Goal: Task Accomplishment & Management: Use online tool/utility

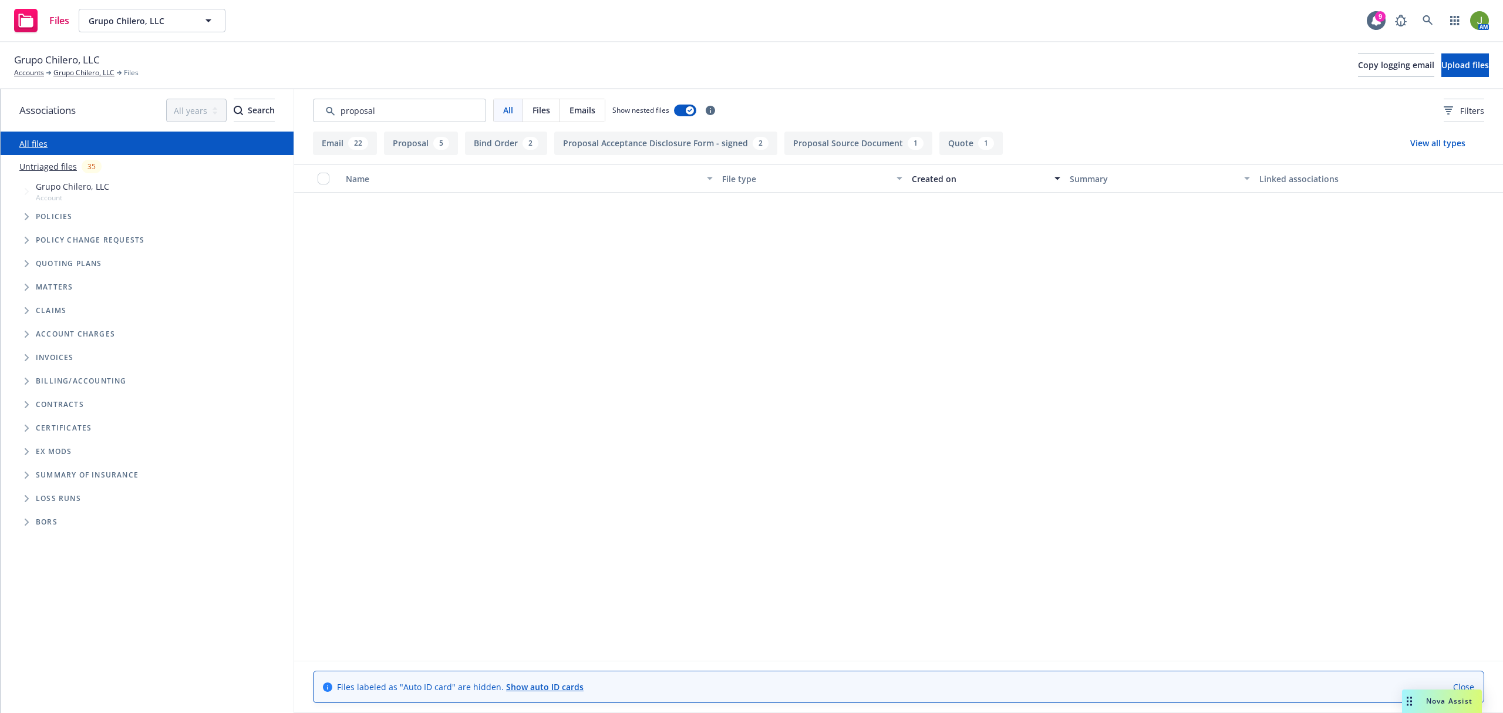
scroll to position [939, 0]
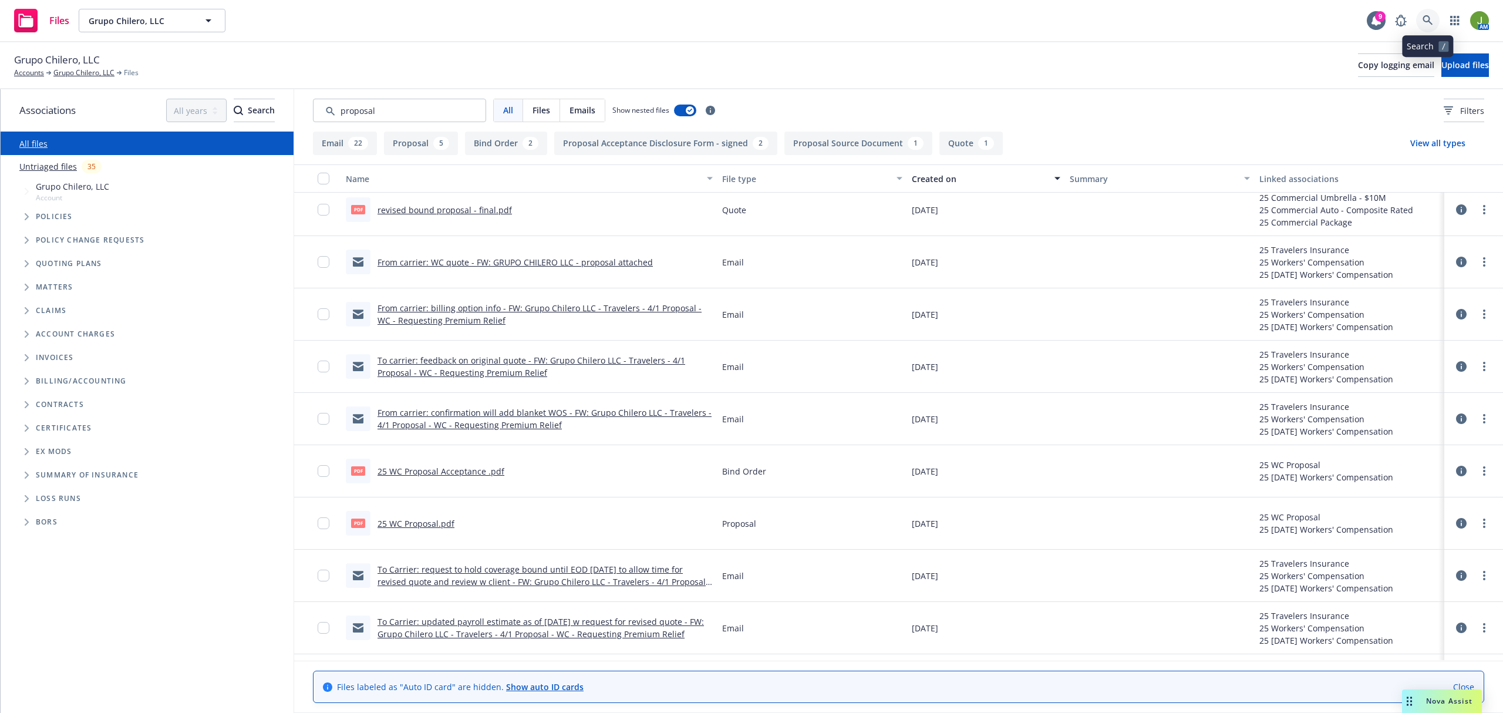
click at [1422, 22] on icon at bounding box center [1427, 20] width 11 height 11
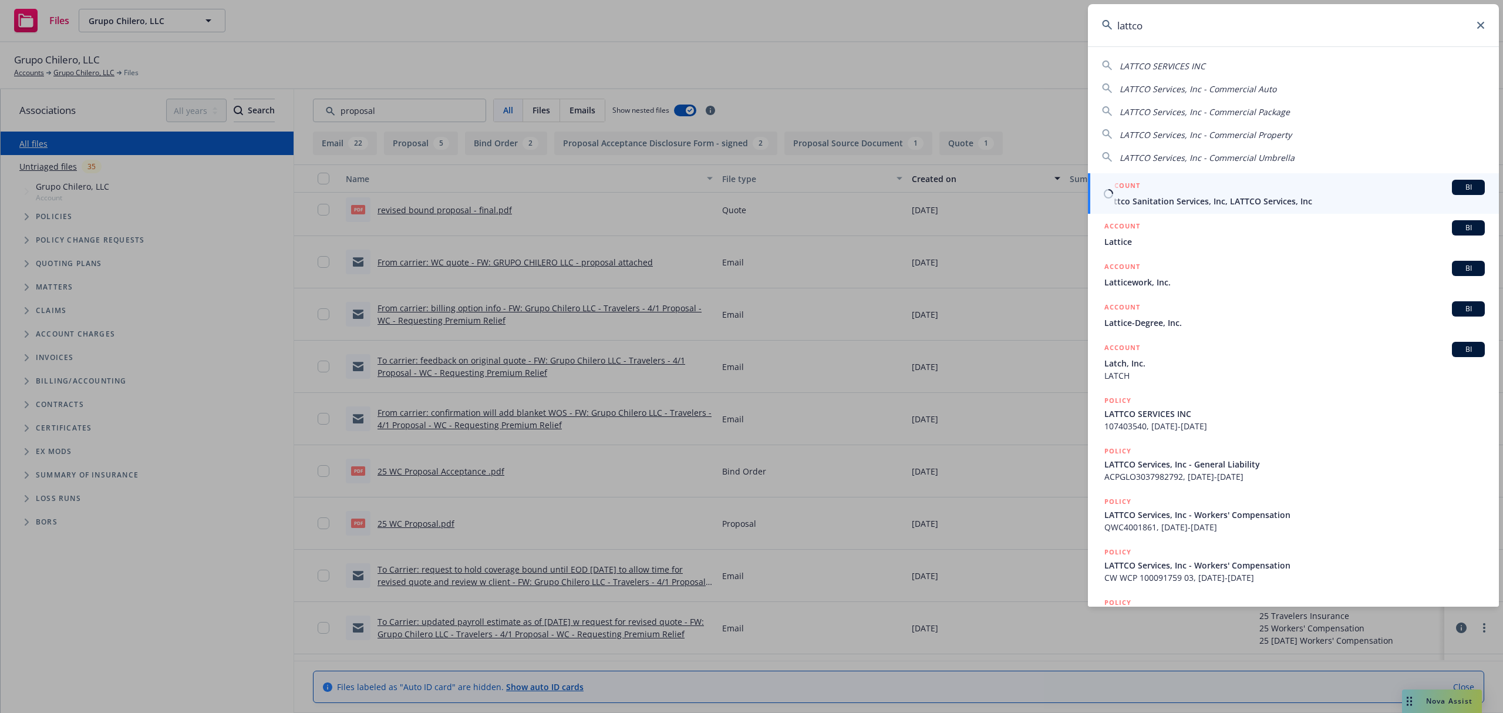
type input "lattco"
click at [1128, 205] on span "Lattco Sanitation Services, Inc, LATTCO Services, Inc" at bounding box center [1294, 201] width 380 height 12
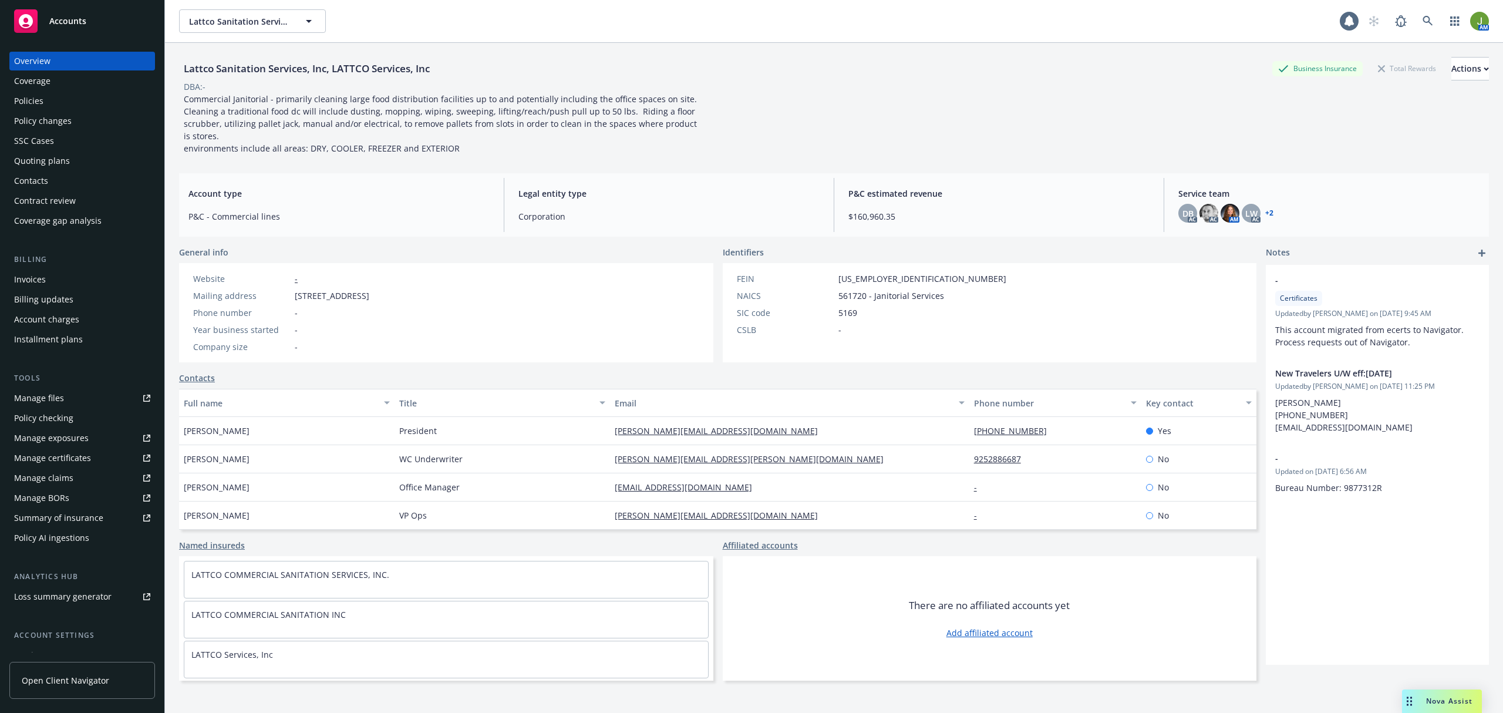
click at [61, 102] on div "Policies" at bounding box center [82, 101] width 136 height 19
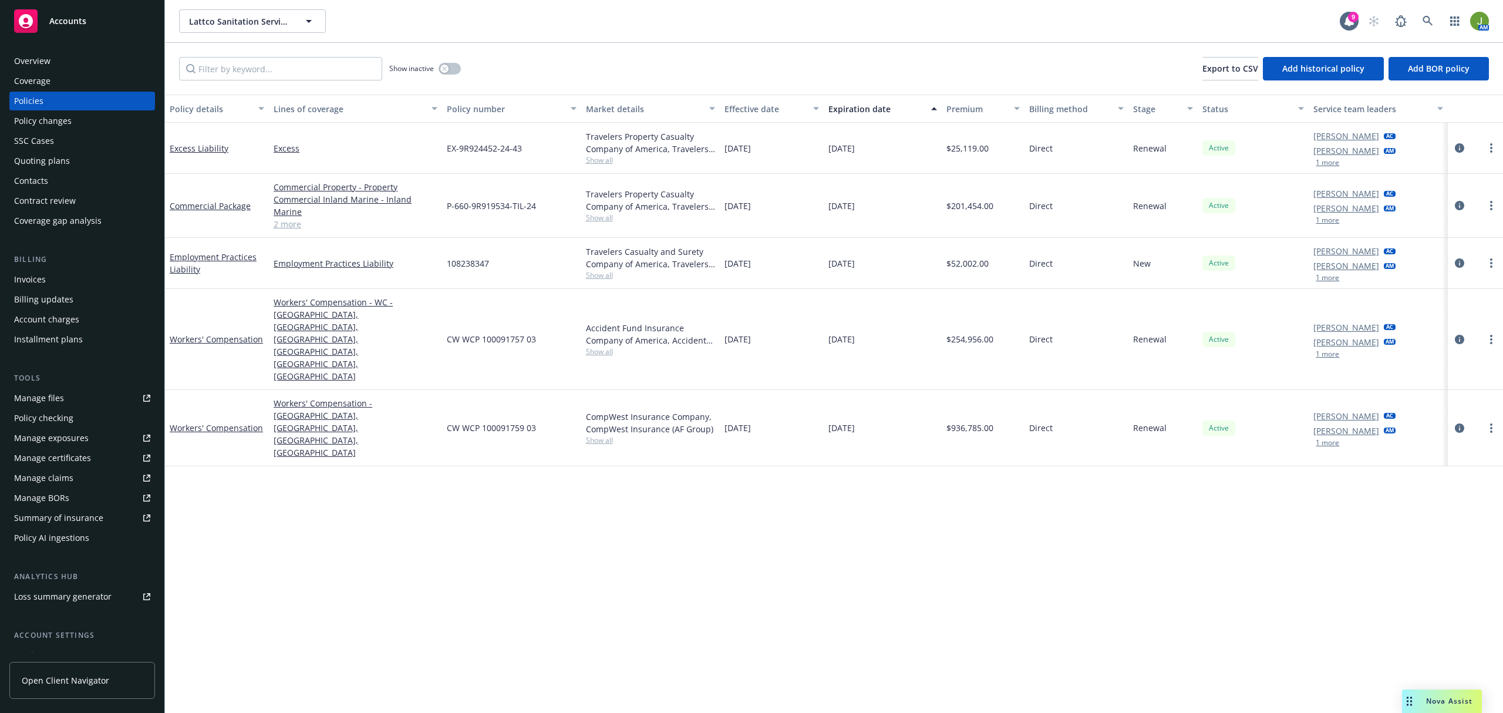
click at [66, 402] on link "Manage files" at bounding box center [82, 398] width 146 height 19
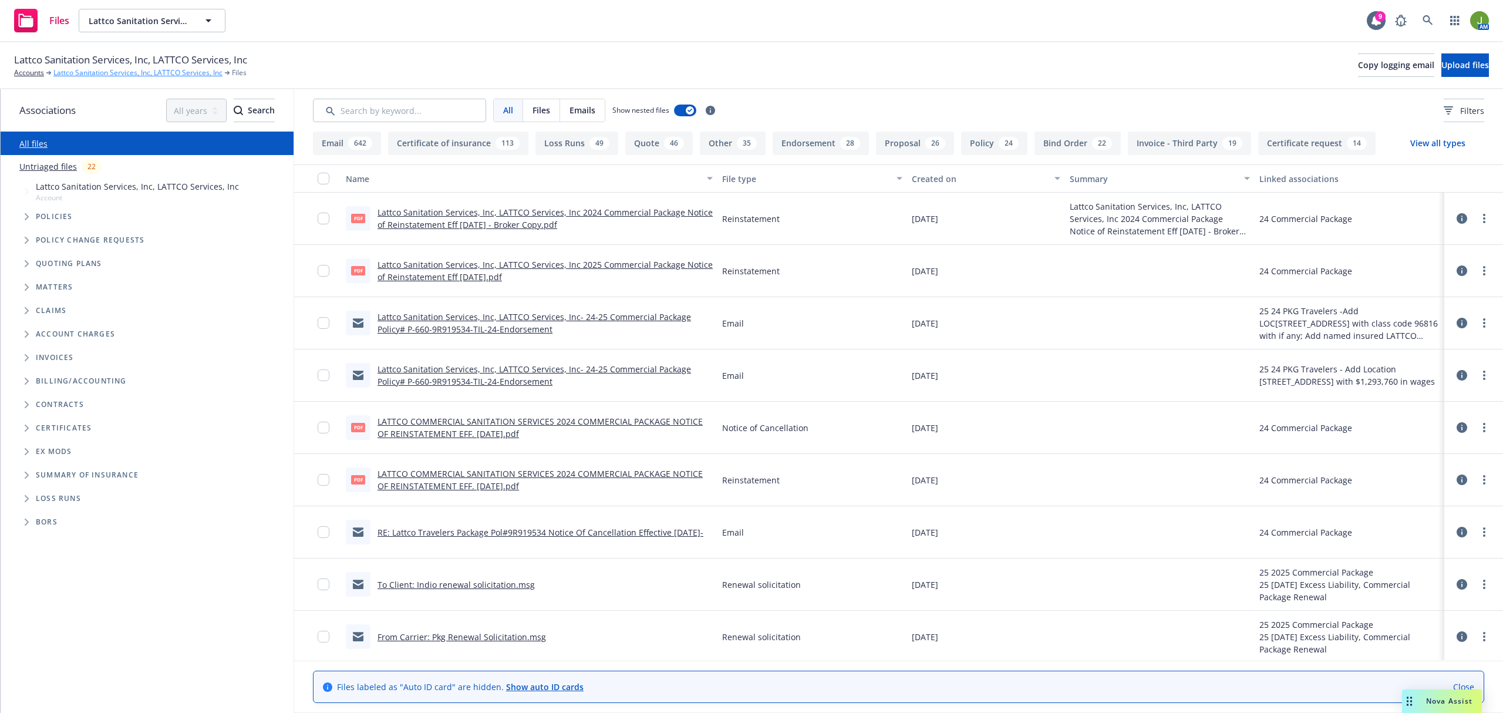
click at [73, 71] on link "Lattco Sanitation Services, Inc, LATTCO Services, Inc" at bounding box center [137, 73] width 169 height 11
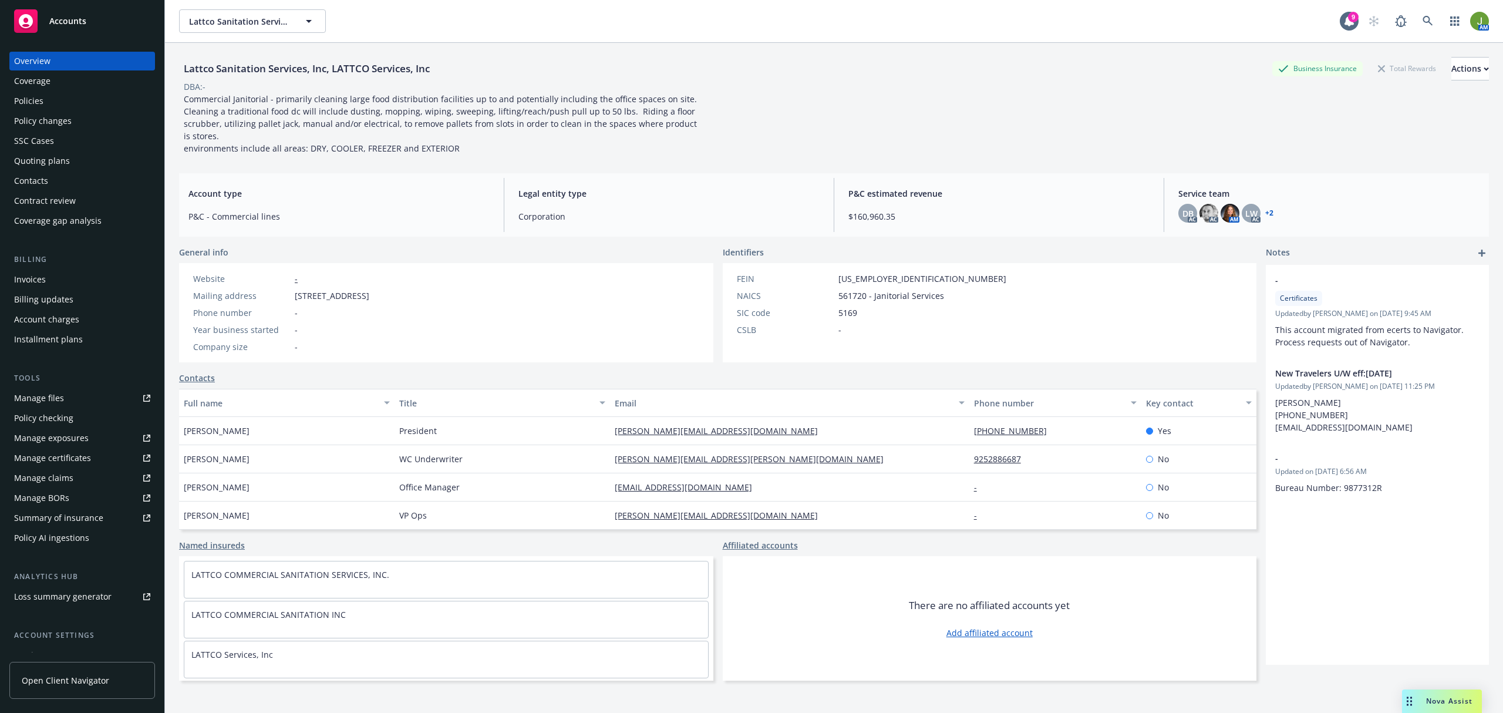
click at [56, 162] on div "Quoting plans" at bounding box center [42, 160] width 56 height 19
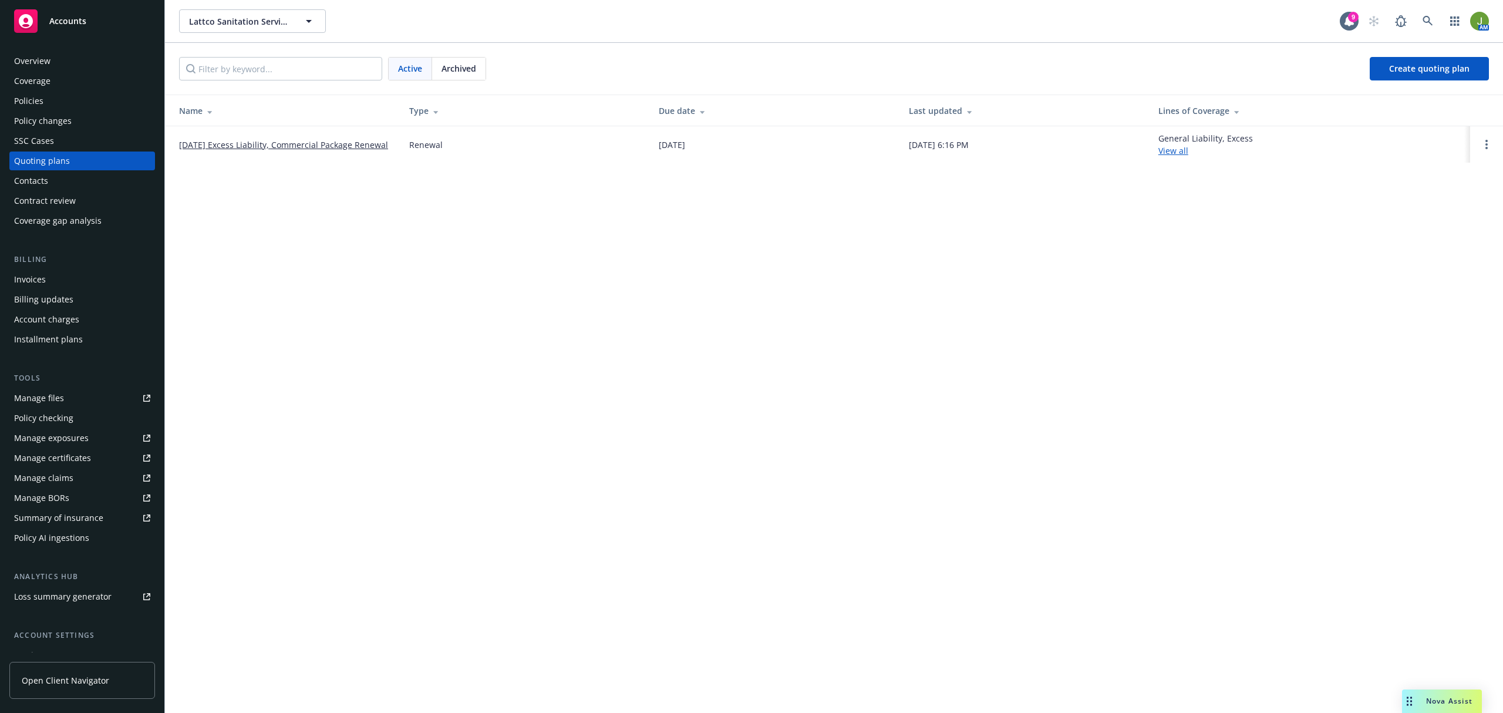
click at [322, 151] on td "11/01/25 Excess Liability, Commercial Package Renewal" at bounding box center [282, 144] width 235 height 36
click at [322, 146] on link "11/01/25 Excess Liability, Commercial Package Renewal" at bounding box center [283, 145] width 209 height 12
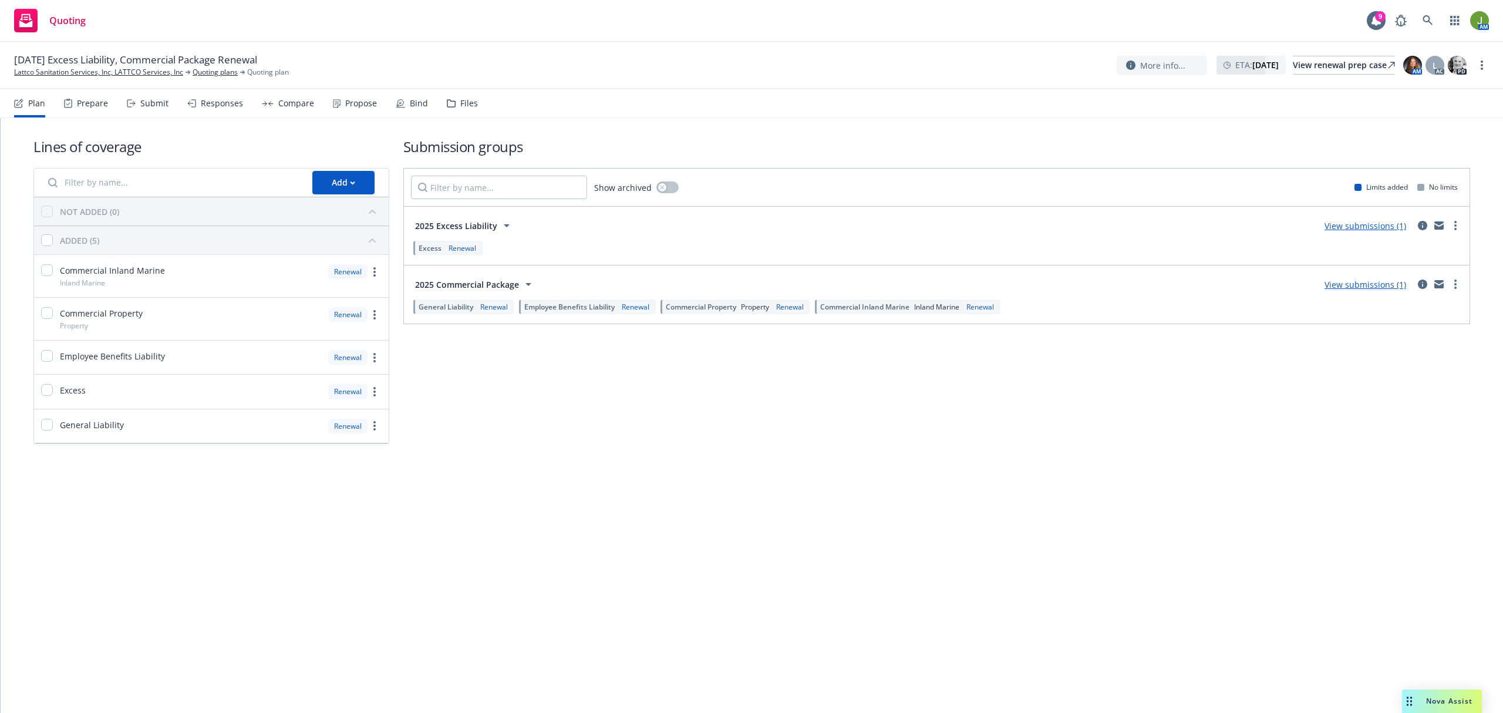
click at [1367, 224] on link "View submissions (1)" at bounding box center [1365, 225] width 82 height 11
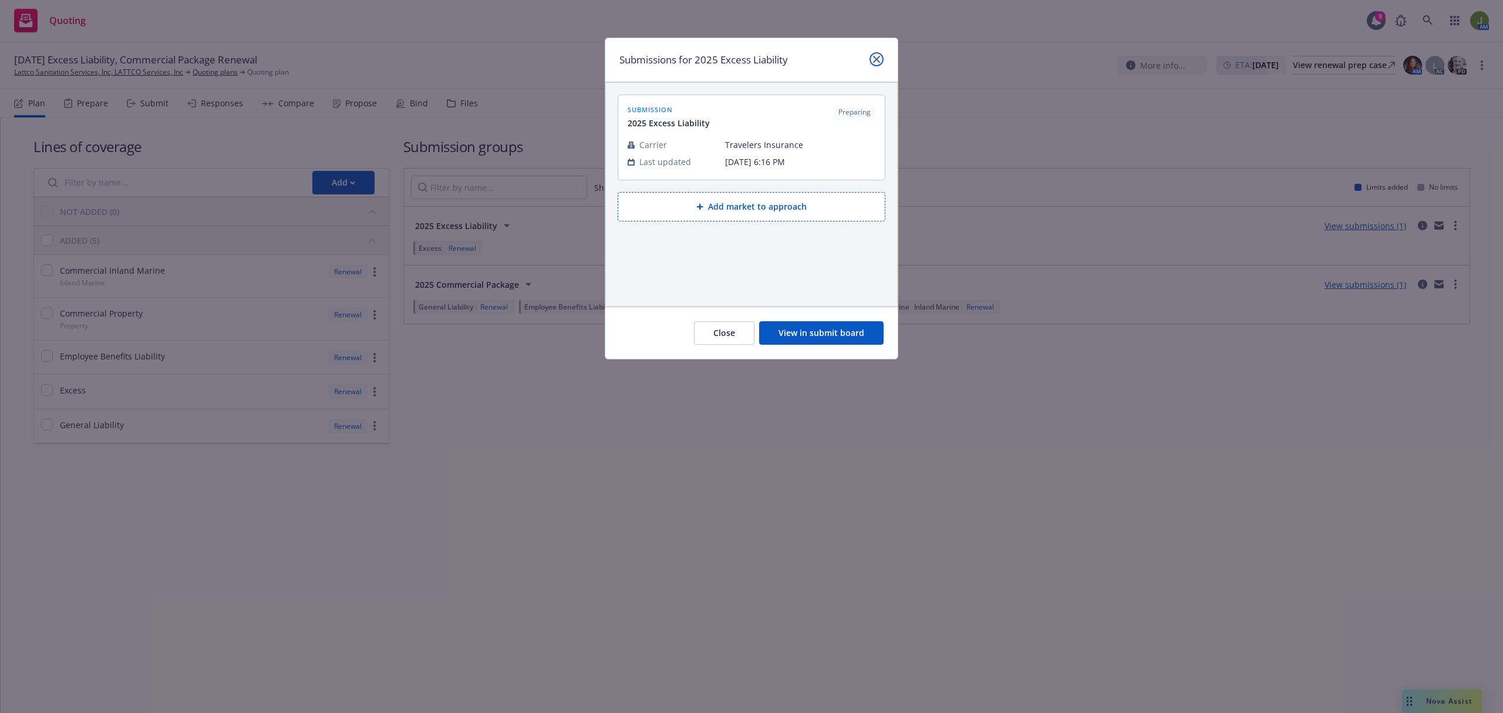
click at [871, 62] on link "close" at bounding box center [876, 59] width 14 height 14
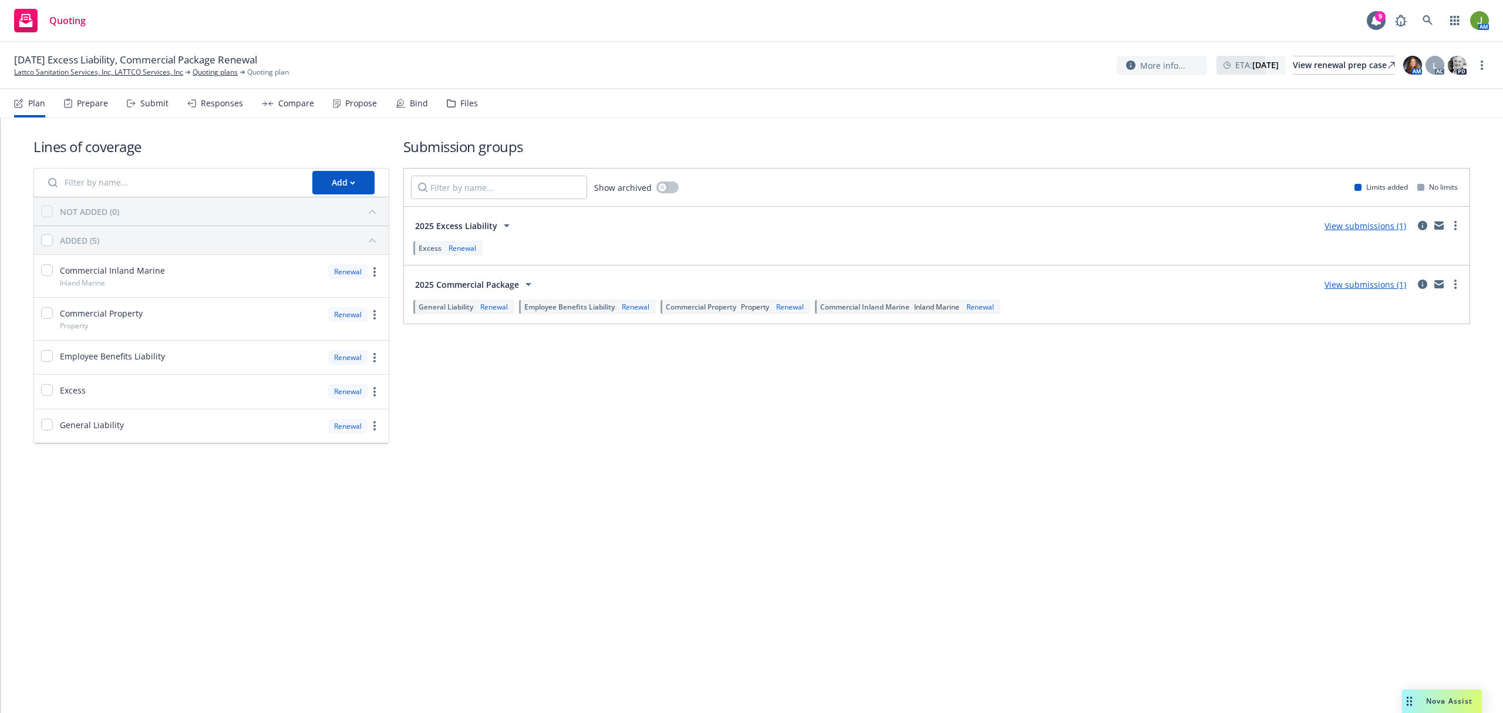
drag, startPoint x: 468, startPoint y: 104, endPoint x: 480, endPoint y: 102, distance: 12.0
click at [471, 104] on div "Files" at bounding box center [469, 103] width 18 height 9
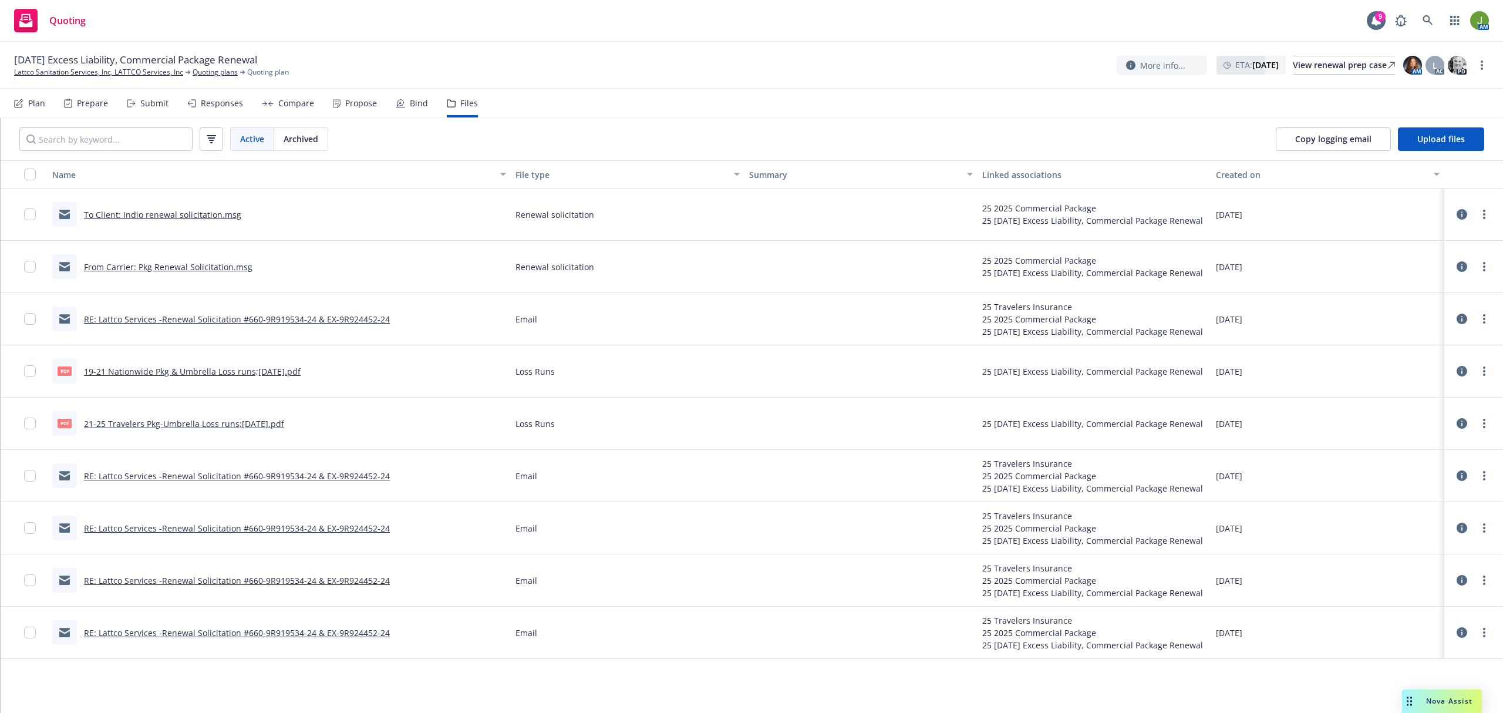
click at [241, 268] on link "From Carrier: Pkg Renewal Solicitation.msg" at bounding box center [168, 266] width 168 height 11
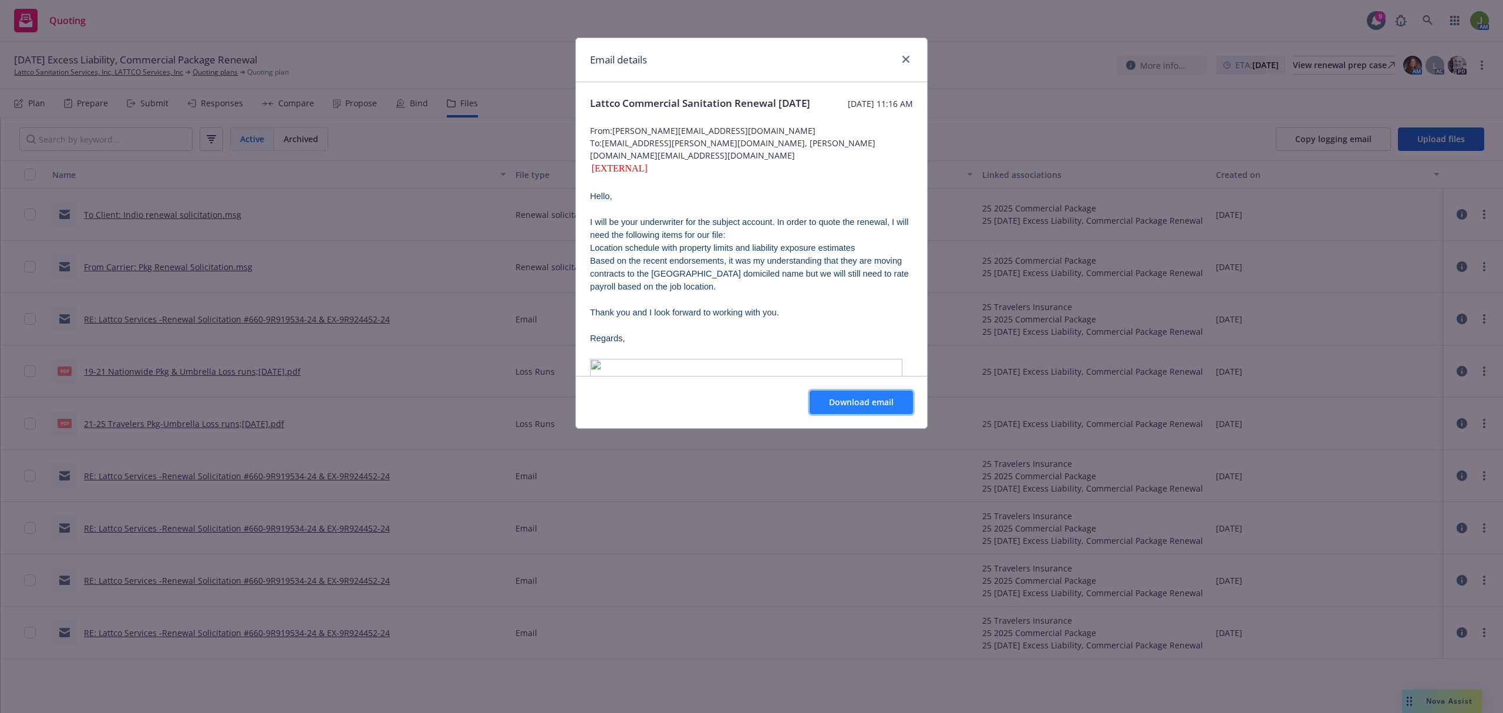
click at [893, 404] on button "Download email" at bounding box center [860, 401] width 103 height 23
click at [902, 62] on icon "close" at bounding box center [905, 59] width 7 height 7
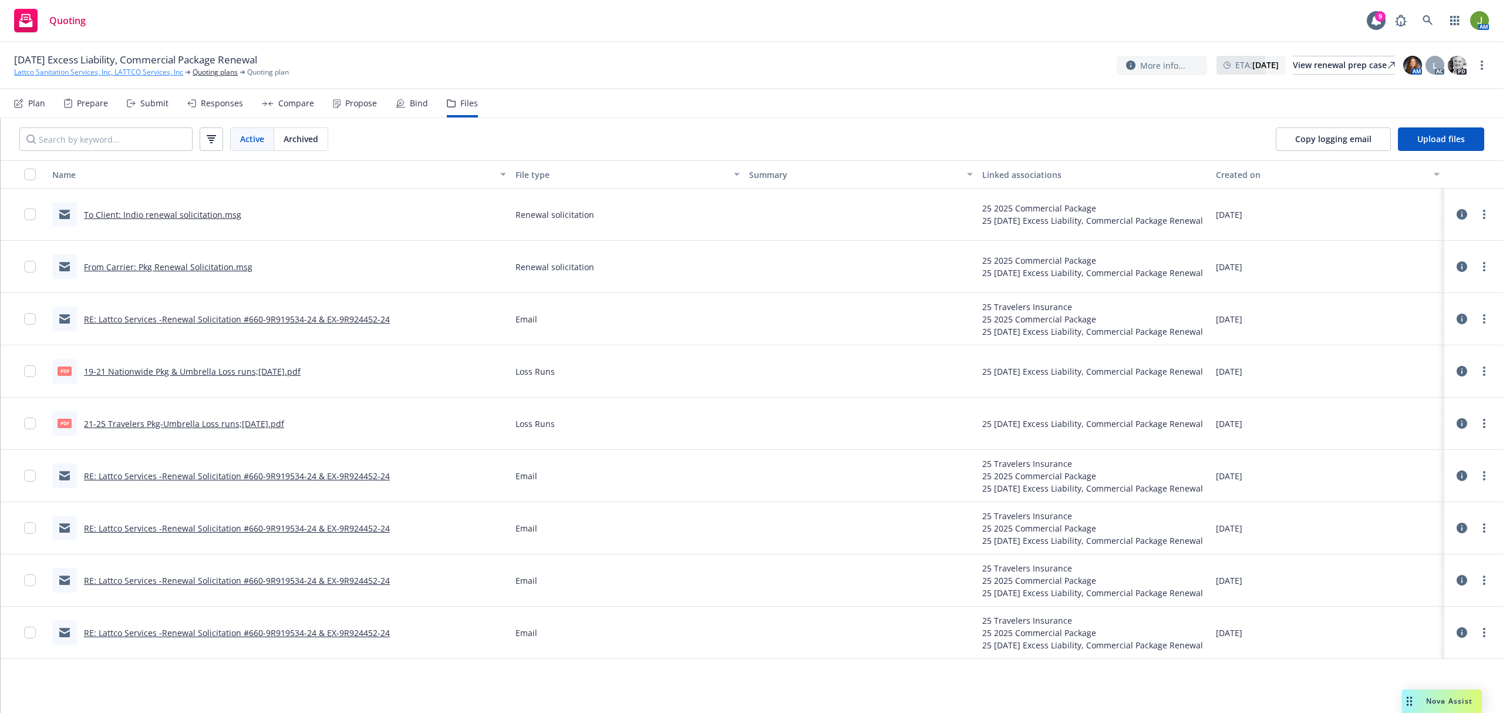
click at [154, 71] on link "Lattco Sanitation Services, Inc, LATTCO Services, Inc" at bounding box center [98, 72] width 169 height 11
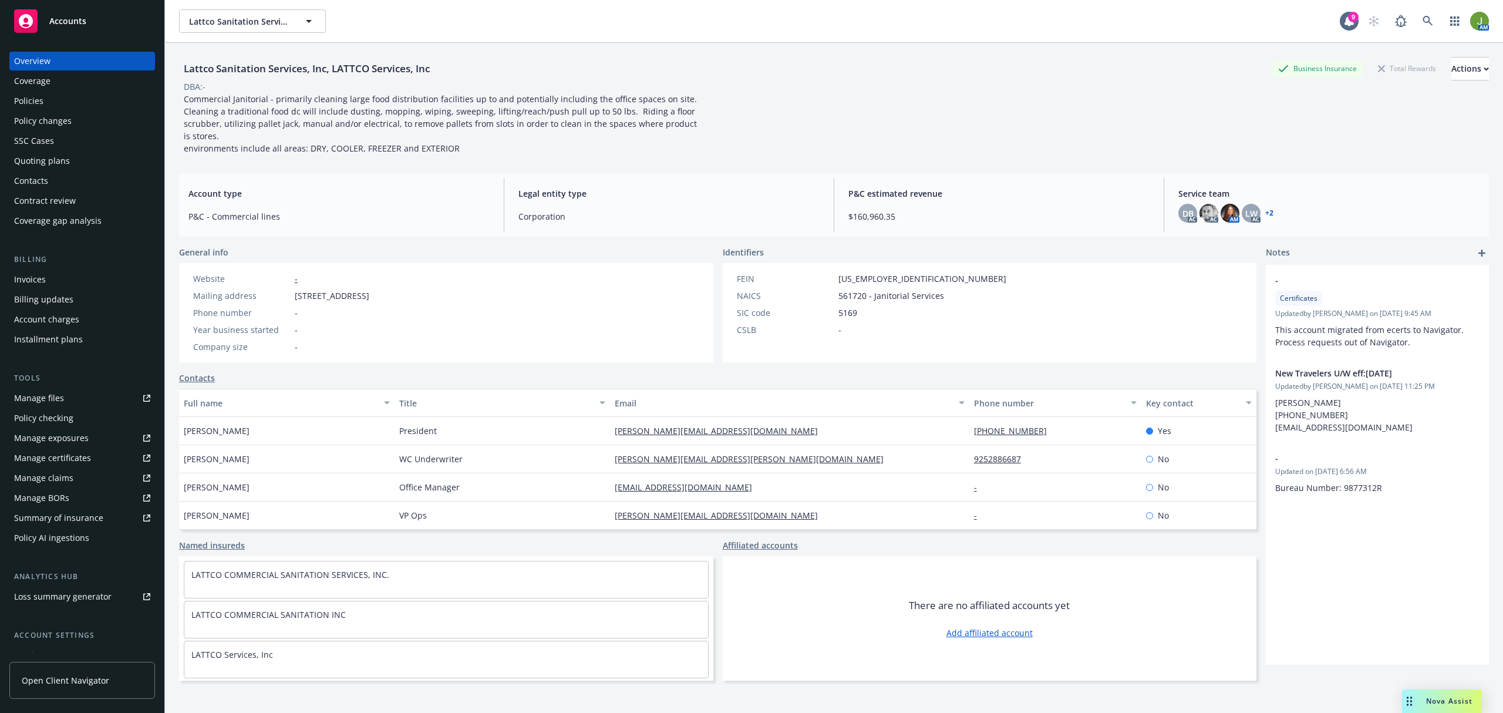
click at [67, 109] on div "Policies" at bounding box center [82, 101] width 136 height 19
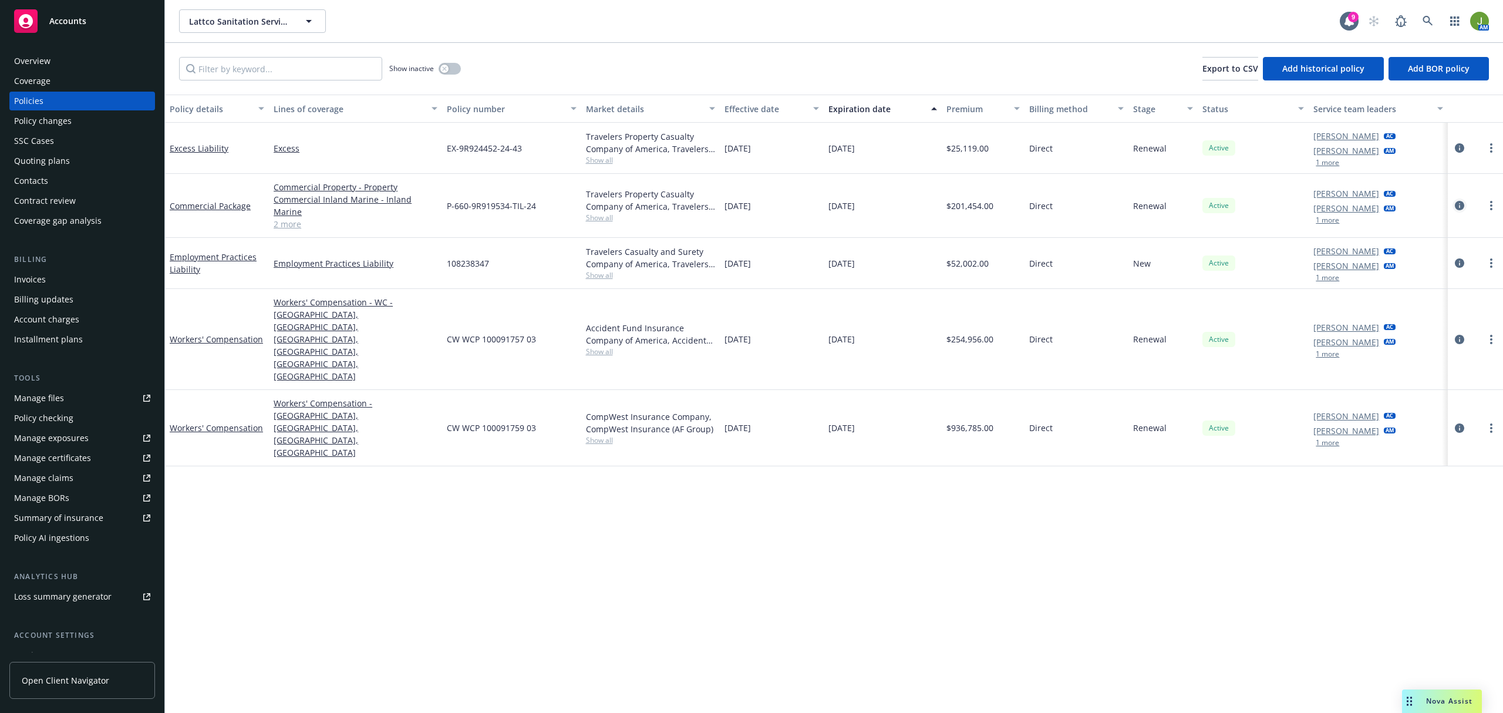
click at [1457, 201] on icon "circleInformation" at bounding box center [1459, 205] width 9 height 9
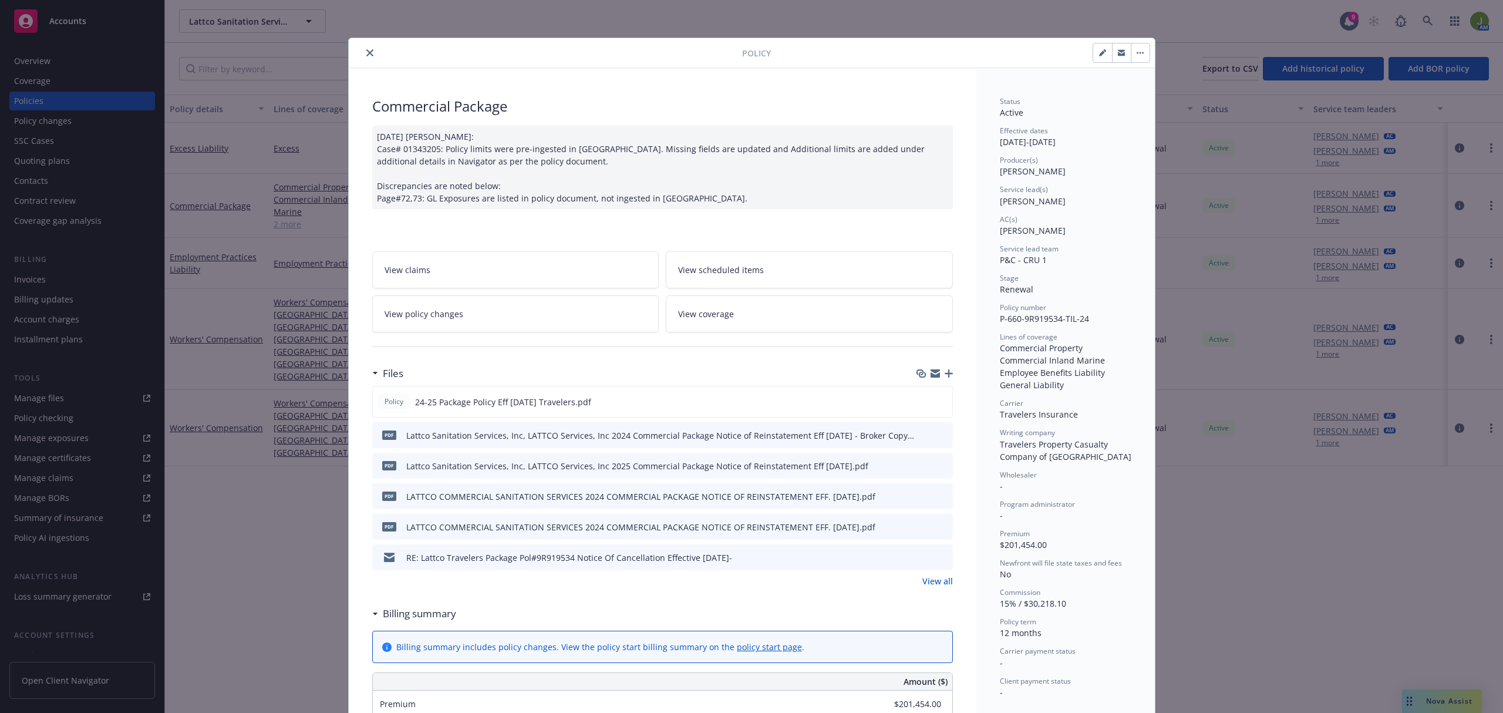
click at [486, 320] on link "View policy changes" at bounding box center [515, 313] width 287 height 37
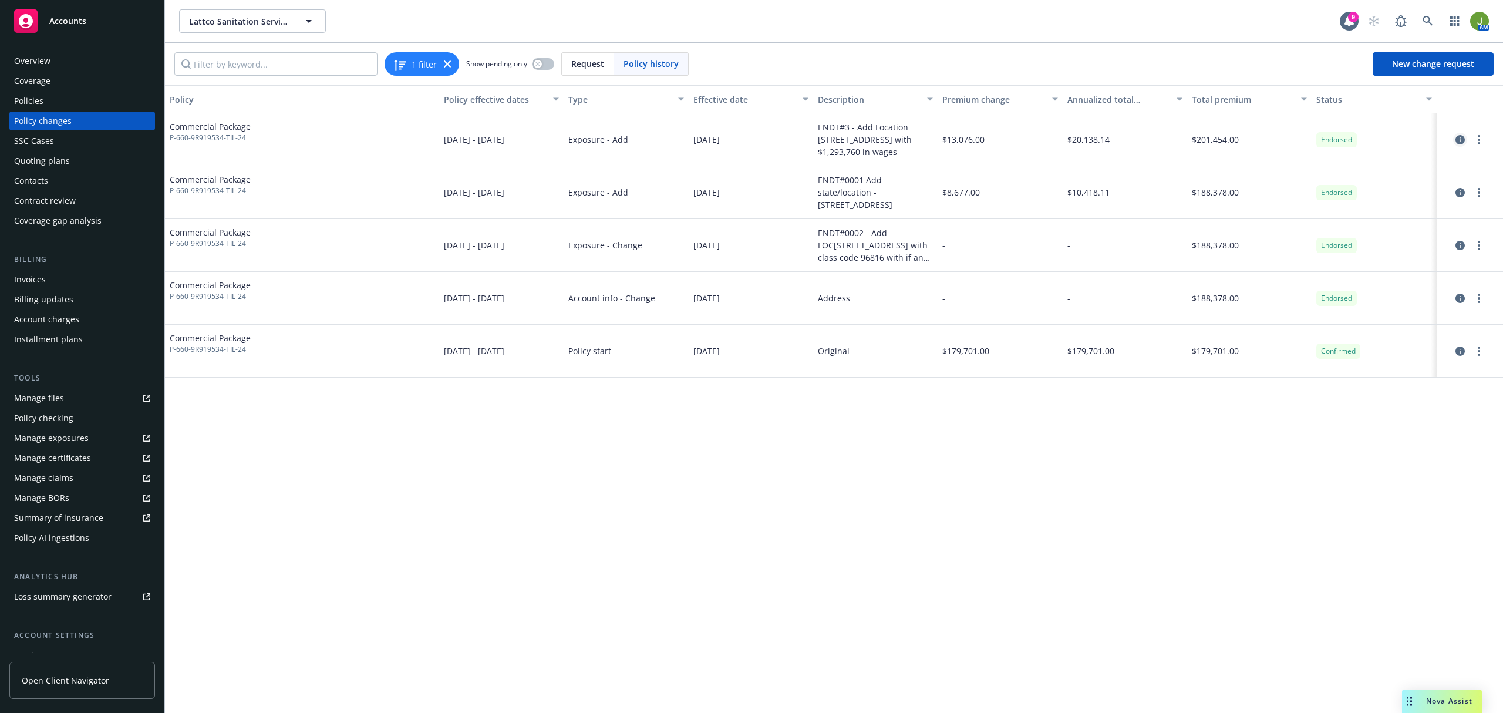
click at [1459, 141] on icon "circleInformation" at bounding box center [1459, 139] width 9 height 9
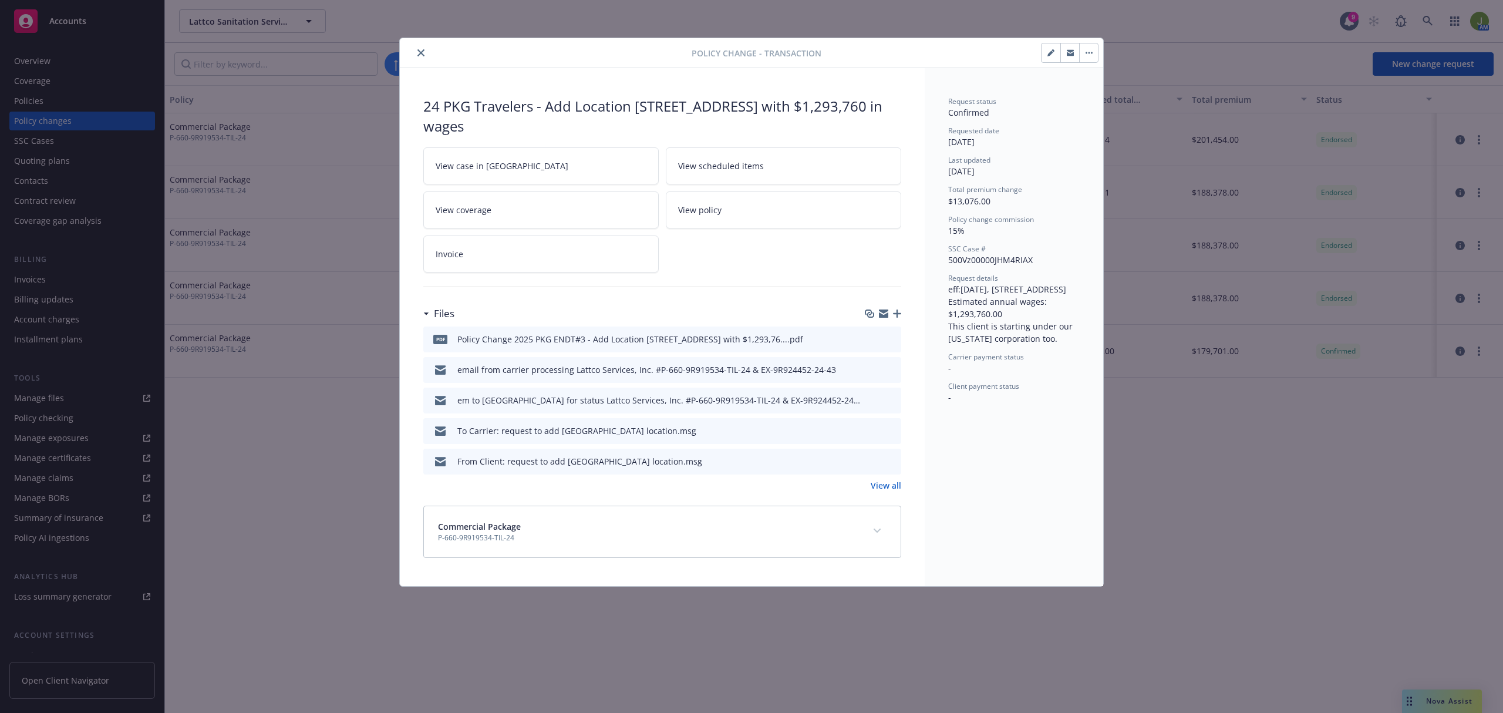
click at [892, 340] on icon "preview file" at bounding box center [890, 338] width 11 height 8
click at [895, 488] on link "View all" at bounding box center [886, 485] width 31 height 12
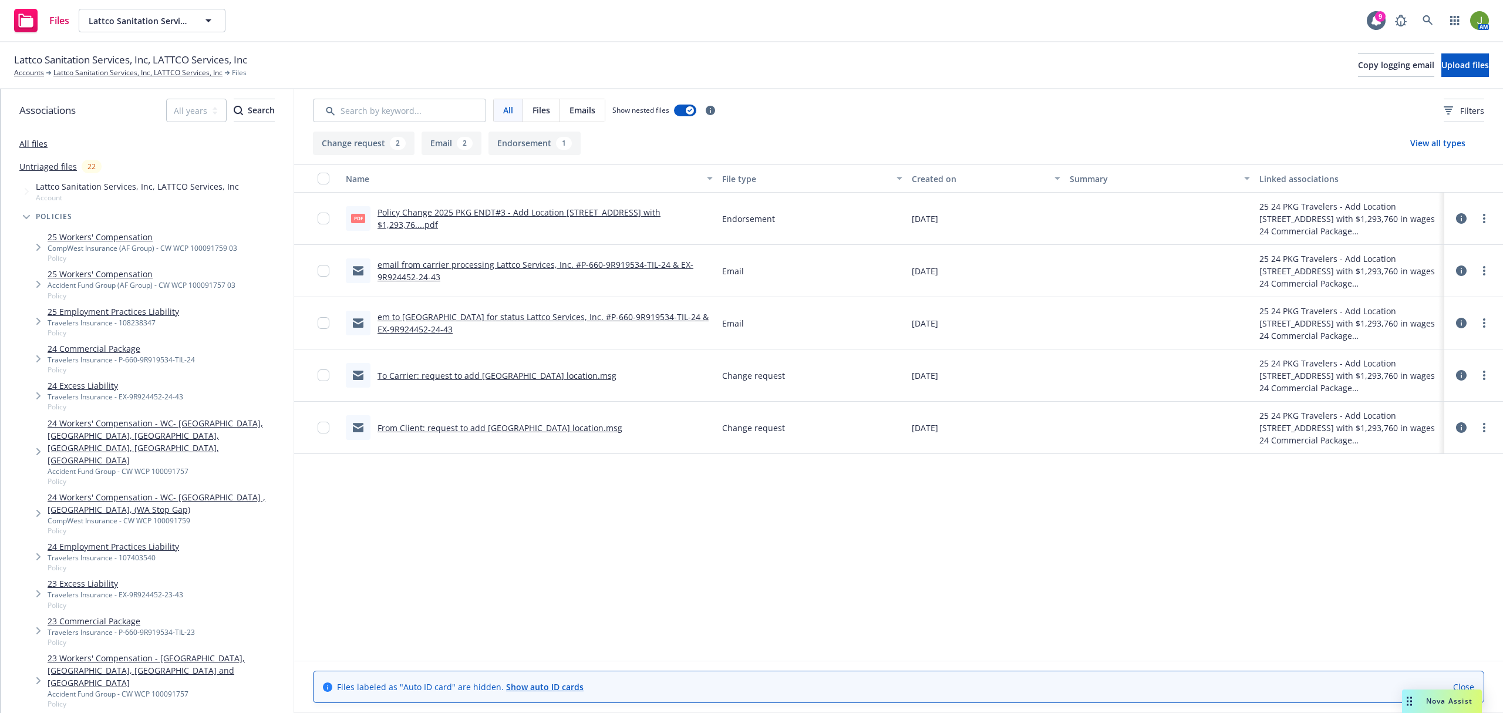
click at [503, 373] on link "To Carrier: request to add [GEOGRAPHIC_DATA] location.msg" at bounding box center [496, 375] width 239 height 11
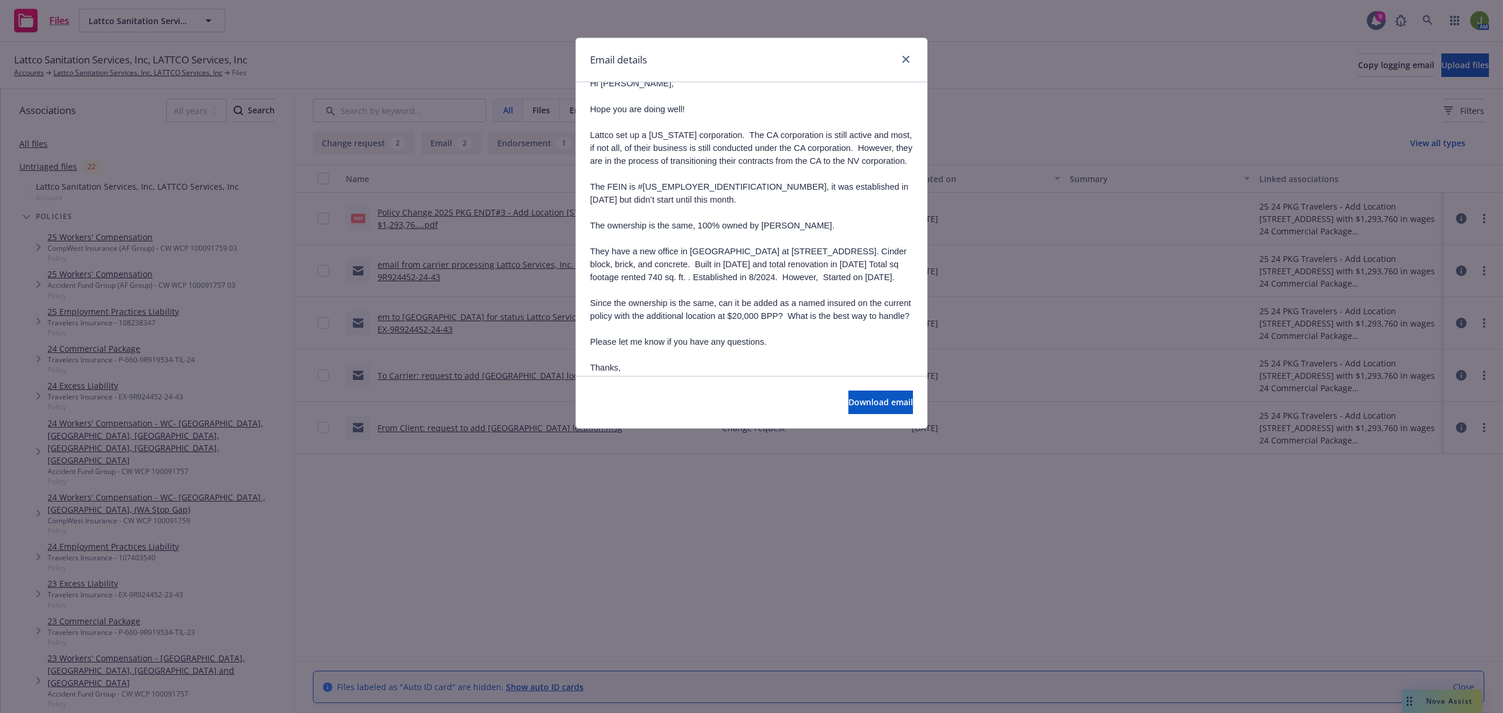
scroll to position [1252, 0]
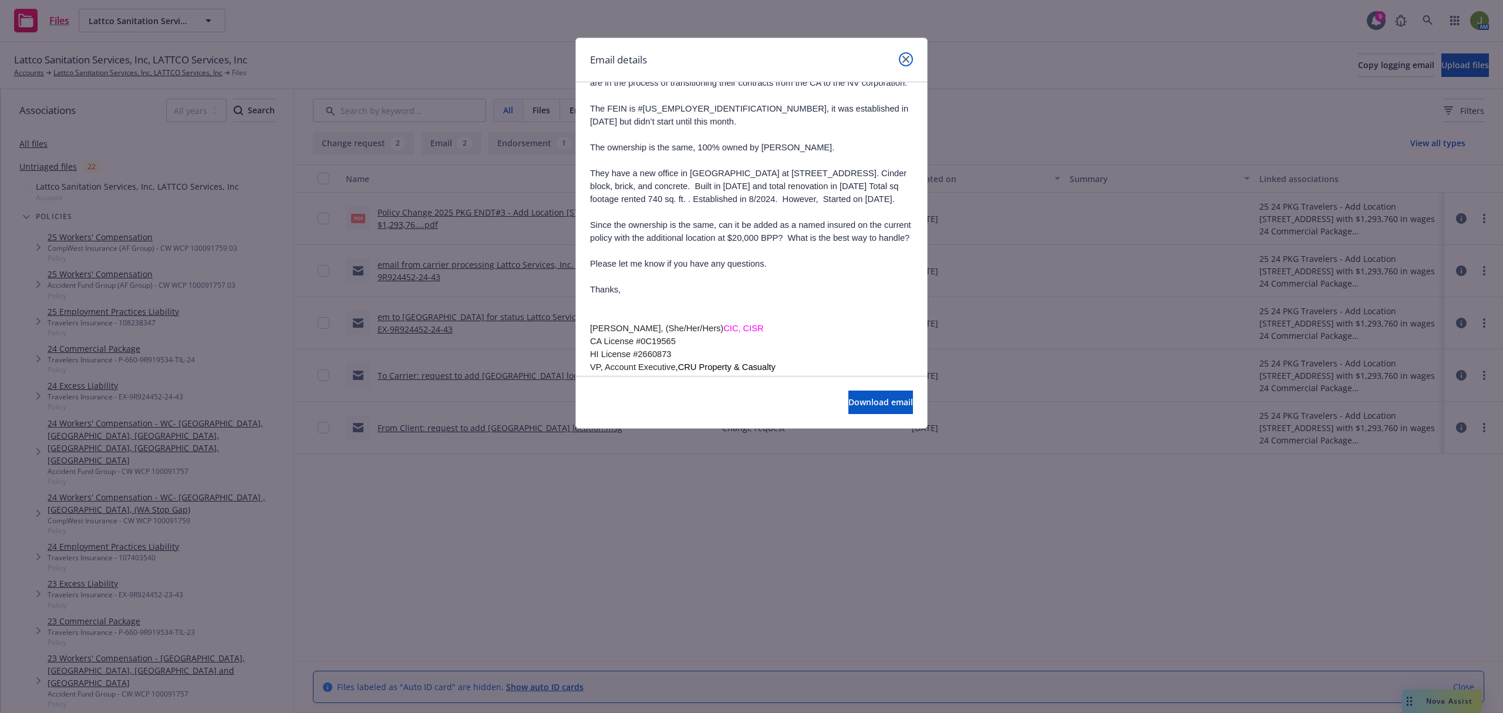
drag, startPoint x: 903, startPoint y: 56, endPoint x: 849, endPoint y: 52, distance: 54.2
click at [903, 56] on icon "close" at bounding box center [905, 59] width 7 height 7
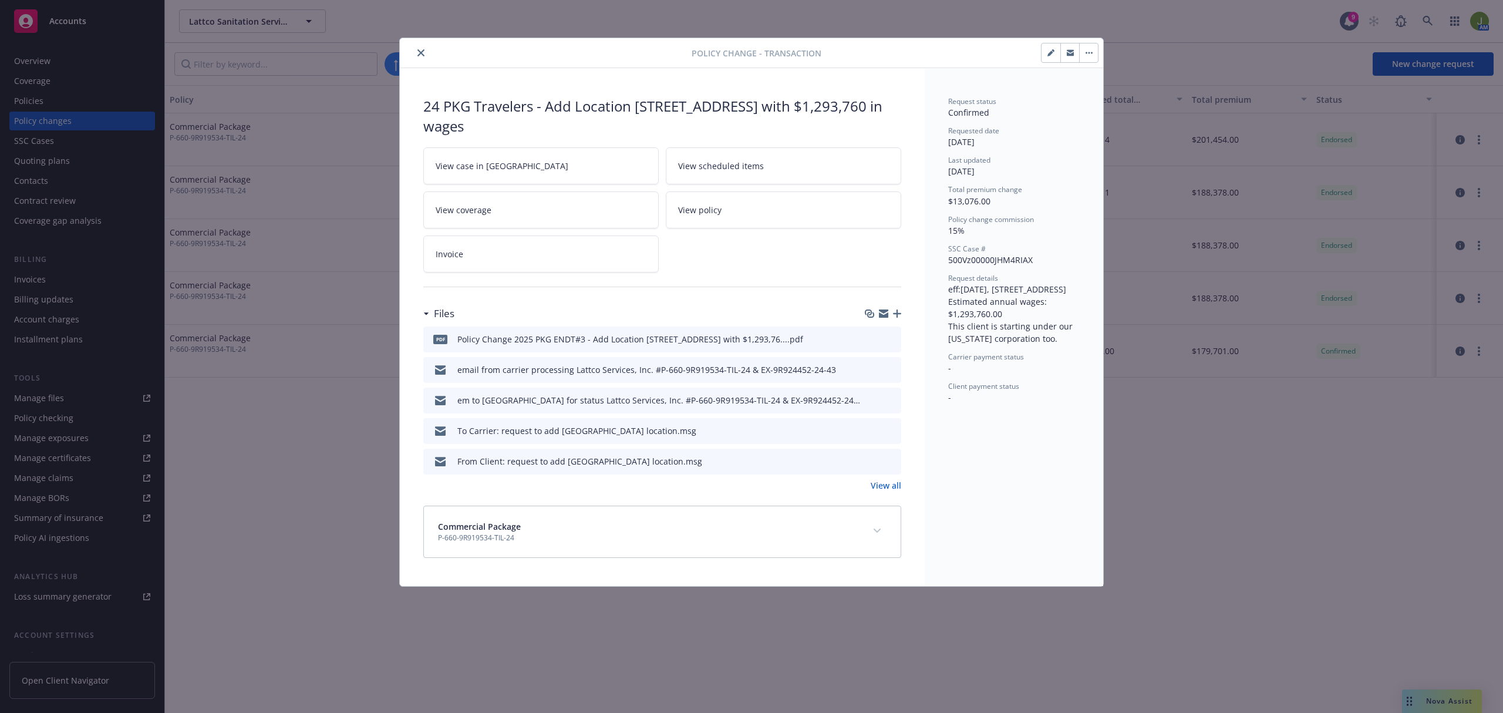
click at [416, 52] on button "close" at bounding box center [421, 53] width 14 height 14
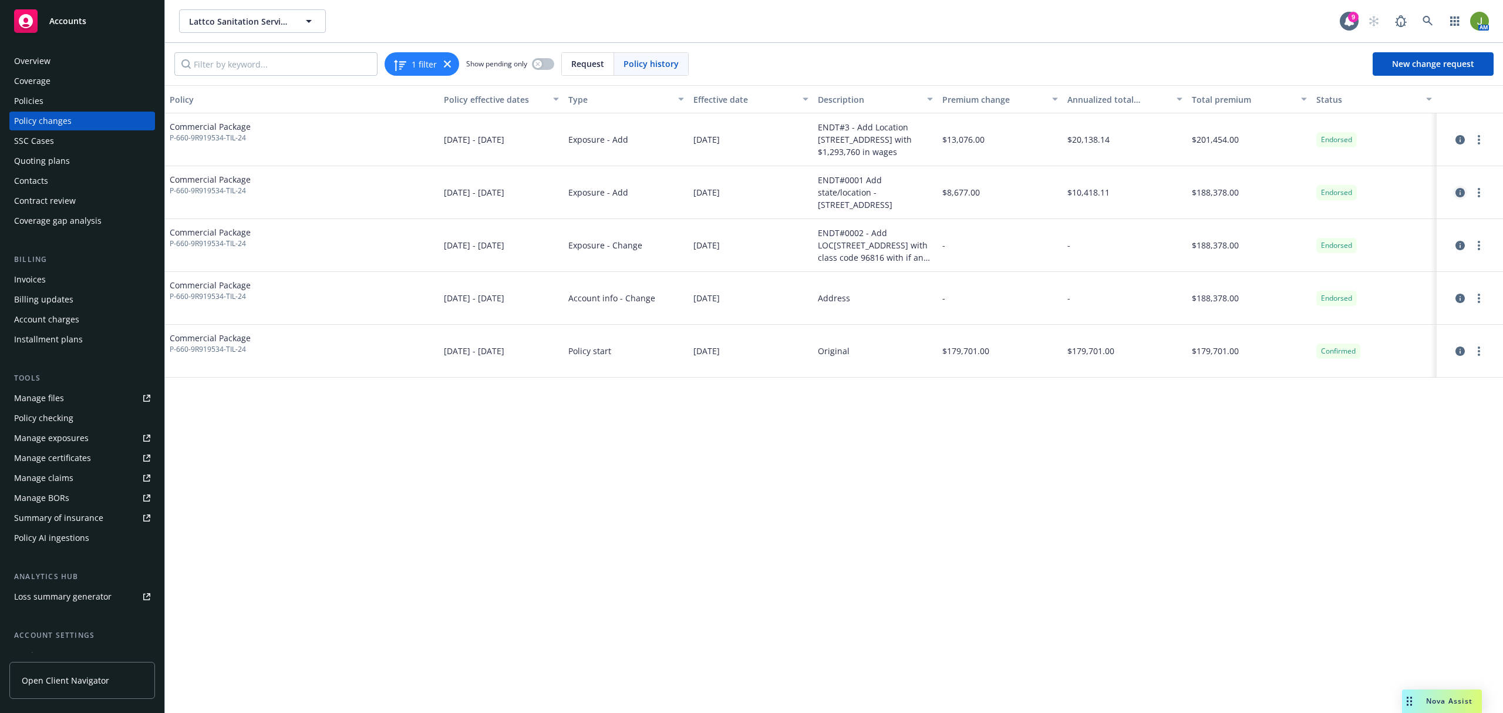
click at [1458, 190] on icon "circleInformation" at bounding box center [1459, 192] width 9 height 9
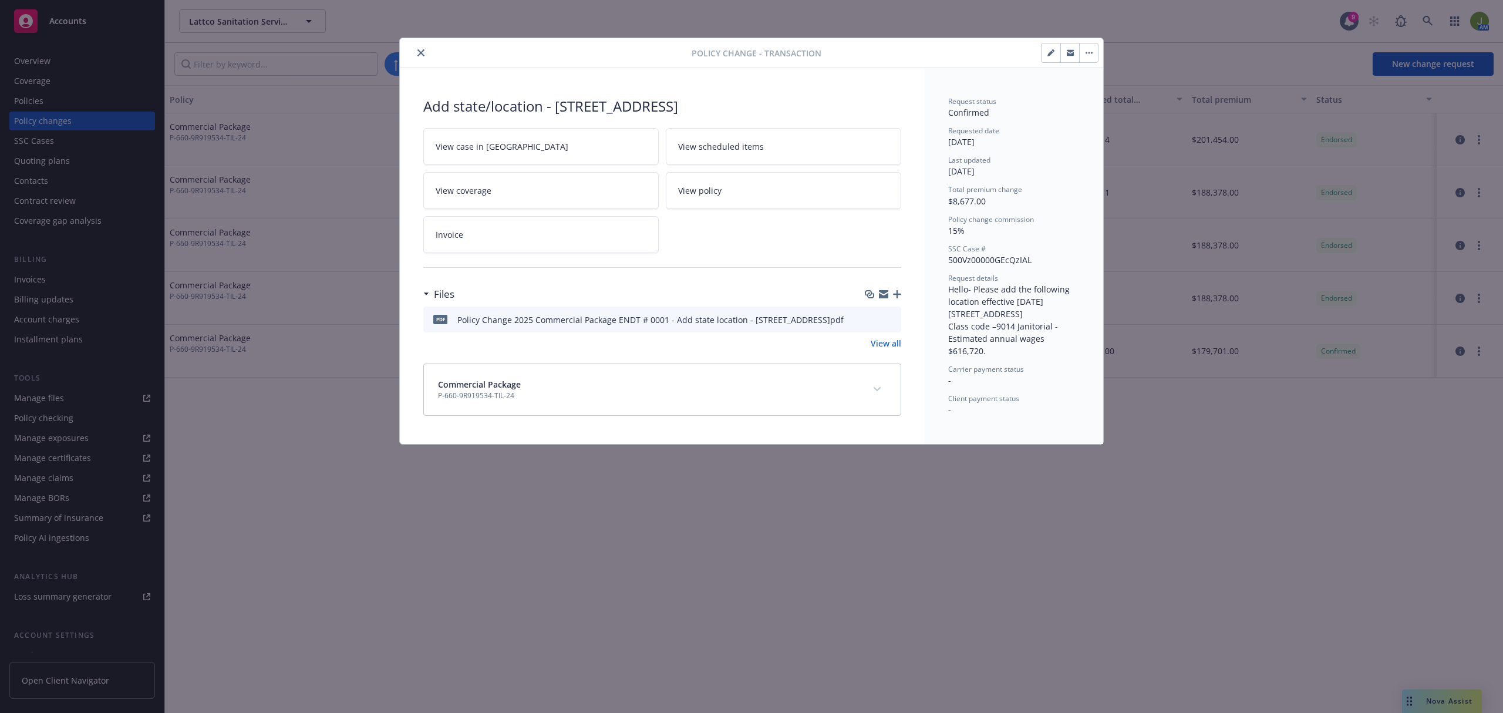
click at [883, 347] on link "View all" at bounding box center [886, 343] width 31 height 12
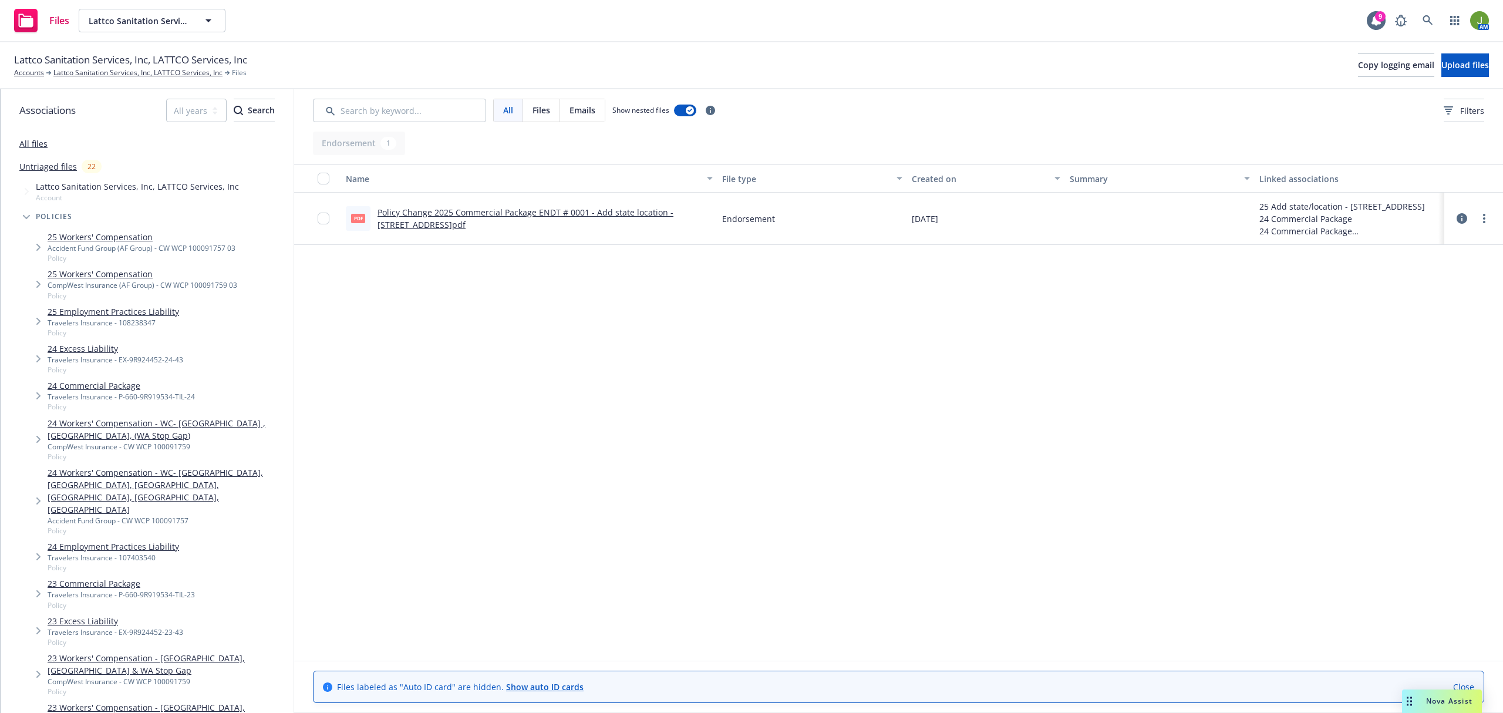
click at [527, 212] on link "Policy Change 2025 Commercial Package ENDT # 0001 - Add state location - [STREE…" at bounding box center [525, 218] width 296 height 23
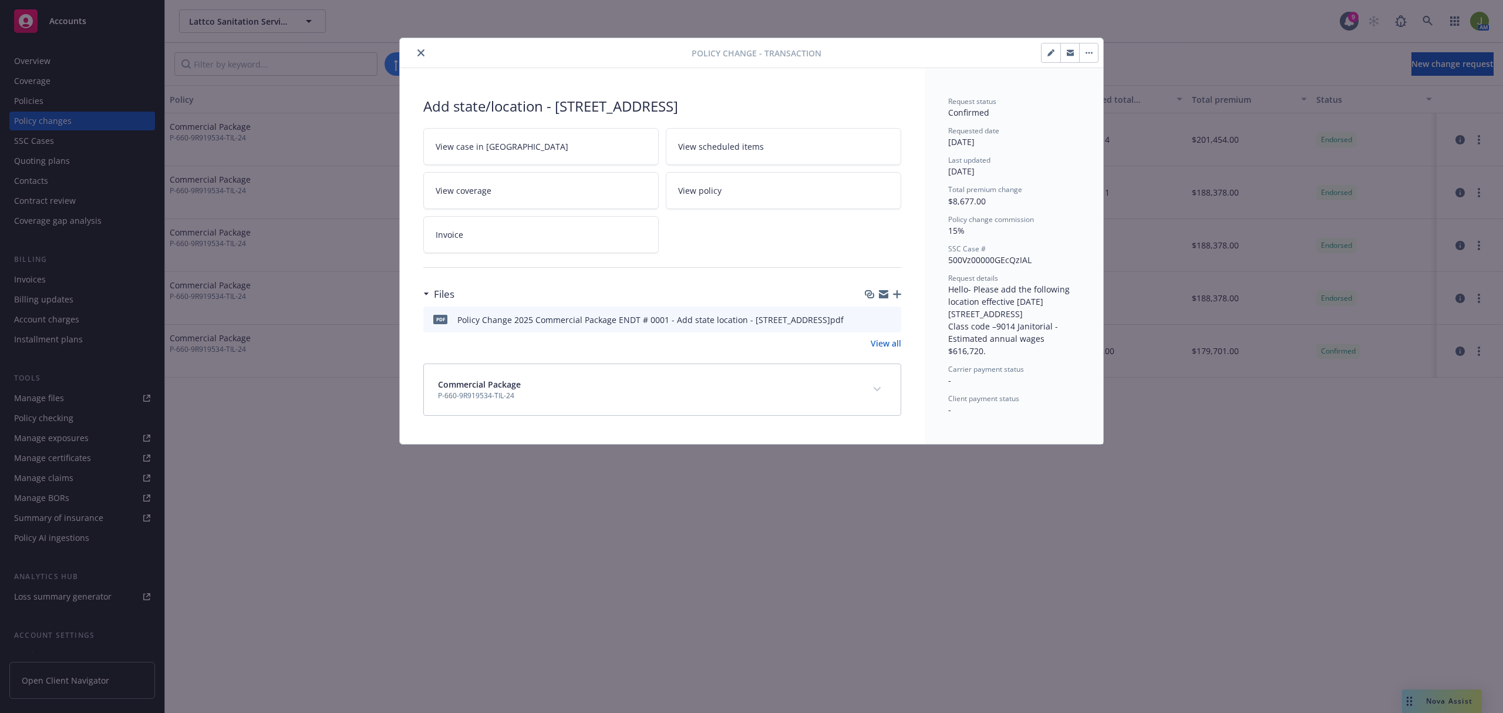
click at [426, 52] on button "close" at bounding box center [421, 53] width 14 height 14
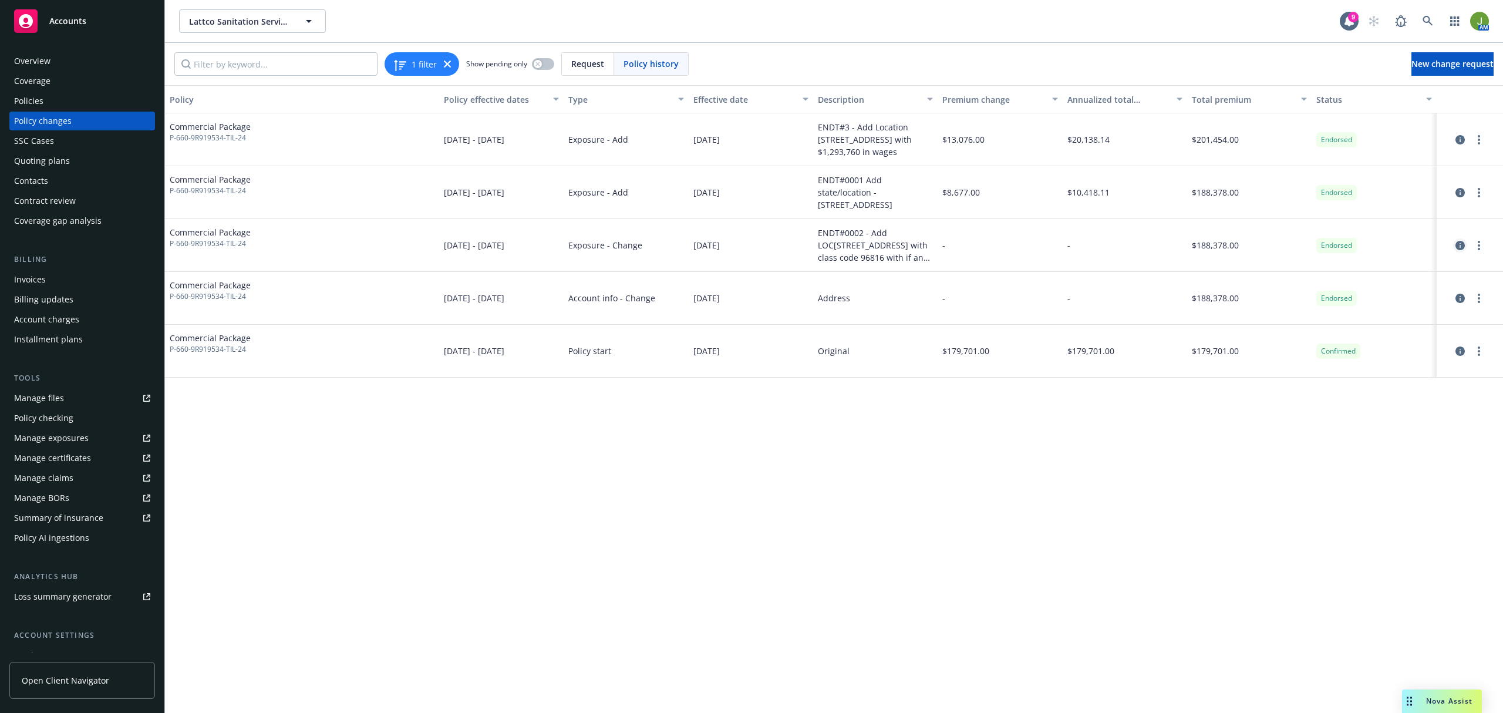
click at [1459, 248] on icon "circleInformation" at bounding box center [1459, 245] width 9 height 9
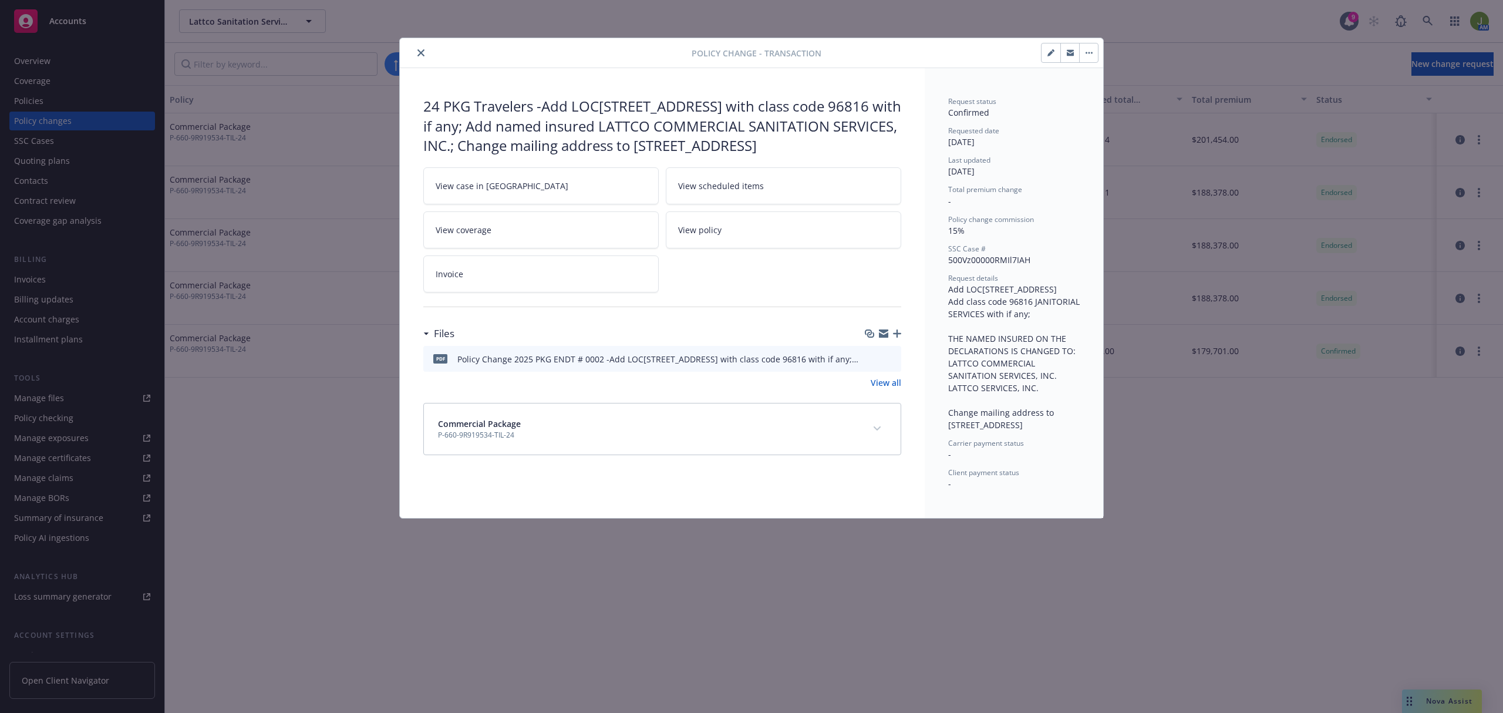
click at [893, 362] on icon "preview file" at bounding box center [890, 358] width 11 height 8
click at [423, 54] on icon "close" at bounding box center [420, 52] width 7 height 7
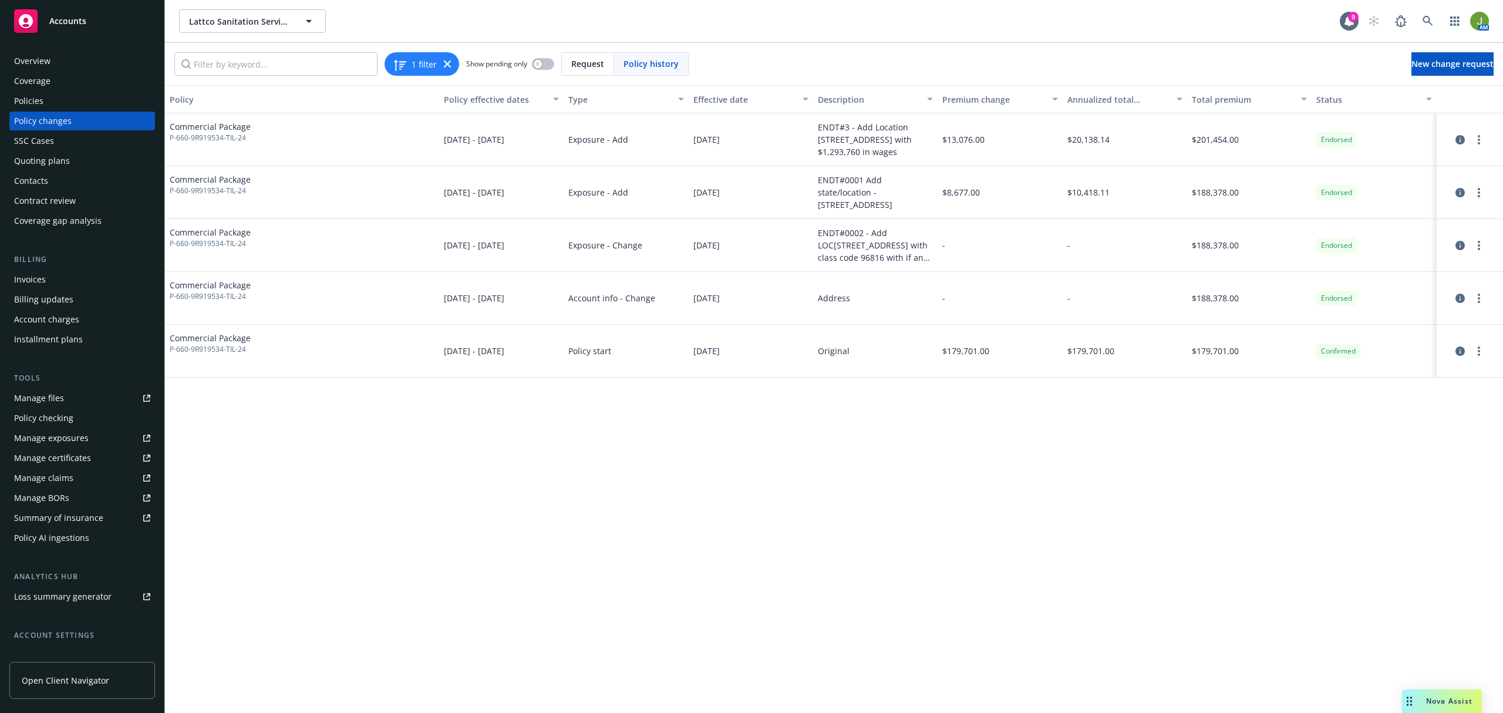
click at [76, 103] on div "Policies" at bounding box center [82, 101] width 136 height 19
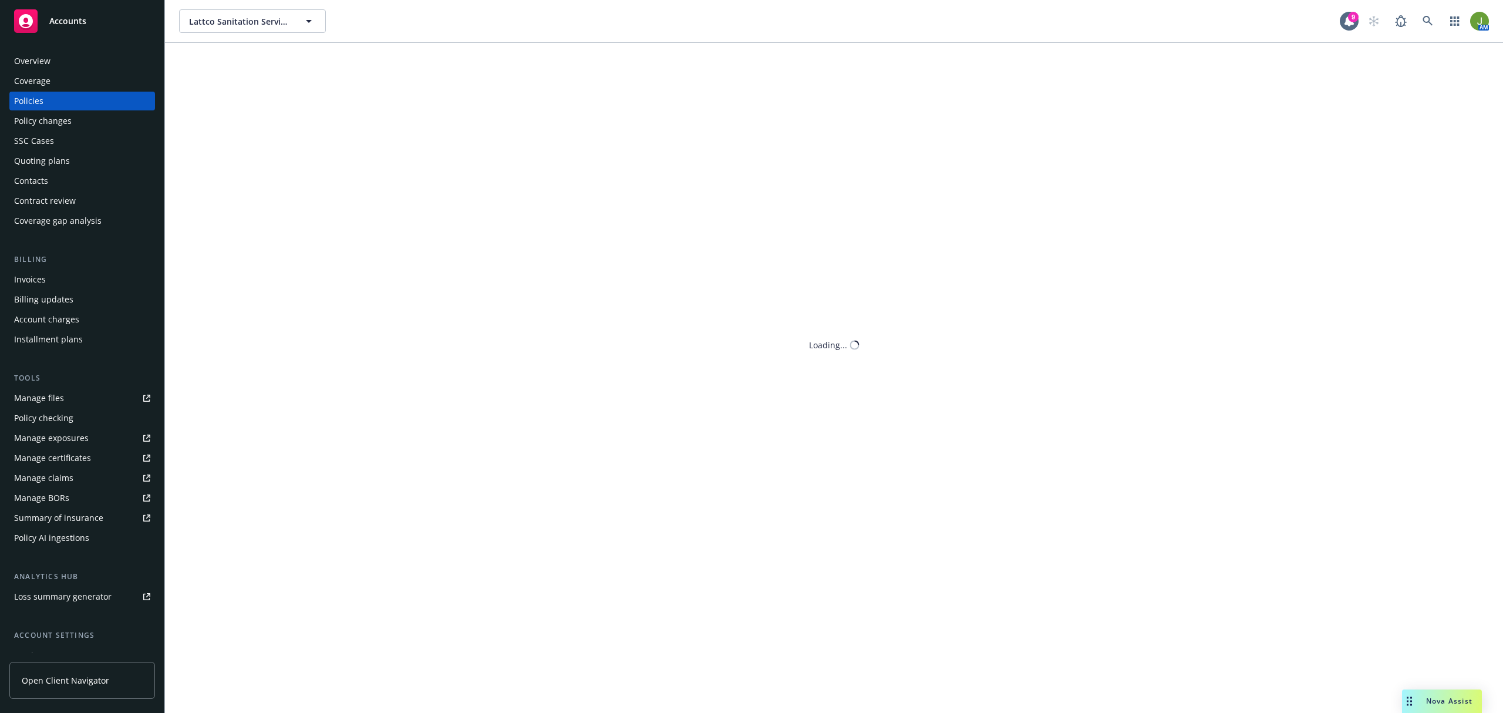
click at [76, 103] on div "Policies" at bounding box center [82, 101] width 136 height 19
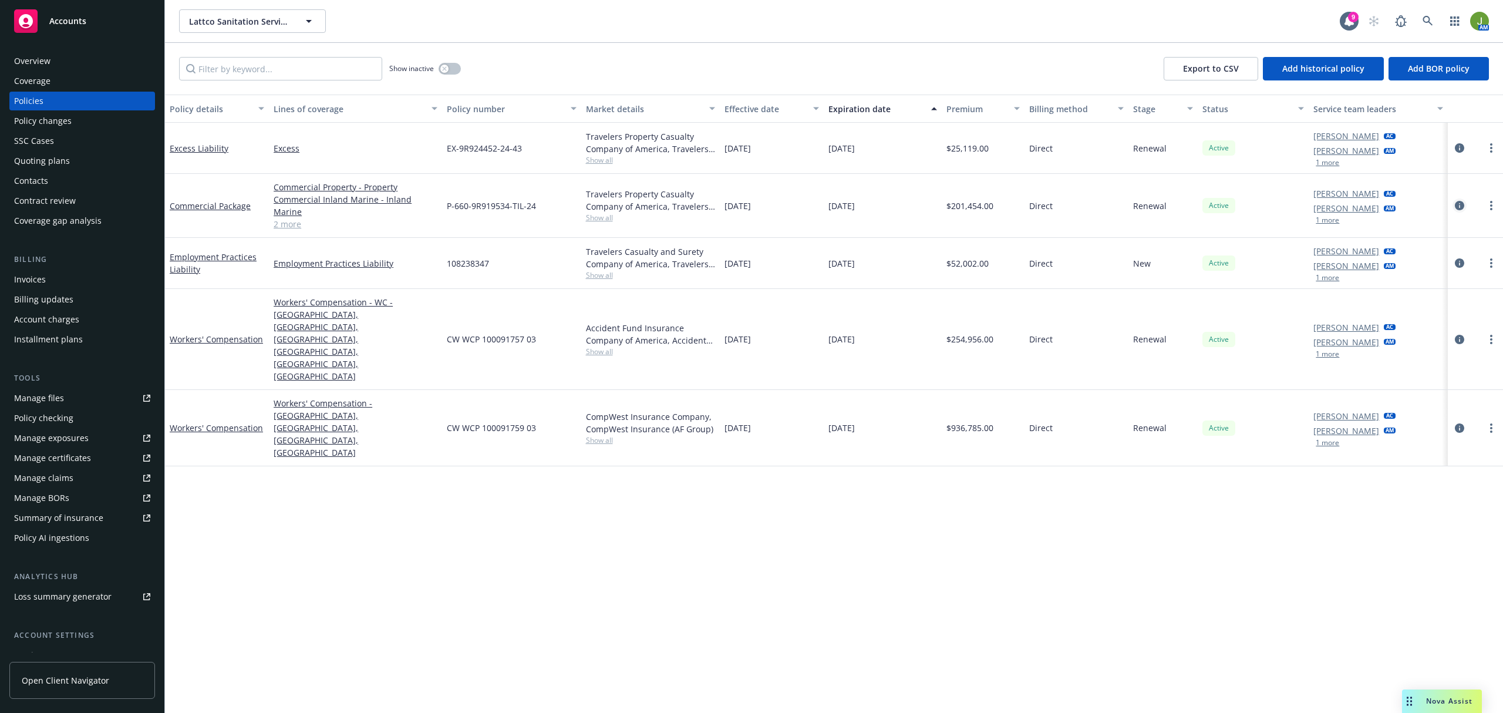
click at [1461, 201] on icon "circleInformation" at bounding box center [1459, 205] width 9 height 9
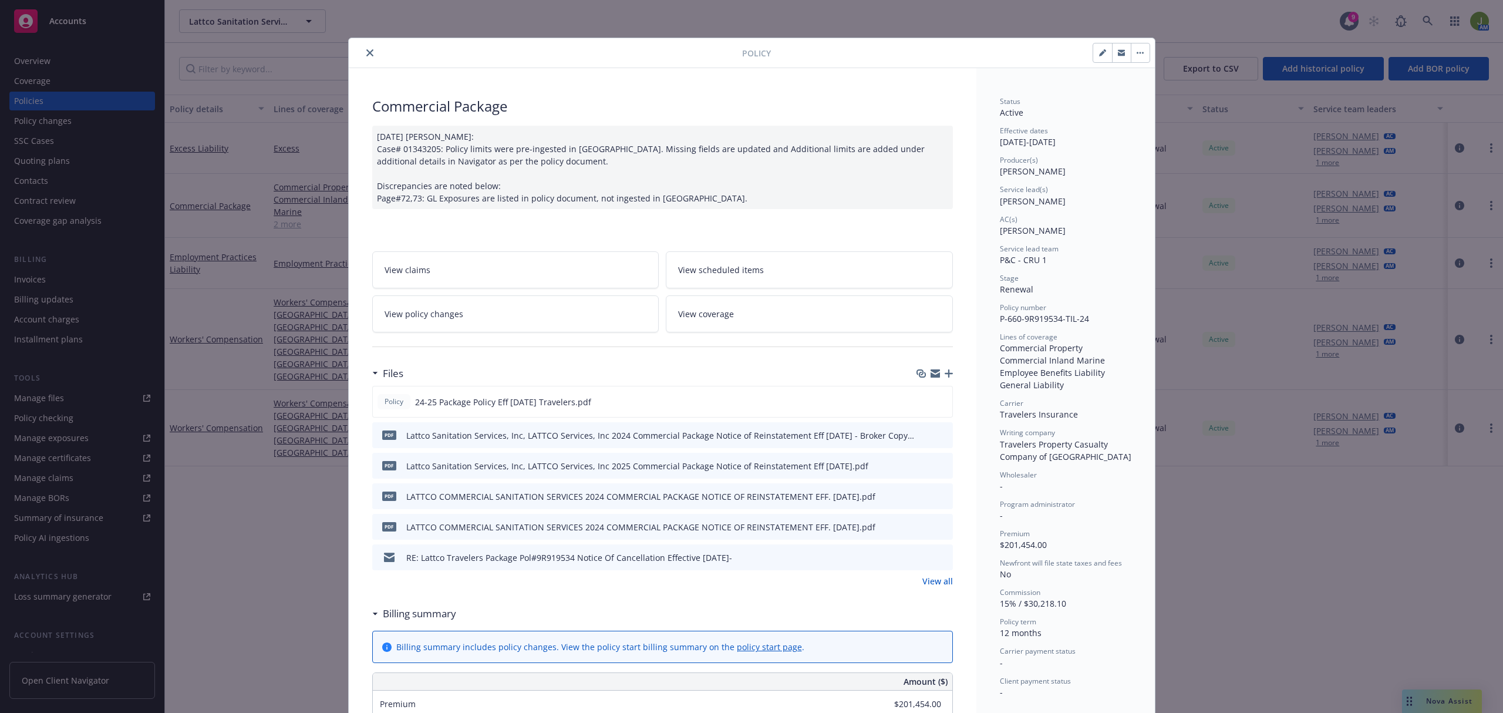
scroll to position [35, 0]
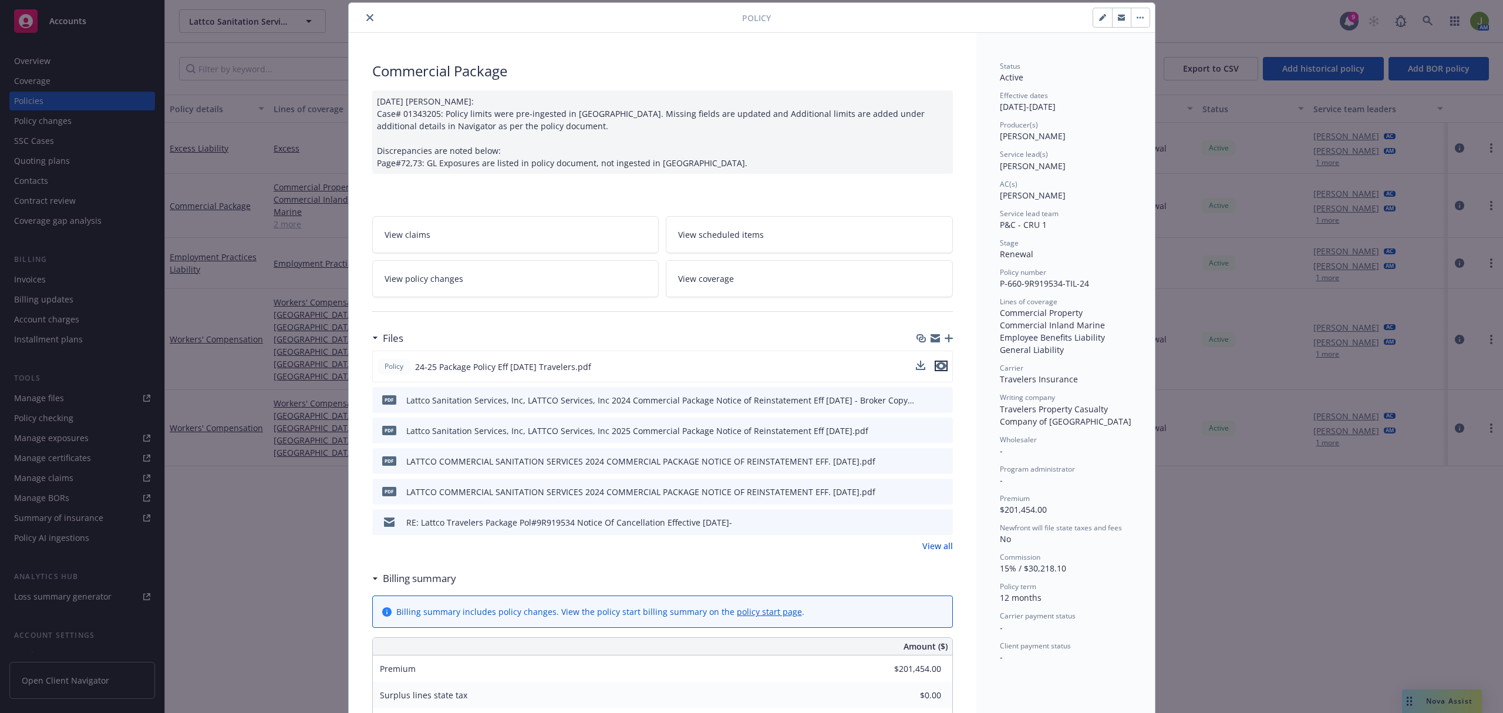
click at [936, 365] on icon "preview file" at bounding box center [941, 366] width 11 height 8
click at [426, 282] on span "View policy changes" at bounding box center [423, 278] width 79 height 12
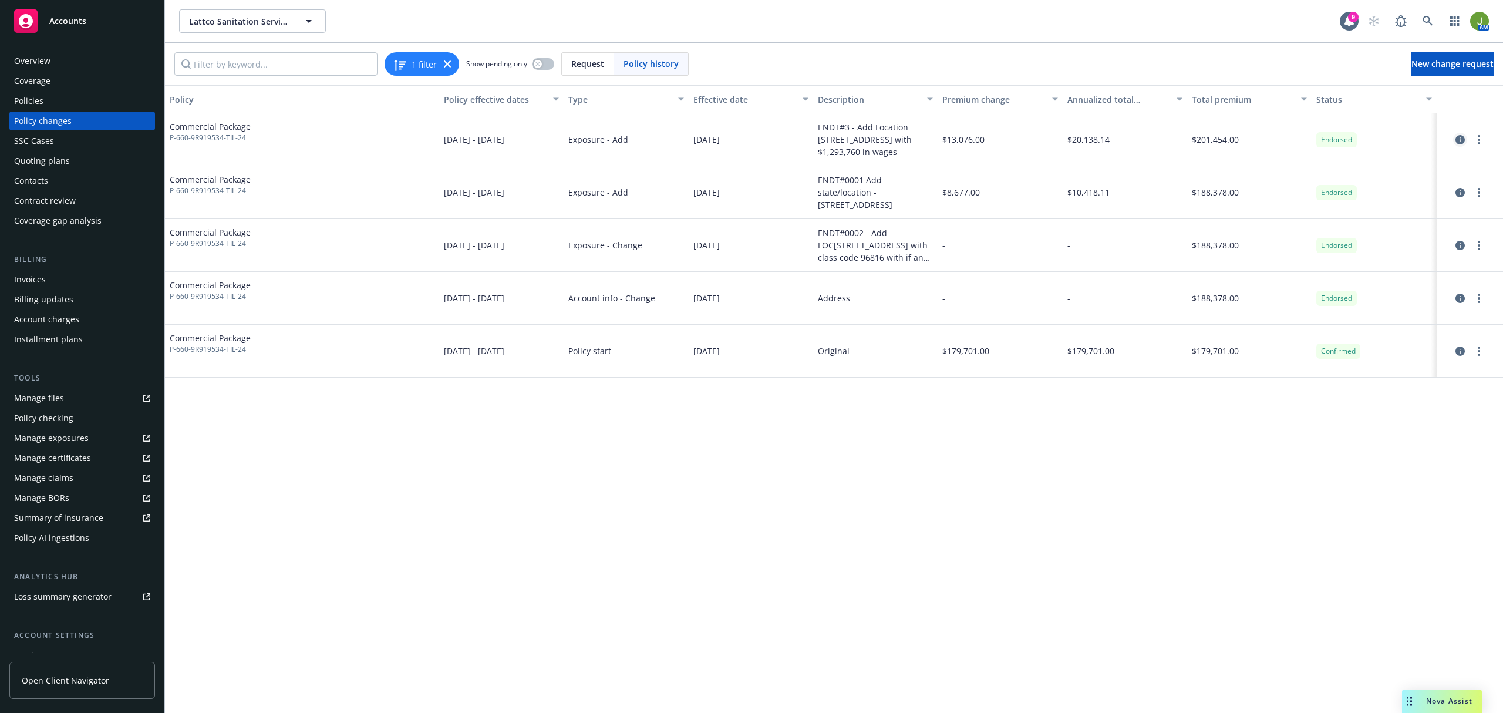
click at [1456, 141] on icon "circleInformation" at bounding box center [1459, 139] width 9 height 9
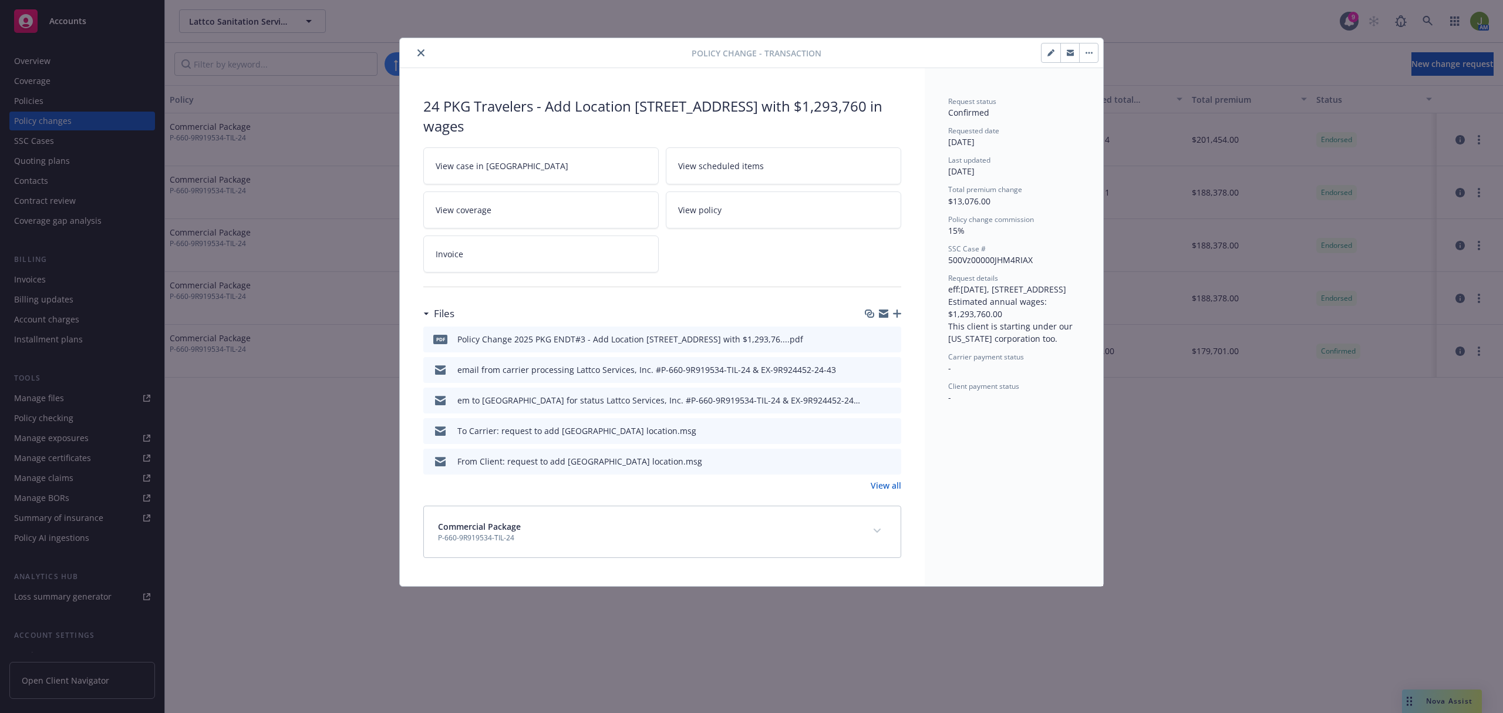
click at [895, 339] on button "preview file" at bounding box center [889, 338] width 13 height 11
click at [419, 52] on icon "close" at bounding box center [420, 52] width 7 height 7
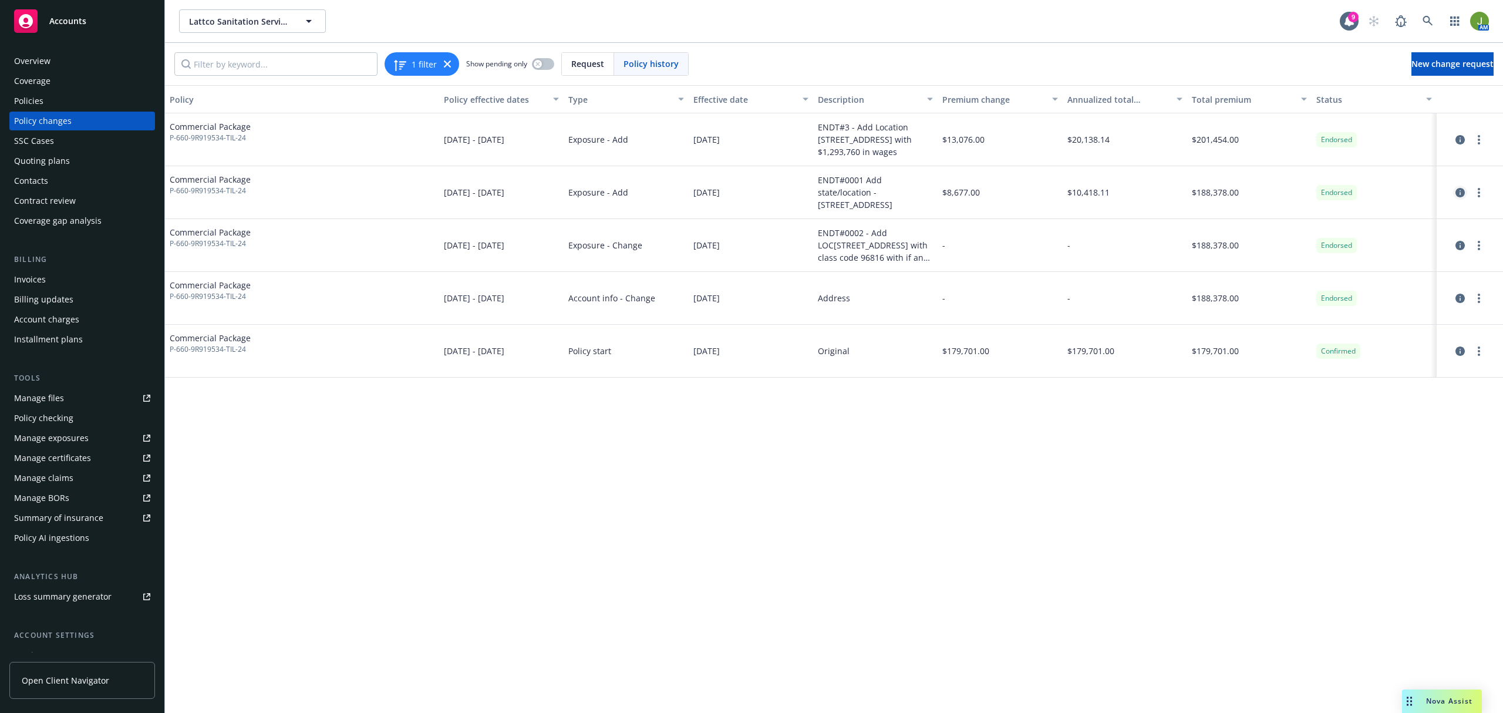
click at [1457, 195] on icon "circleInformation" at bounding box center [1459, 192] width 9 height 9
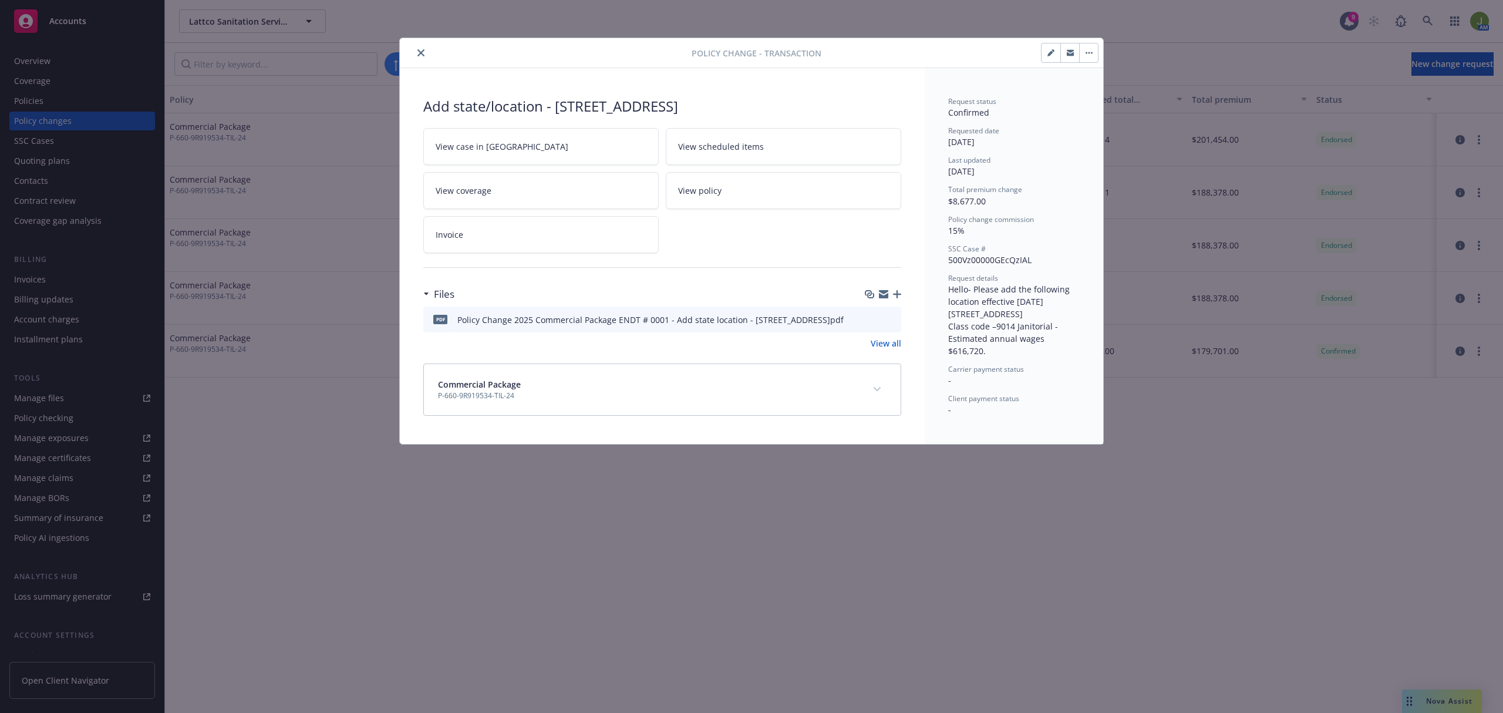
click at [893, 318] on icon "preview file" at bounding box center [890, 319] width 11 height 8
click at [423, 53] on icon "close" at bounding box center [420, 52] width 7 height 7
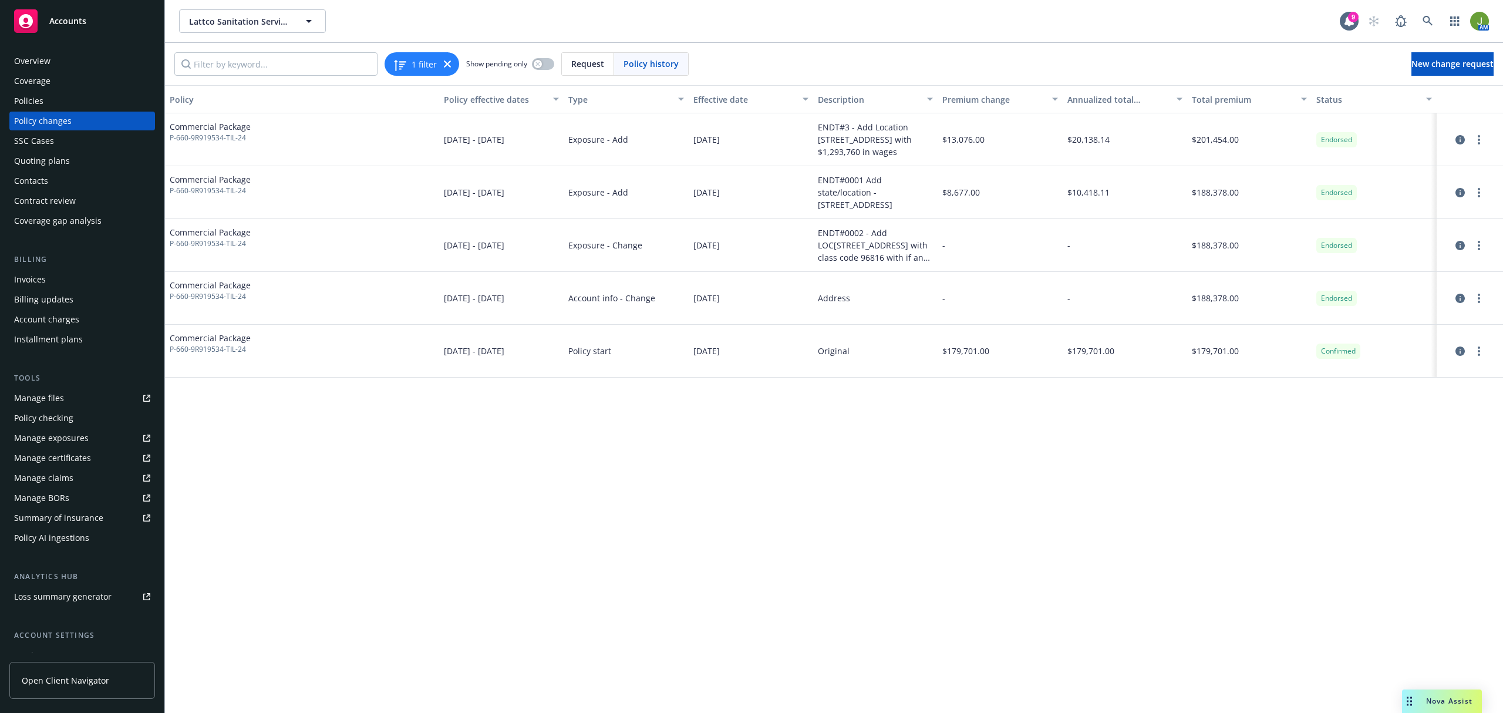
drag, startPoint x: 59, startPoint y: 101, endPoint x: 60, endPoint y: 120, distance: 18.8
click at [59, 101] on div "Policies" at bounding box center [82, 101] width 136 height 19
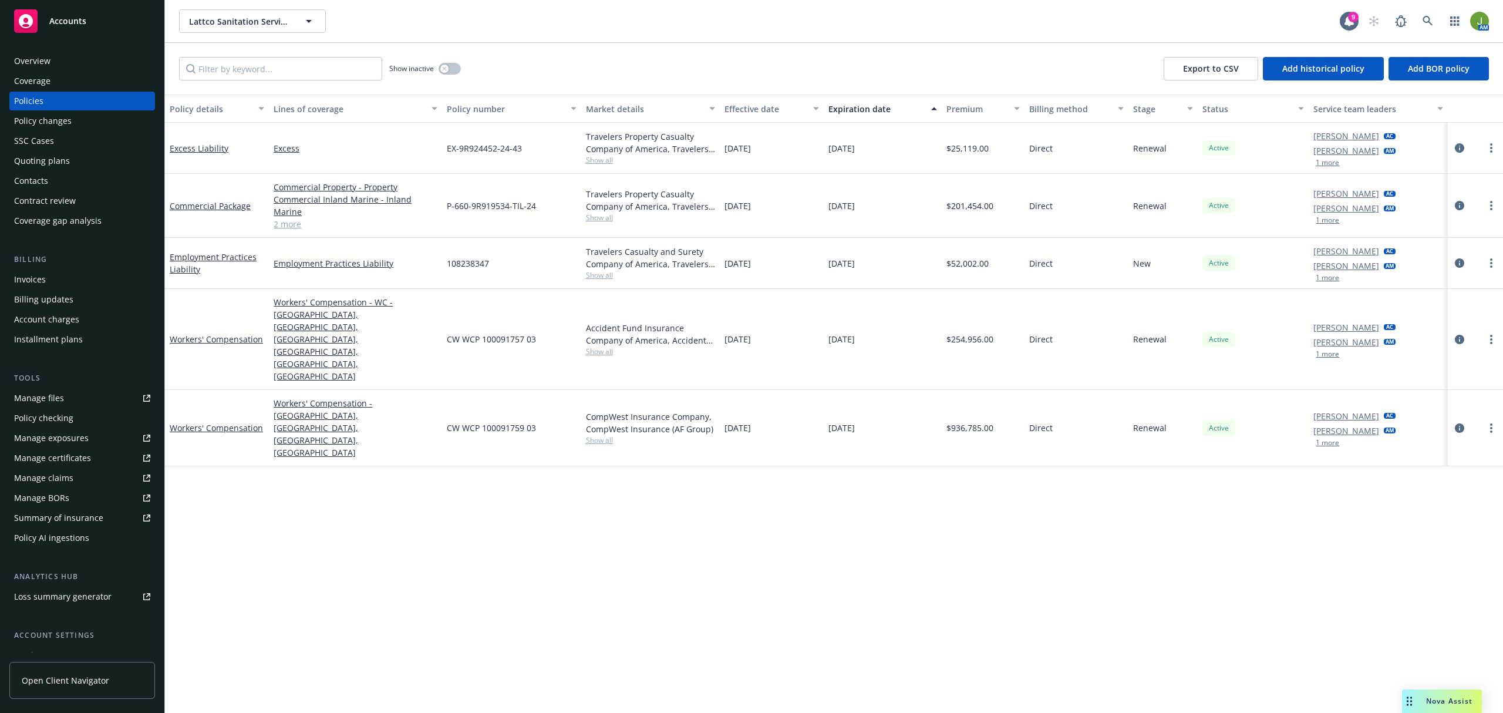
click at [72, 163] on div "Quoting plans" at bounding box center [82, 160] width 136 height 19
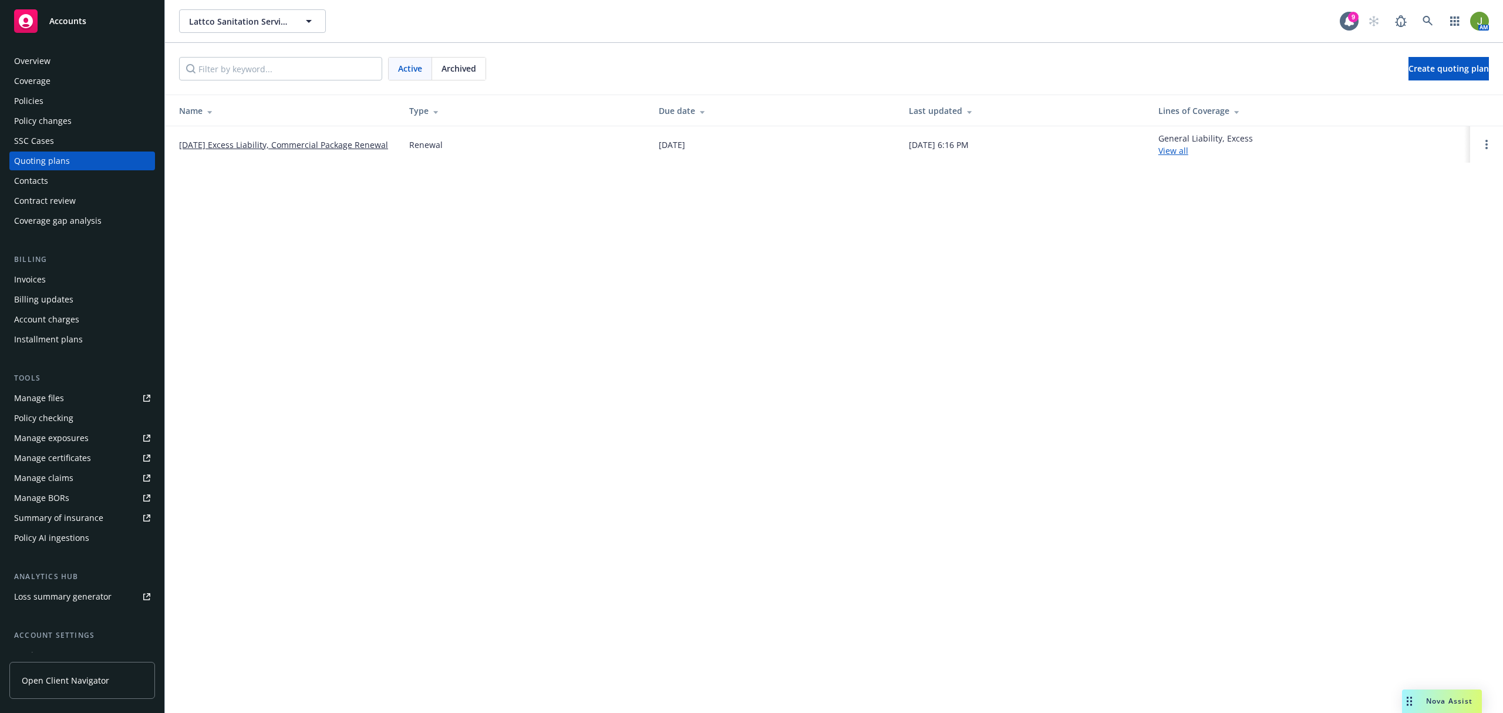
click at [357, 144] on link "11/01/25 Excess Liability, Commercial Package Renewal" at bounding box center [283, 145] width 209 height 12
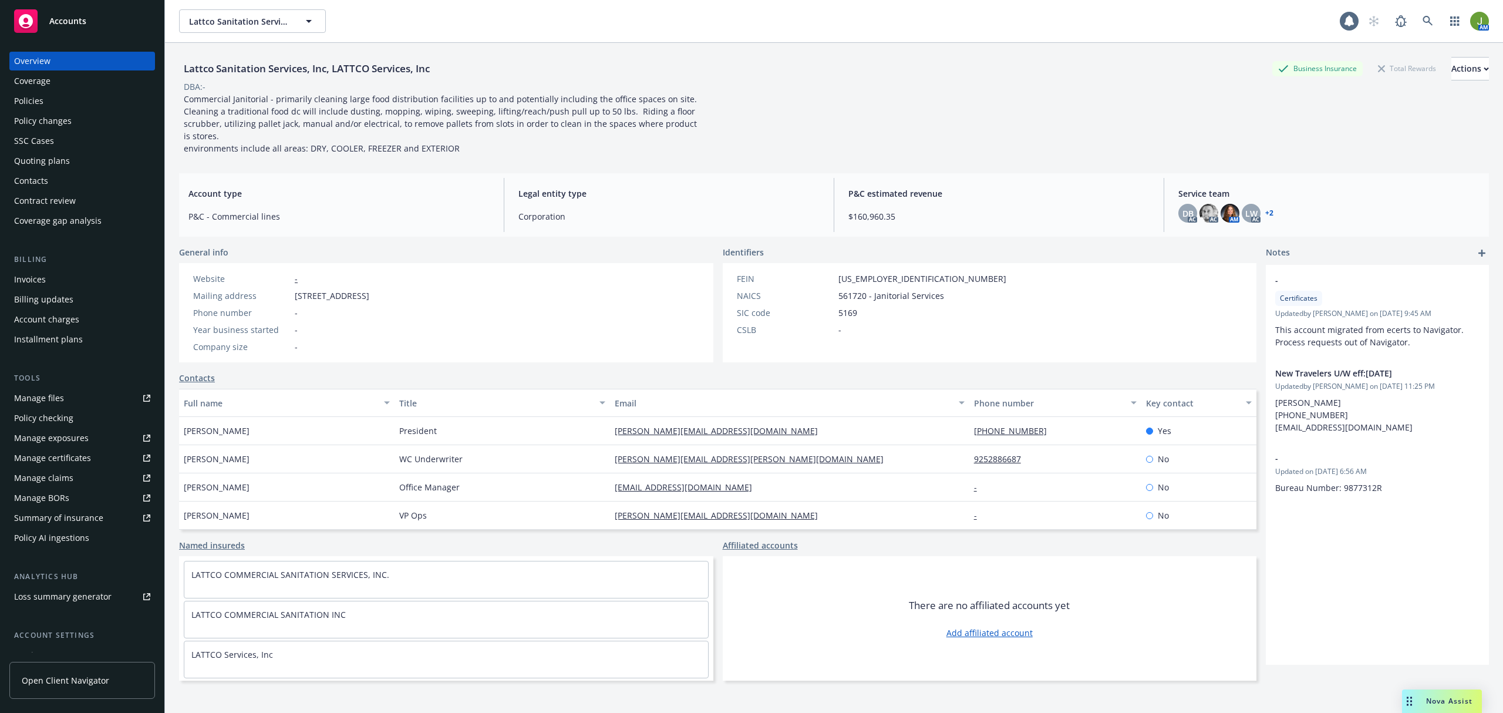
click at [43, 100] on div "Policies" at bounding box center [82, 101] width 136 height 19
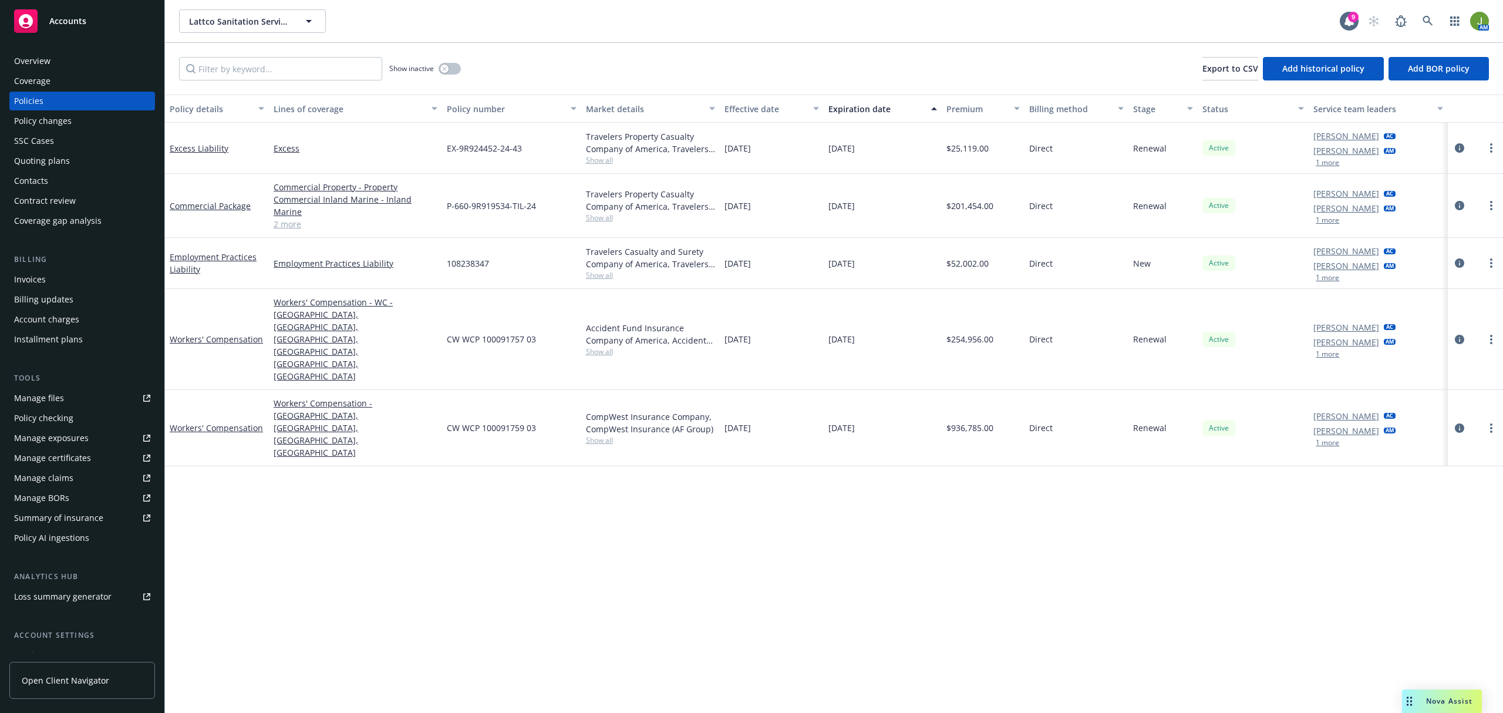
click at [57, 166] on div "Quoting plans" at bounding box center [42, 160] width 56 height 19
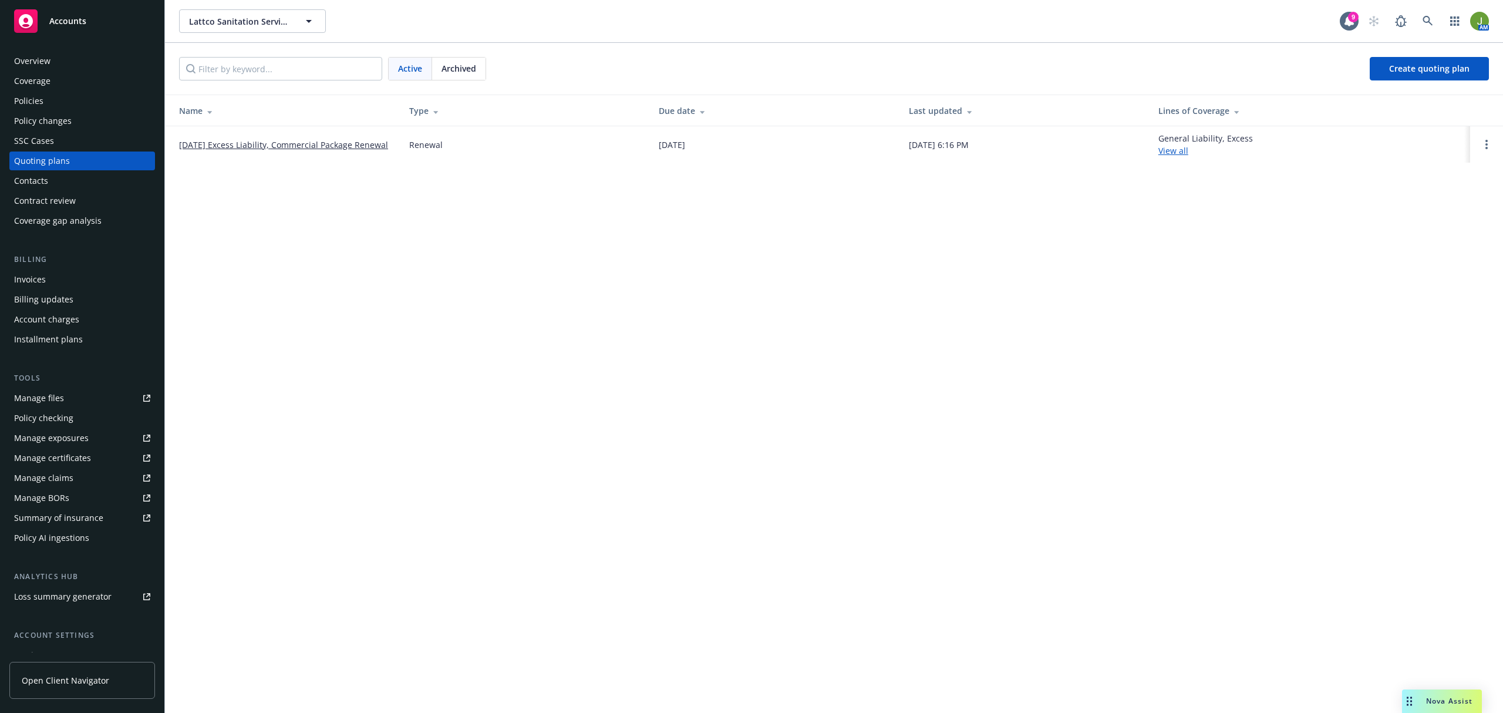
click at [296, 144] on link "[DATE] Excess Liability, Commercial Package Renewal" at bounding box center [283, 145] width 209 height 12
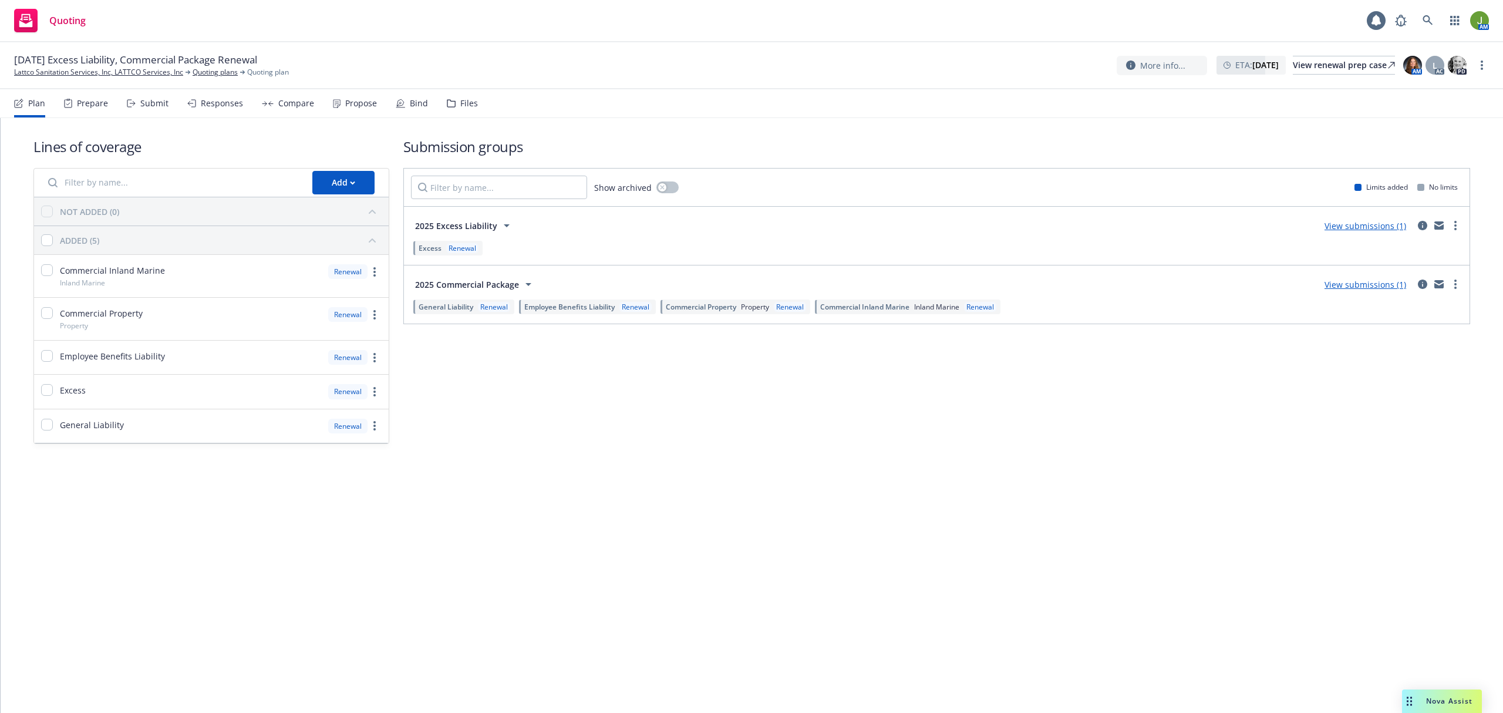
click at [460, 100] on div "Files" at bounding box center [469, 103] width 18 height 9
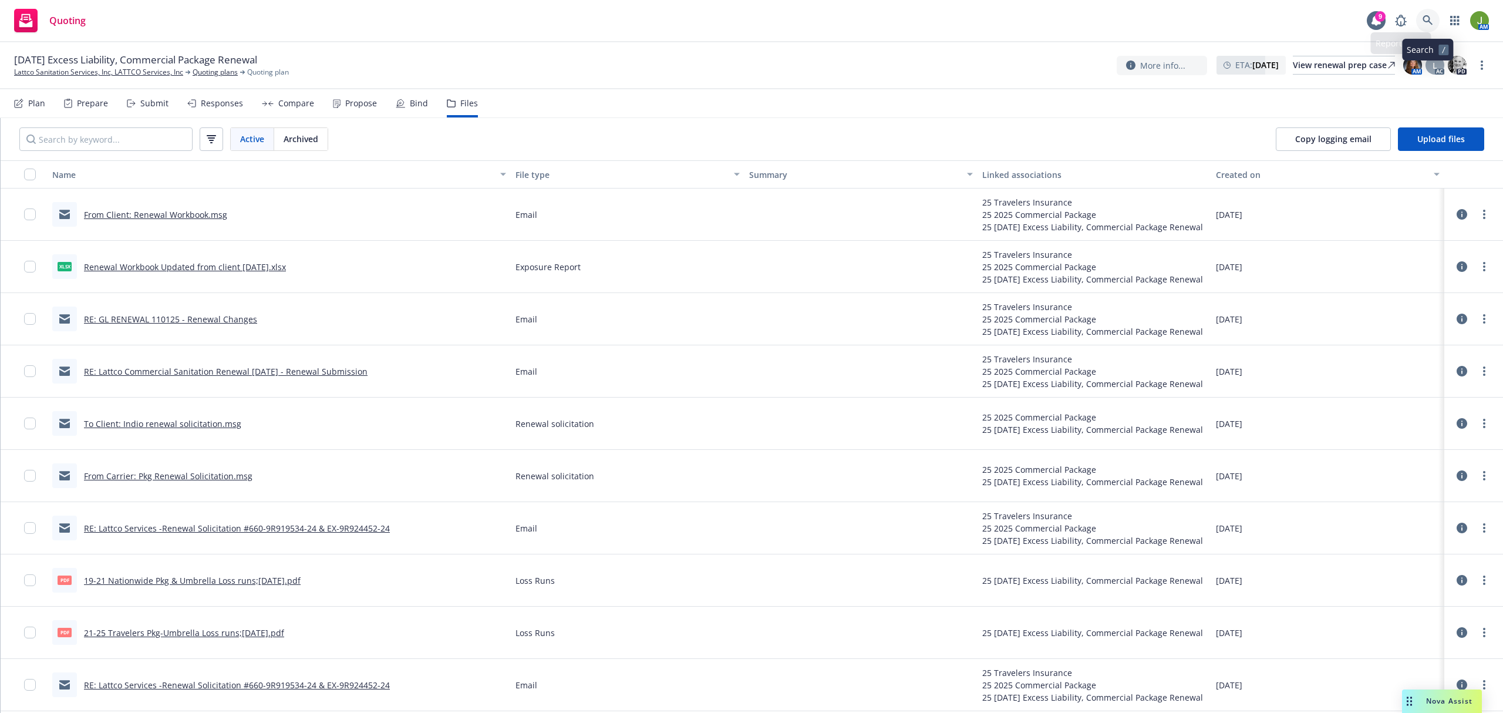
click at [1422, 24] on icon at bounding box center [1427, 20] width 11 height 11
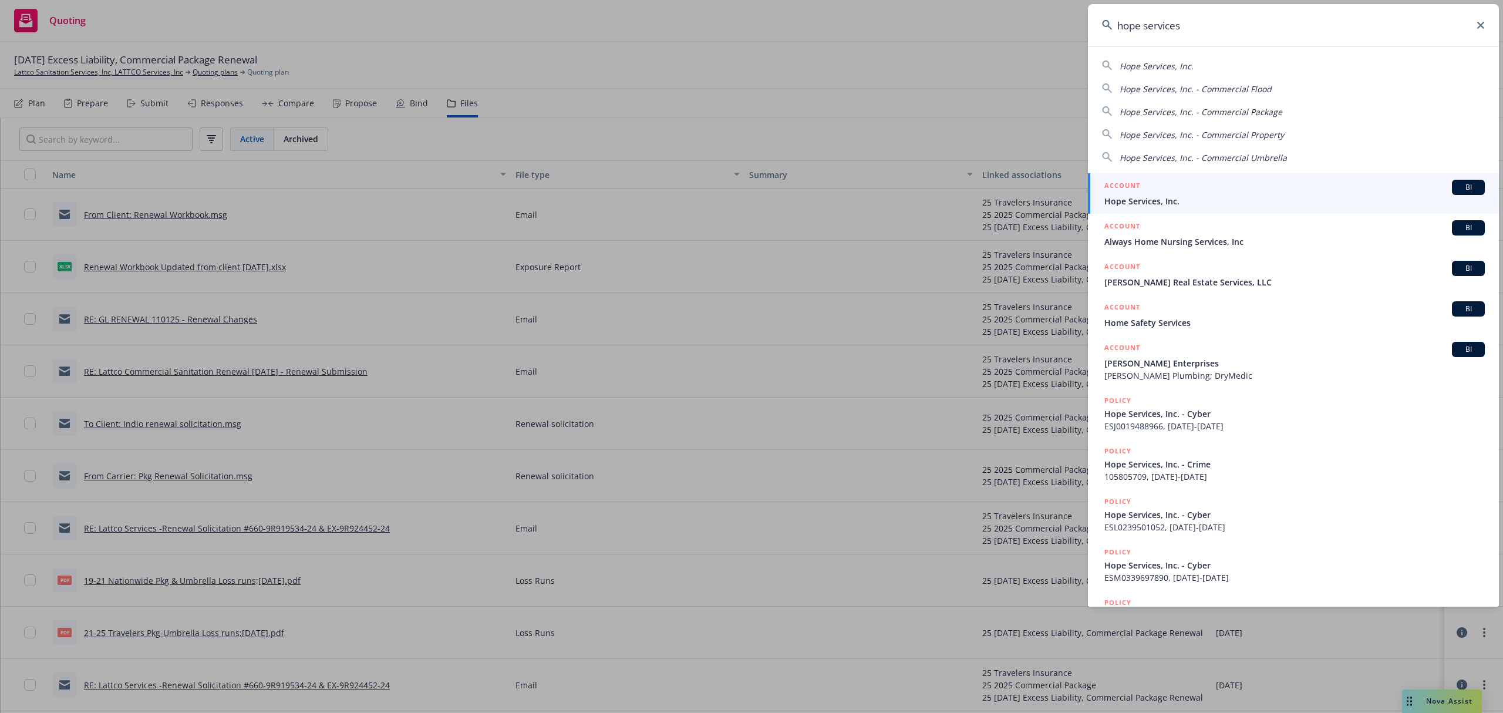
type input "hope services"
click at [1193, 183] on div "ACCOUNT BI" at bounding box center [1294, 187] width 380 height 15
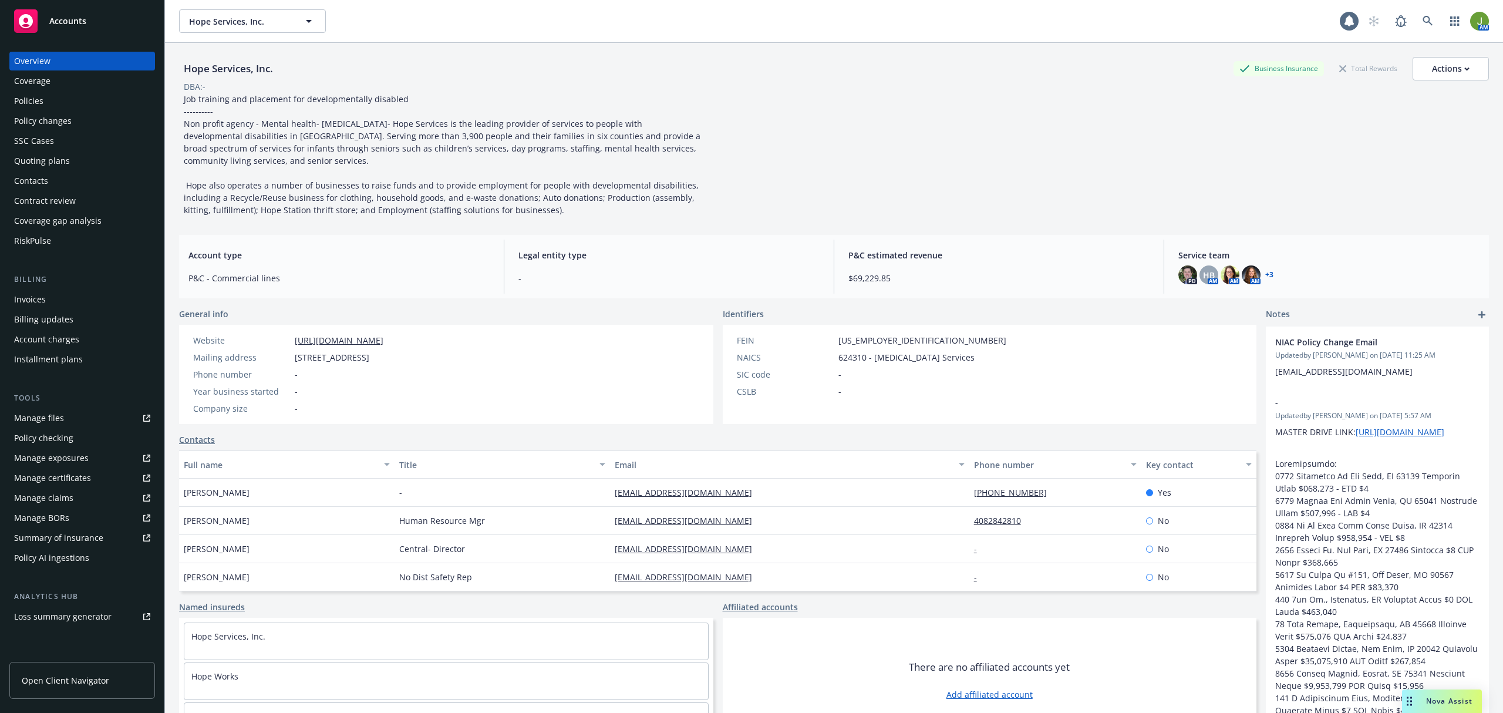
click at [54, 106] on div "Policies" at bounding box center [82, 101] width 136 height 19
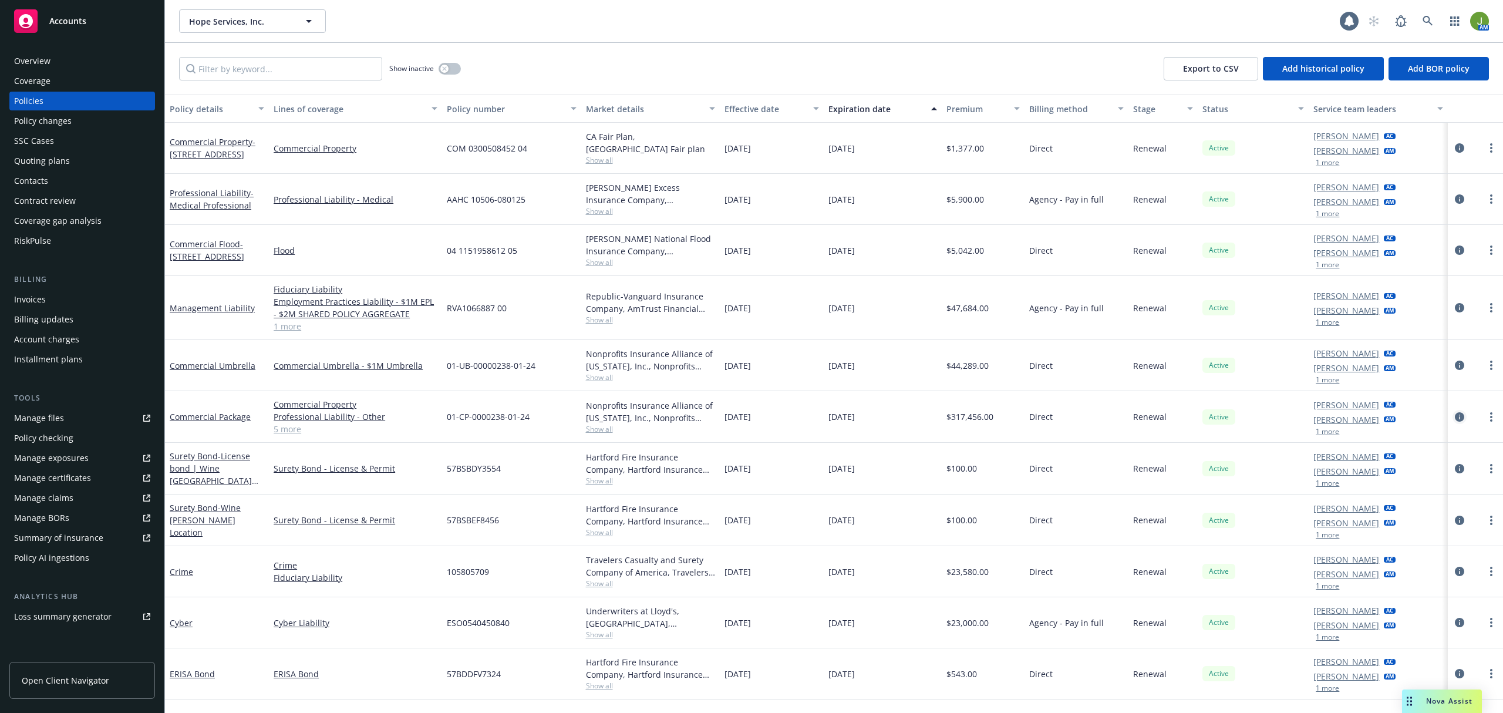
click at [1458, 416] on icon "circleInformation" at bounding box center [1459, 416] width 9 height 9
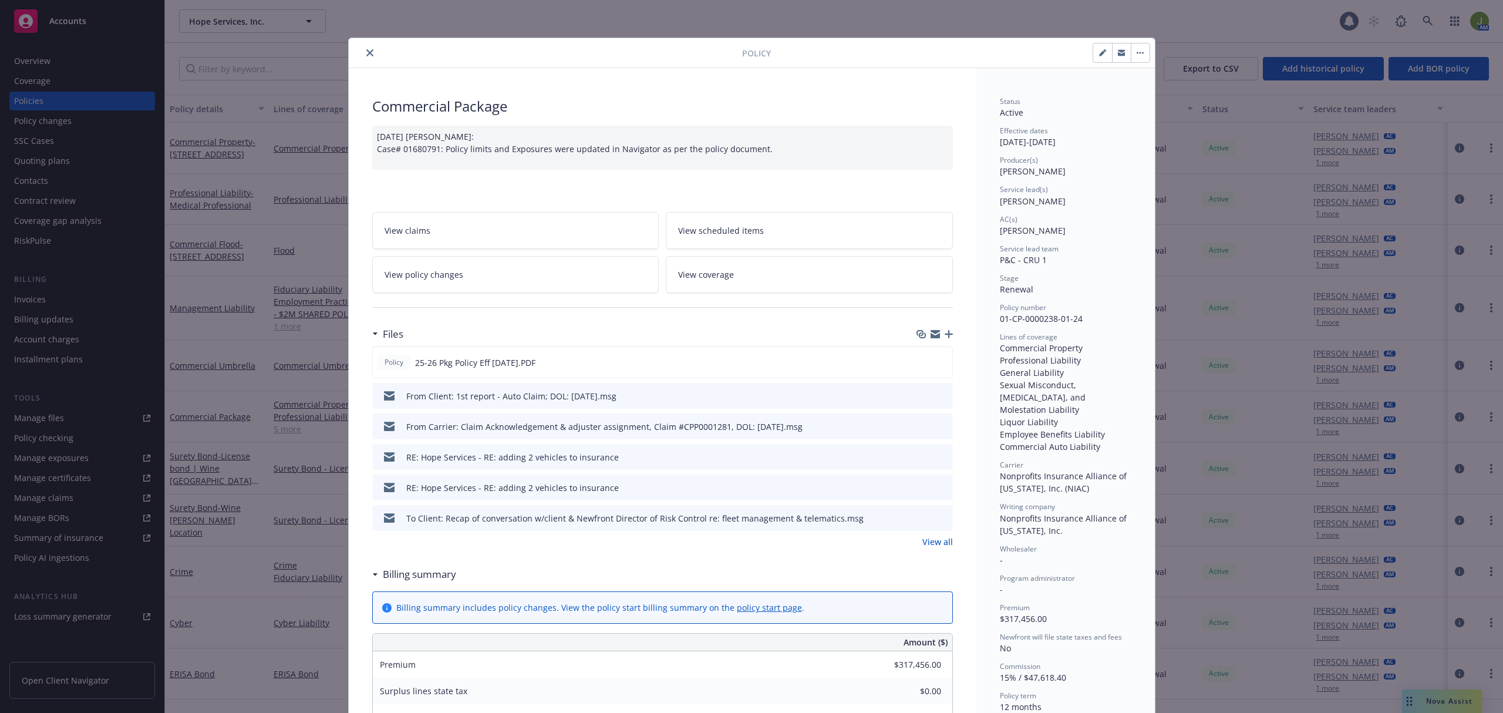
click at [944, 336] on icon "button" at bounding box center [948, 334] width 8 height 8
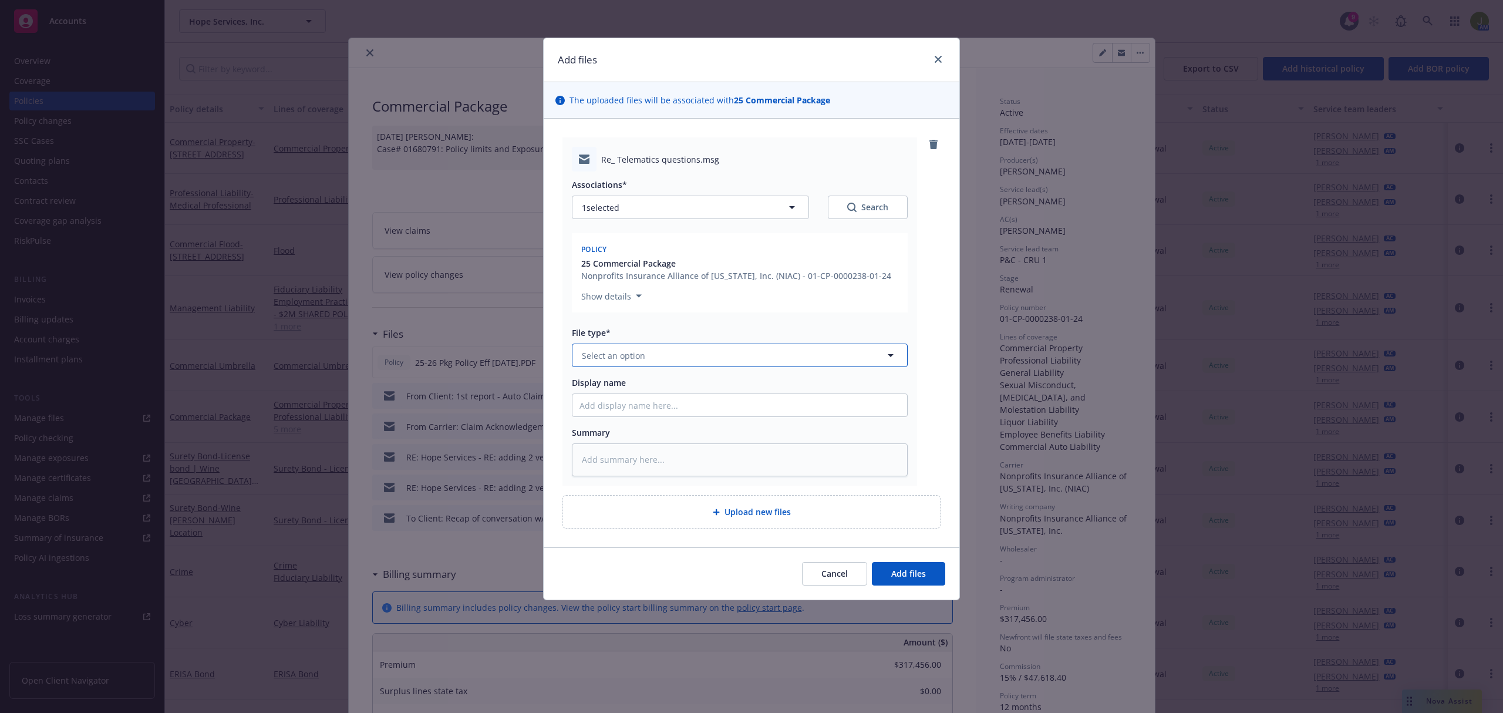
click at [599, 350] on span "Select an option" at bounding box center [613, 355] width 63 height 12
type input "email"
type textarea "x"
type input "F"
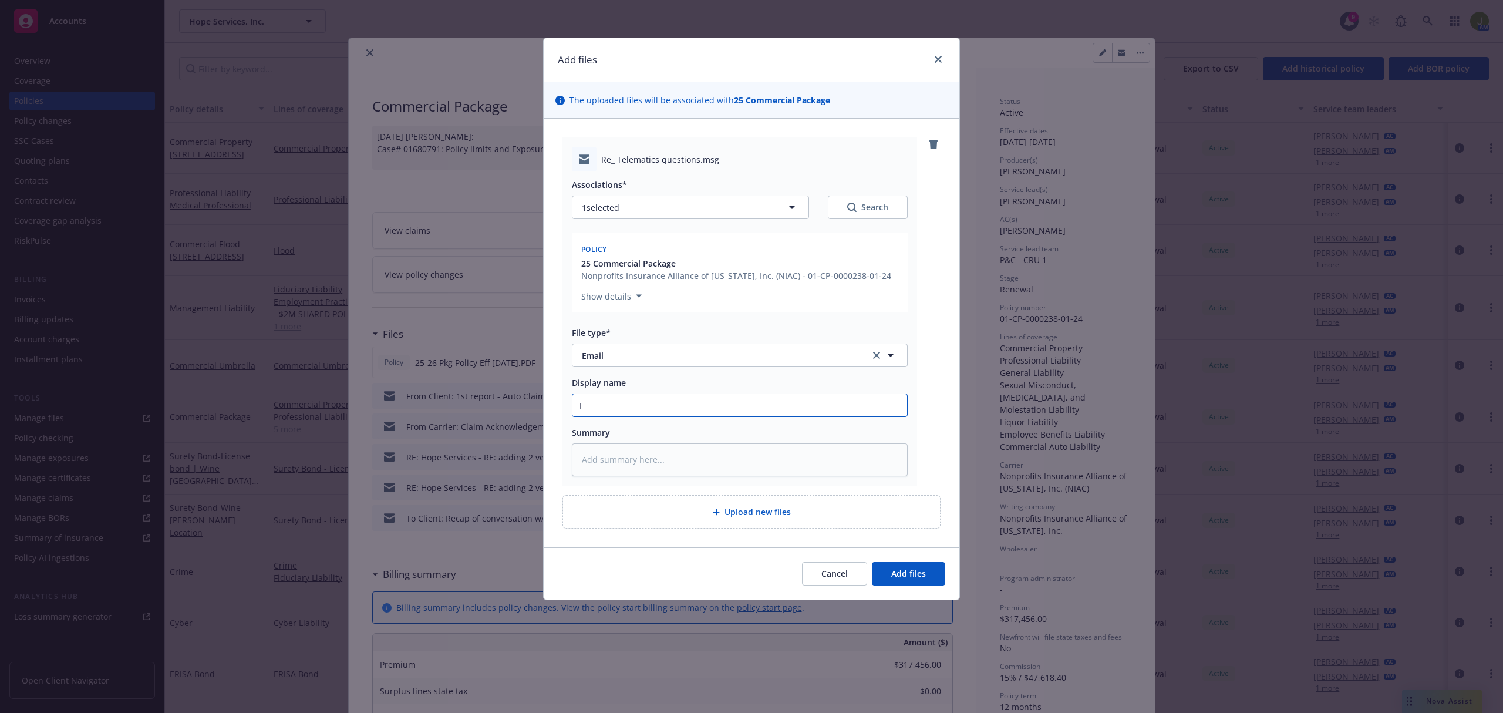
type textarea "x"
type input "Fr"
type textarea "x"
type input "Fro"
type textarea "x"
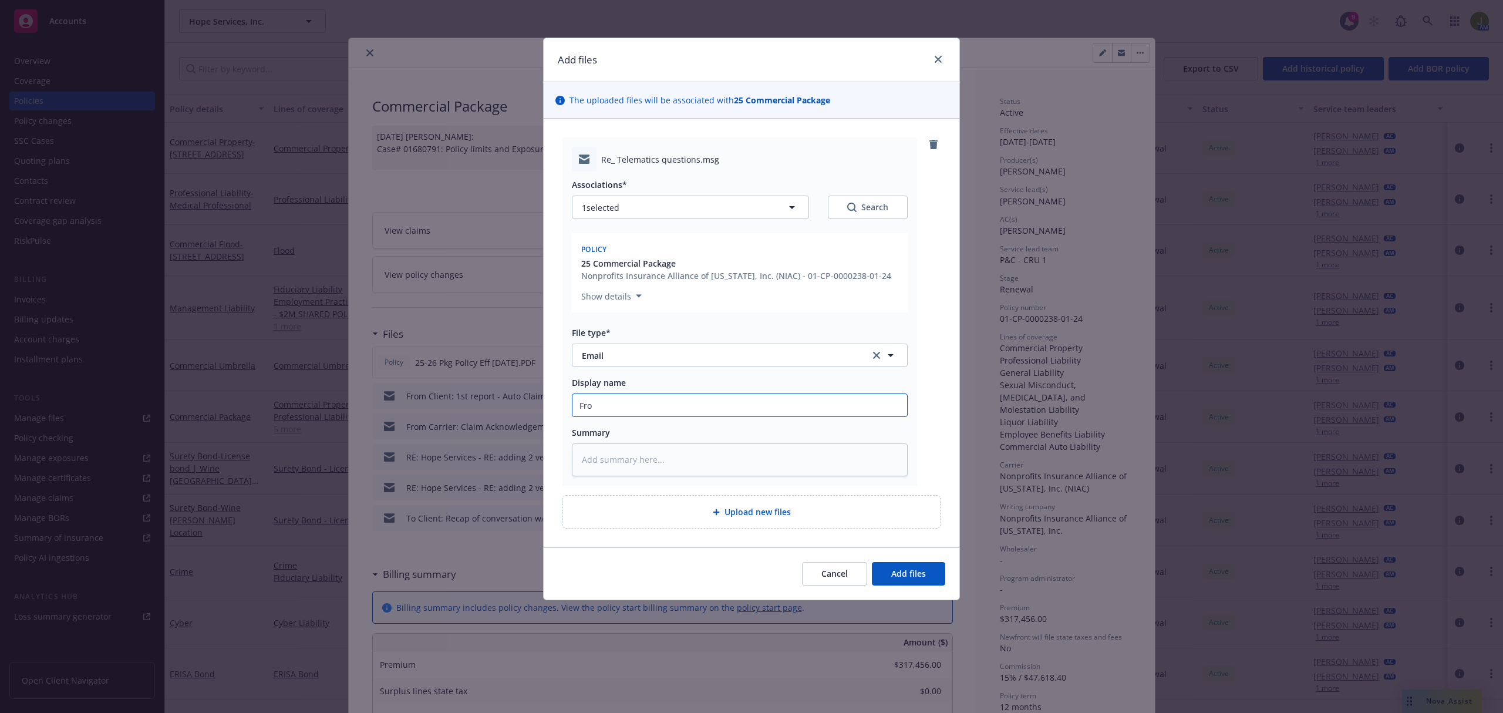
type input "From"
type textarea "x"
type input "From"
type textarea "x"
type input "From"
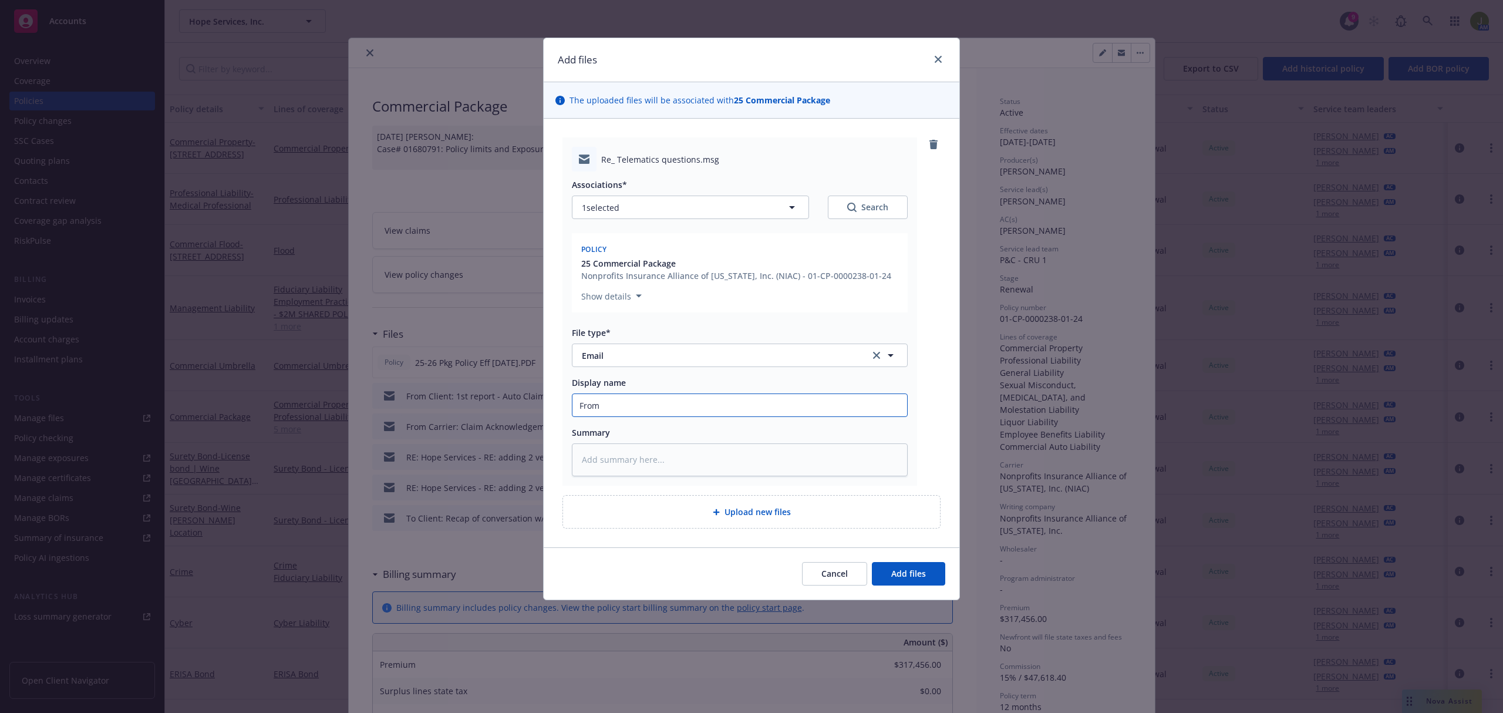
type textarea "x"
type input "Fro"
type textarea "x"
type input "Fr"
type textarea "x"
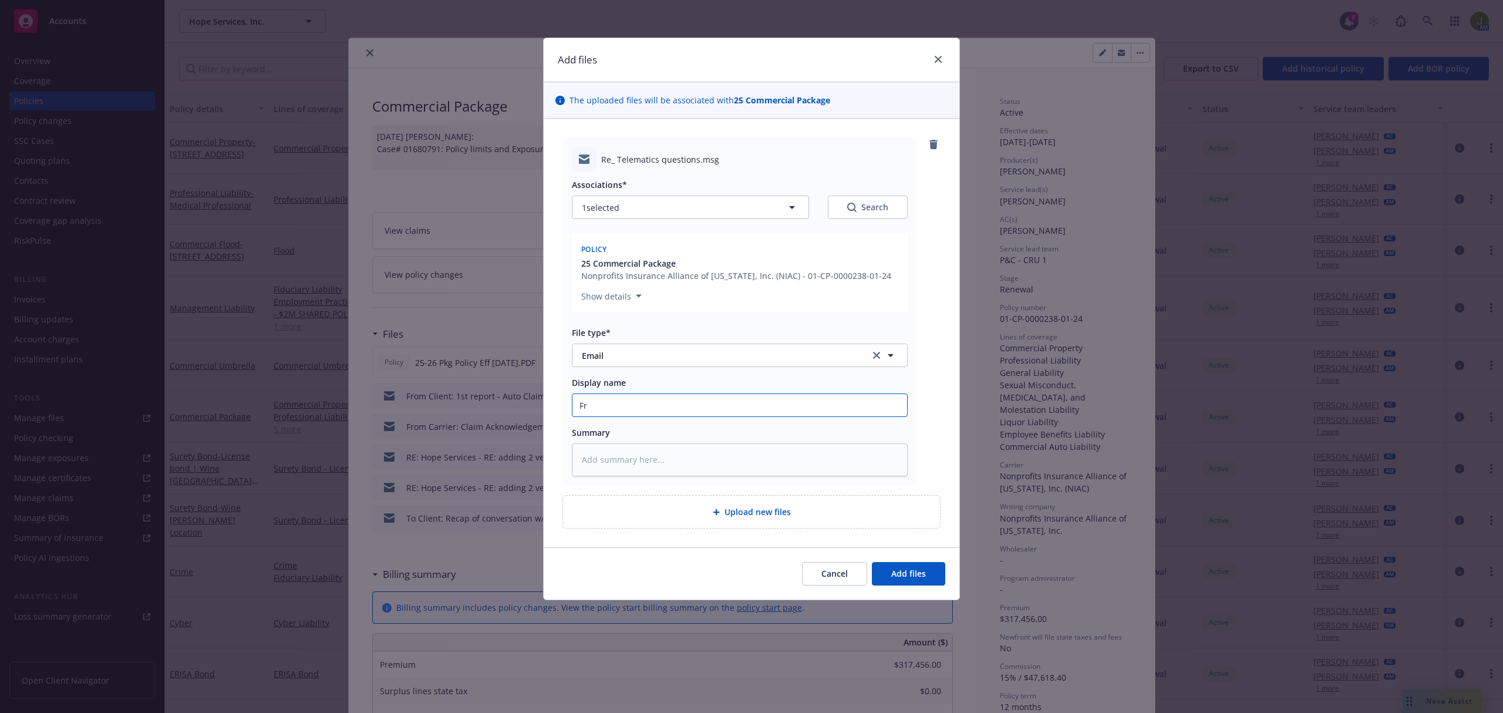
type input "F"
type textarea "x"
type input "T"
type textarea "x"
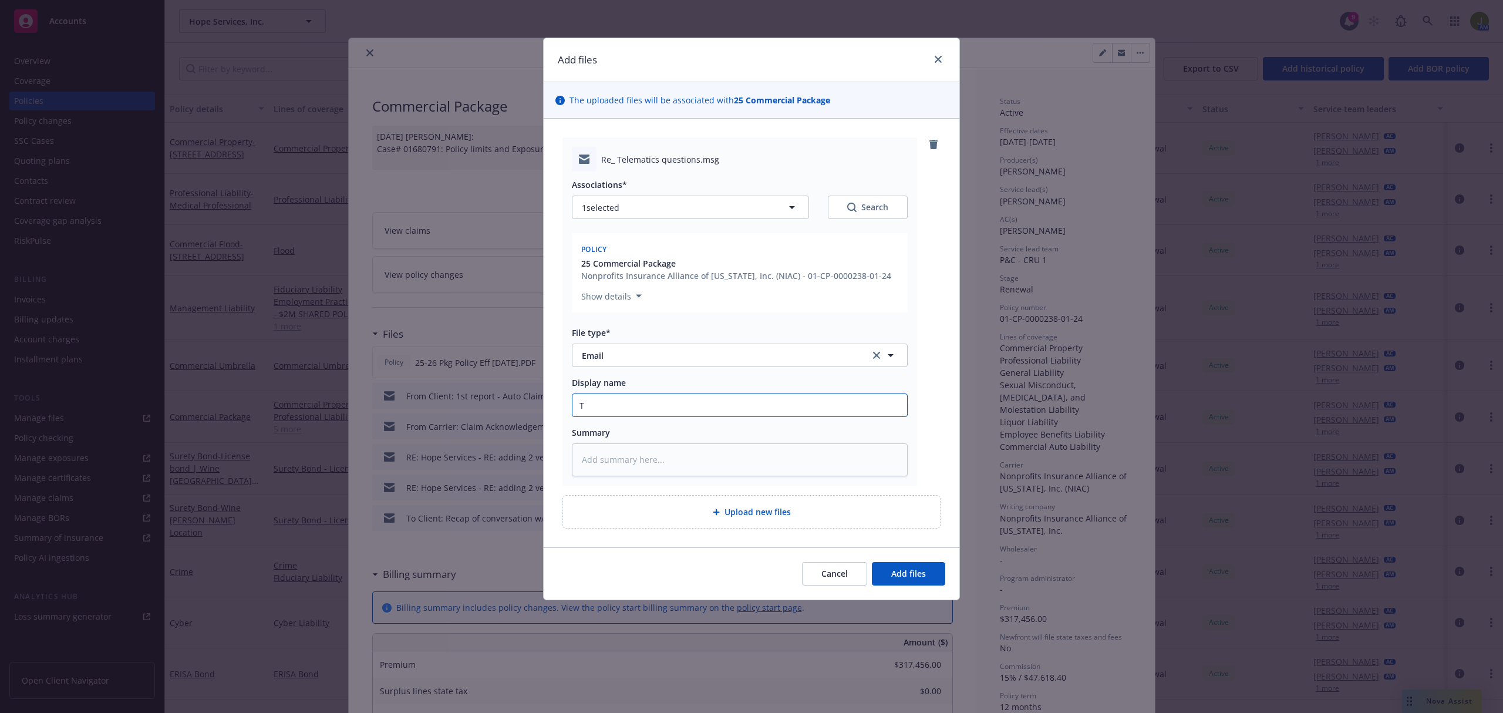
type input "To"
type textarea "x"
type input "To"
type textarea "x"
type input "To Cl"
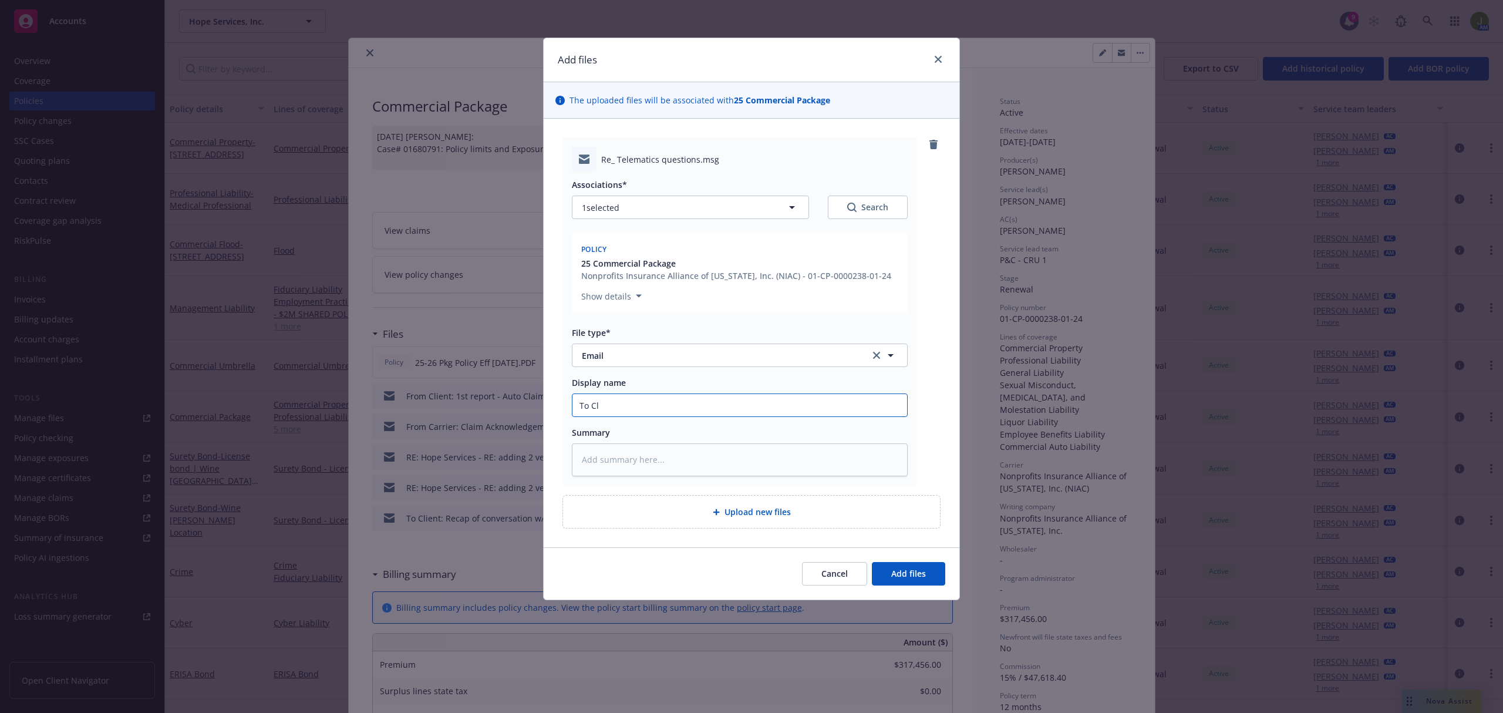
type textarea "x"
type input "To Cli"
type textarea "x"
type input "To Clie"
type textarea "x"
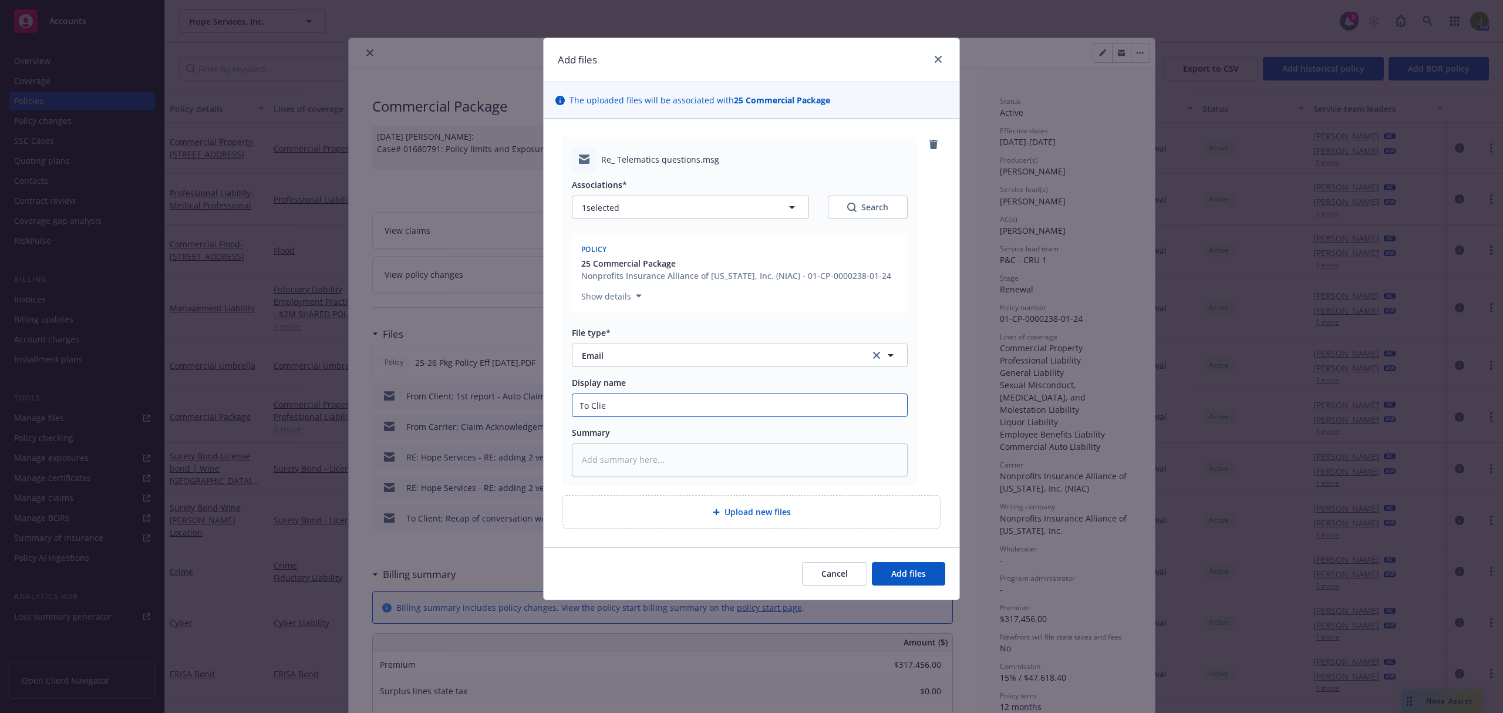
type input "To Clien"
type textarea "x"
type input "To Client"
type textarea "x"
type input "To Client:"
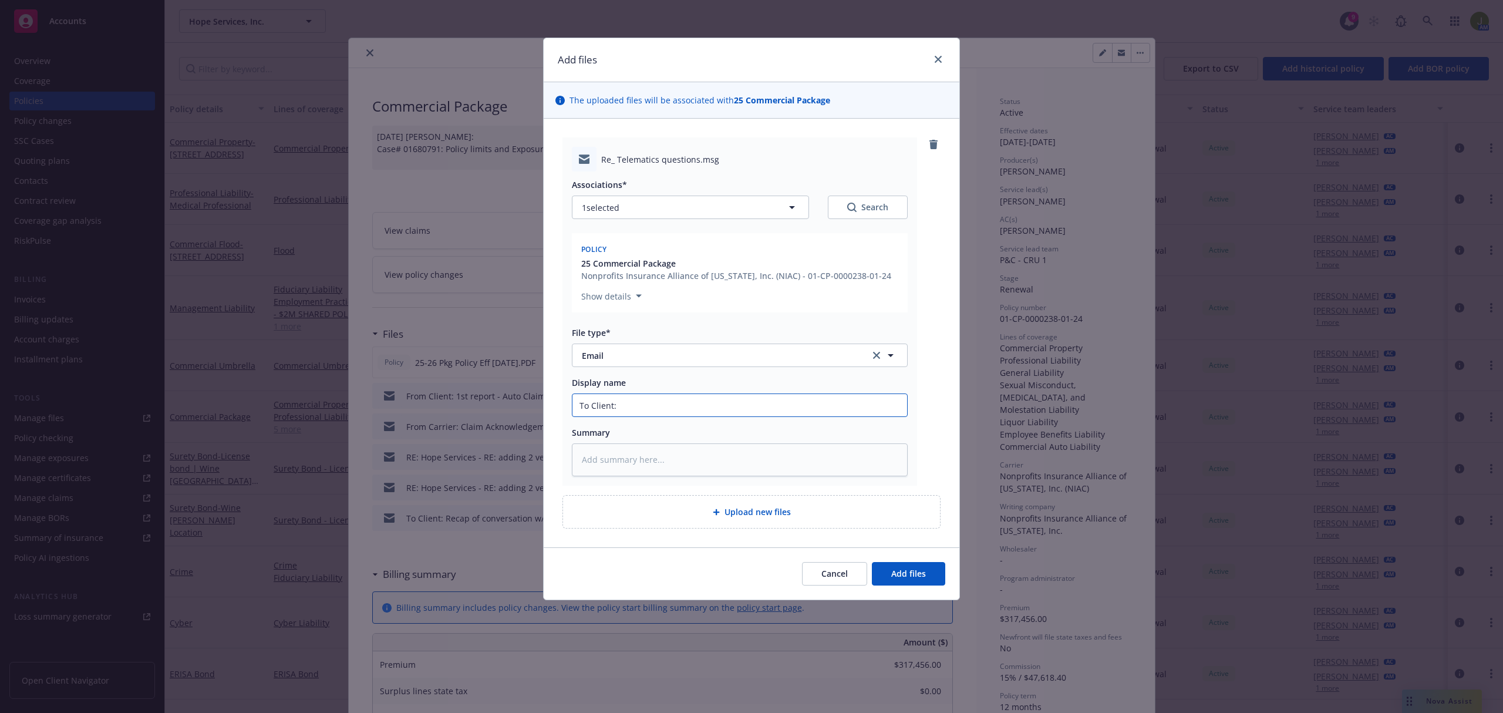
type textarea "x"
type input "To Client: c"
type textarea "x"
type input "To Client: co"
type textarea "x"
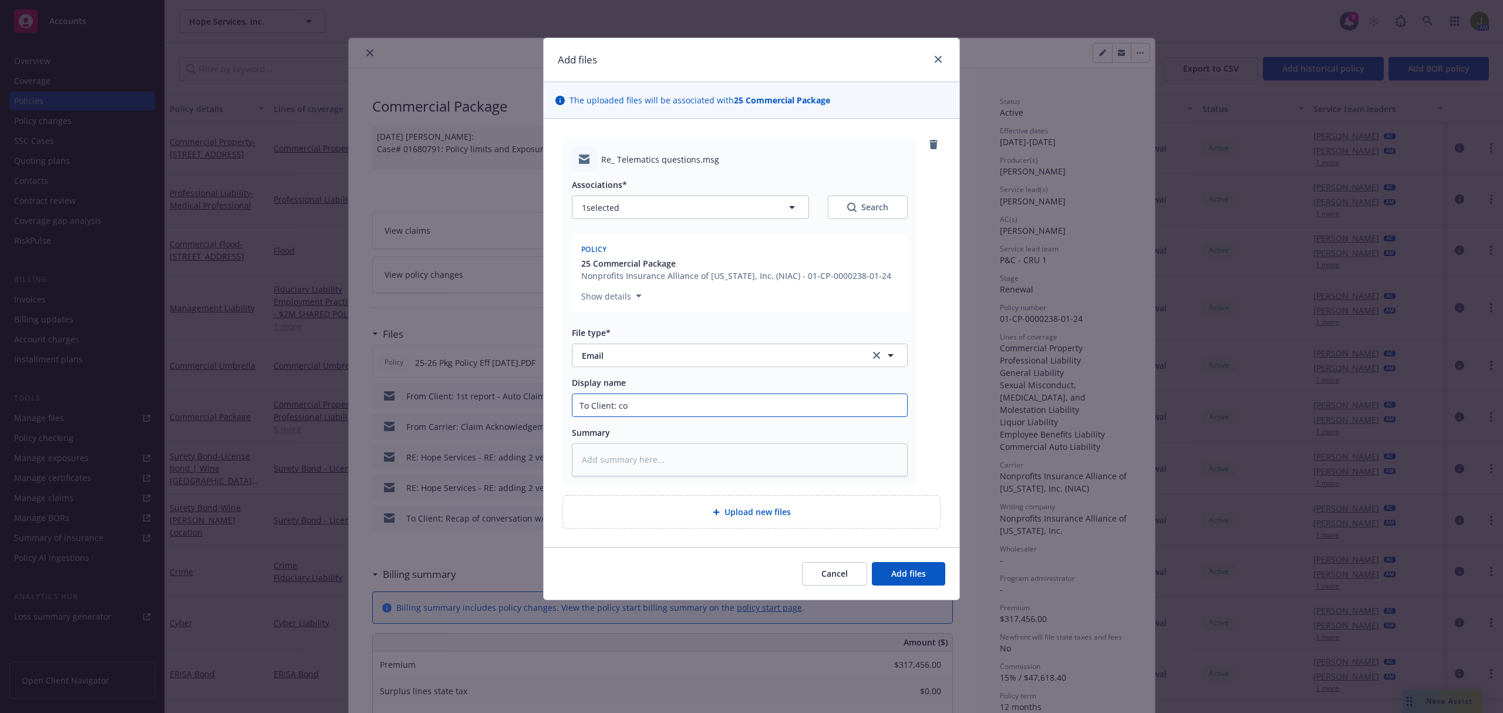
type input "To Client: cor"
type textarea "x"
type input "To Client: corr"
type textarea "x"
type input "To Client: corr"
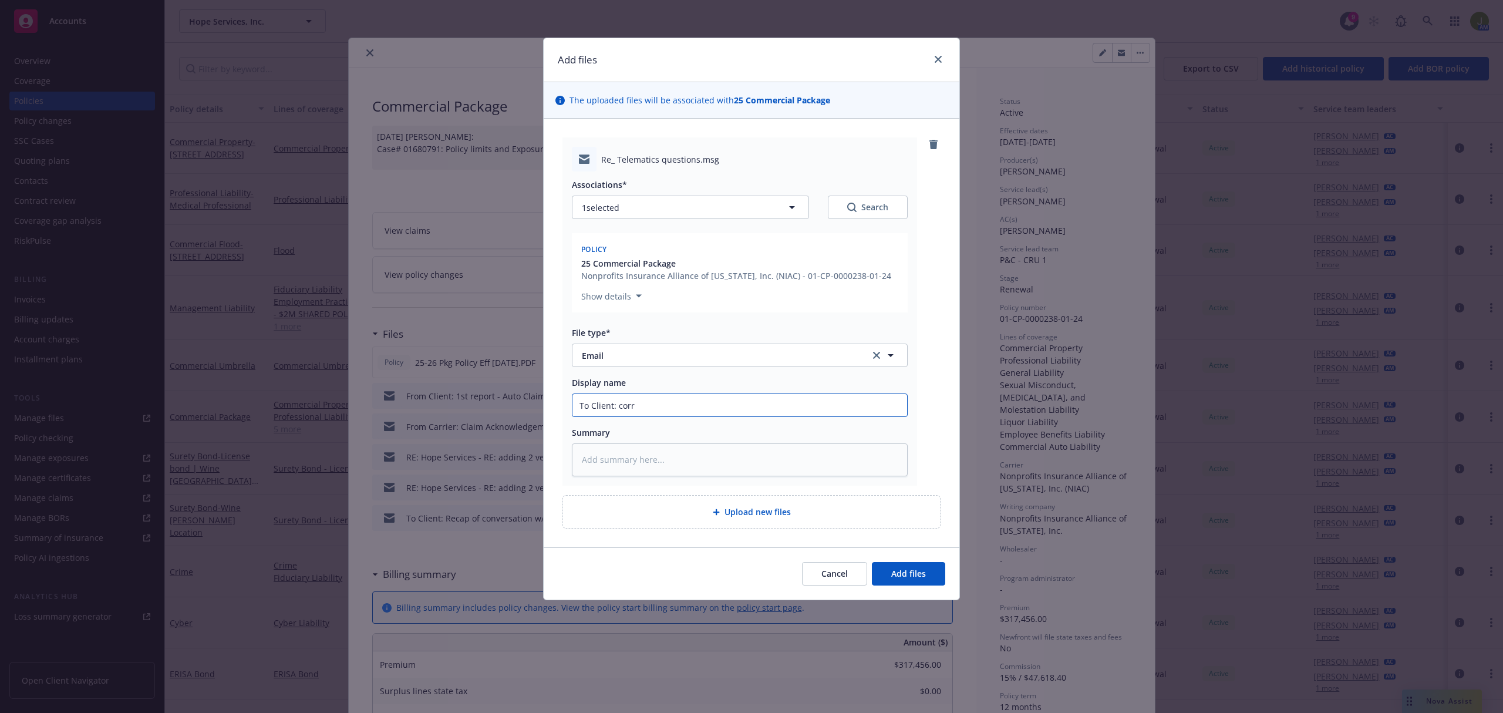
type textarea "x"
type input "To Client: corr r"
type textarea "x"
type input "To Client: corr re"
type textarea "x"
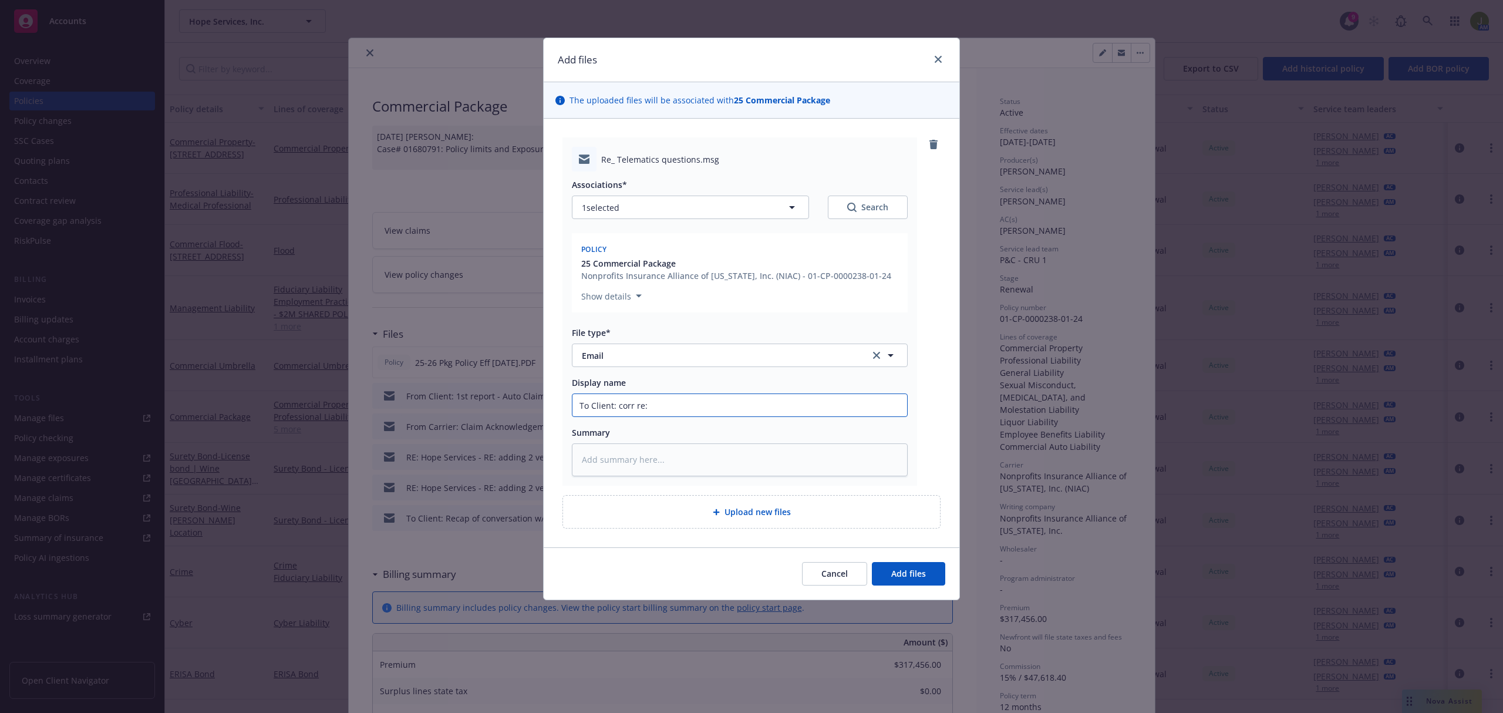
type input "To Client: corr re:"
type textarea "x"
type input "To Client: corr re: t"
type textarea "x"
type input "To Client: corr re: te"
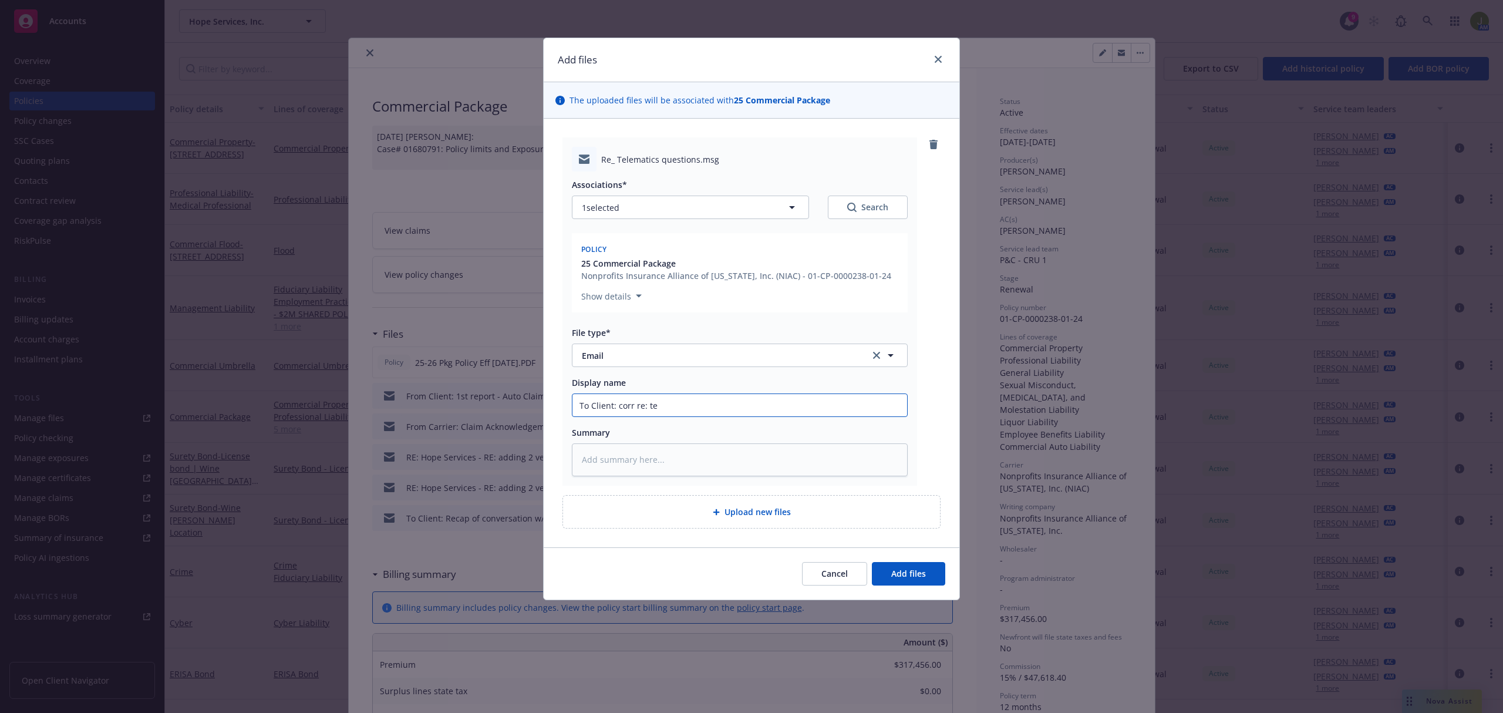
type textarea "x"
type input "To Client: corr re: tel"
type textarea "x"
type input "To Client: corr re: tele"
type textarea "x"
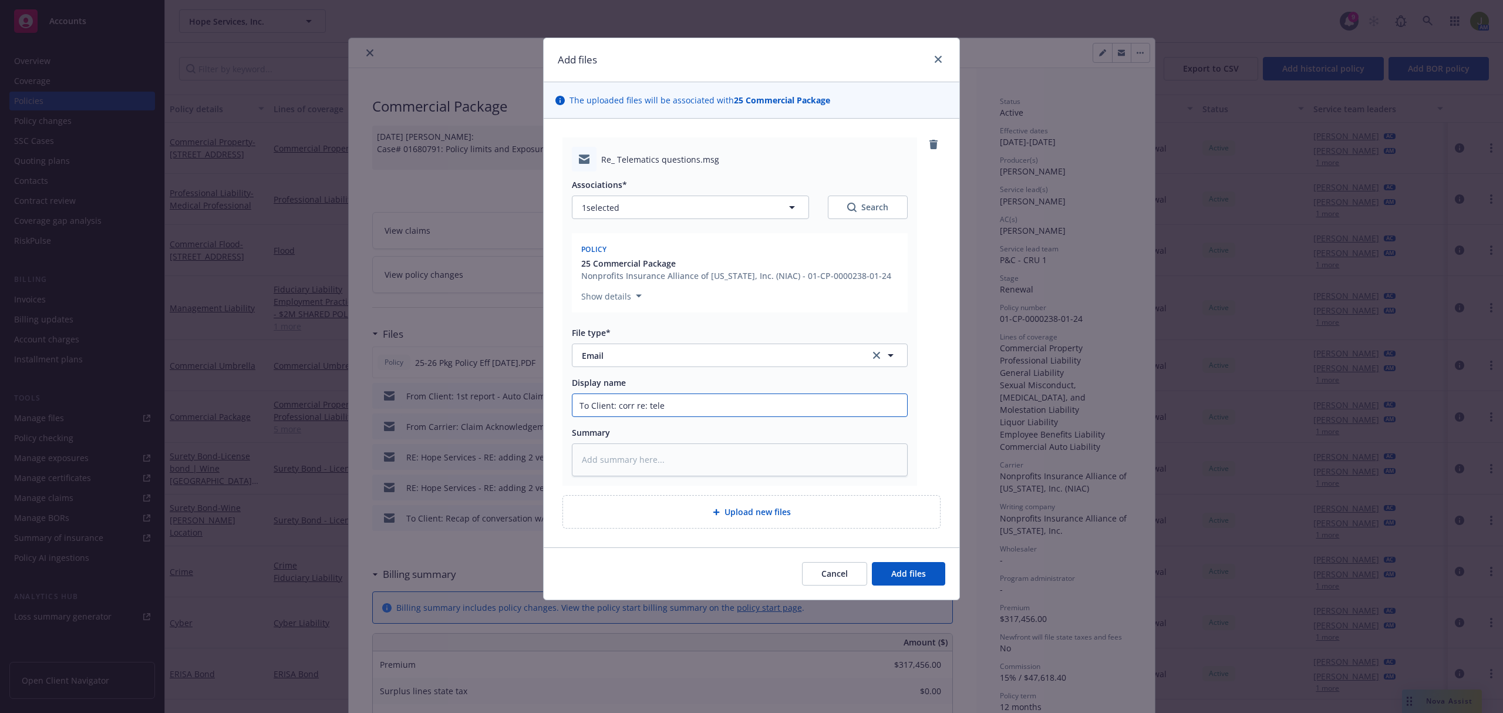
type input "To Client: corr re: telem"
type textarea "x"
type input "To Client: corr re: telema"
type textarea "x"
type input "To Client: corr re: telemat"
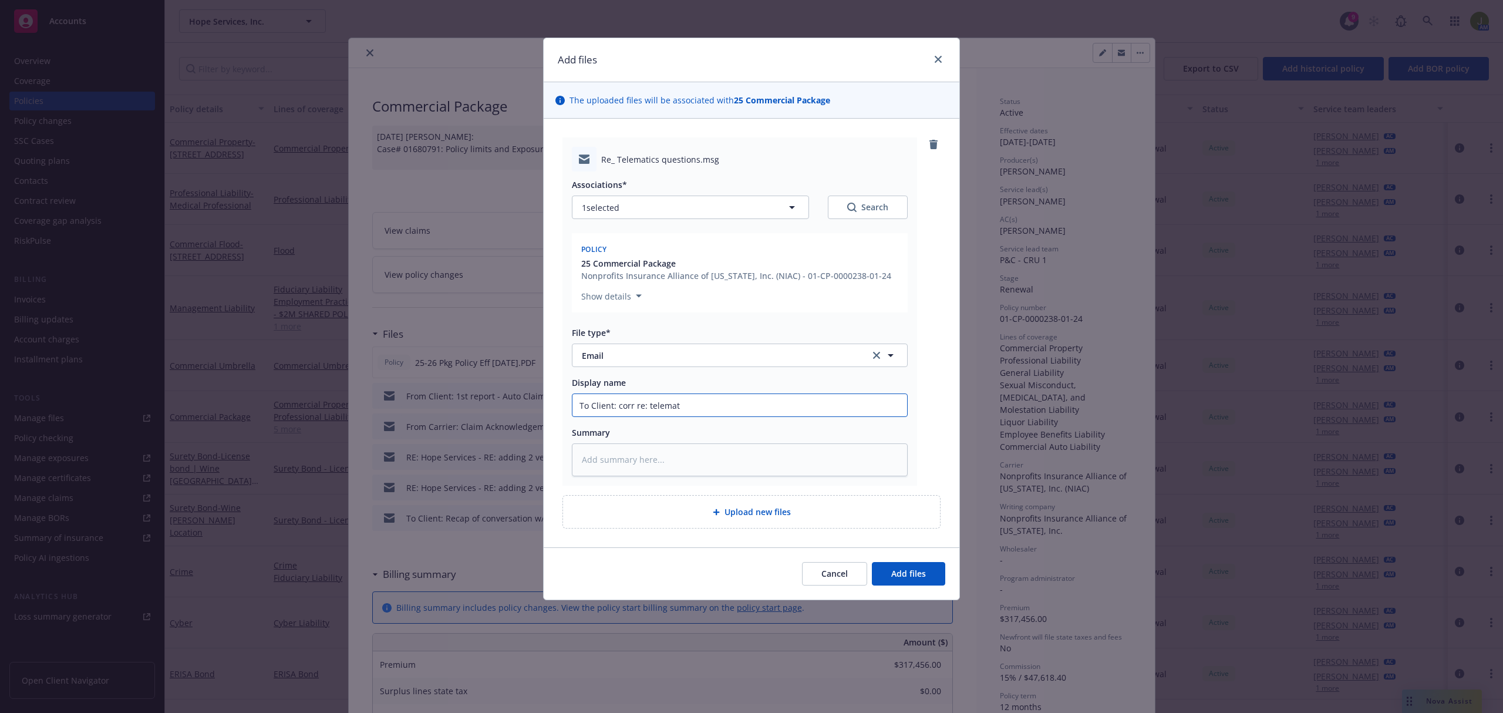
type textarea "x"
type input "To Client: corr re: telemati"
type textarea "x"
type input "To Client: corr re: telematic"
type textarea "x"
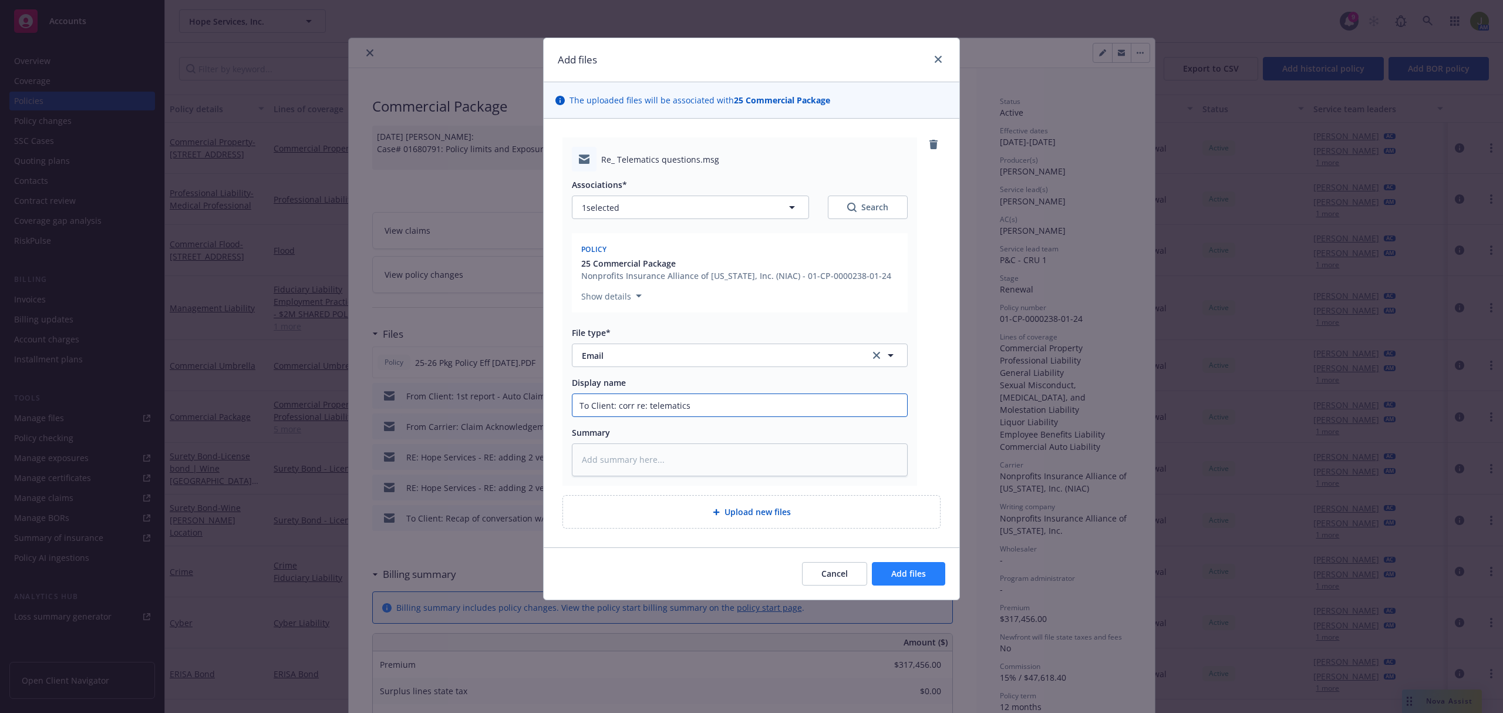
type input "To Client: corr re: telematics"
click at [916, 579] on span "Add files" at bounding box center [908, 573] width 35 height 11
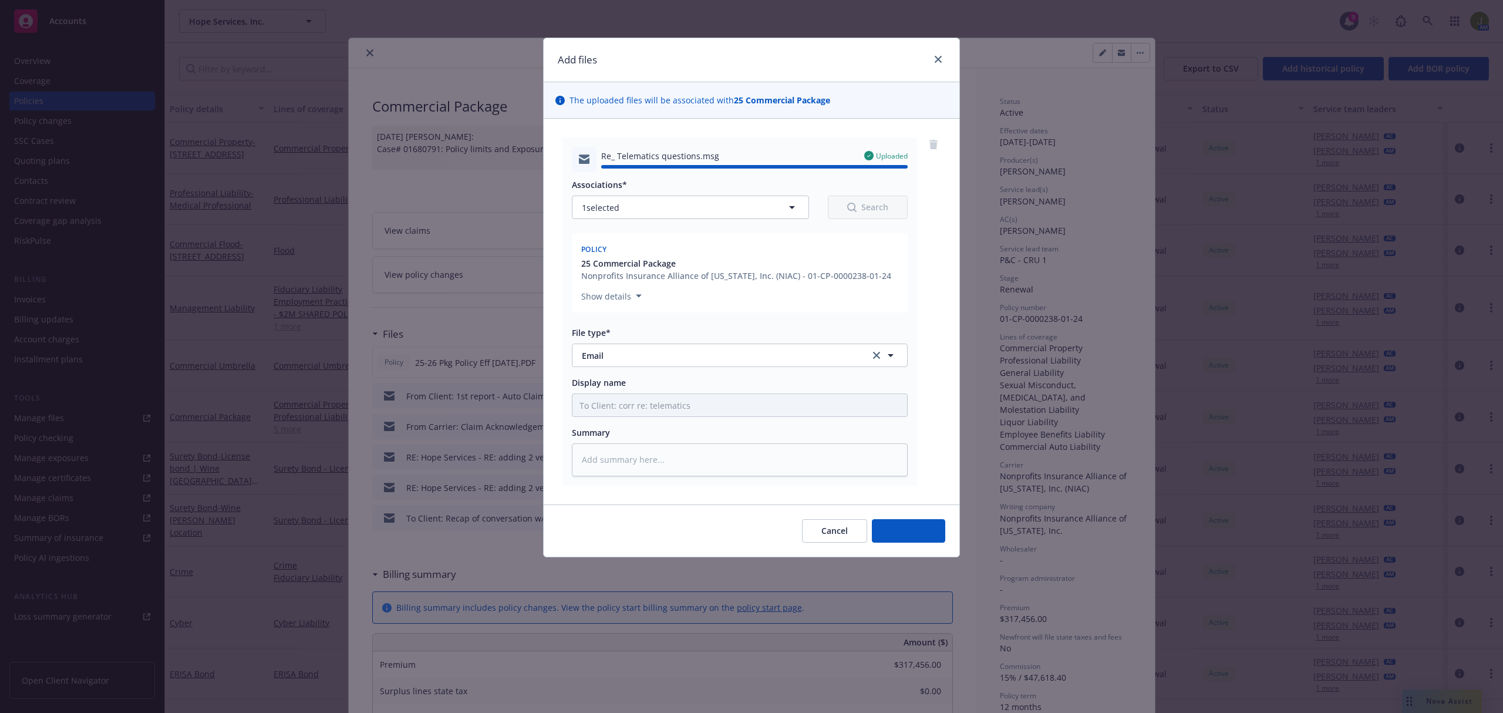
type textarea "x"
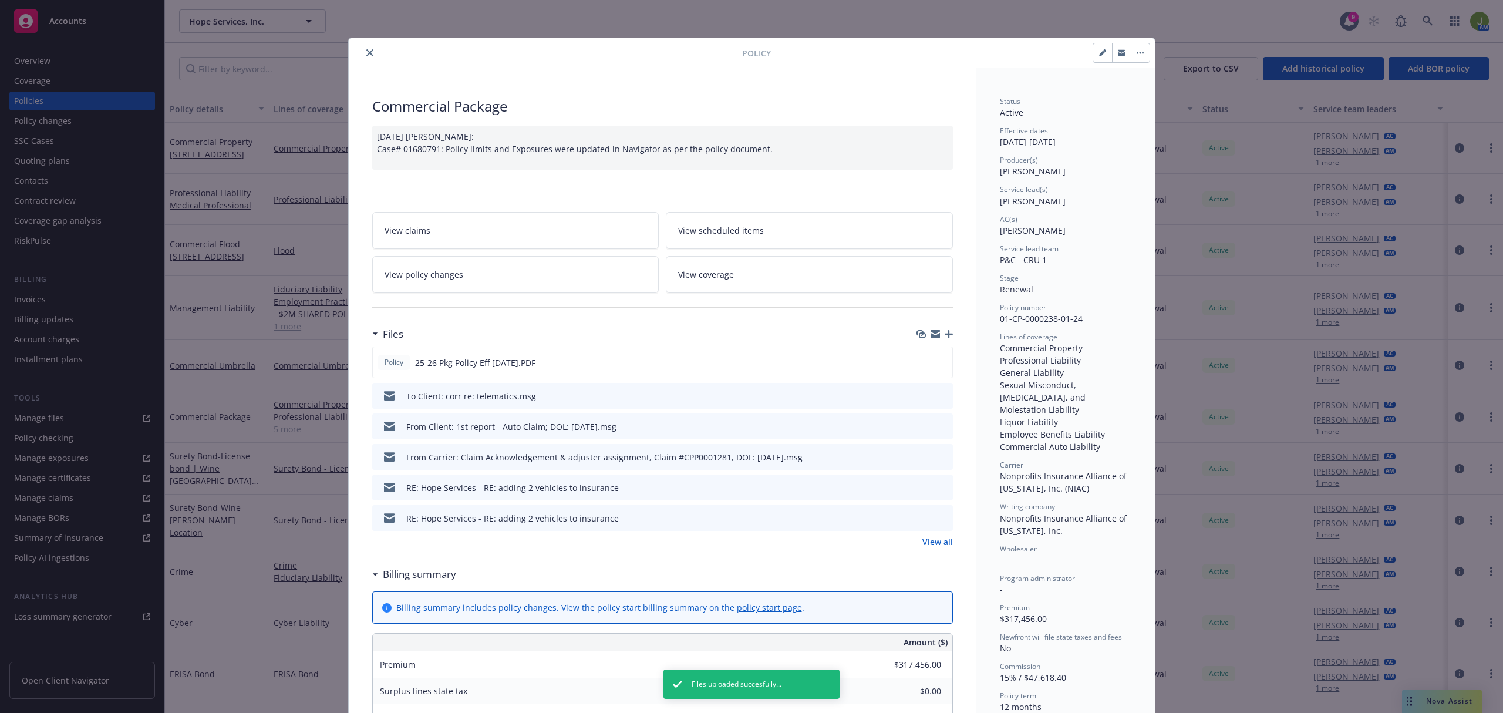
click at [367, 57] on button "close" at bounding box center [370, 53] width 14 height 14
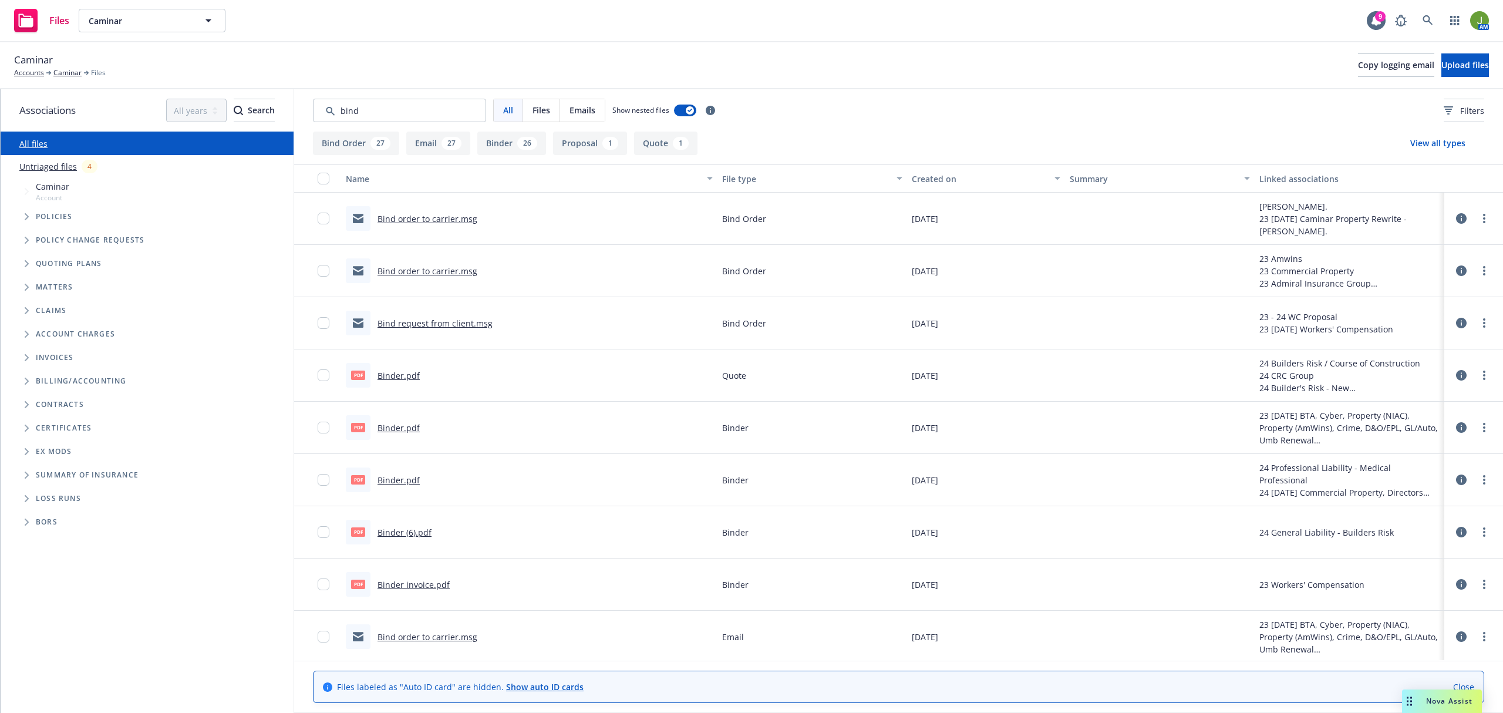
type input "bind"
click at [907, 180] on button "Created on" at bounding box center [986, 178] width 158 height 28
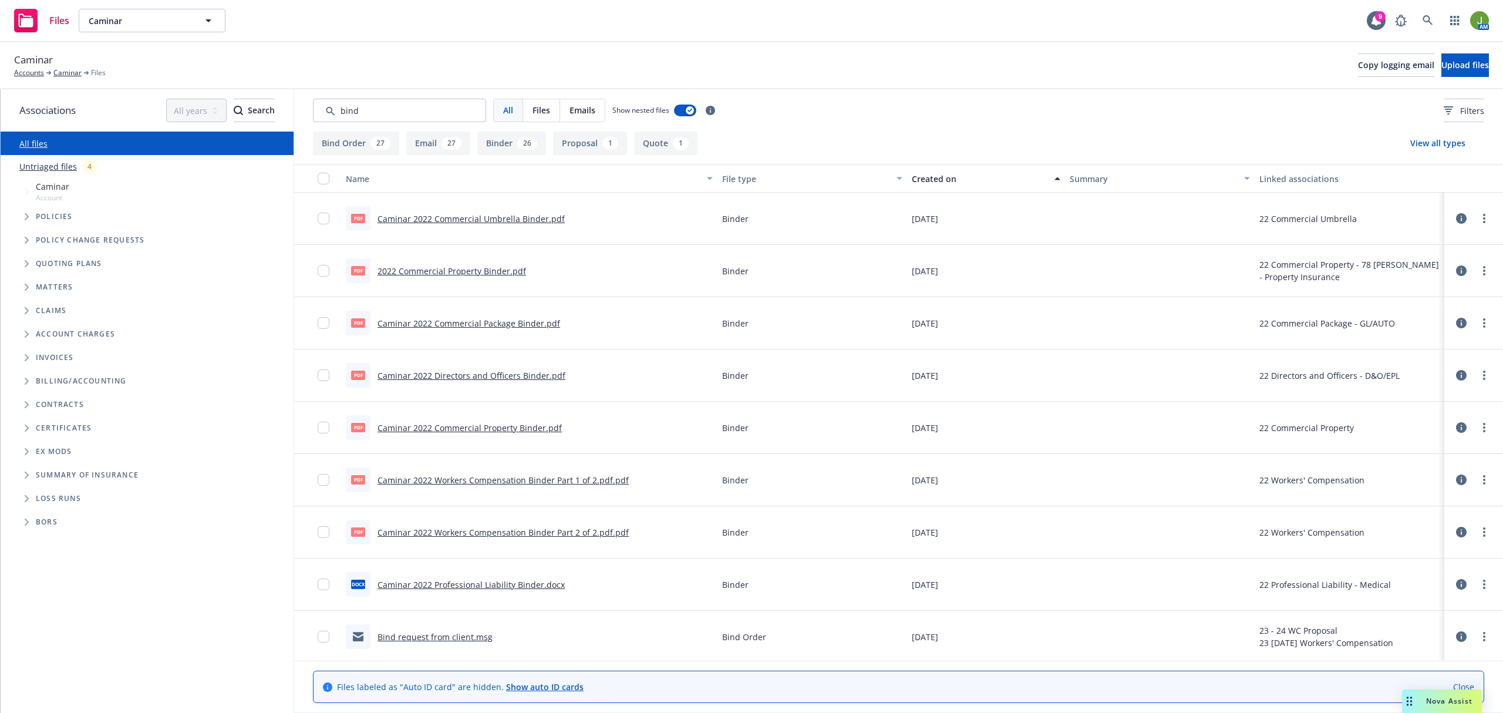
click at [917, 180] on div "Created on" at bounding box center [980, 179] width 136 height 12
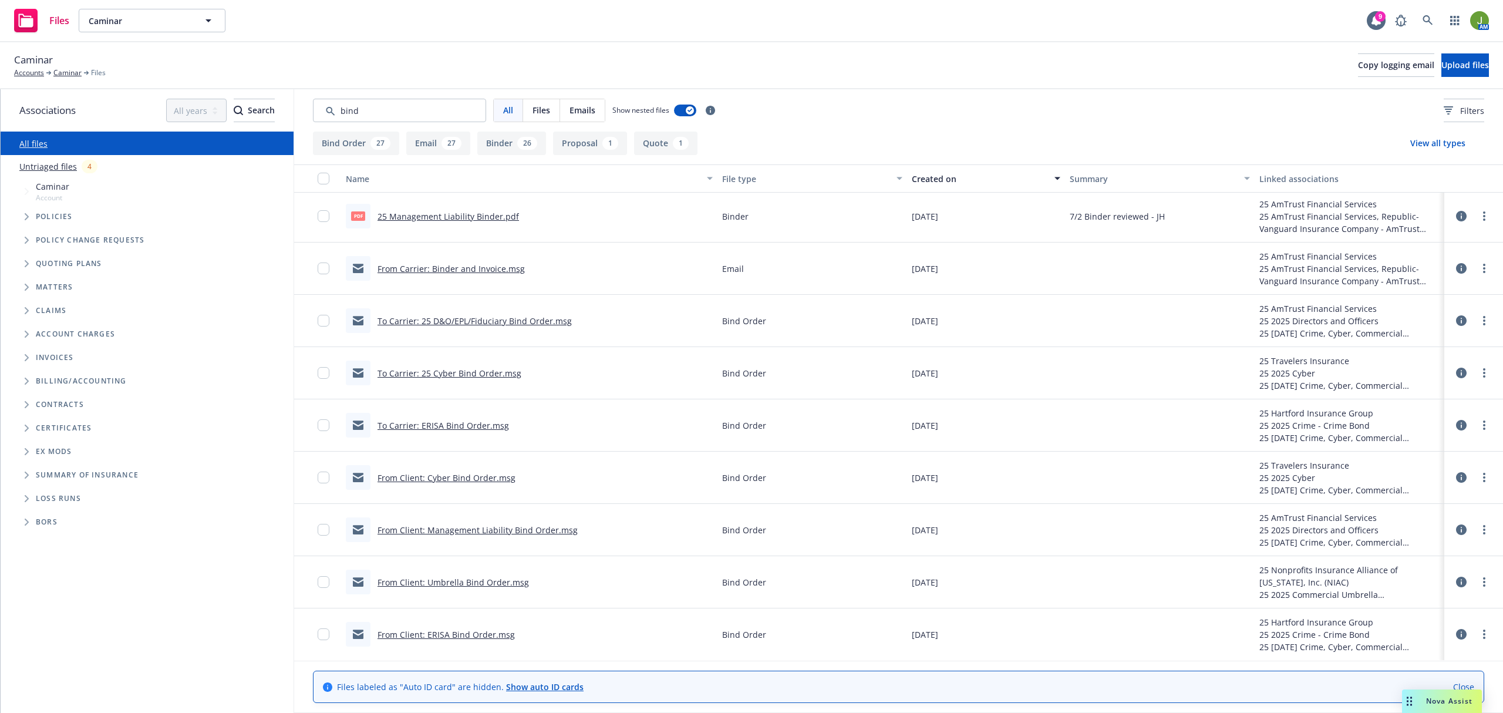
scroll to position [391, 0]
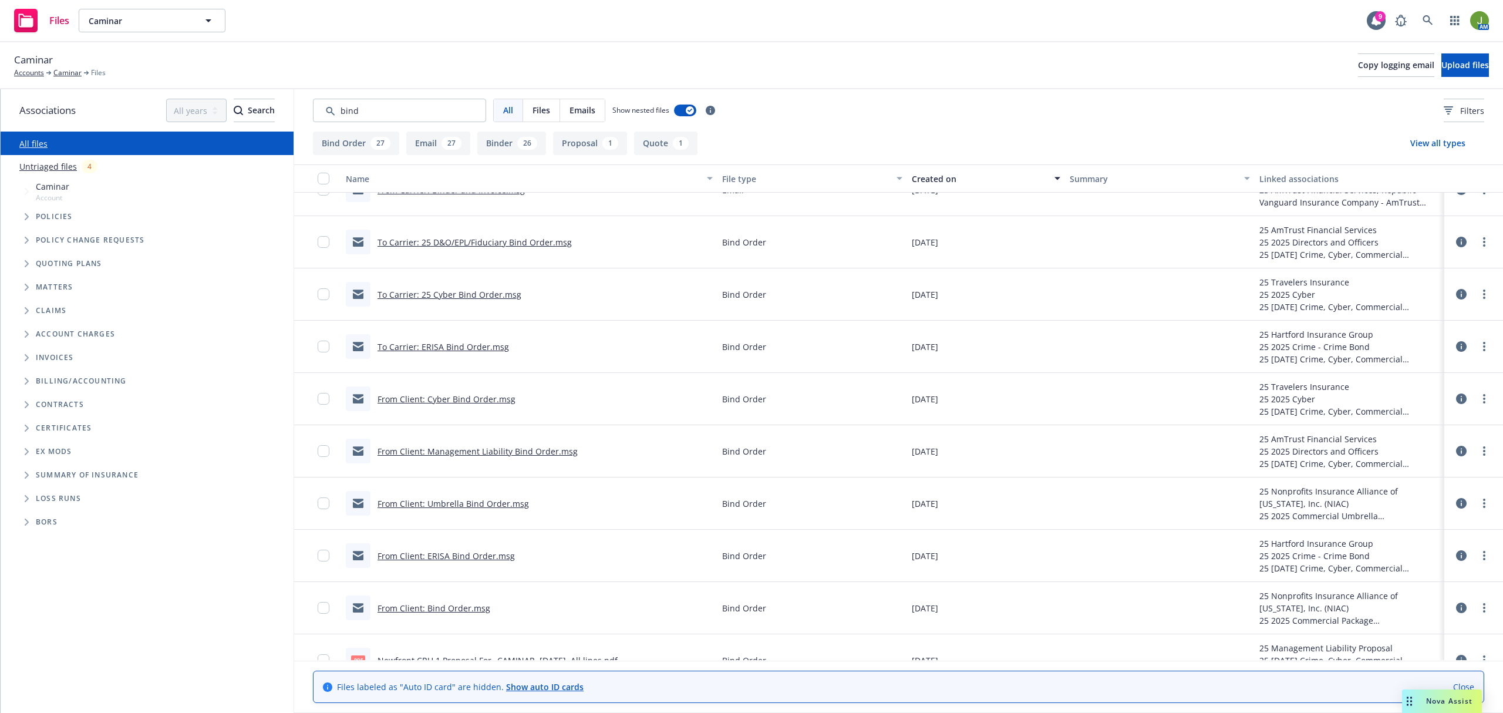
click at [473, 507] on link "From Client: Umbrella Bind Order.msg" at bounding box center [452, 503] width 151 height 11
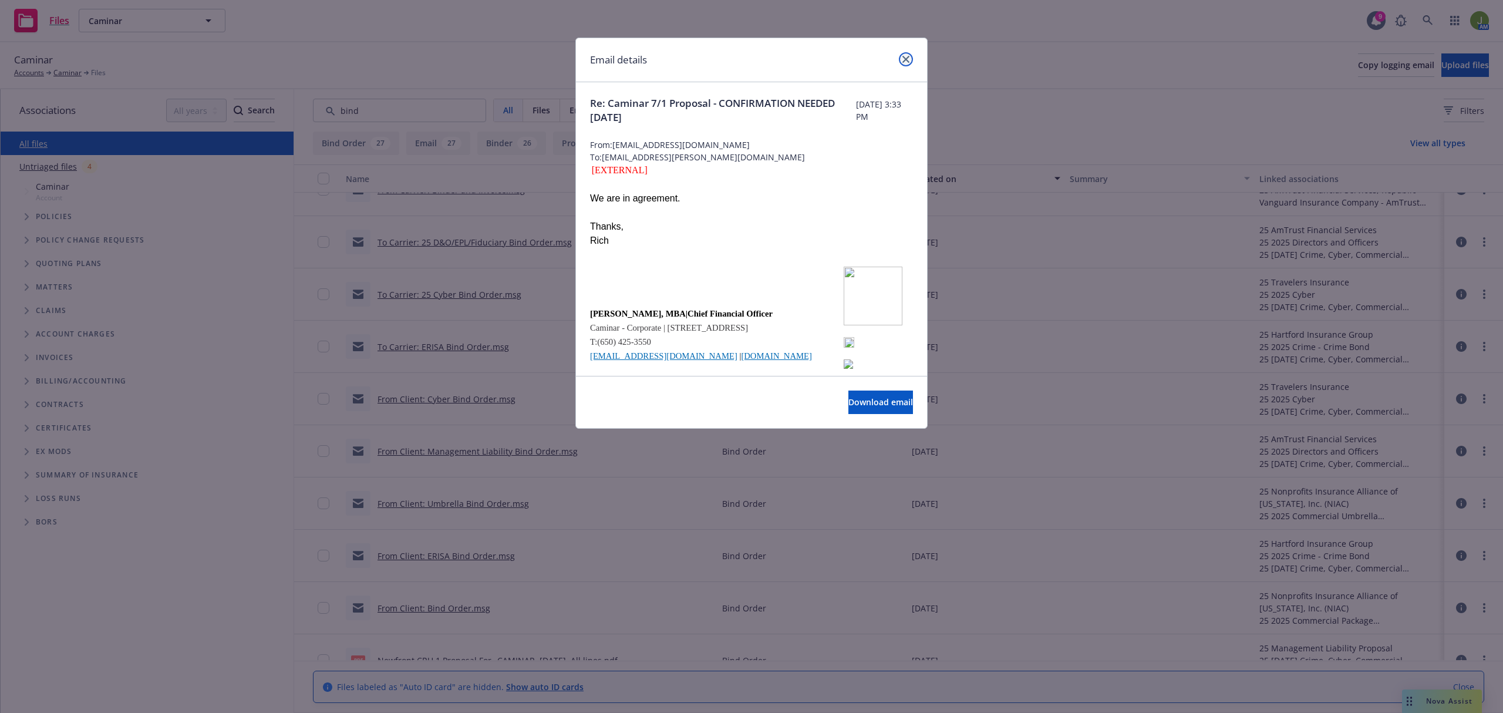
click at [904, 62] on icon "close" at bounding box center [905, 59] width 7 height 7
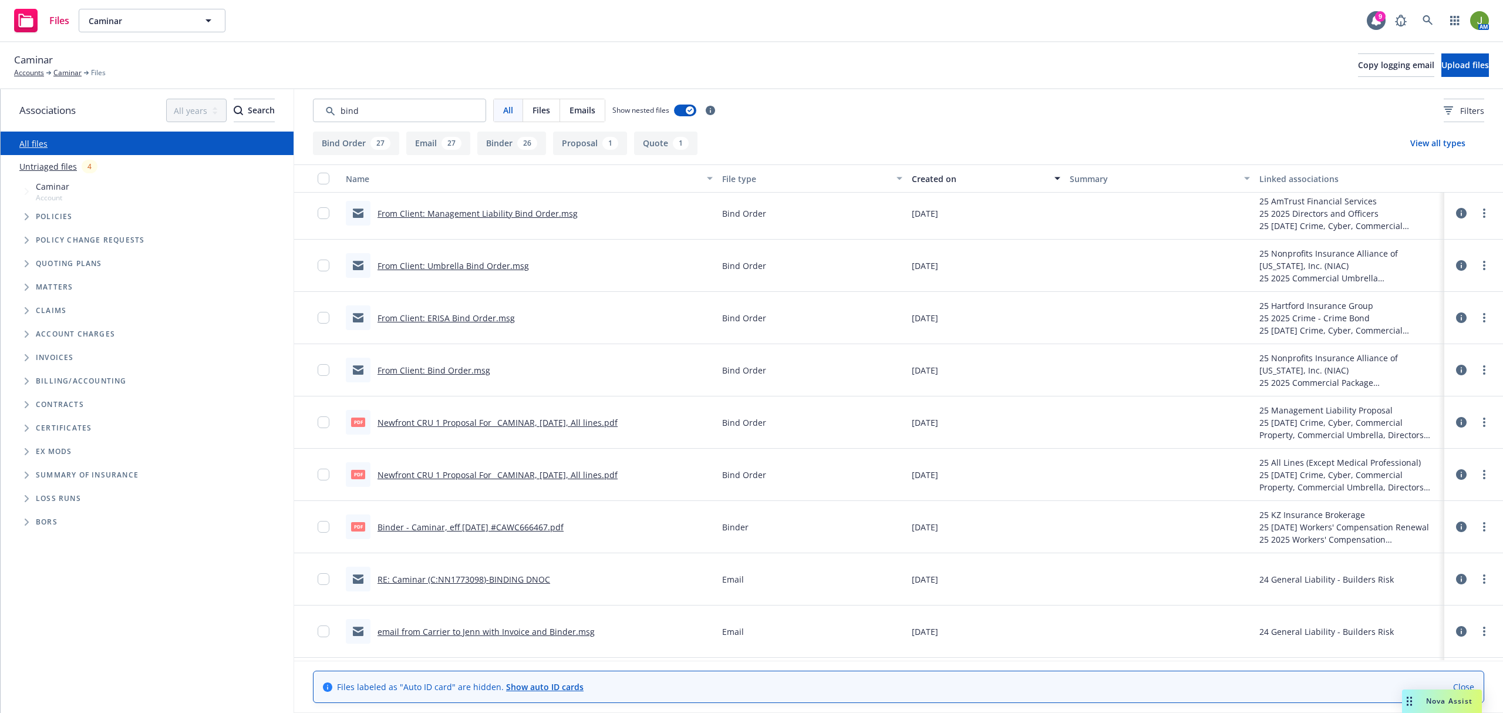
scroll to position [704, 0]
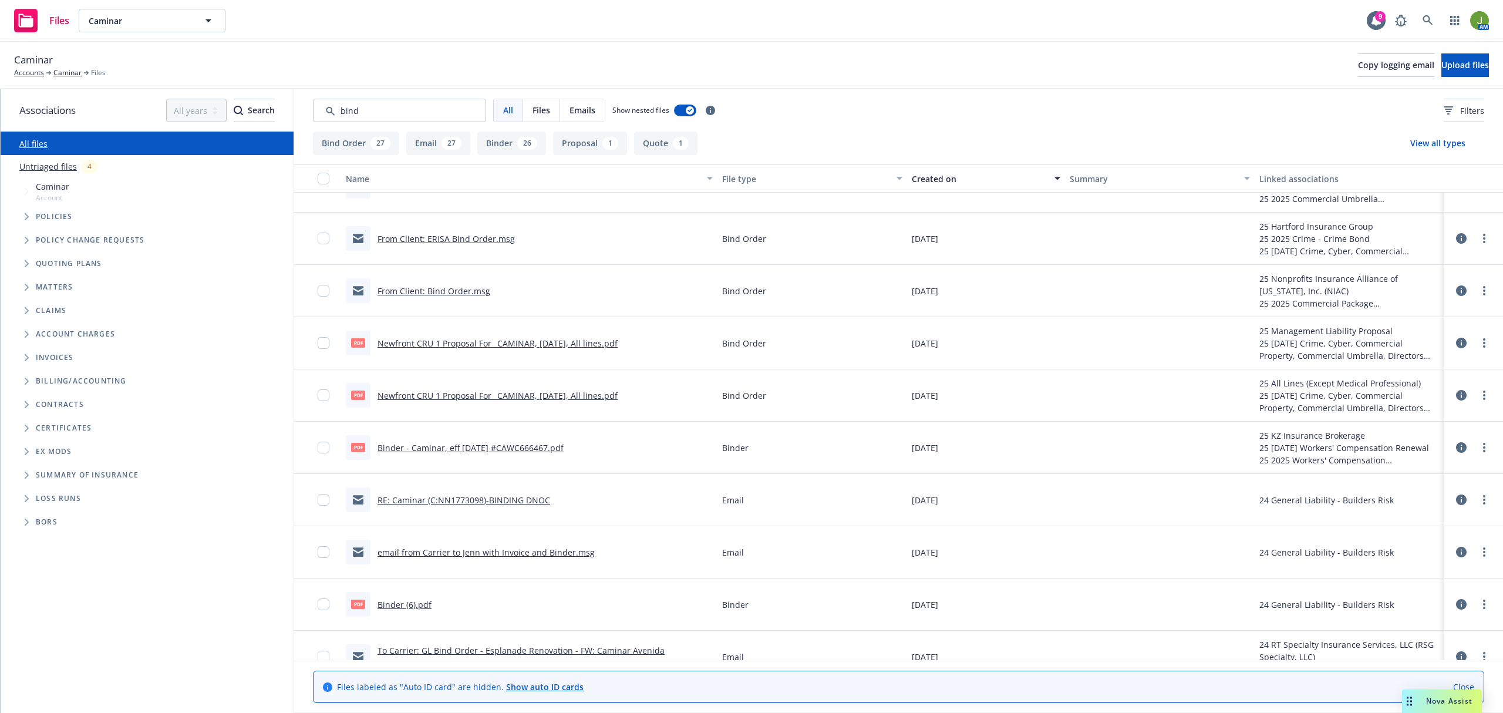
click at [468, 501] on link "RE: Caminar (C:NN1773098)-BINDING DNOC" at bounding box center [463, 499] width 173 height 11
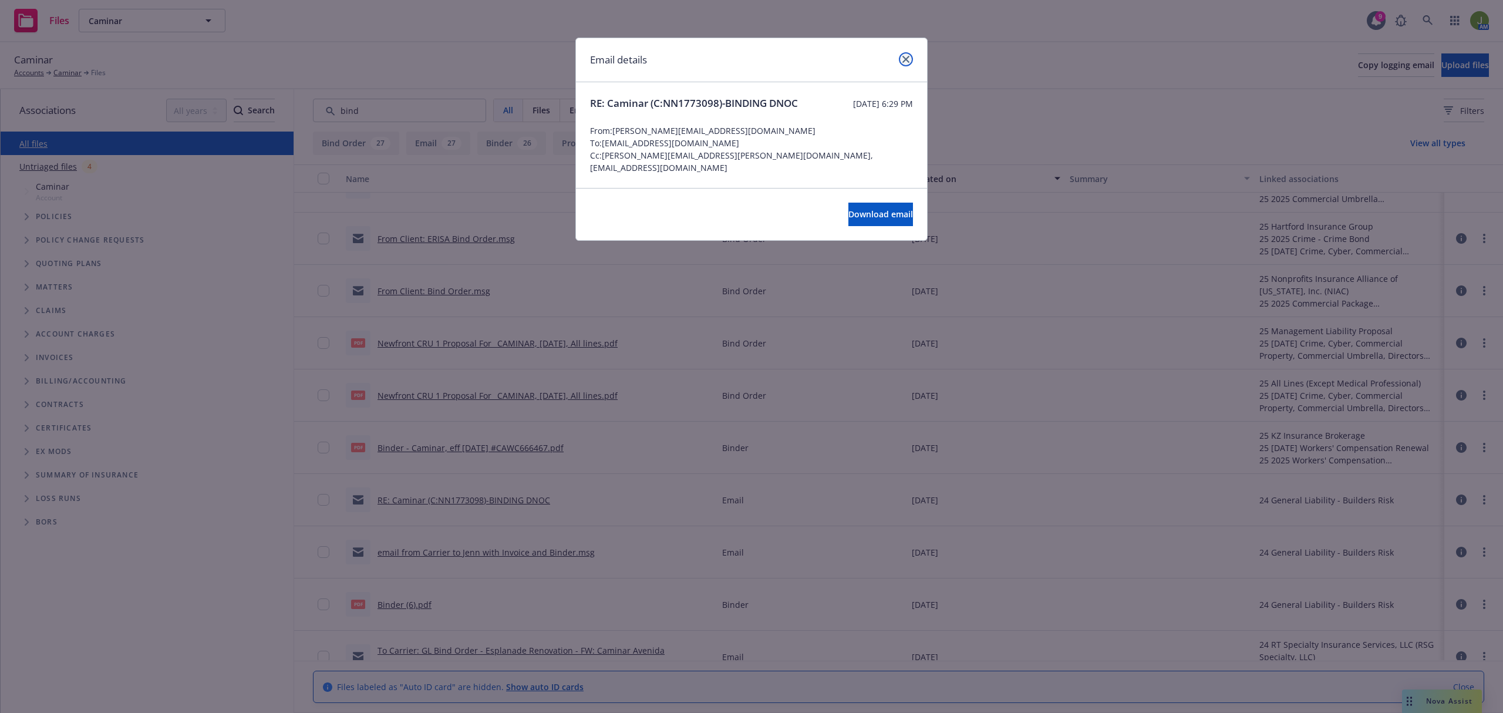
click at [903, 54] on link "close" at bounding box center [906, 59] width 14 height 14
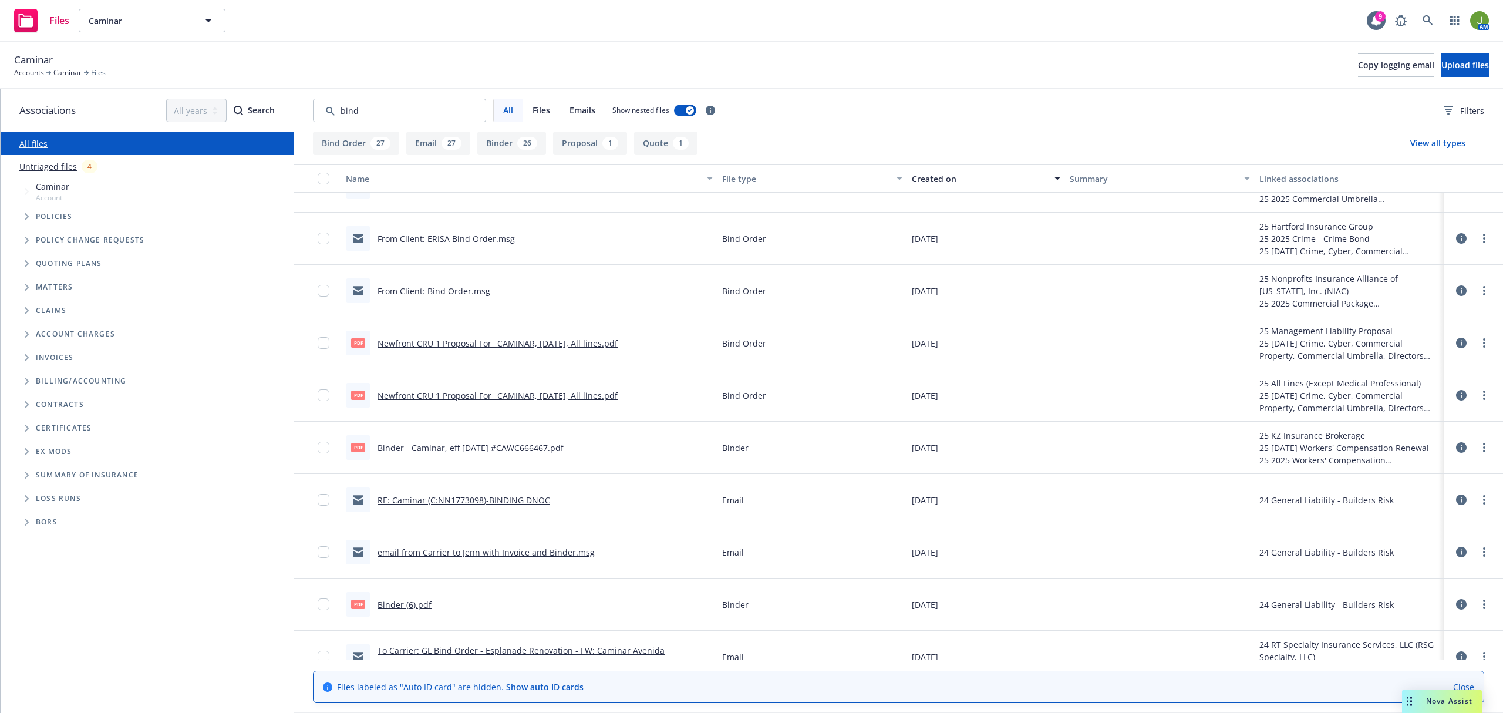
scroll to position [782, 0]
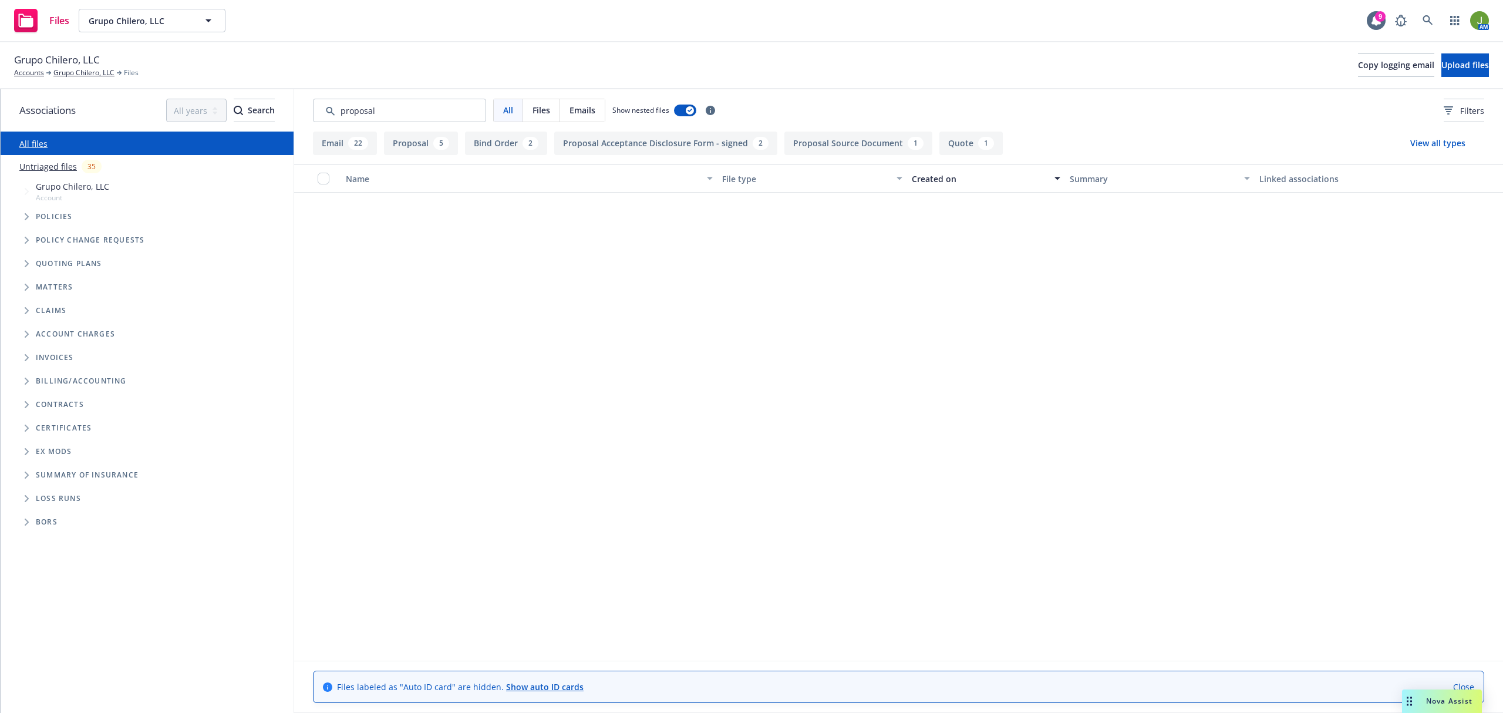
scroll to position [782, 0]
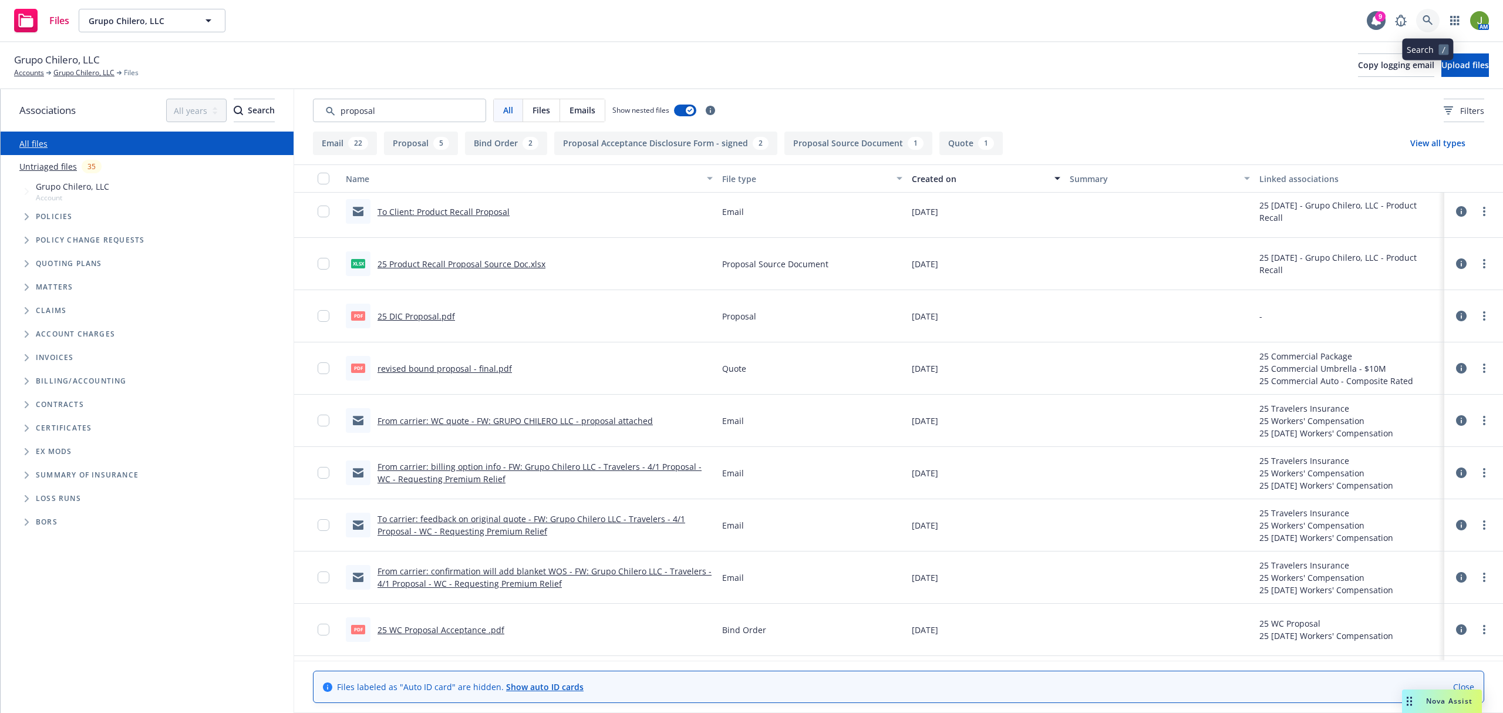
click at [1433, 16] on link at bounding box center [1427, 20] width 23 height 23
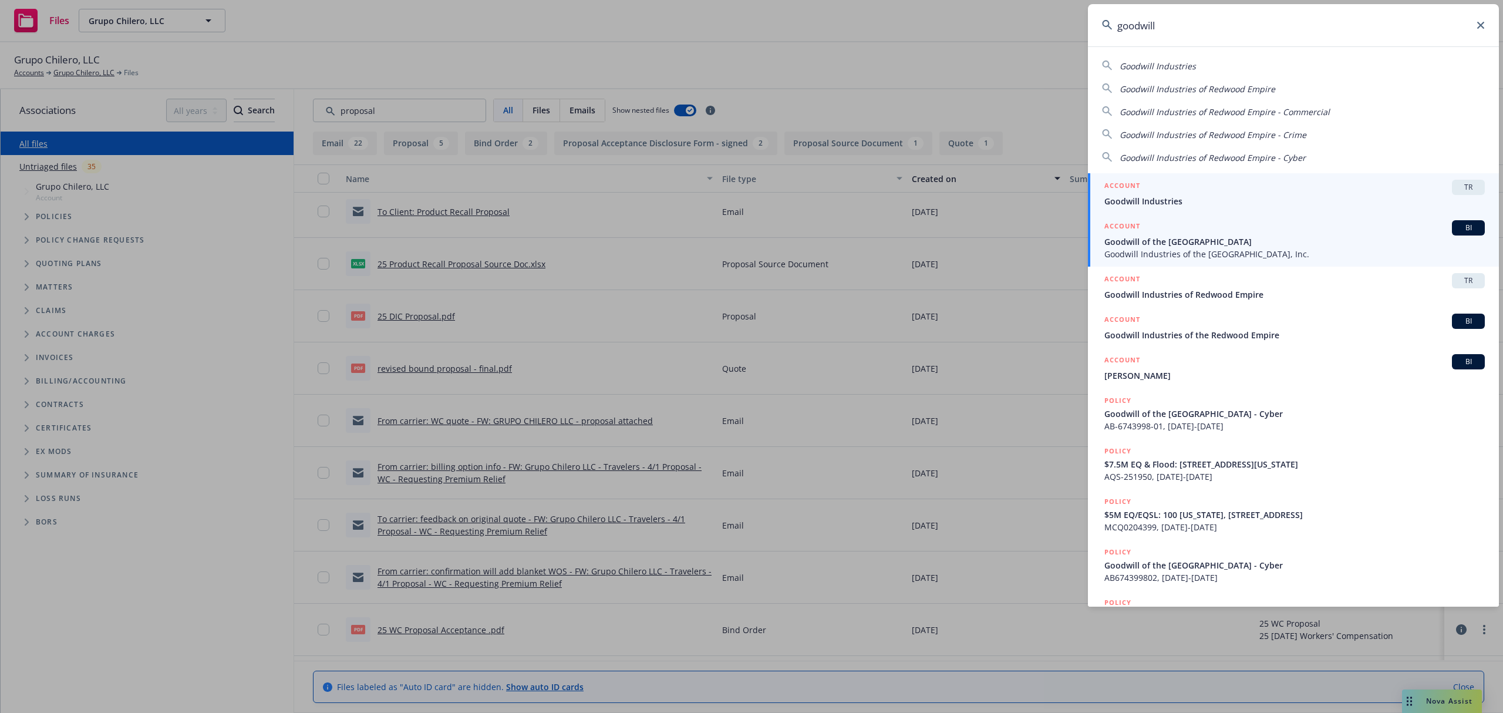
type input "goodwill"
click at [1138, 235] on span "Goodwill of the San Francisco Bay" at bounding box center [1294, 241] width 380 height 12
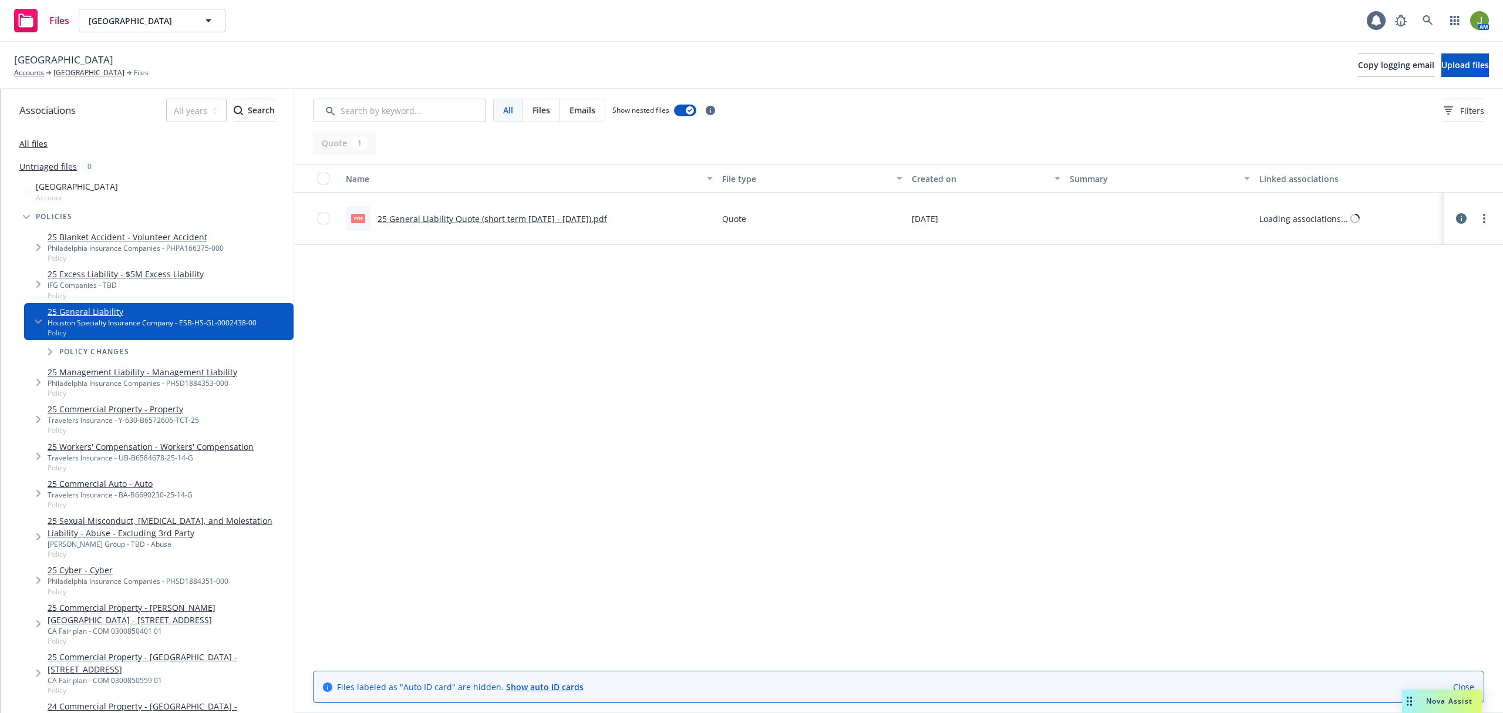
click at [481, 219] on link "25 General Liability Quote (short term [DATE] - [DATE]).pdf" at bounding box center [492, 218] width 230 height 11
click at [111, 73] on link "[GEOGRAPHIC_DATA]" at bounding box center [88, 73] width 71 height 11
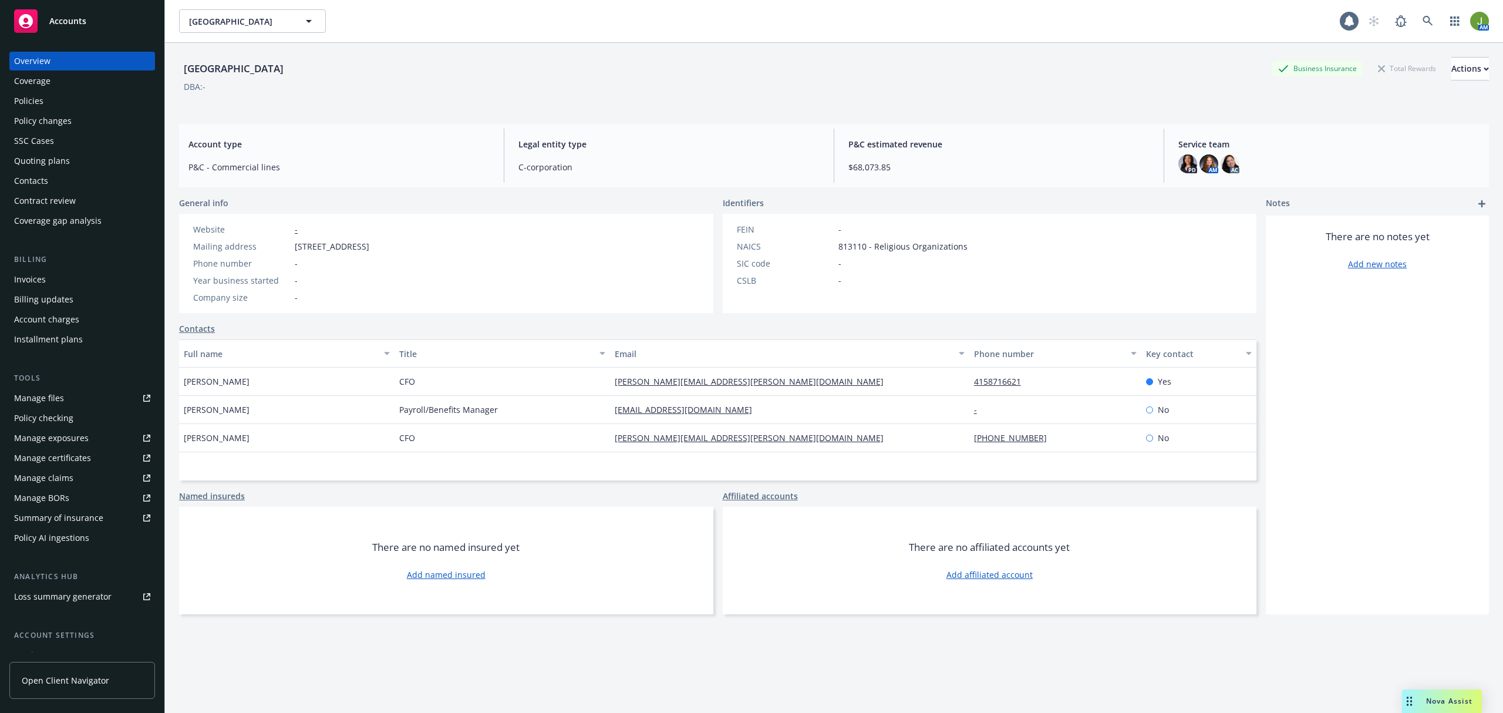
click at [53, 97] on div "Policies" at bounding box center [82, 101] width 136 height 19
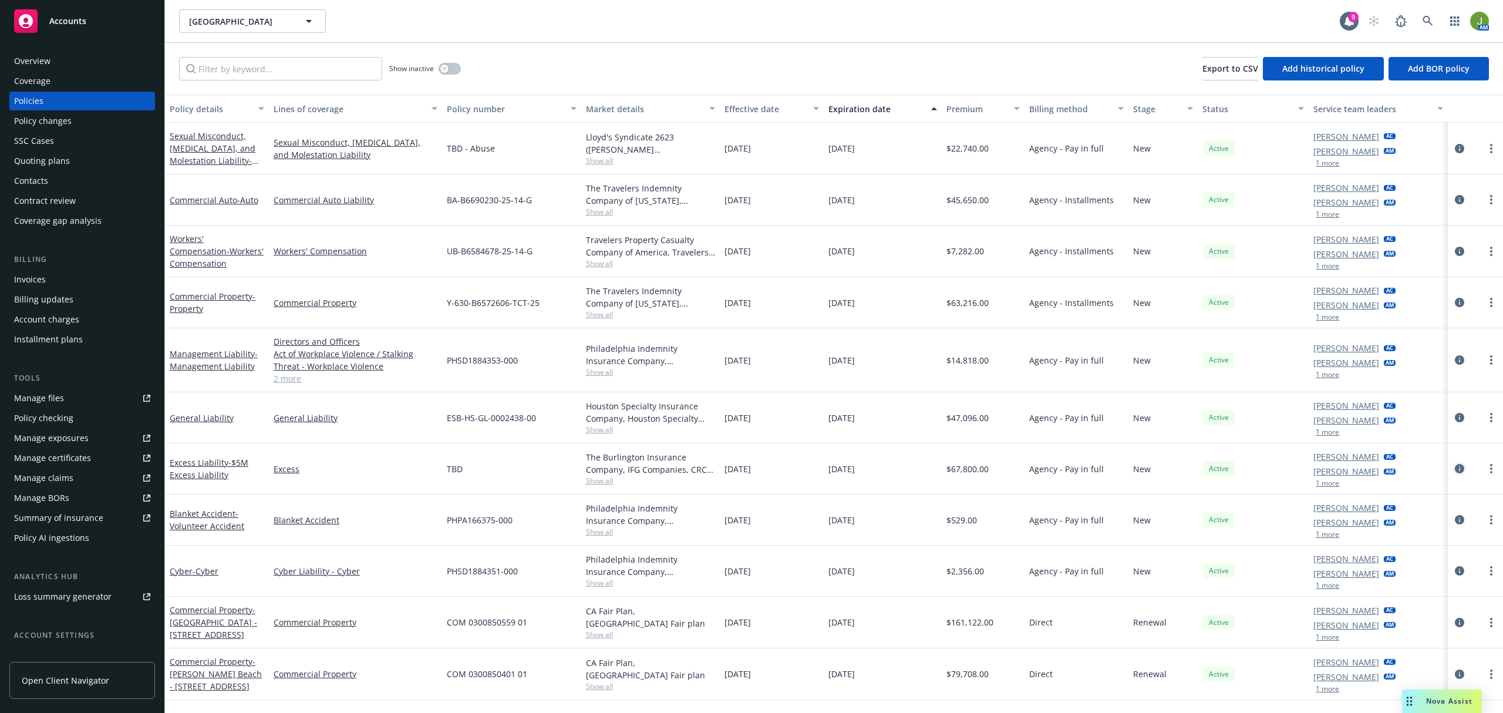
click at [1460, 472] on icon "circleInformation" at bounding box center [1459, 468] width 9 height 9
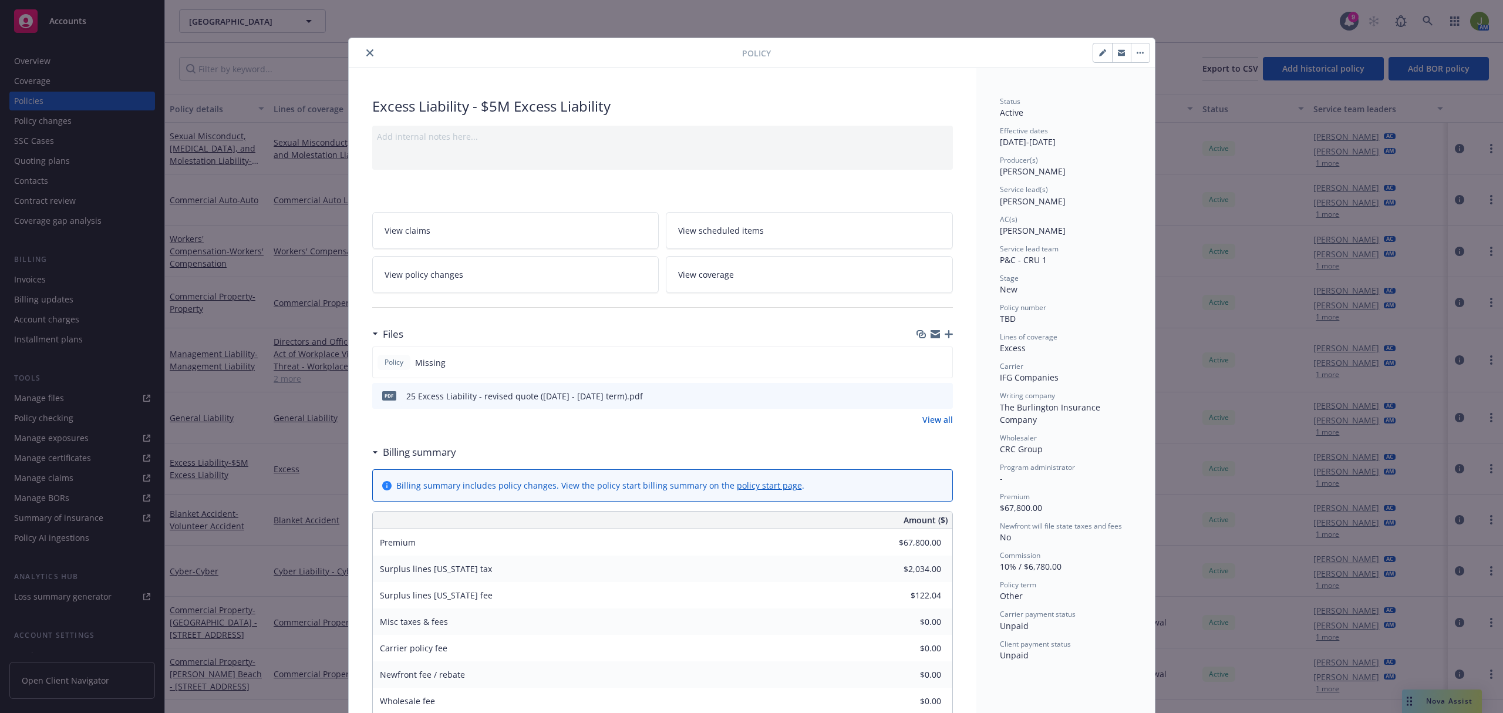
click at [926, 398] on div at bounding box center [933, 396] width 29 height 12
click at [936, 395] on icon "preview file" at bounding box center [941, 395] width 11 height 8
click at [366, 52] on icon "close" at bounding box center [369, 52] width 7 height 7
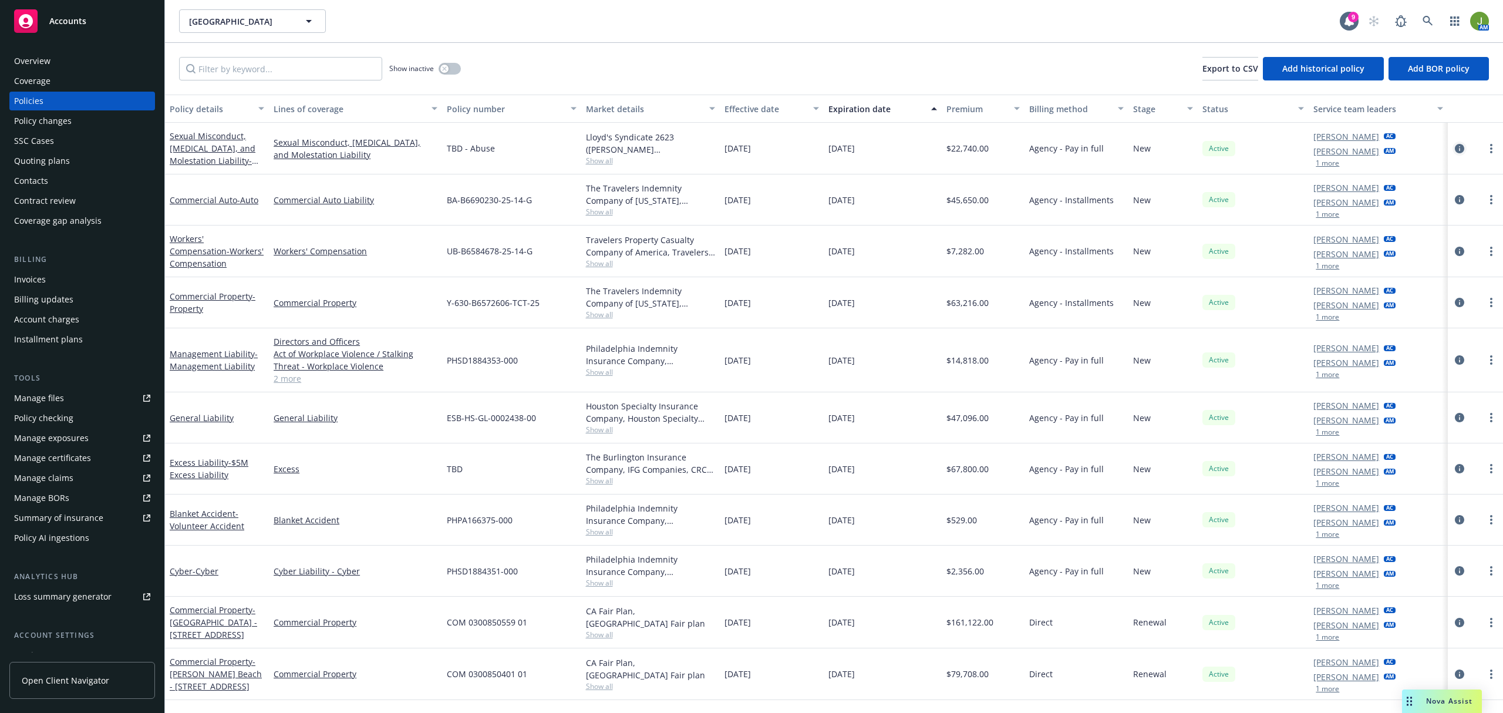
click at [1456, 153] on icon "circleInformation" at bounding box center [1459, 148] width 9 height 9
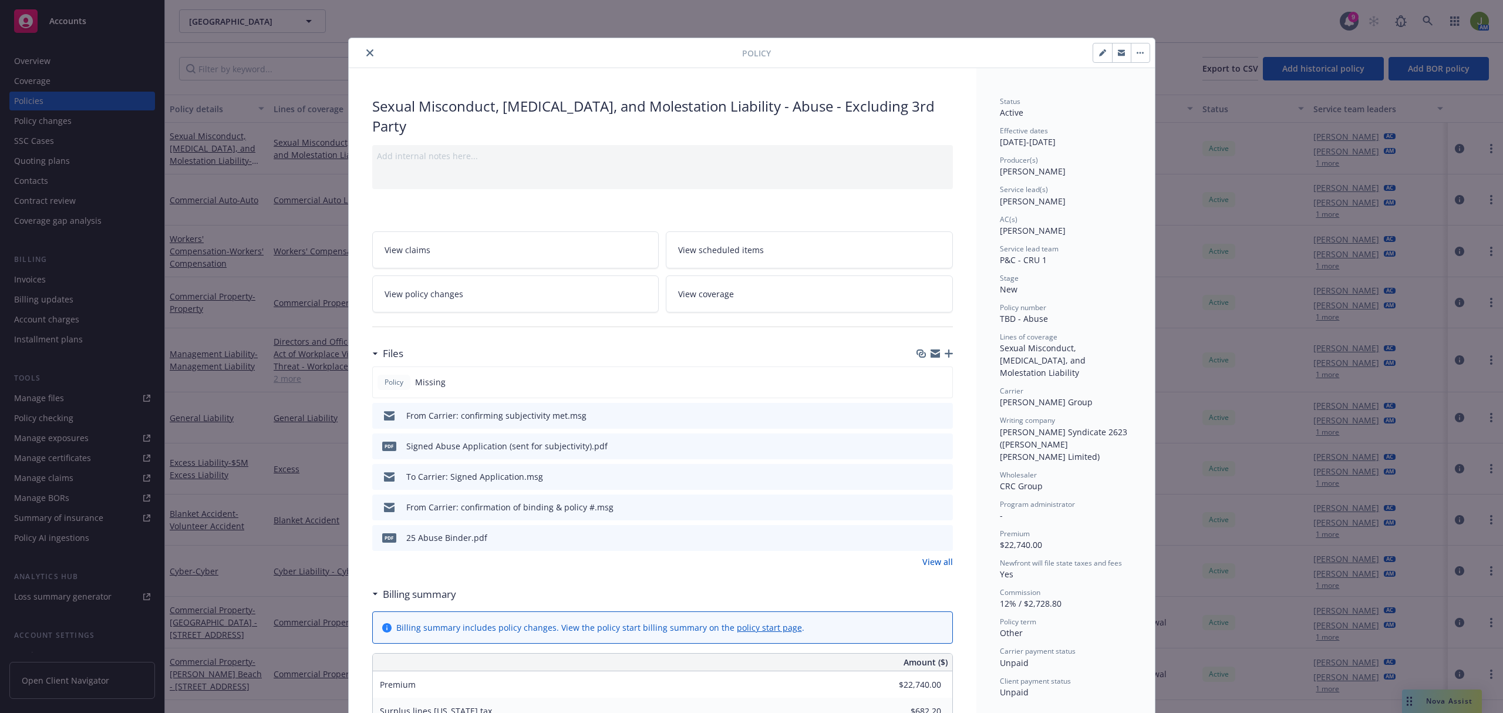
click at [1093, 57] on button "button" at bounding box center [1102, 52] width 19 height 19
select select "NEW"
select select "other"
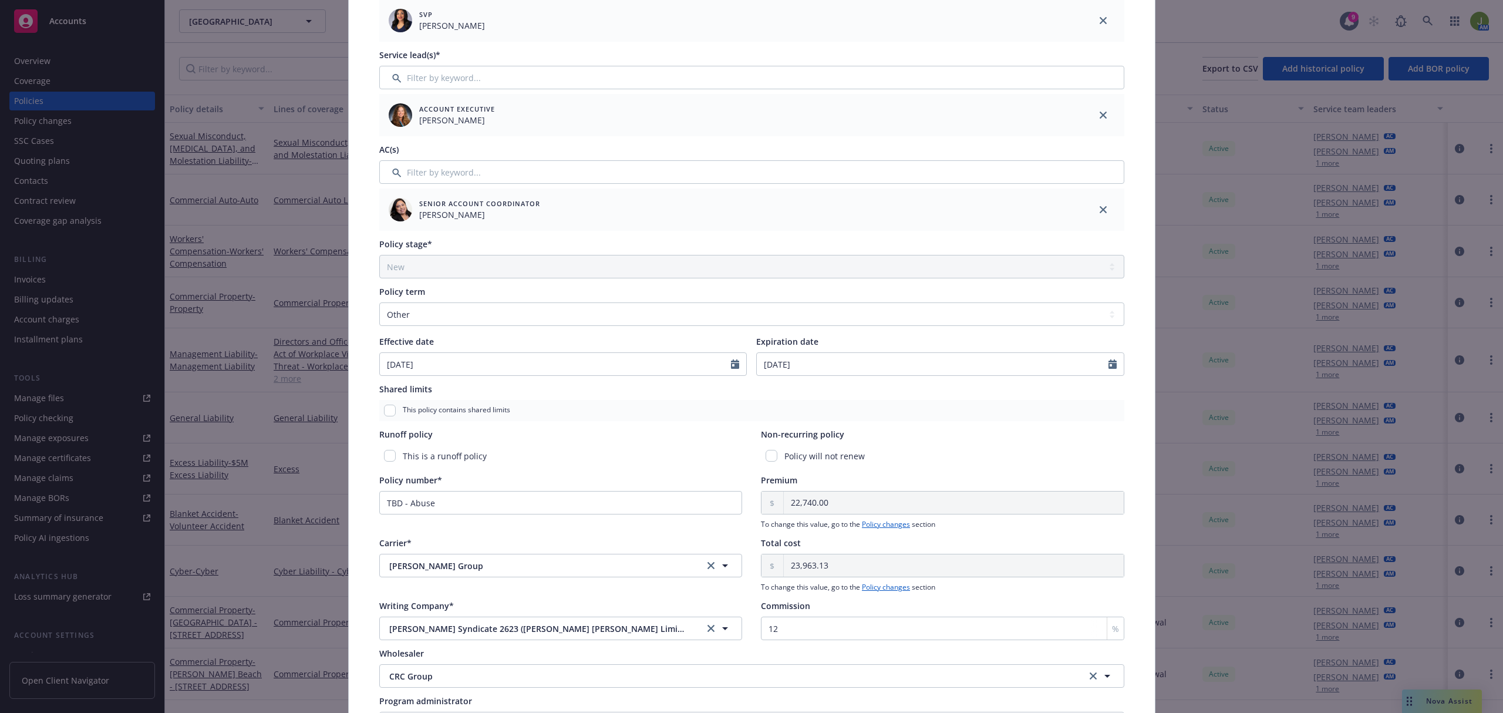
scroll to position [235, 0]
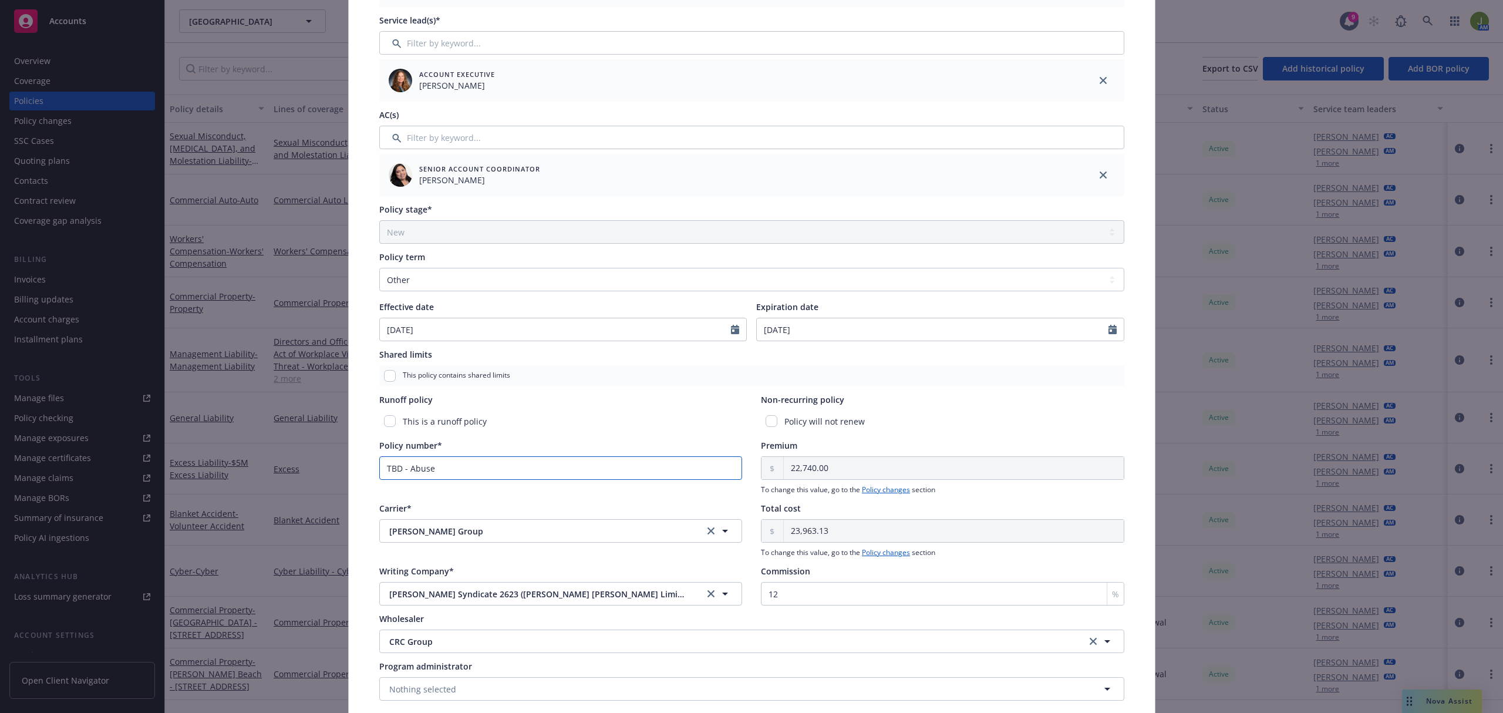
drag, startPoint x: 437, startPoint y: 470, endPoint x: 254, endPoint y: 470, distance: 183.1
click at [258, 470] on div "Edit policy details Cancel Save Policy type* Sexual Misconduct, Physical Abuse,…" at bounding box center [751, 356] width 1503 height 713
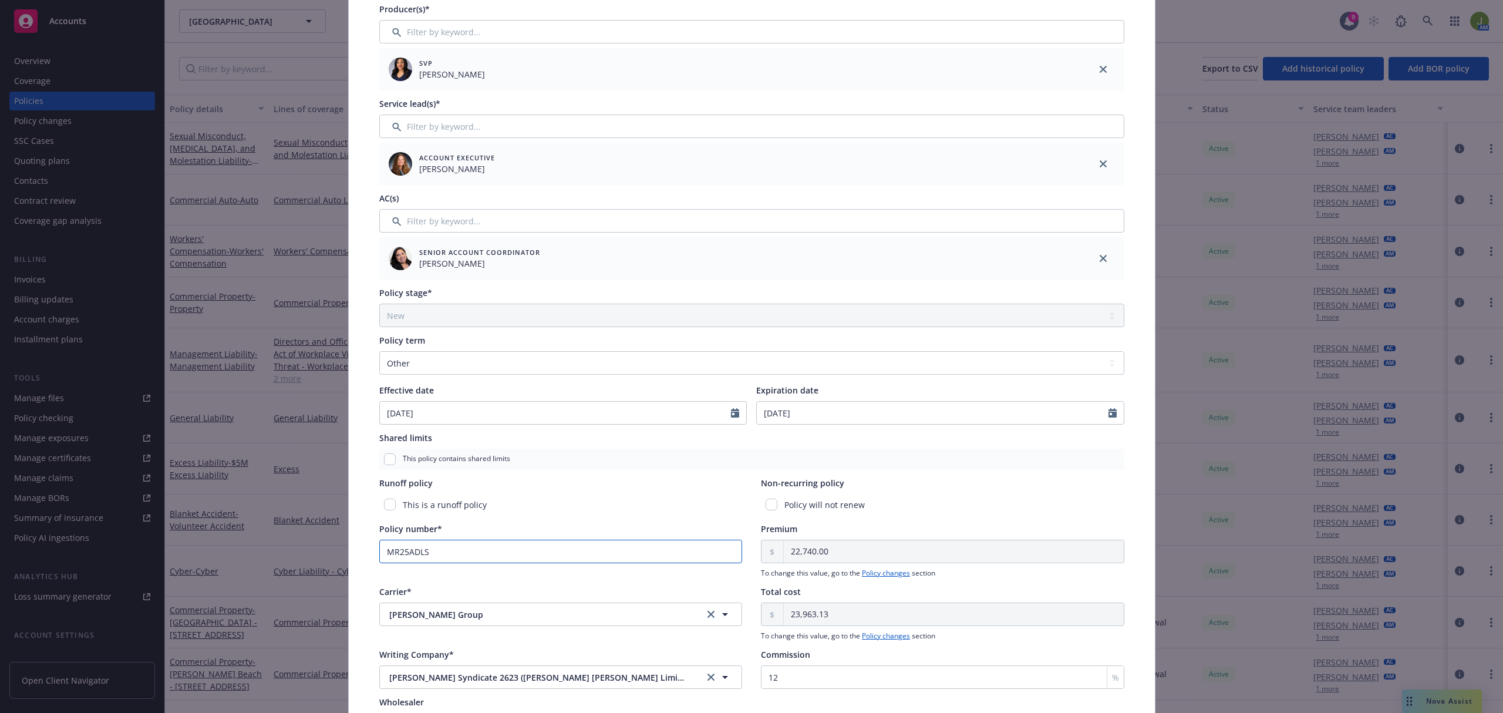
scroll to position [0, 0]
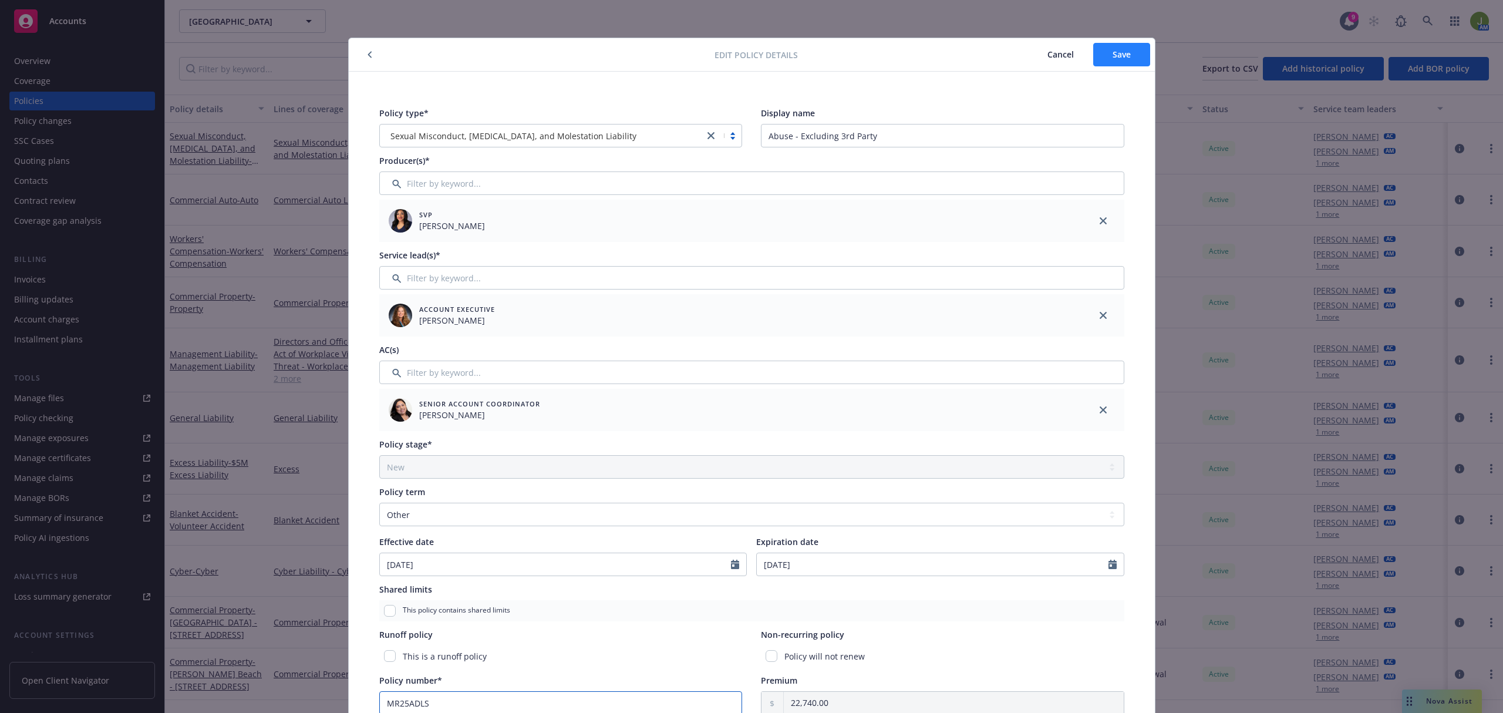
type input "MR25ADLS"
click at [1101, 50] on button "Save" at bounding box center [1121, 54] width 57 height 23
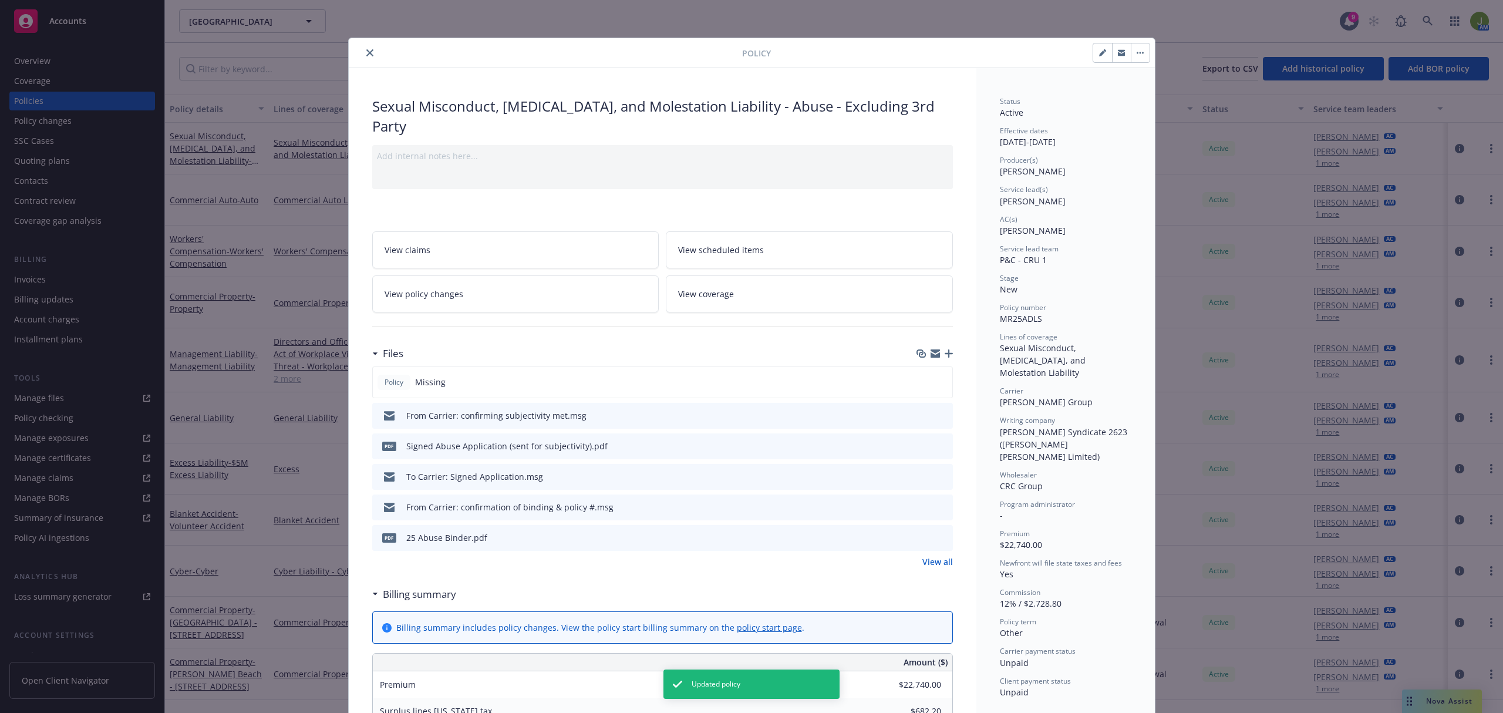
click at [944, 356] on icon "button" at bounding box center [948, 353] width 8 height 8
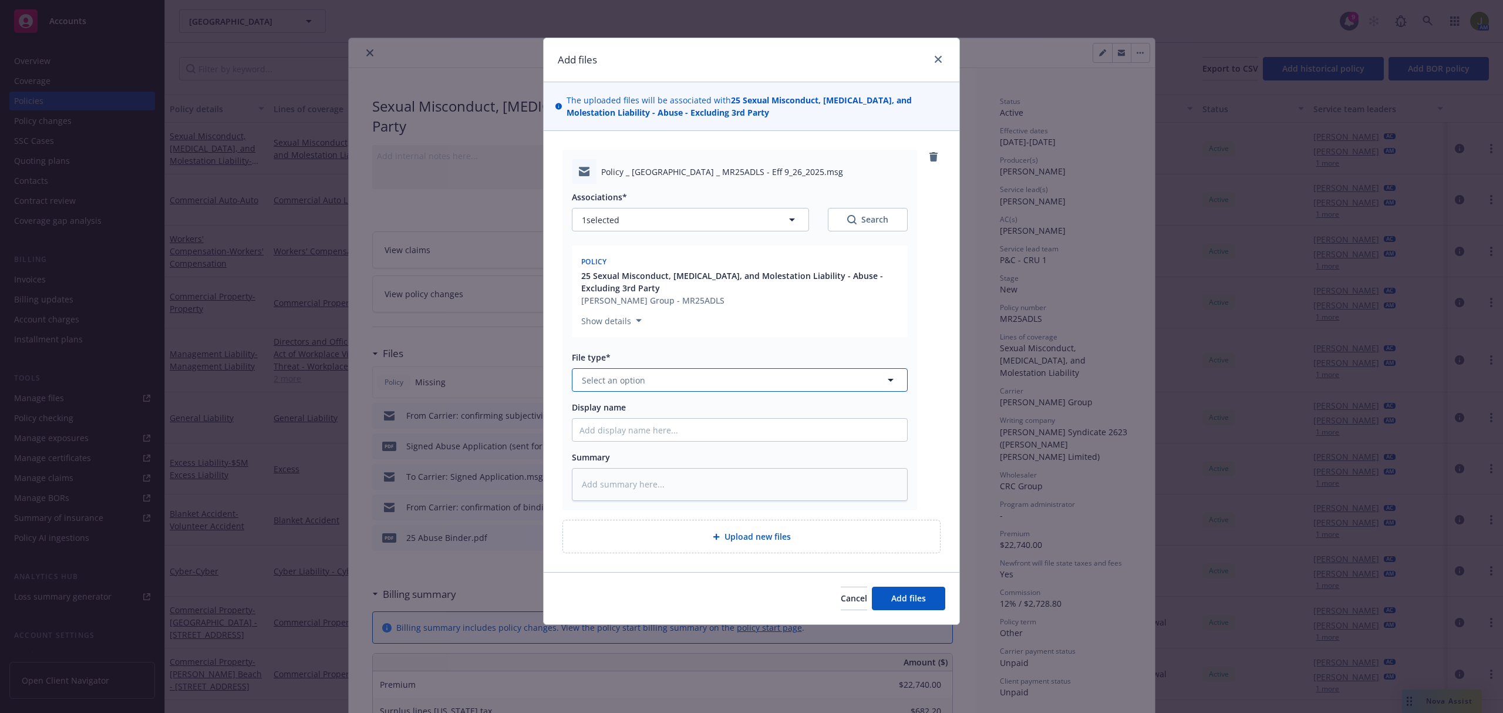
click at [630, 370] on button "Select an option" at bounding box center [740, 379] width 336 height 23
type input "email"
type textarea "x"
type input "F"
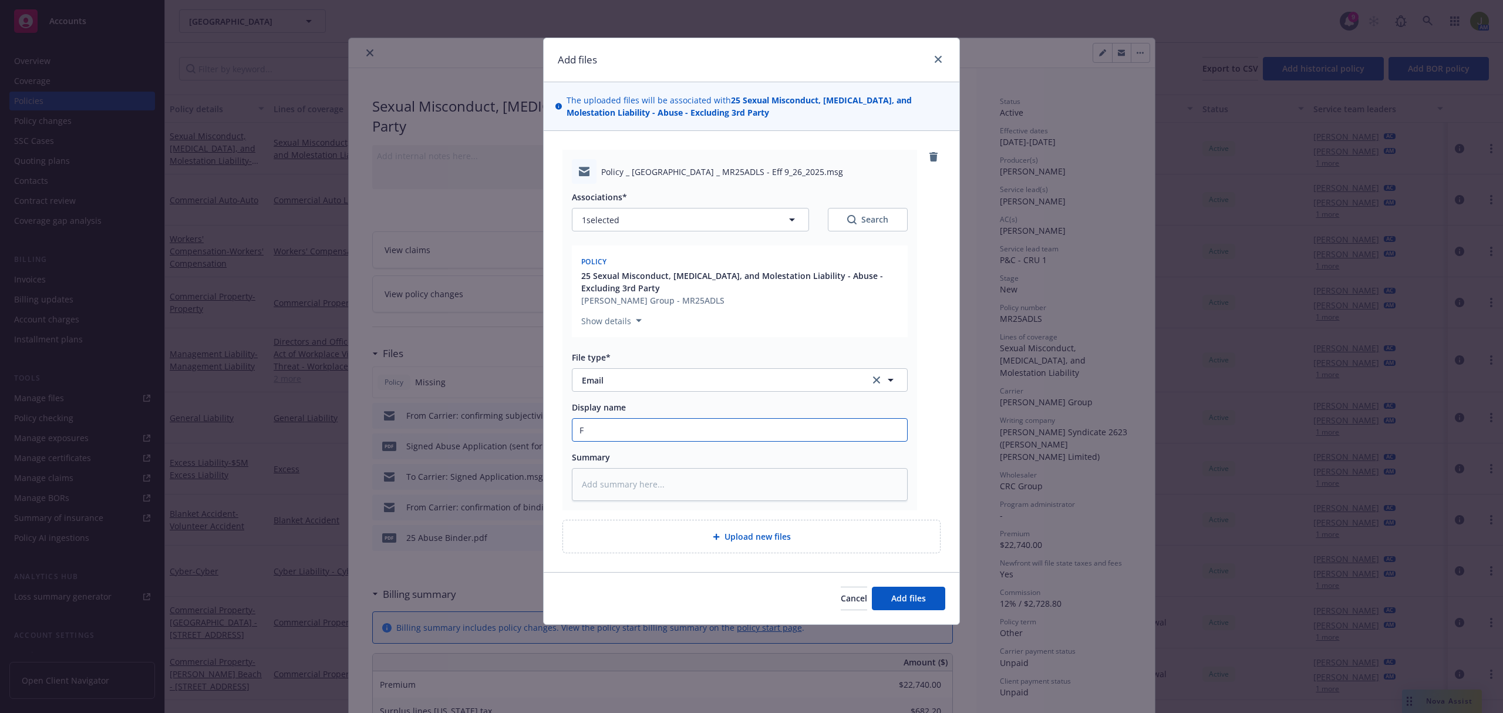
type textarea "x"
type input "Fr"
type textarea "x"
type input "Fro"
type textarea "x"
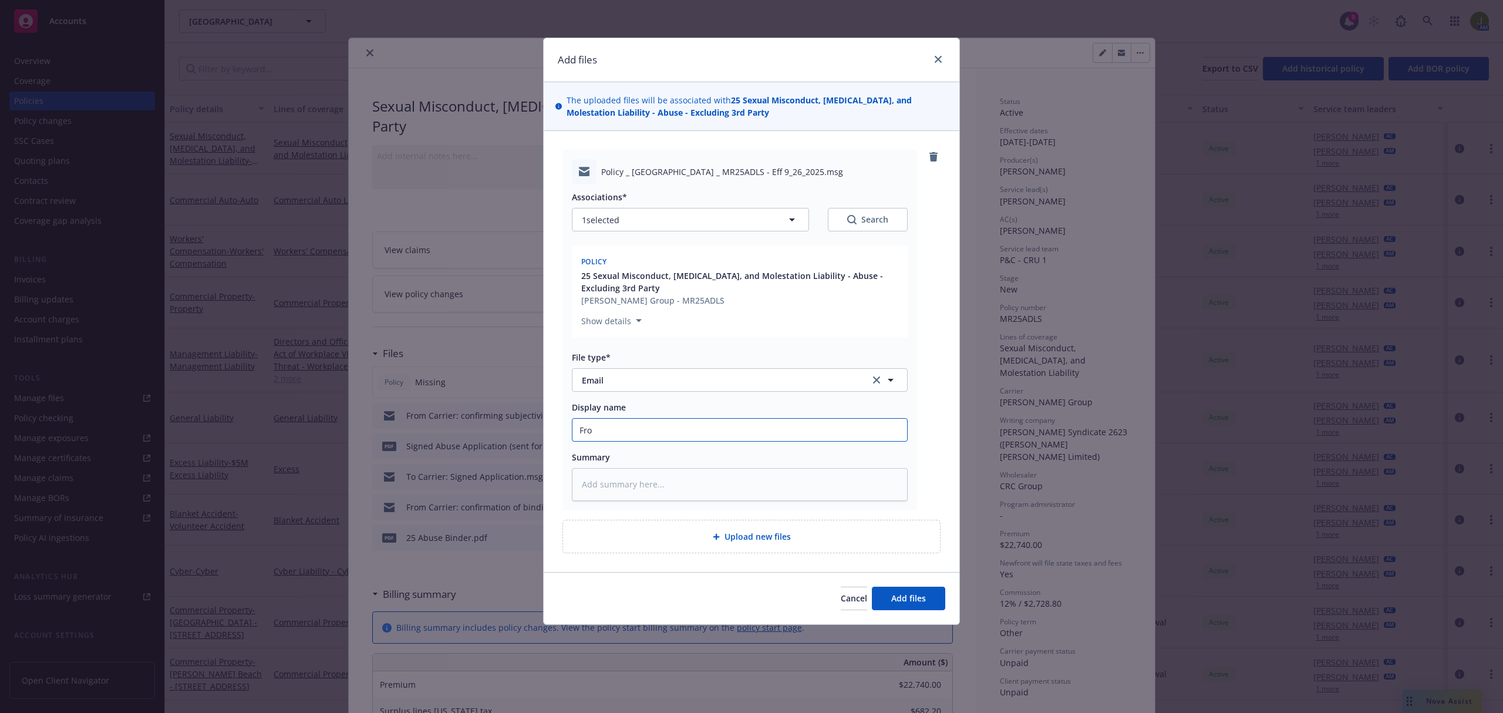
type input "From"
type textarea "x"
type input "From"
type textarea "x"
type input "From C"
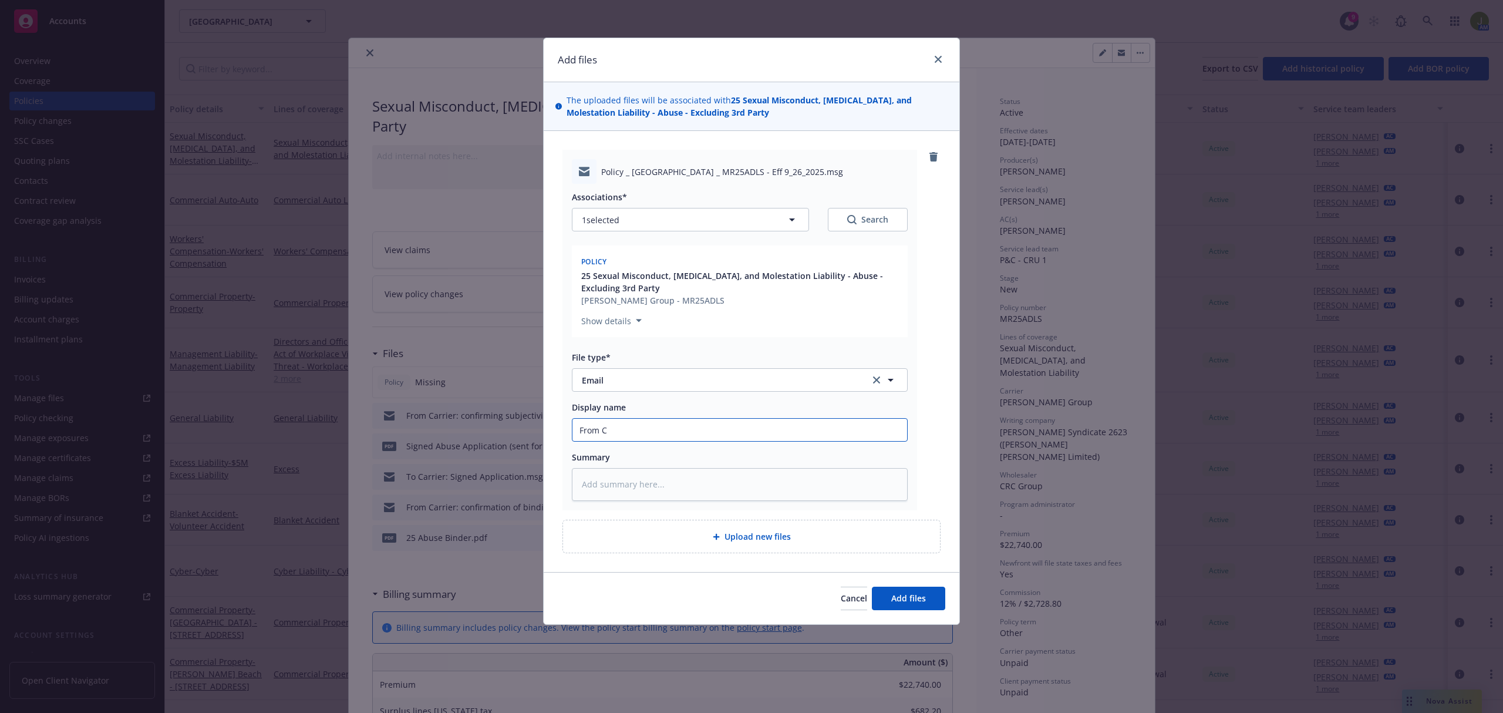
type textarea "x"
type input "From Ca"
type textarea "x"
type input "From Car"
type textarea "x"
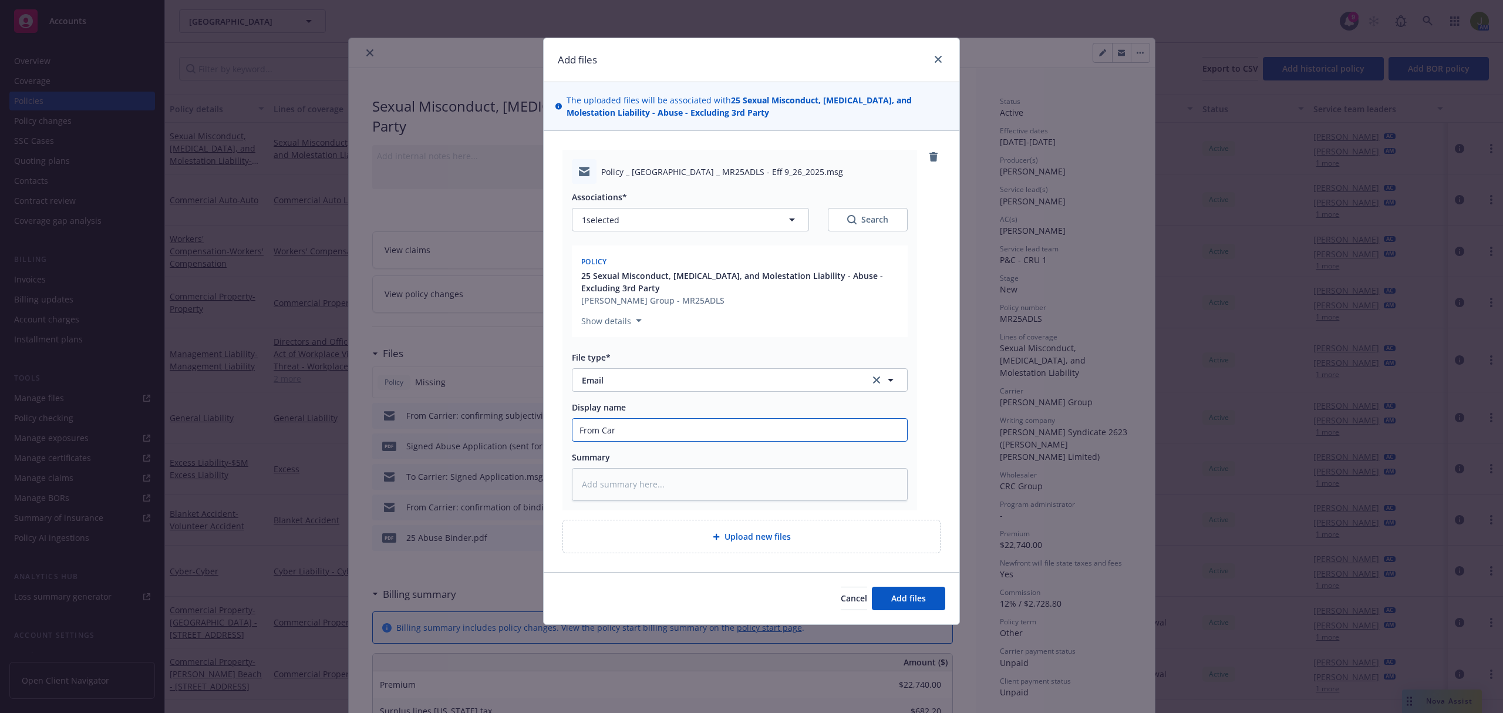
type input "From Carr"
type textarea "x"
type input "From Carrie"
type textarea "x"
type input "From Carrier"
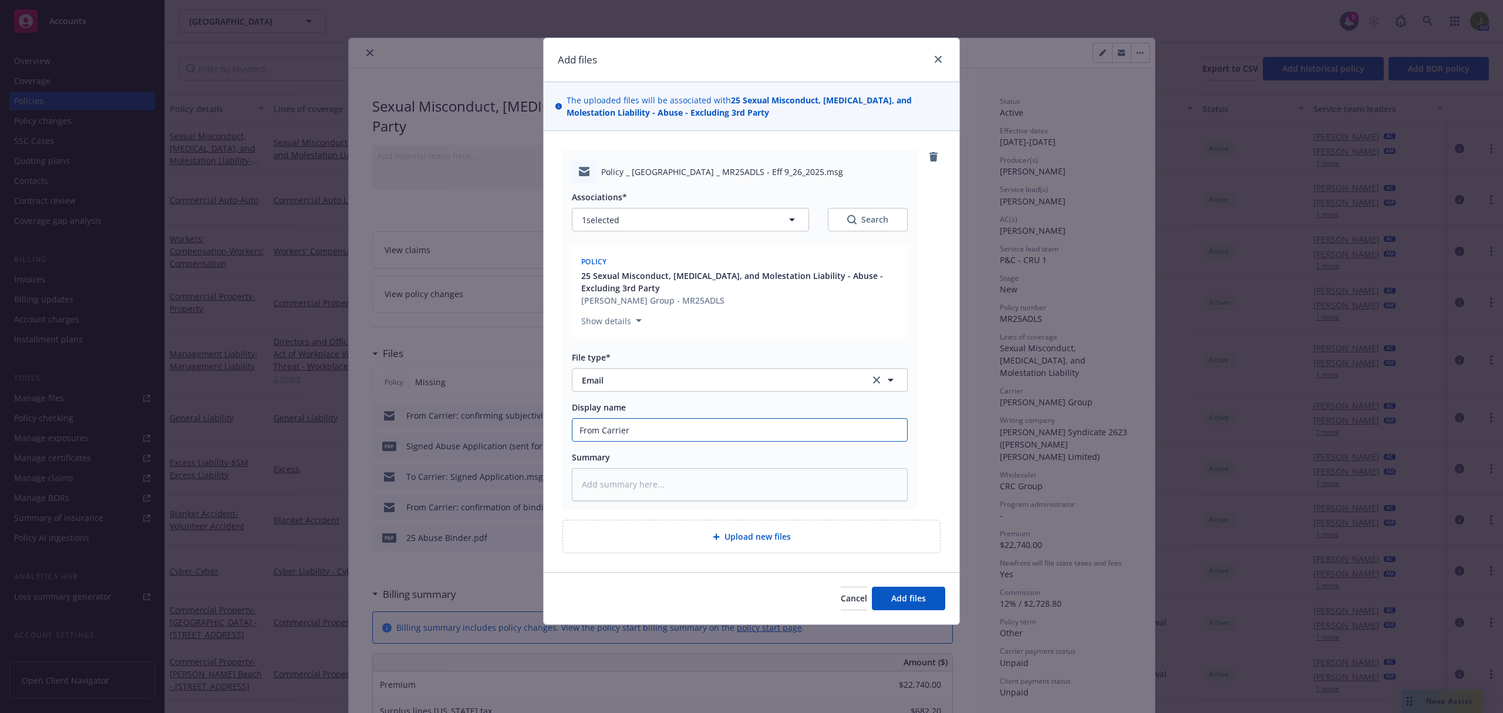
type textarea "x"
type input "From Carrier:"
type textarea "x"
type input "From Carrier:"
type textarea "x"
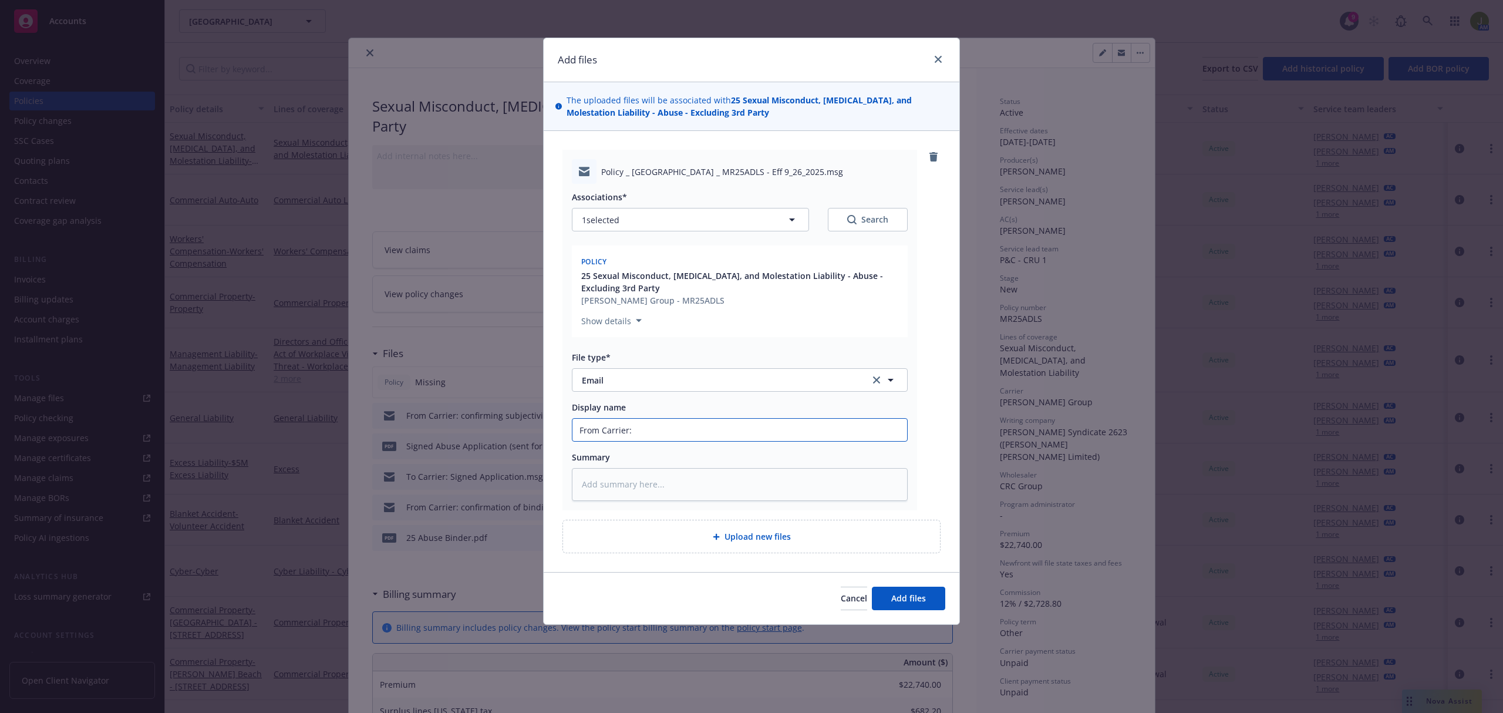
type input "From Carrier: 2"
type textarea "x"
type input "From Carrier: 25"
type textarea "x"
type input "From Carrier: 25"
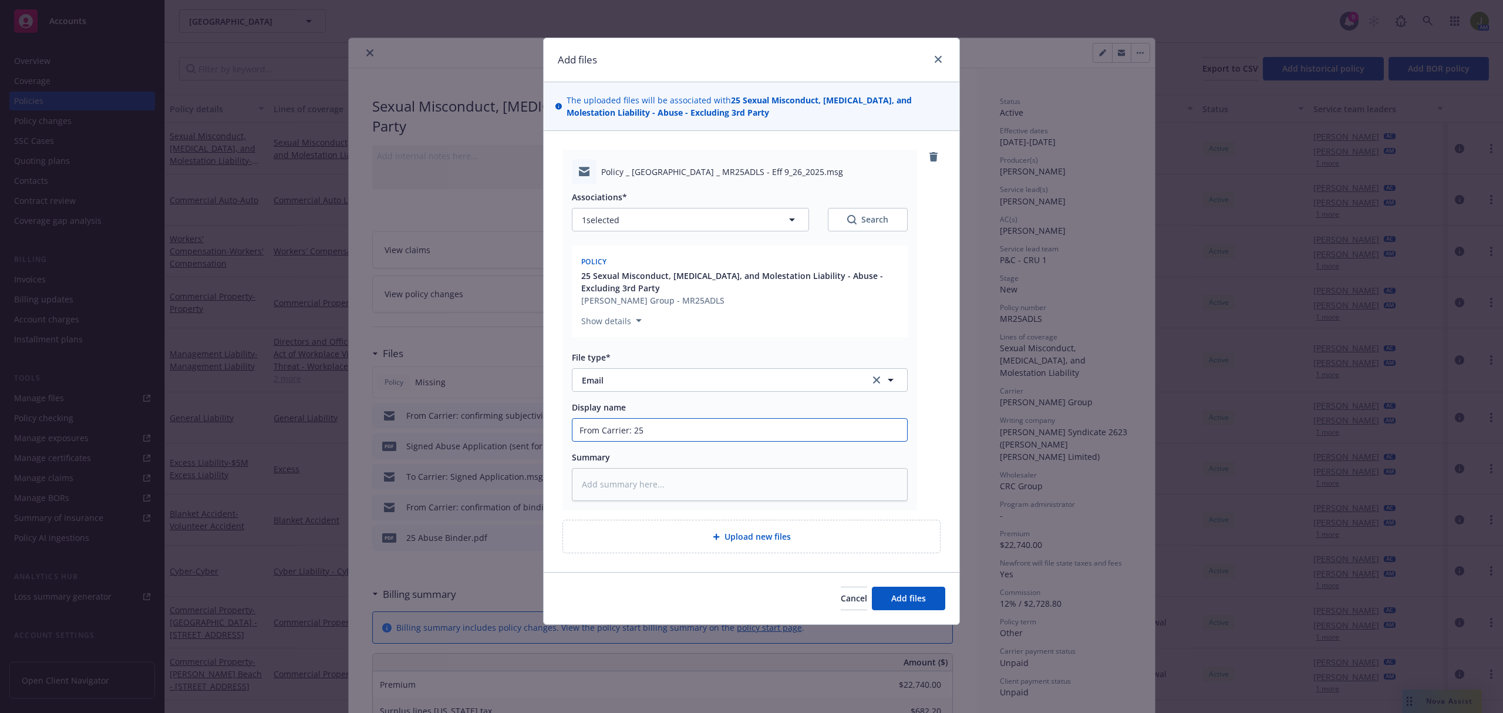
type textarea "x"
type input "From Carrier: 25 A"
type textarea "x"
type input "From Carrier: 25 Ab"
type textarea "x"
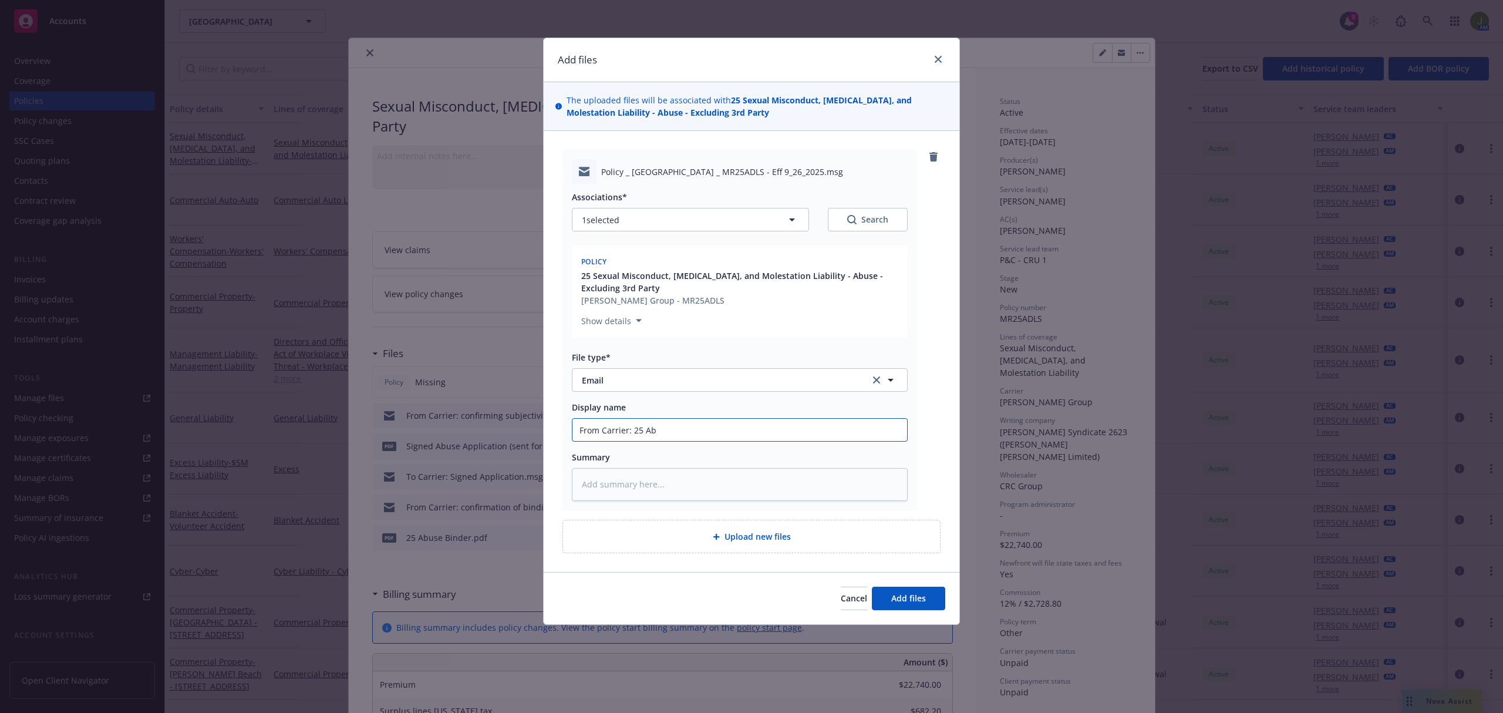
type input "From Carrier: 25 Abu"
type textarea "x"
type input "From Carrier: 25 Abus"
type textarea "x"
type input "From Carrier: 25 Abuse"
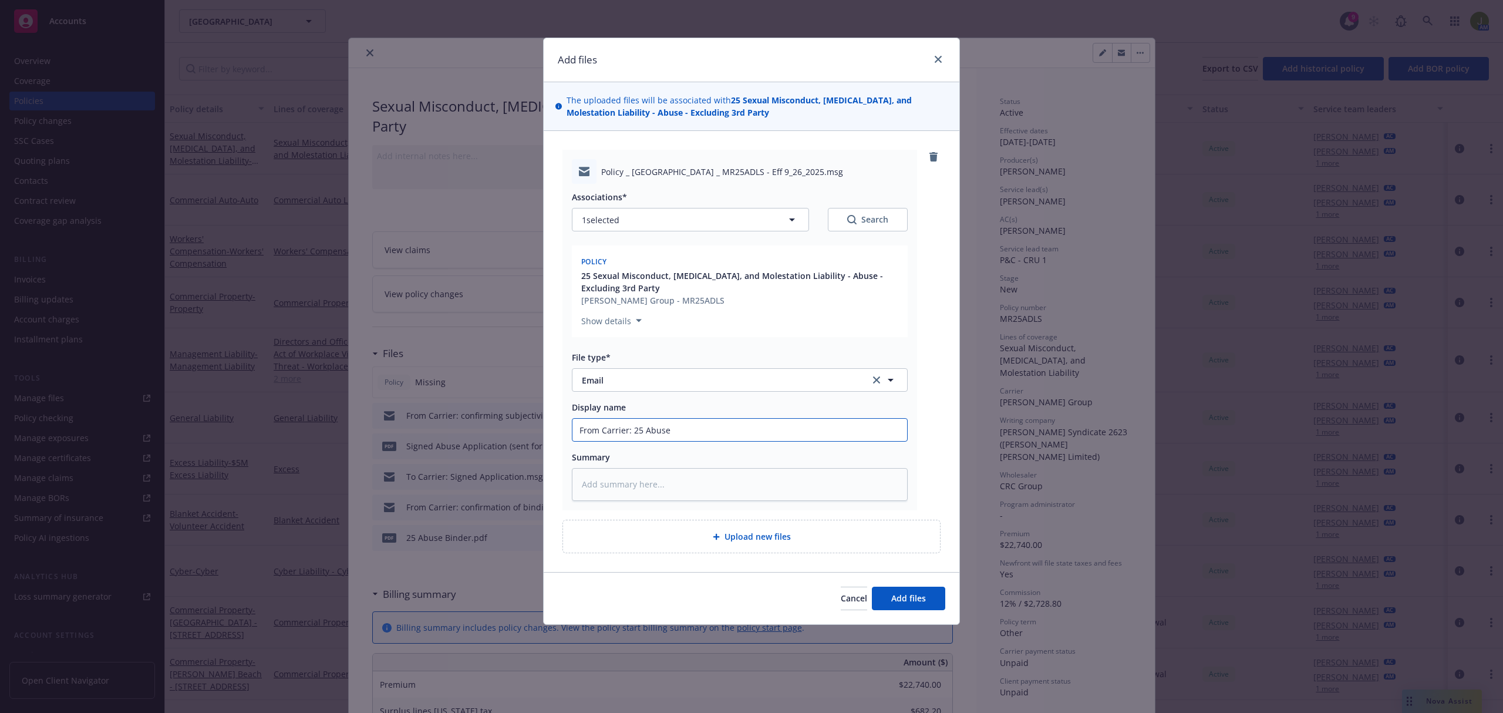
type textarea "x"
type input "From Carrier: 25 Abuse Po"
type textarea "x"
type input "From Carrier: 25 Abuse Pol"
type textarea "x"
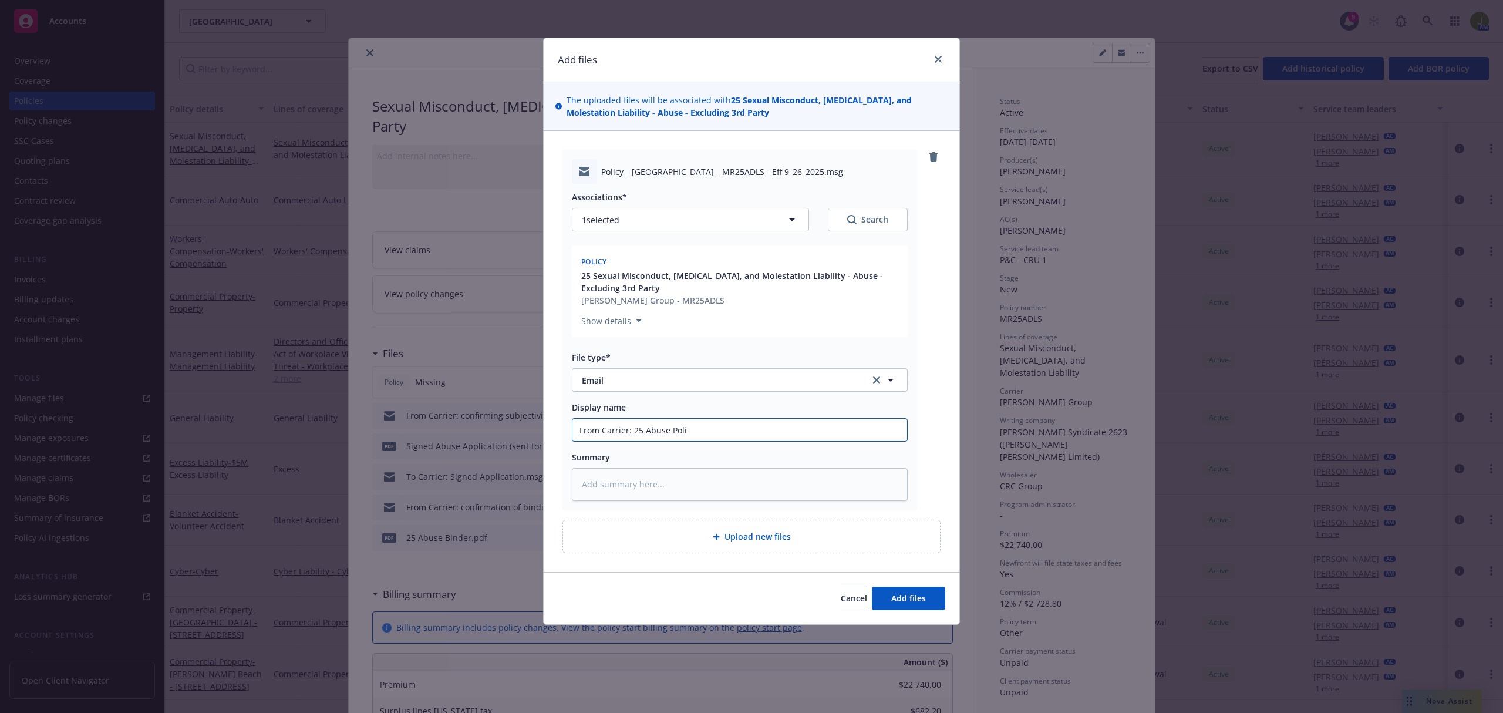
type input "From Carrier: 25 Abuse Polic"
type textarea "x"
type input "From Carrier: 25 Abuse Policy"
type textarea "x"
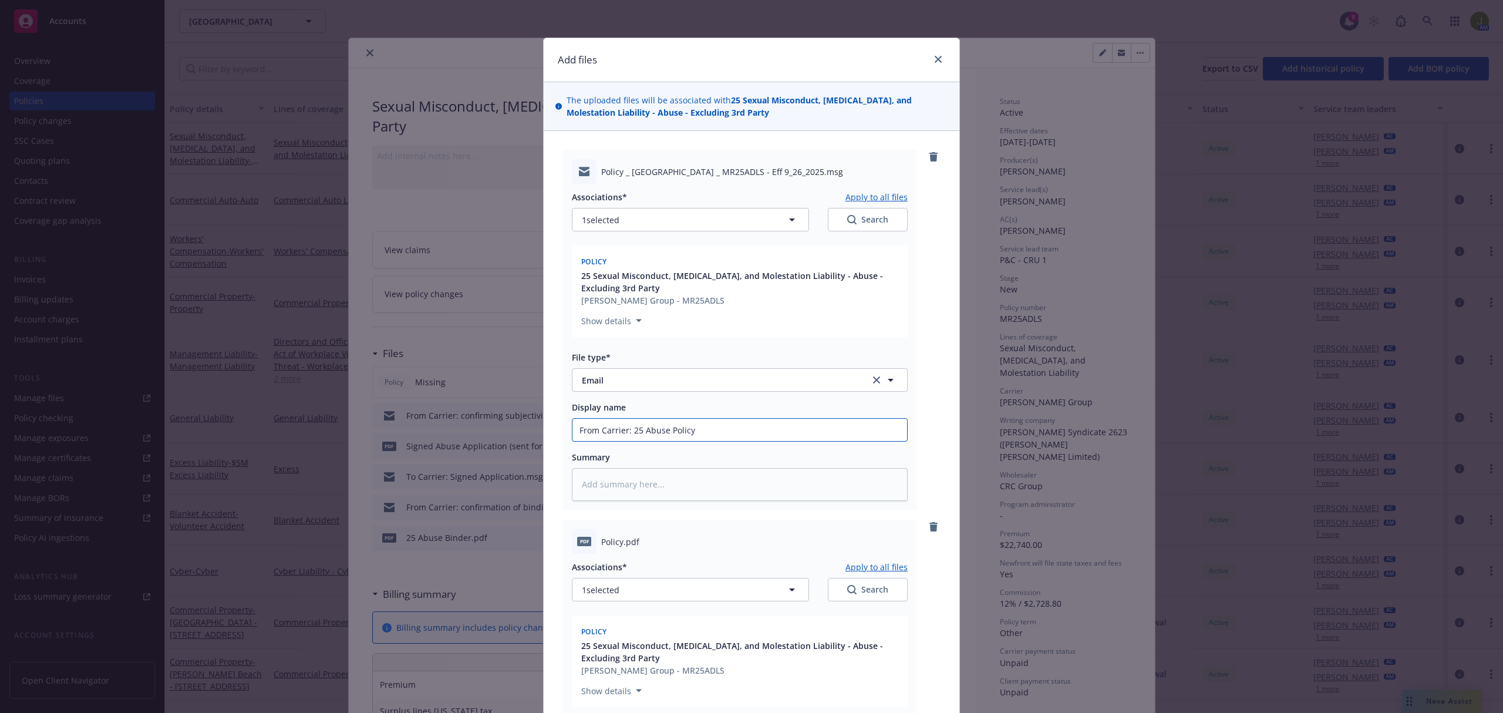
drag, startPoint x: 690, startPoint y: 428, endPoint x: 629, endPoint y: 431, distance: 61.1
click at [629, 431] on input "From Carrier: 25 Abuse Policy" at bounding box center [739, 430] width 335 height 22
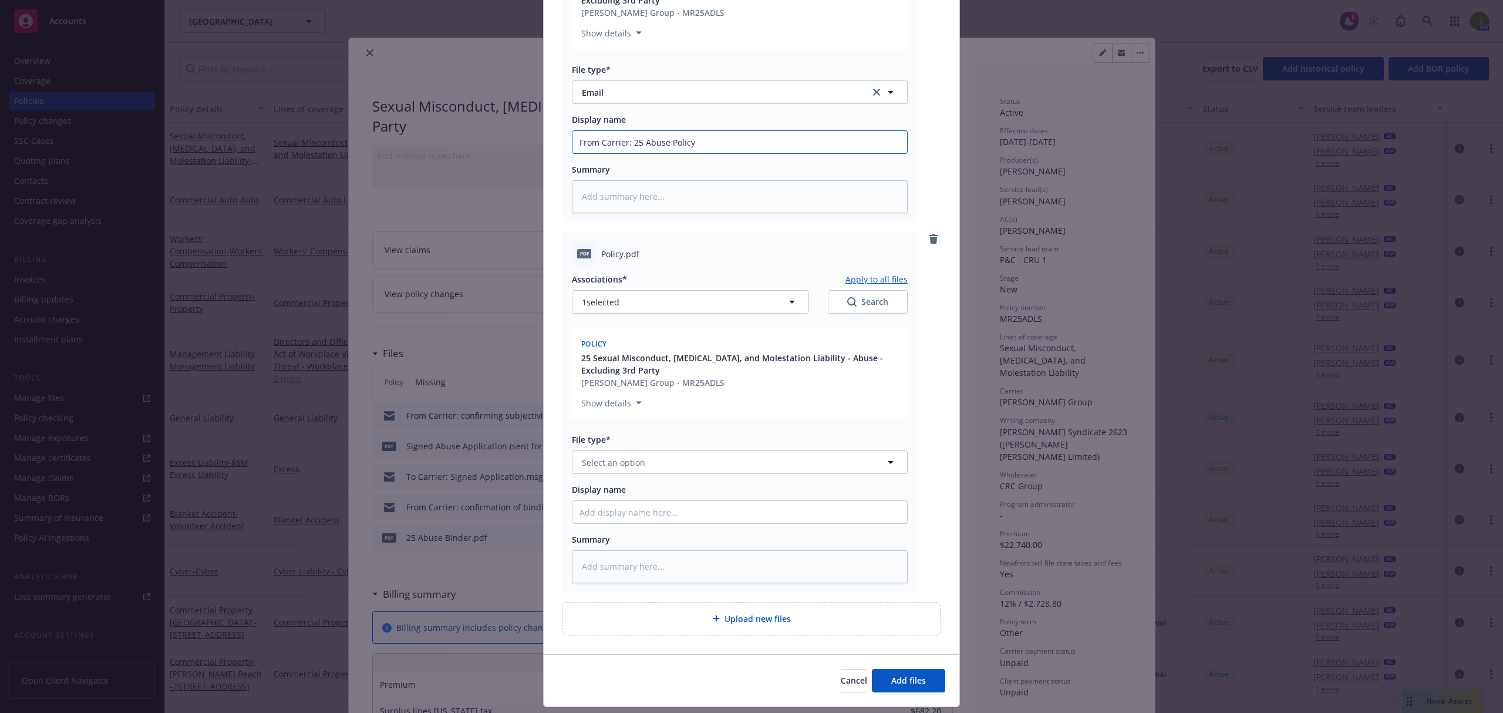
scroll to position [313, 0]
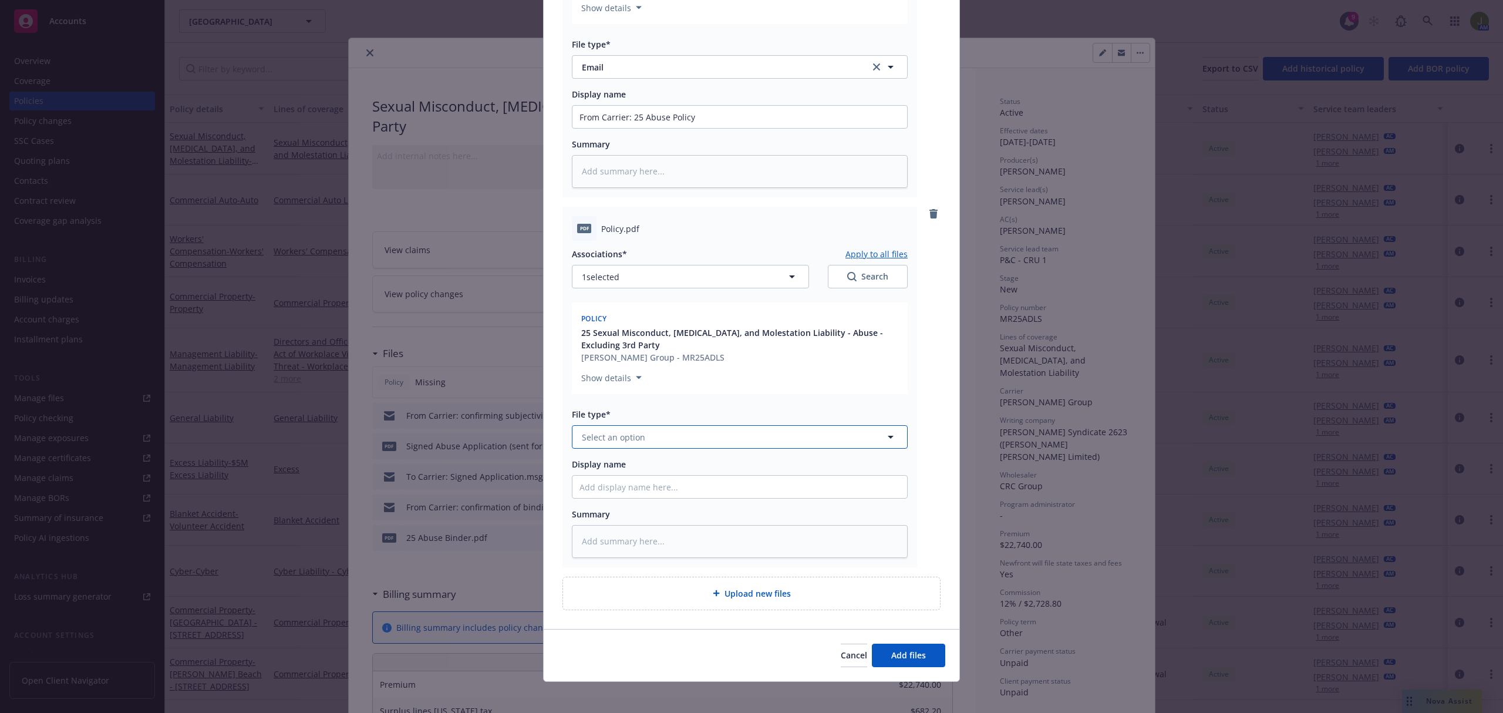
click at [637, 440] on span "Select an option" at bounding box center [613, 437] width 63 height 12
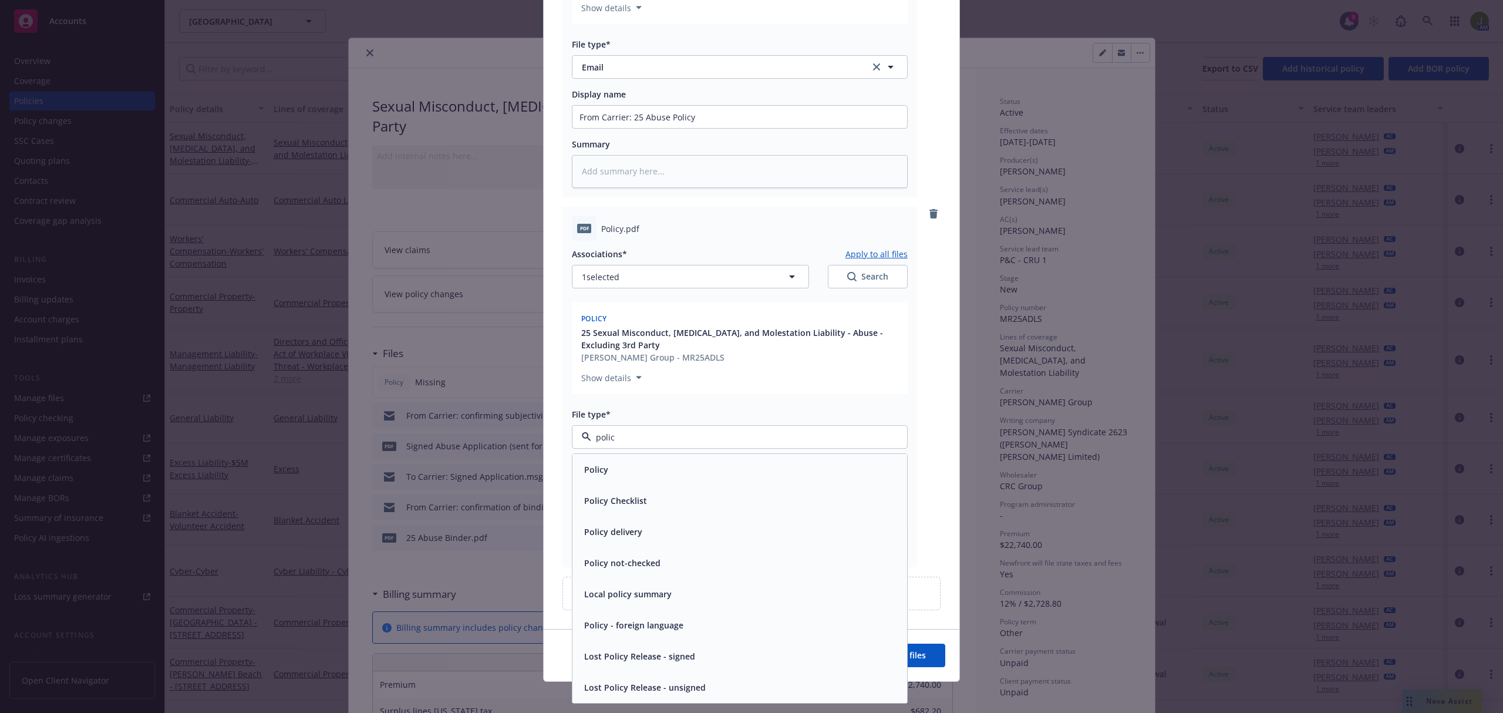
type input "policy"
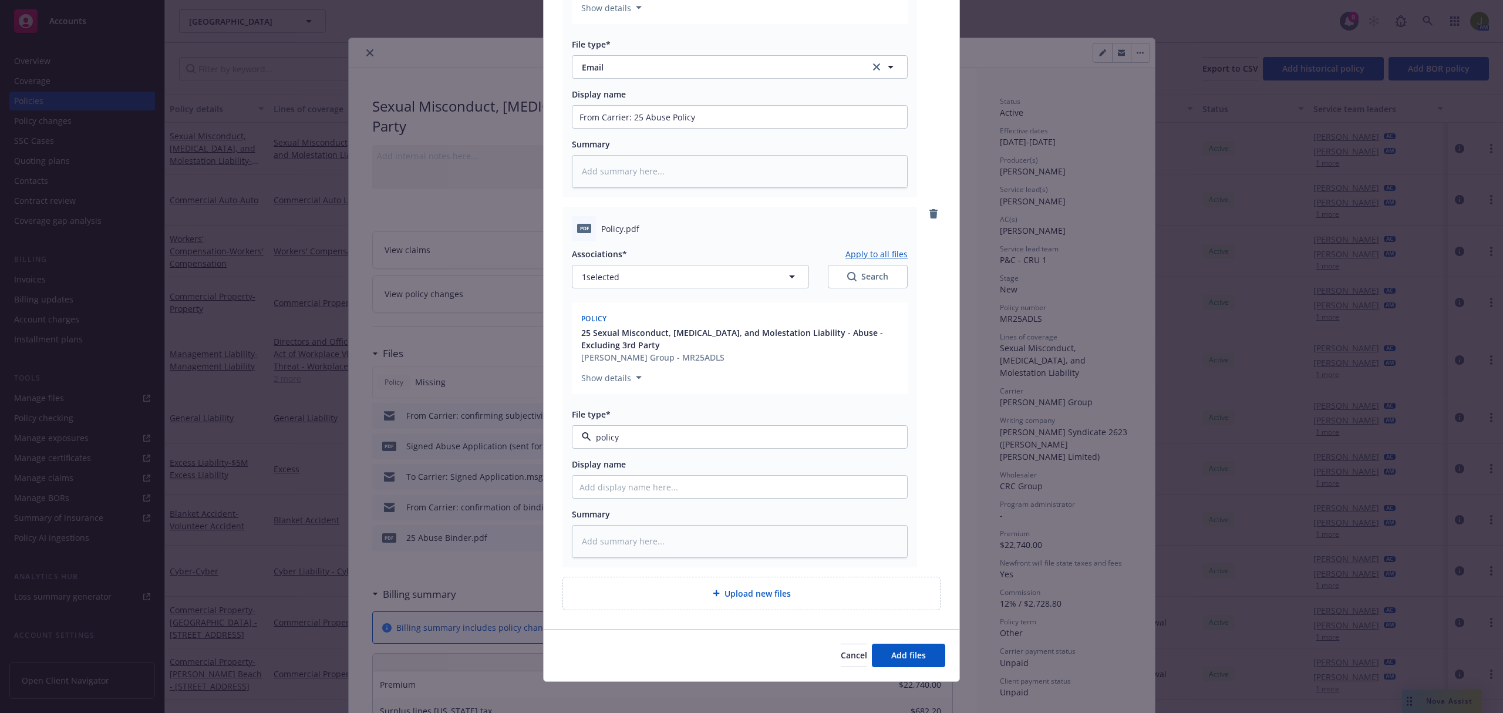
type textarea "x"
paste input "25 Abuse Policy"
type textarea "x"
type input "25 Abuse Policy"
click at [898, 656] on span "Add files" at bounding box center [908, 654] width 35 height 11
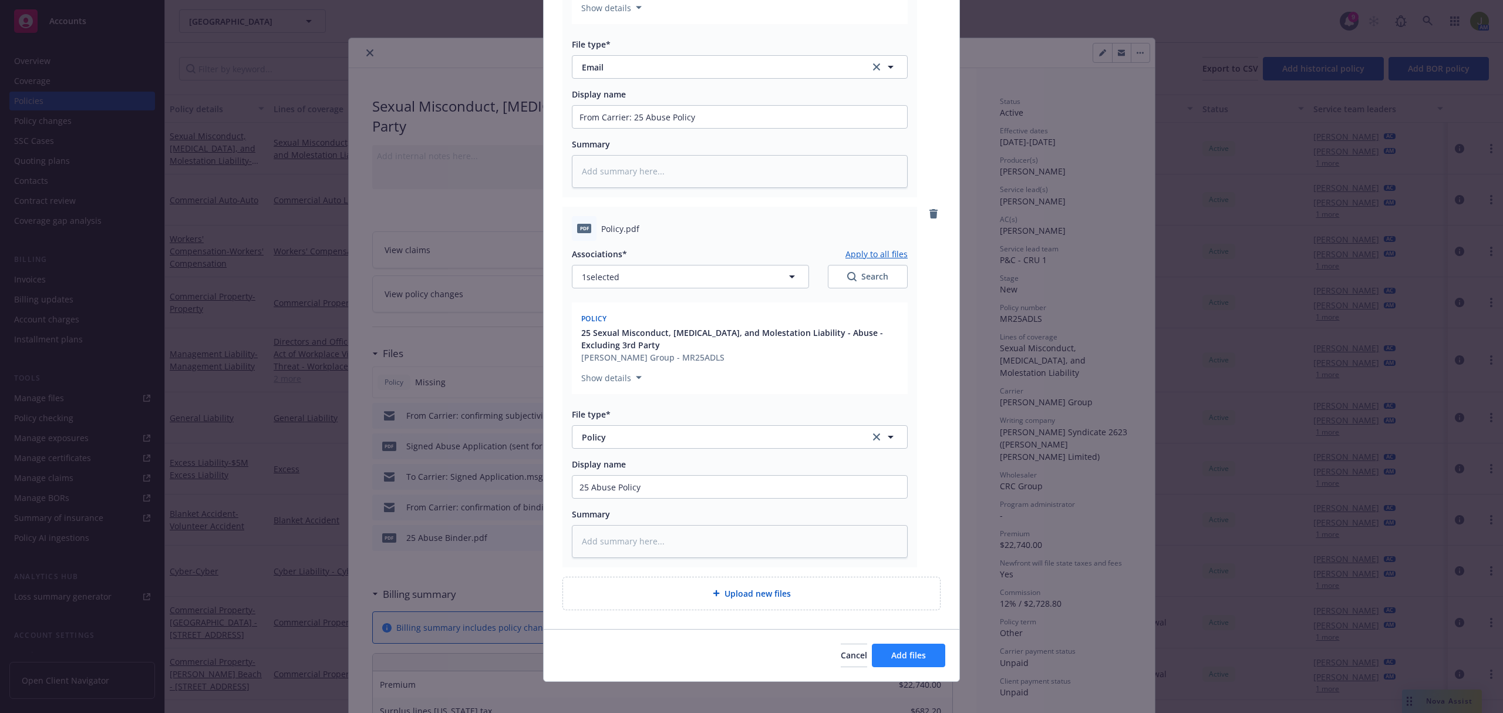
scroll to position [277, 0]
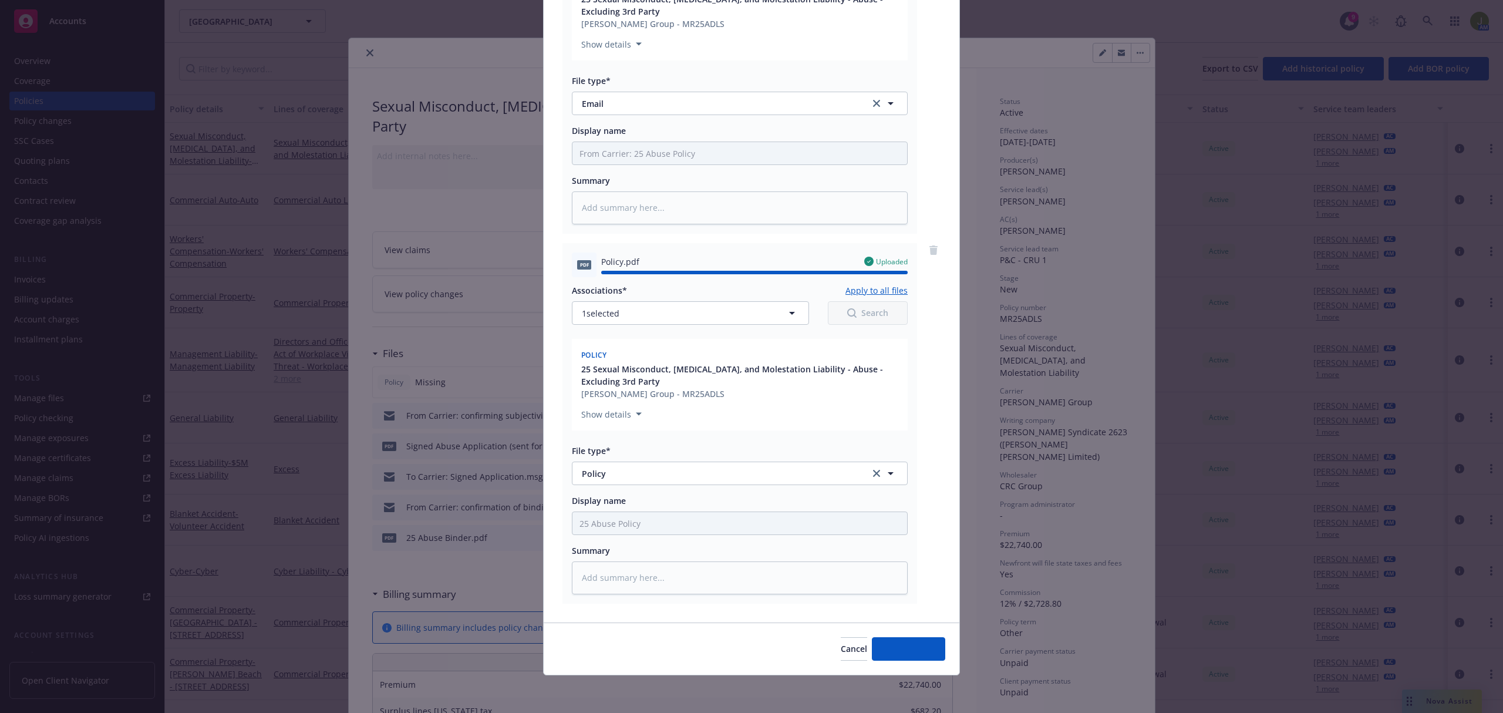
type textarea "x"
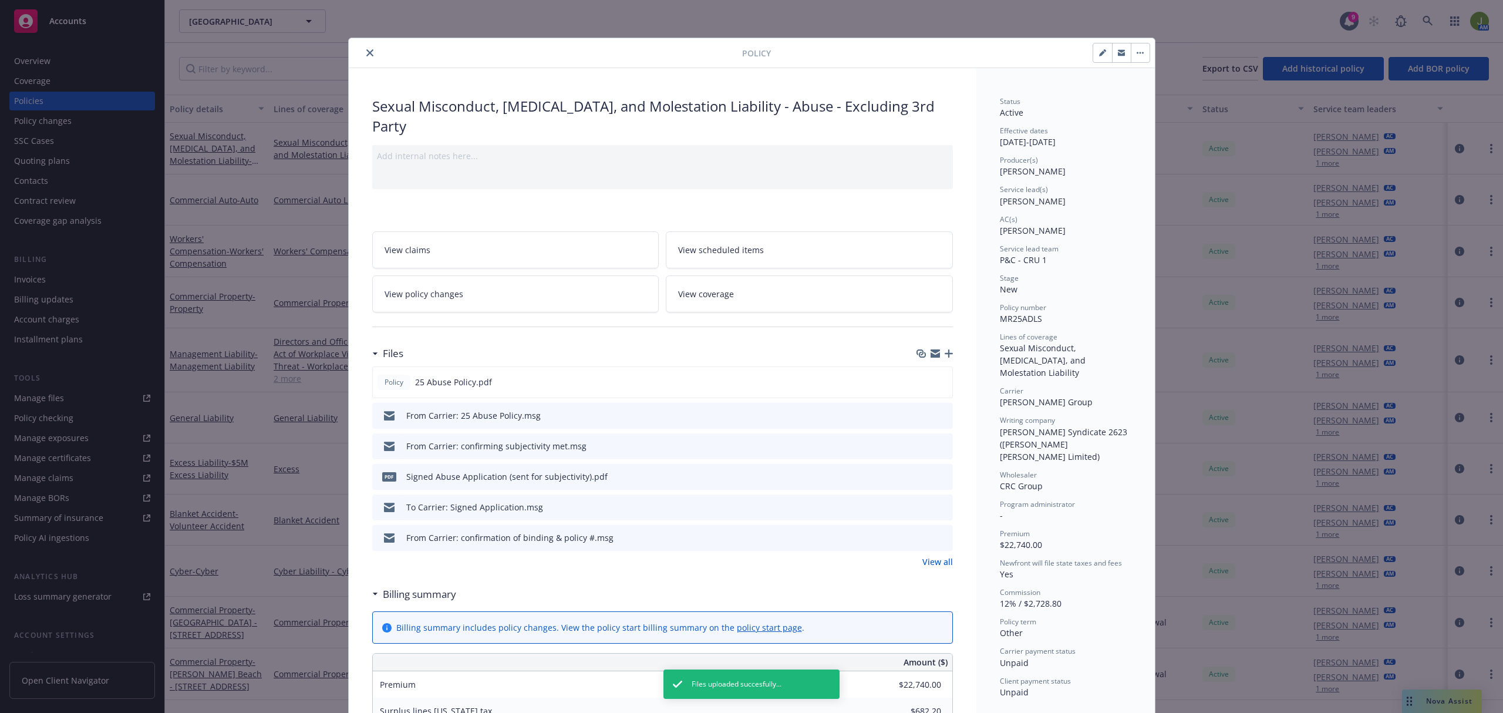
click at [366, 54] on icon "close" at bounding box center [369, 52] width 7 height 7
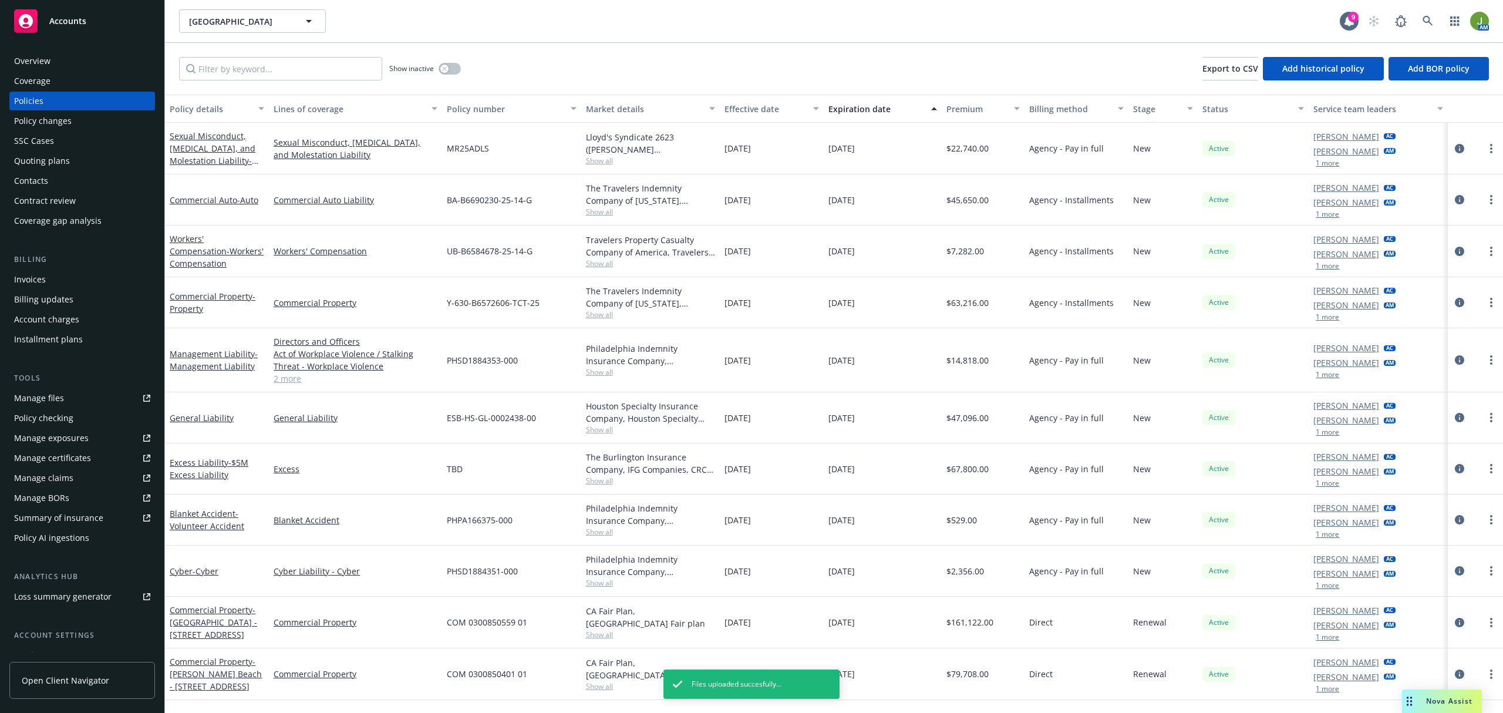
click at [62, 417] on div "Policy checking" at bounding box center [43, 418] width 59 height 19
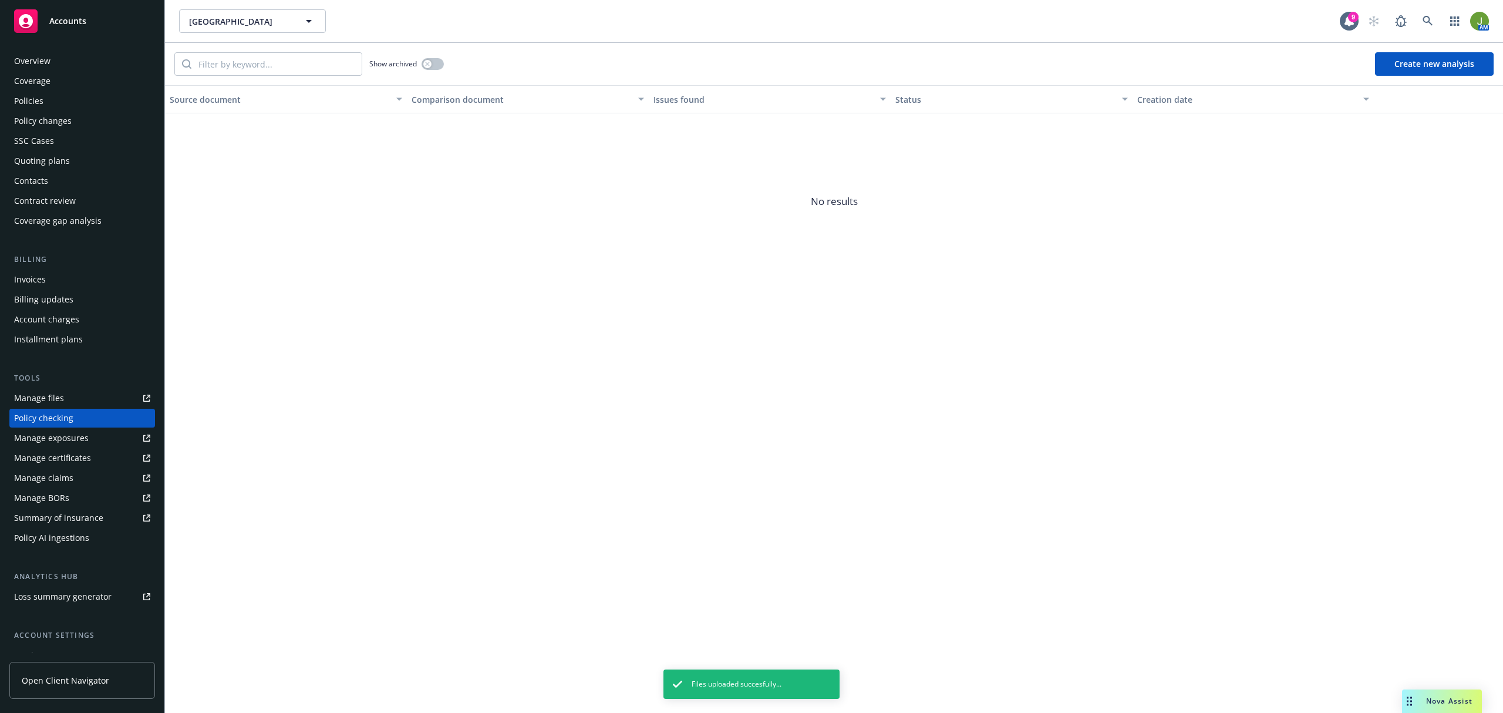
scroll to position [43, 0]
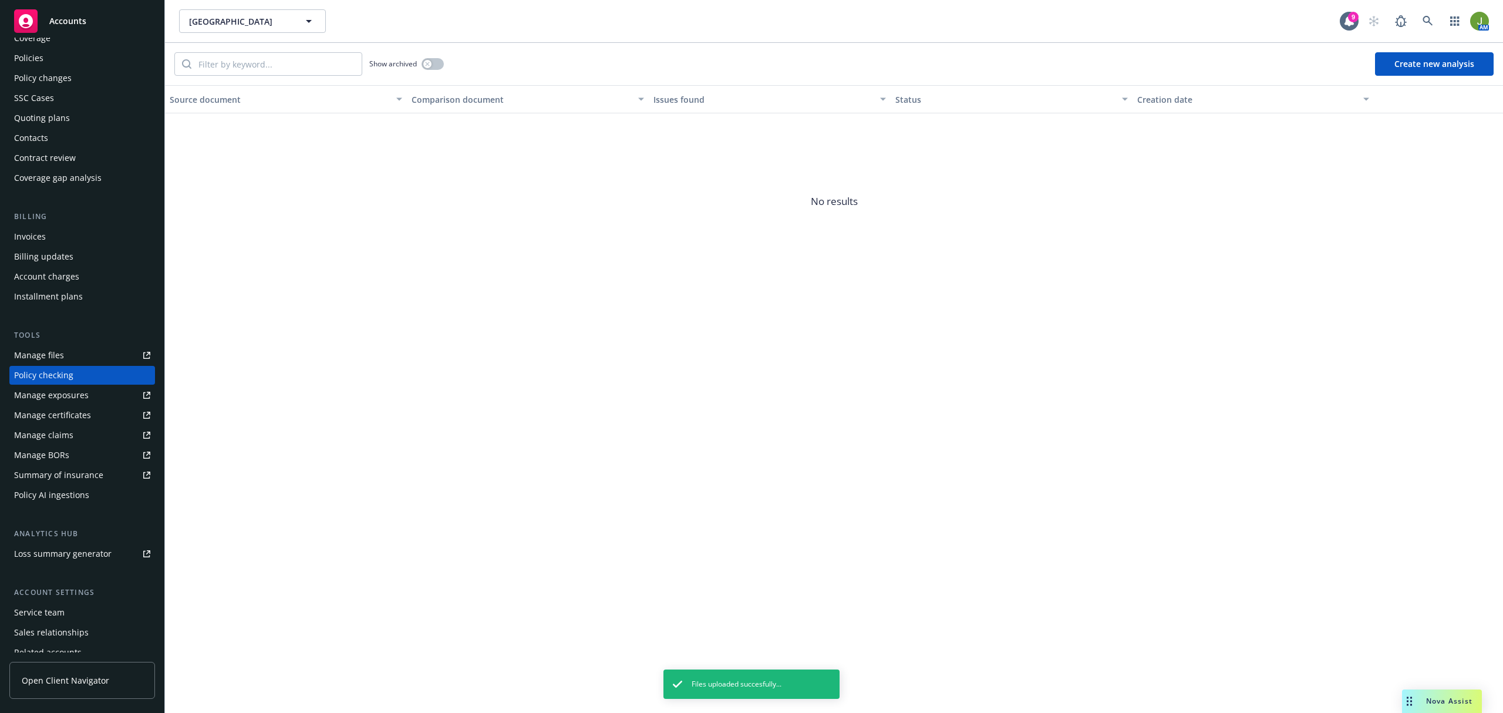
click at [1425, 67] on button "Create new analysis" at bounding box center [1434, 63] width 119 height 23
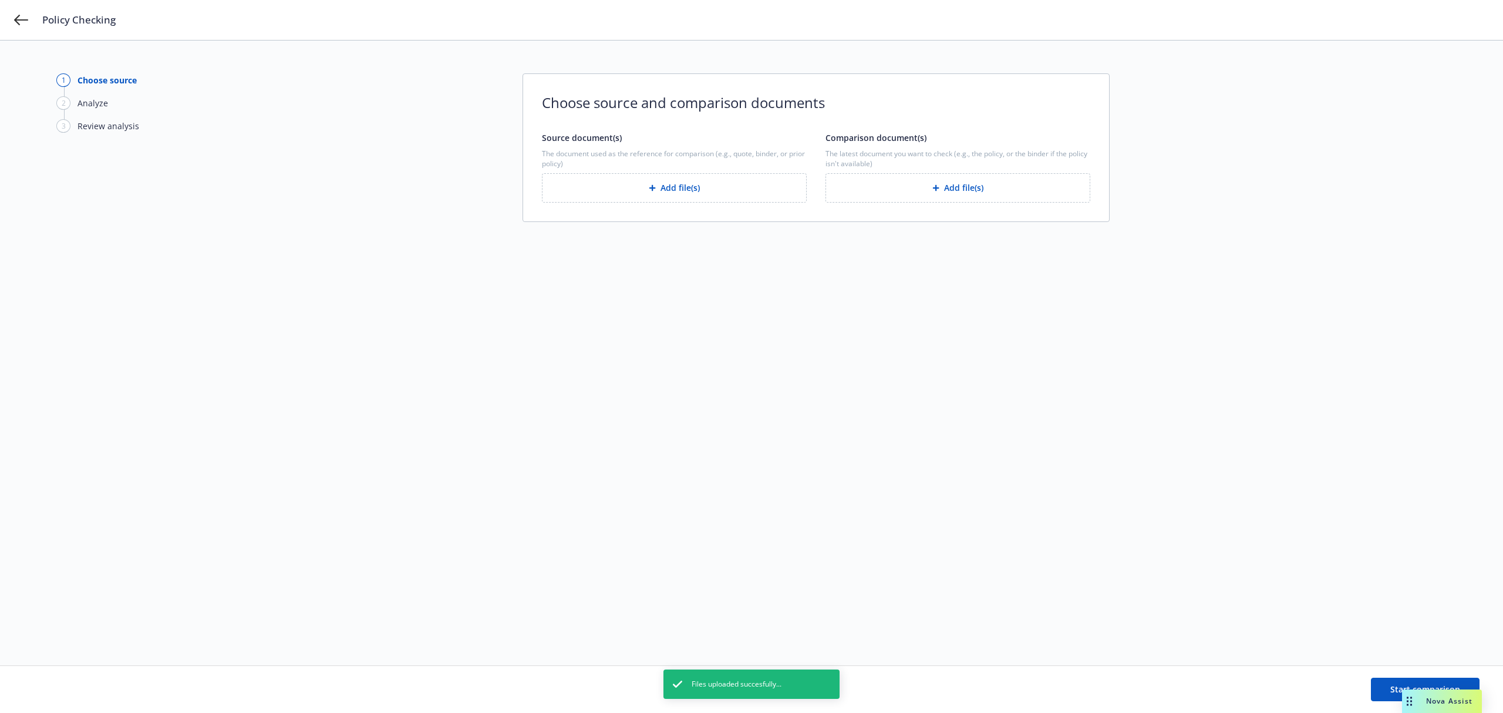
click at [715, 193] on button "Add file(s)" at bounding box center [674, 187] width 265 height 29
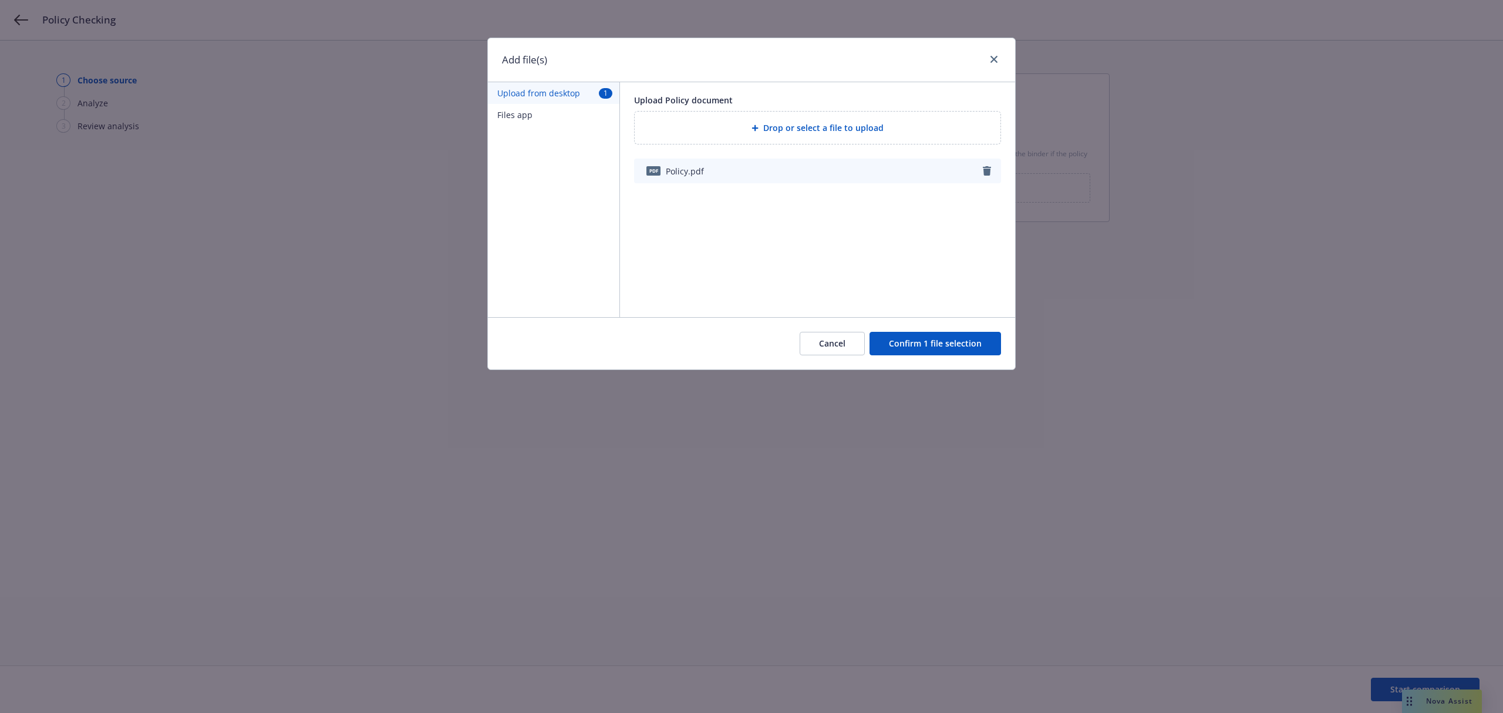
click at [960, 342] on button "Confirm 1 file selection" at bounding box center [934, 343] width 131 height 23
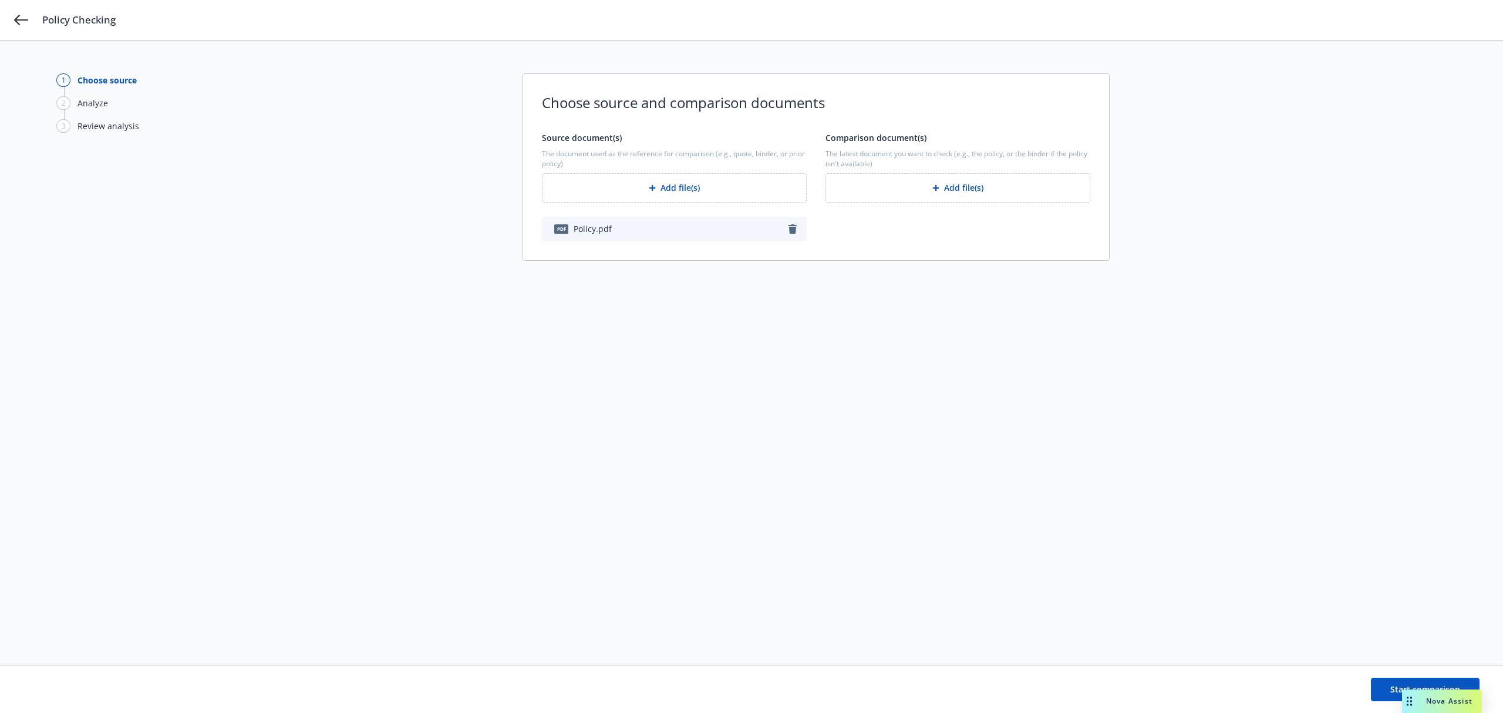
click at [912, 196] on button "Add file(s)" at bounding box center [957, 187] width 265 height 29
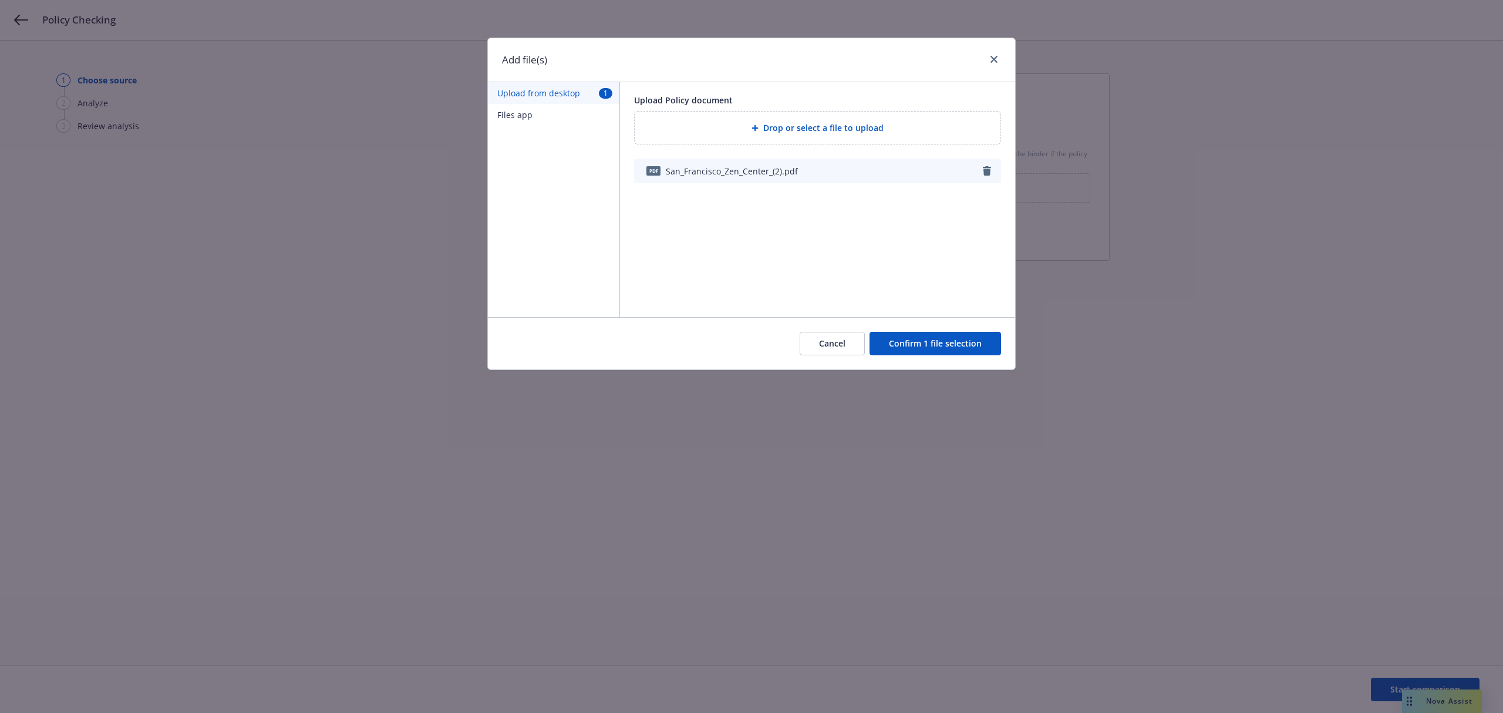
click at [1149, 15] on div "Add file(s) Upload from desktop 1 Files app Upload Policy document Drop or sele…" at bounding box center [751, 356] width 1503 height 713
click at [872, 134] on span "Drop or select a file to upload" at bounding box center [823, 128] width 120 height 12
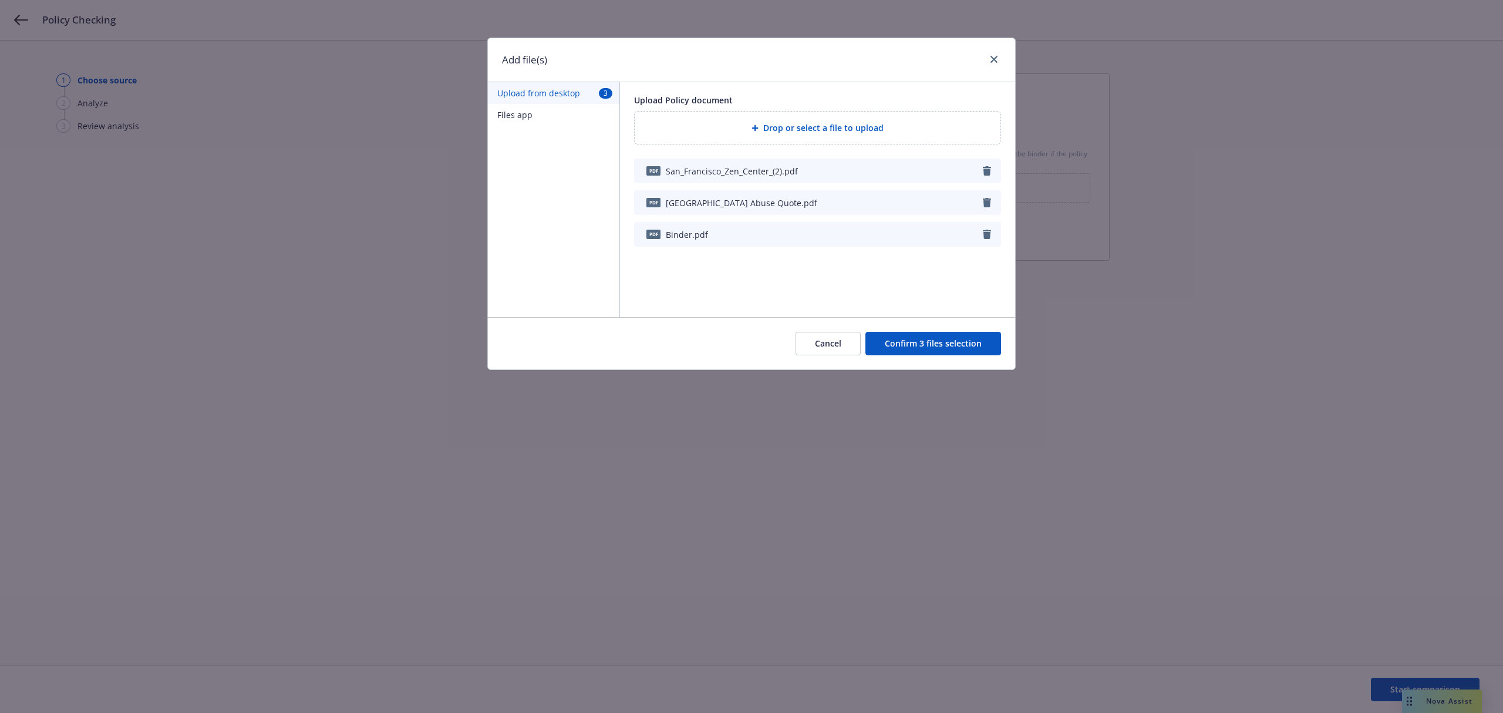
click at [924, 341] on button "Confirm 3 files selection" at bounding box center [933, 343] width 136 height 23
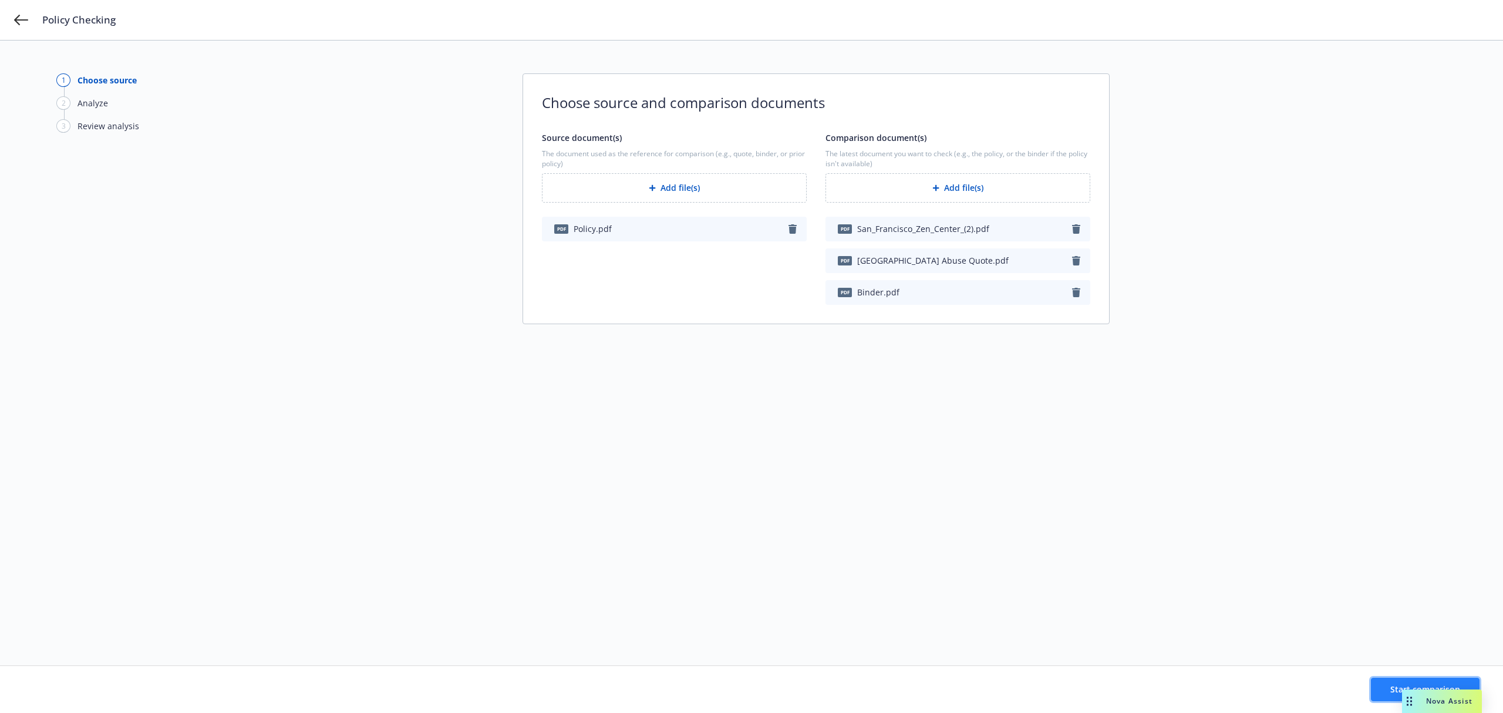
click at [1386, 684] on button "Start comparison" at bounding box center [1425, 688] width 109 height 23
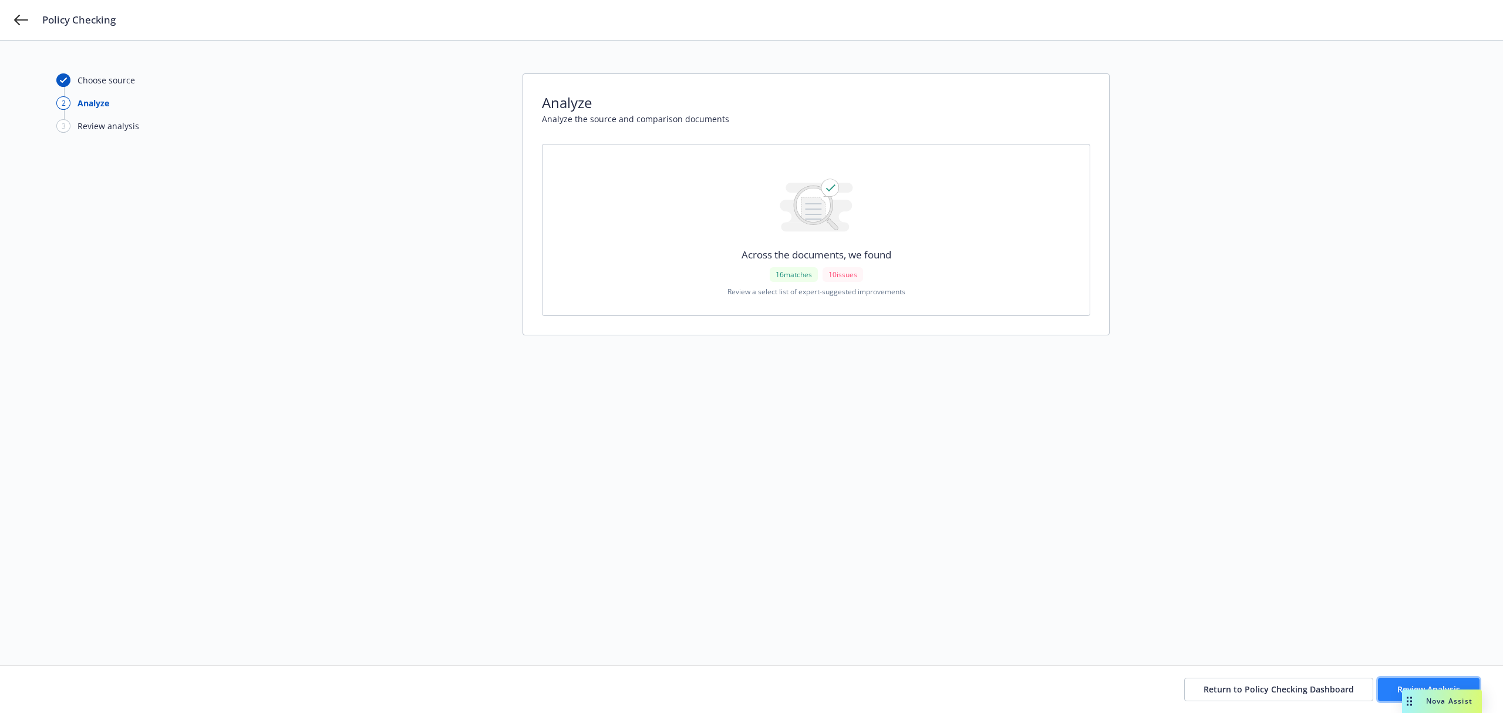
click at [1384, 688] on button "Review Analysis" at bounding box center [1429, 688] width 102 height 23
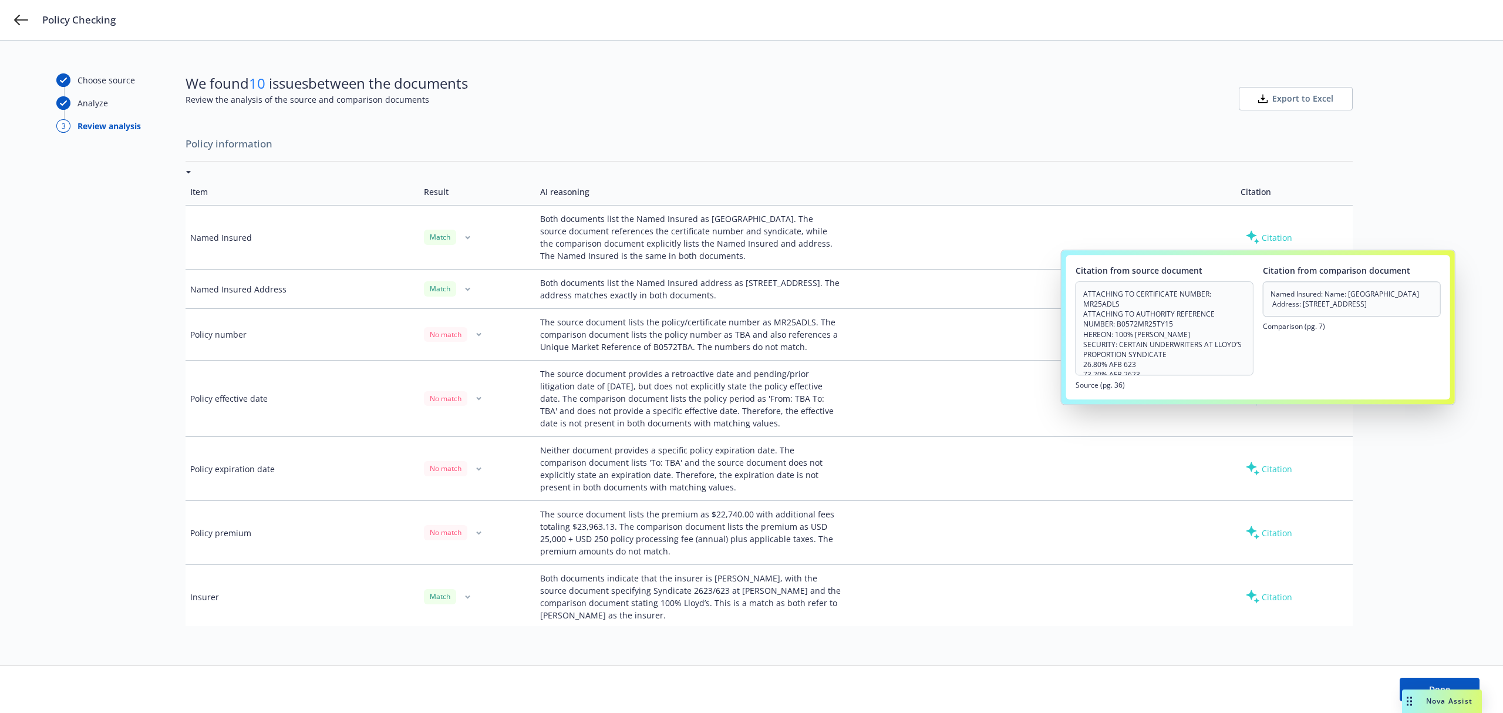
click at [1278, 232] on div "Citation" at bounding box center [1268, 237] width 56 height 19
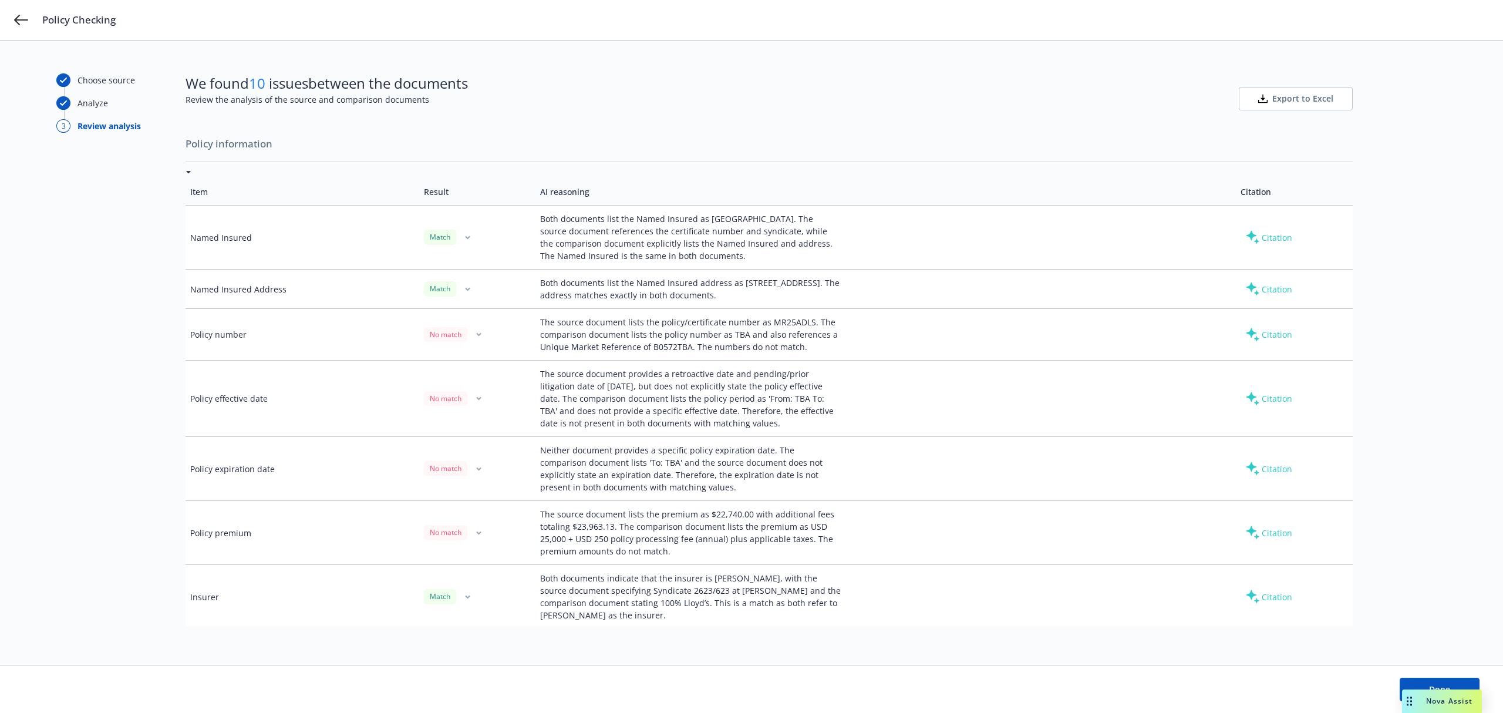
click at [1286, 93] on span "Export to Excel" at bounding box center [1302, 99] width 61 height 12
click at [476, 534] on icon "button" at bounding box center [478, 533] width 5 height 4
click at [500, 519] on td "No match" at bounding box center [477, 533] width 117 height 64
click at [472, 531] on button "button" at bounding box center [479, 532] width 14 height 14
click at [471, 559] on link "Mark as wrong" at bounding box center [478, 559] width 96 height 23
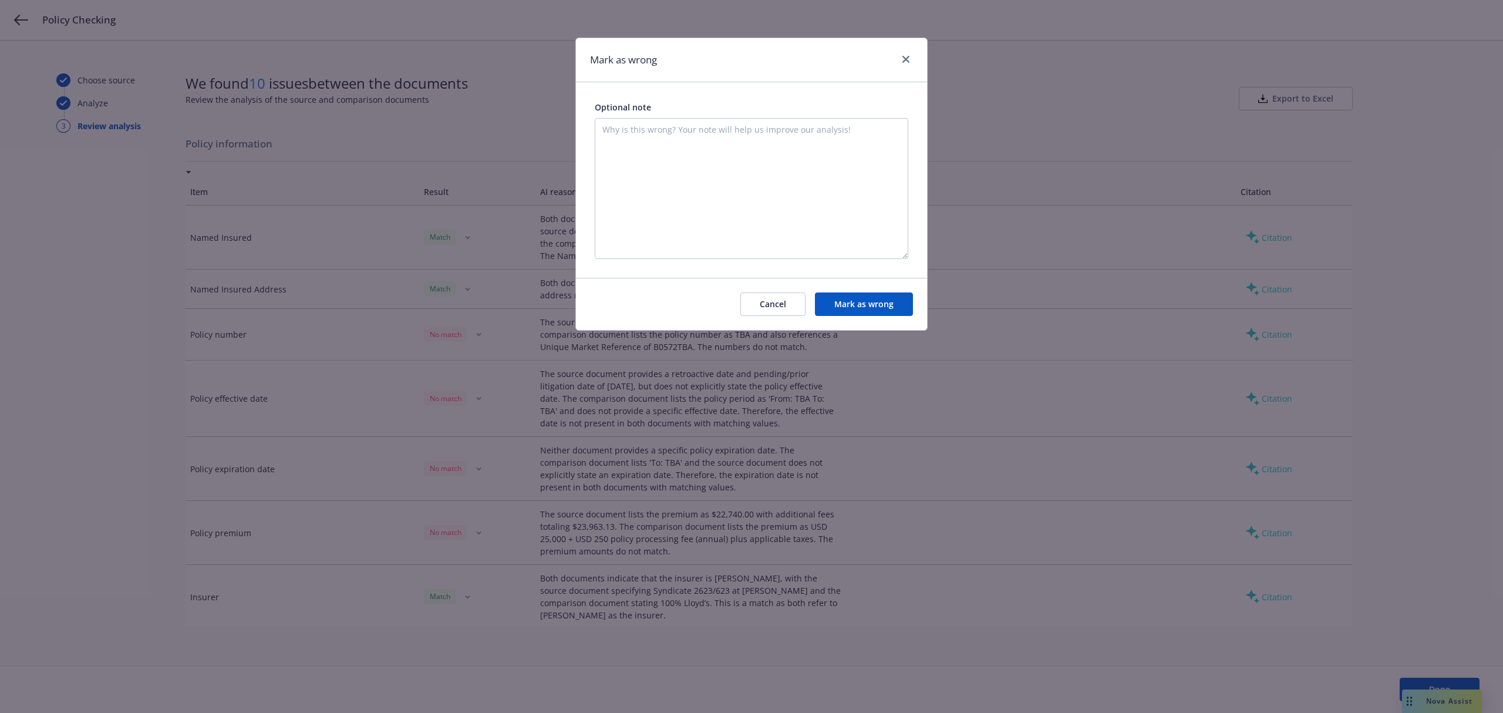
click at [780, 306] on button "Cancel" at bounding box center [772, 303] width 65 height 23
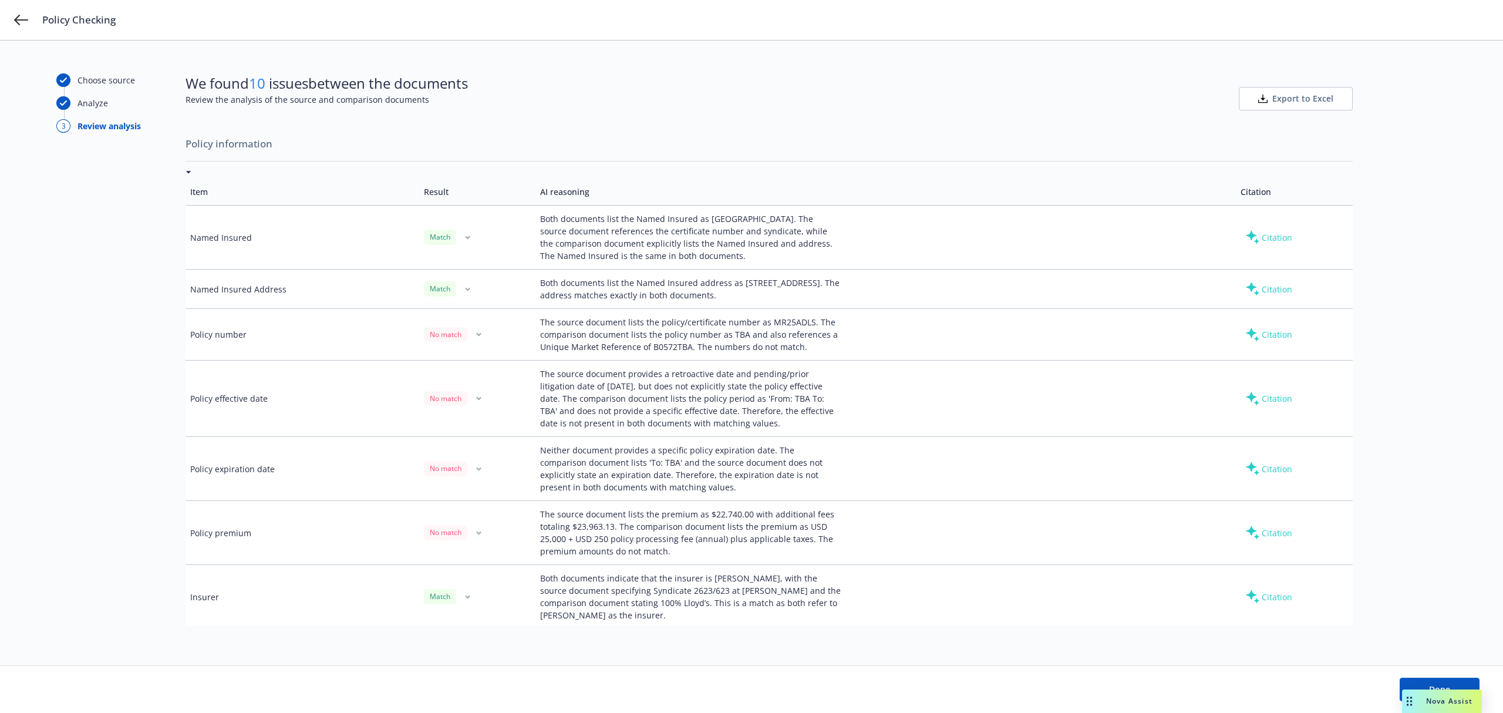
click at [482, 534] on button "button" at bounding box center [479, 532] width 14 height 14
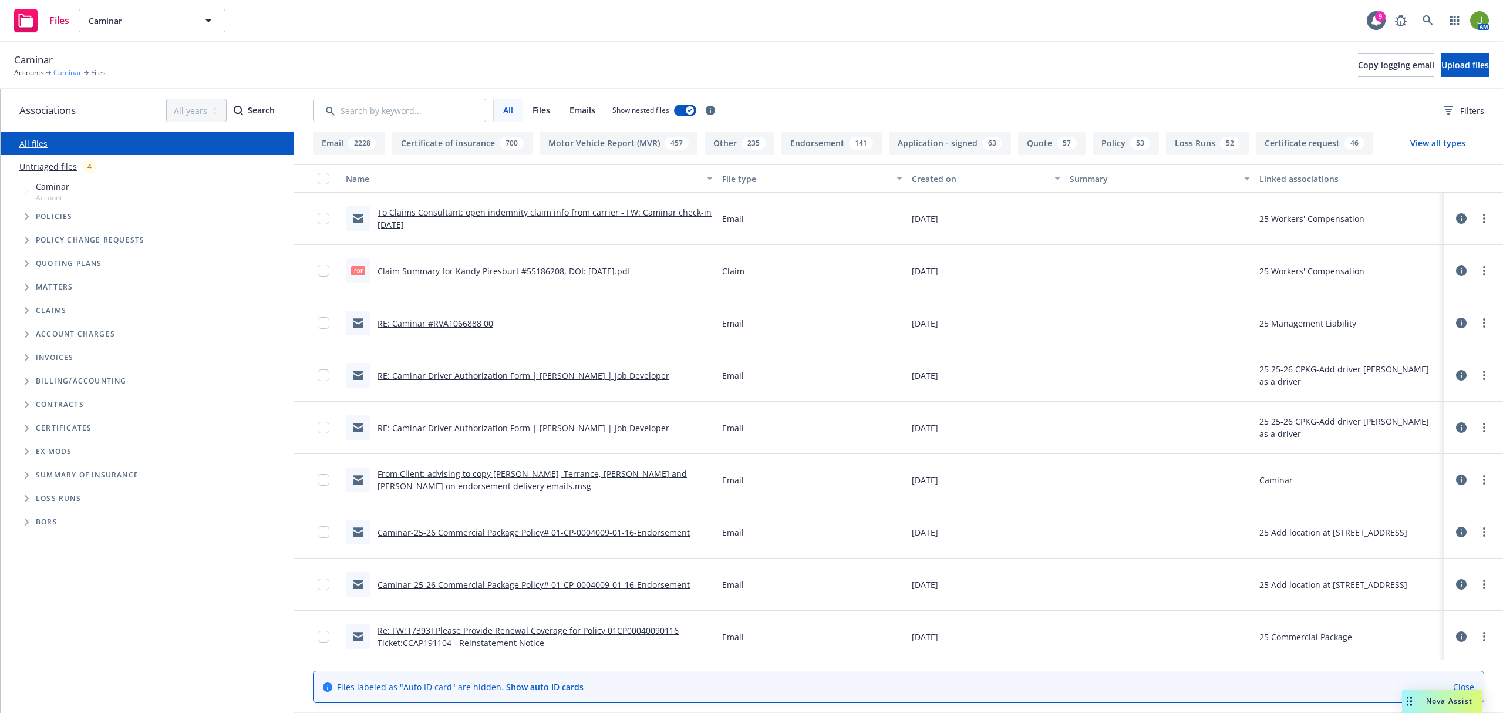
click at [68, 73] on link "Caminar" at bounding box center [67, 73] width 28 height 11
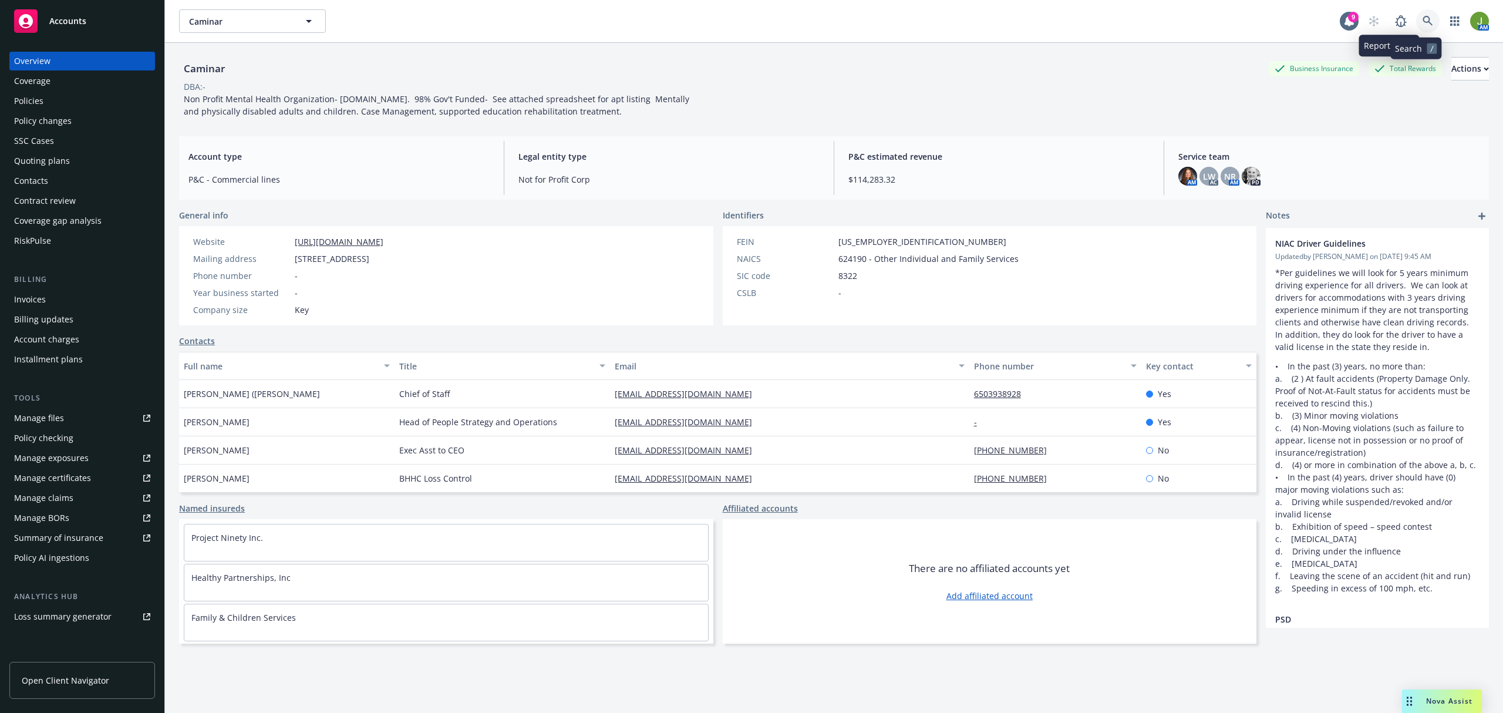
click at [1416, 22] on link at bounding box center [1427, 20] width 23 height 23
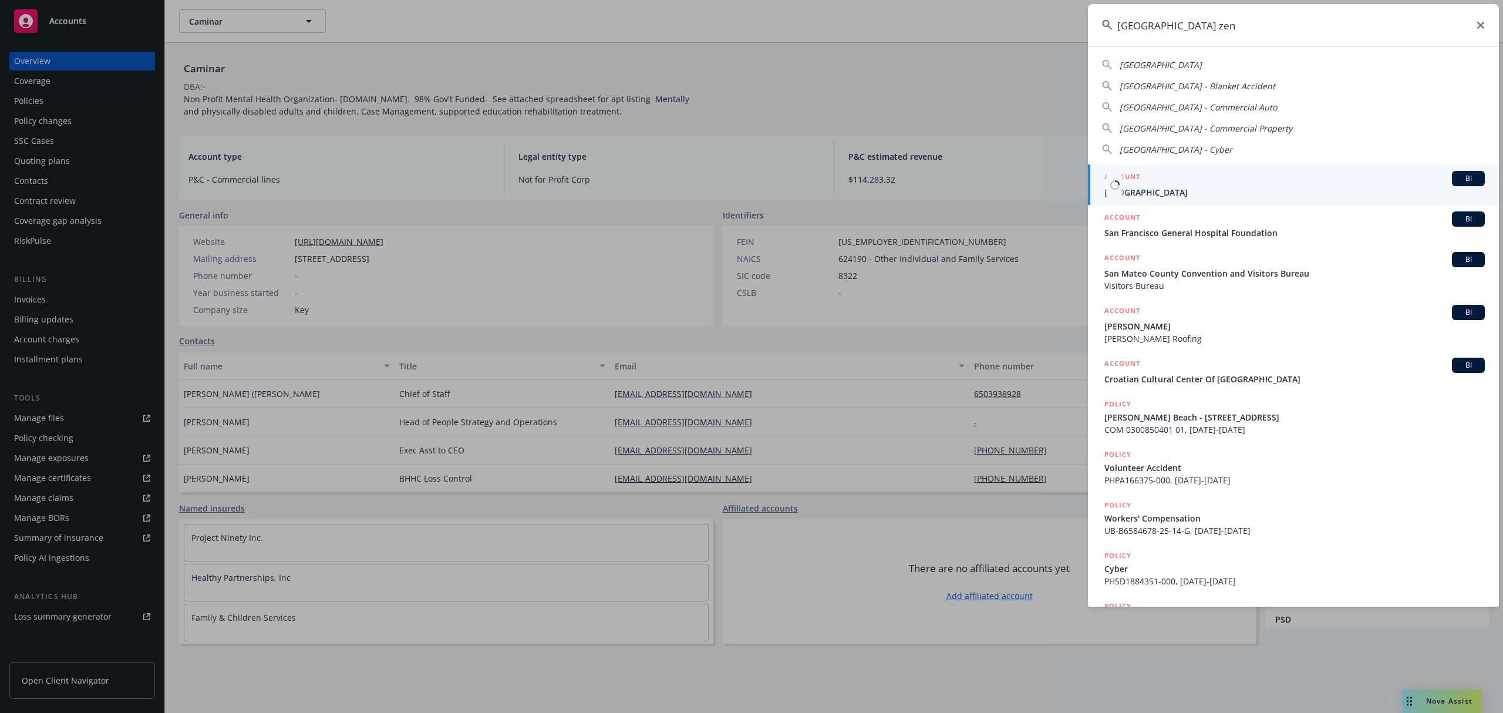
type input "[GEOGRAPHIC_DATA] zen"
click at [1168, 197] on span "[GEOGRAPHIC_DATA]" at bounding box center [1294, 192] width 380 height 12
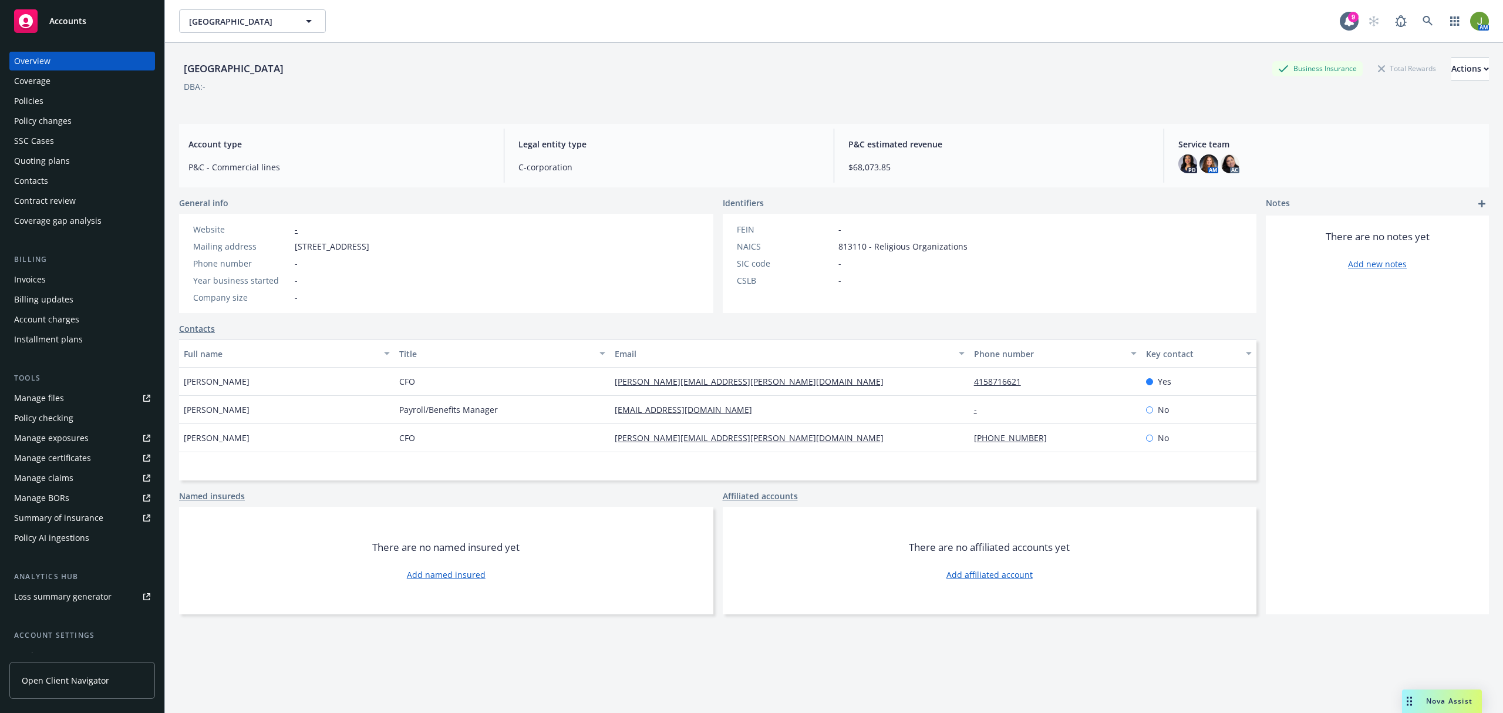
click at [57, 83] on div "Coverage" at bounding box center [82, 81] width 136 height 19
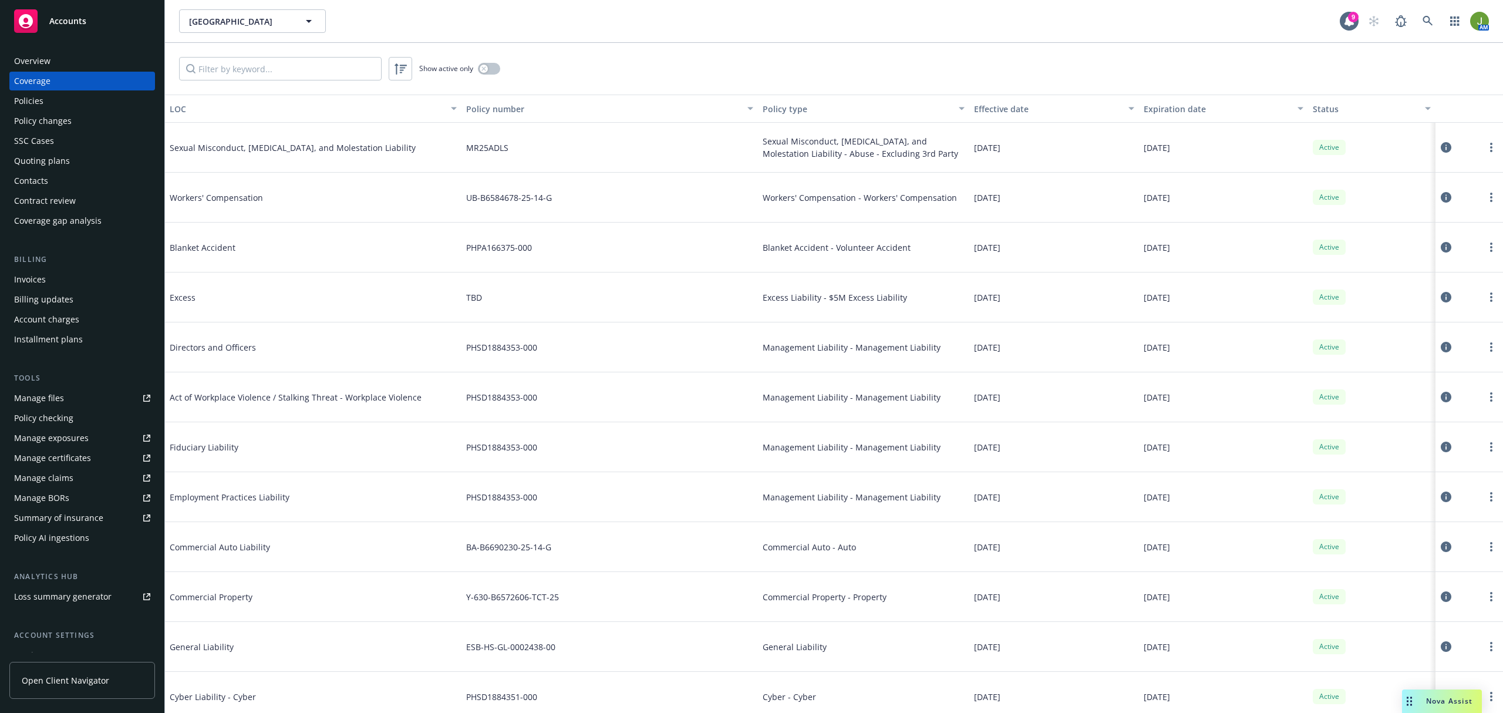
click at [85, 106] on div "Policies" at bounding box center [82, 101] width 136 height 19
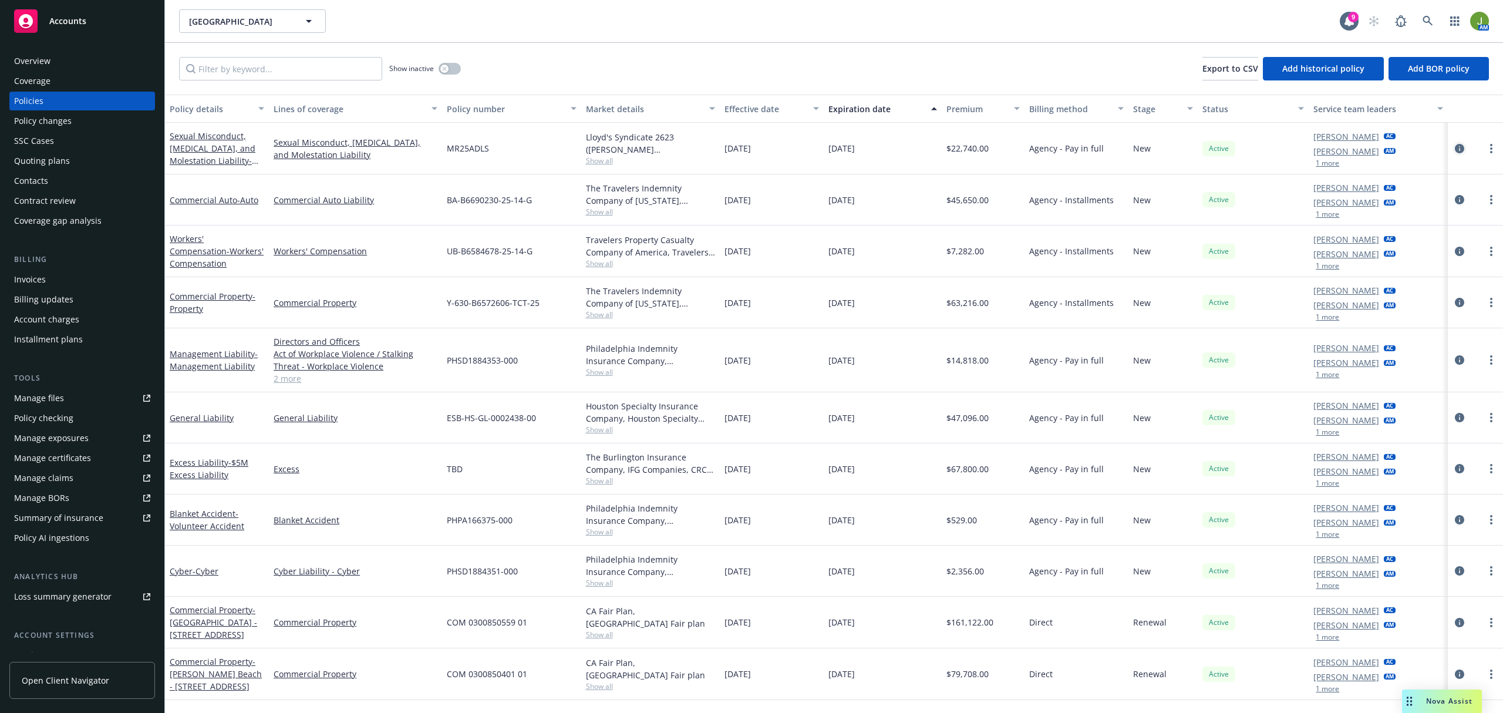
click at [1458, 142] on link "circleInformation" at bounding box center [1459, 148] width 14 height 14
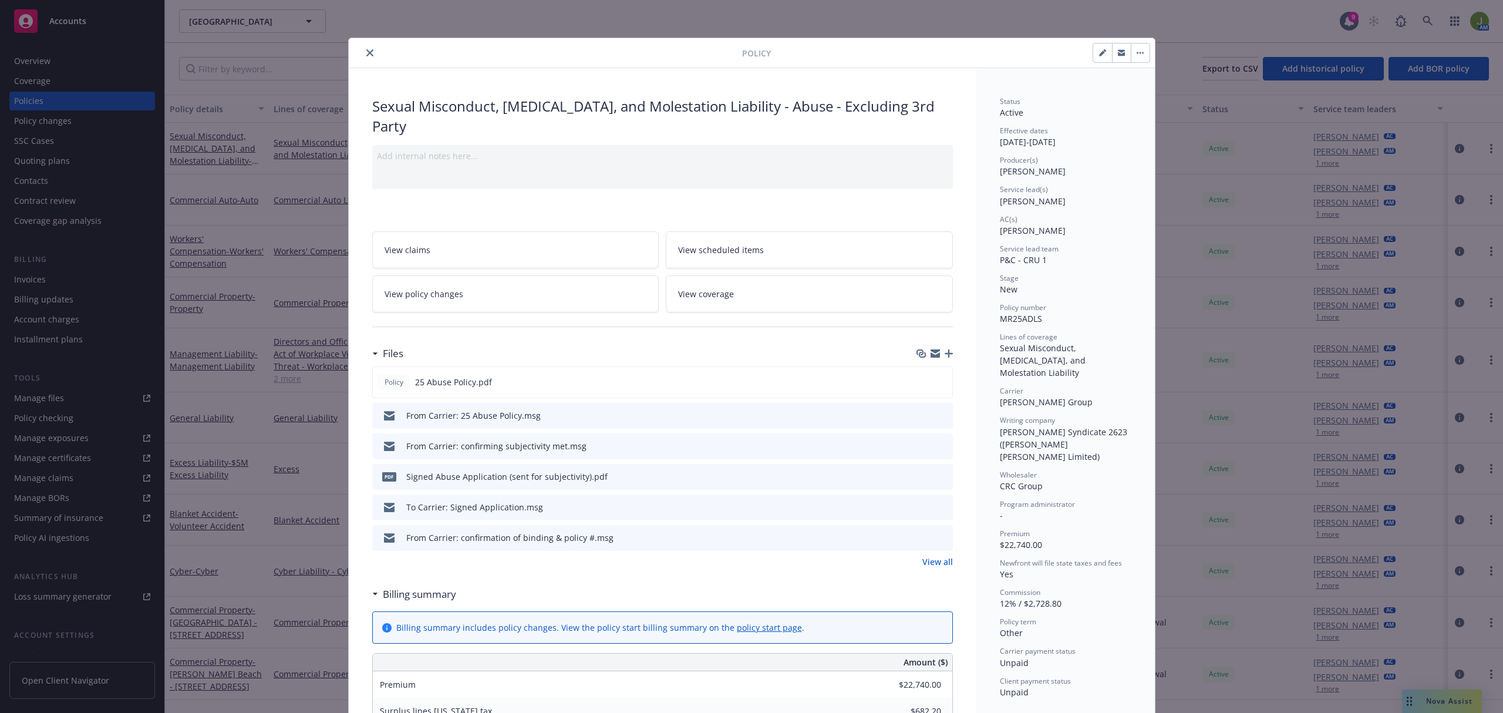
click at [366, 49] on icon "close" at bounding box center [369, 52] width 7 height 7
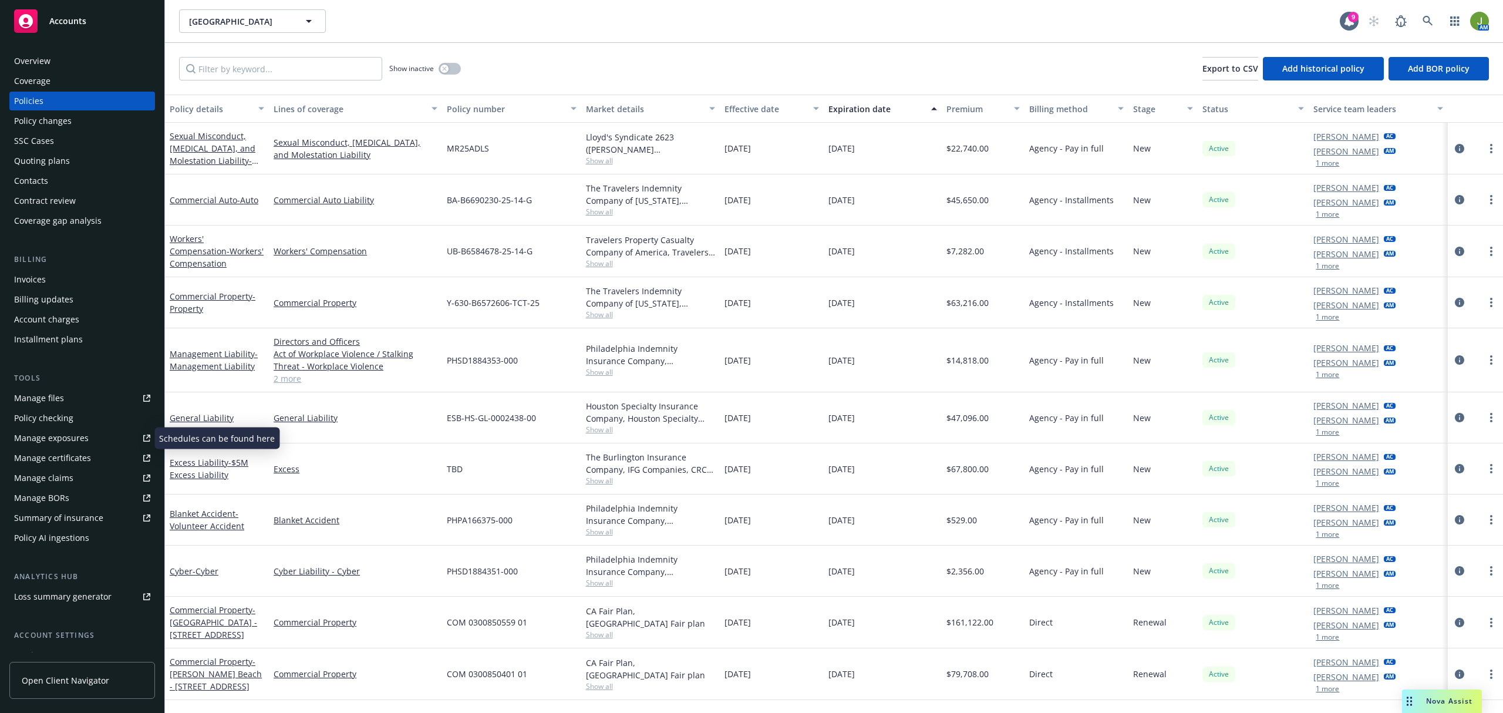
click at [29, 421] on div "Policy checking" at bounding box center [43, 418] width 59 height 19
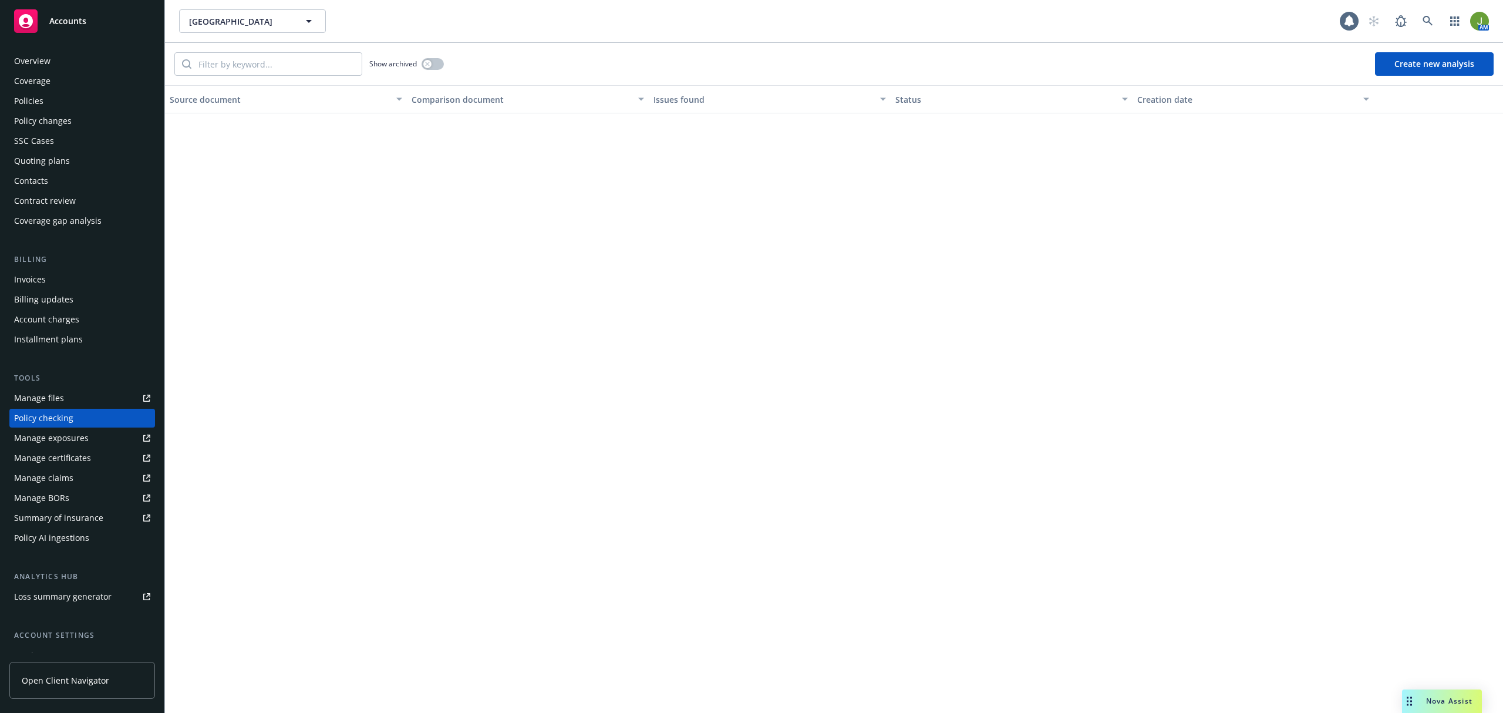
scroll to position [43, 0]
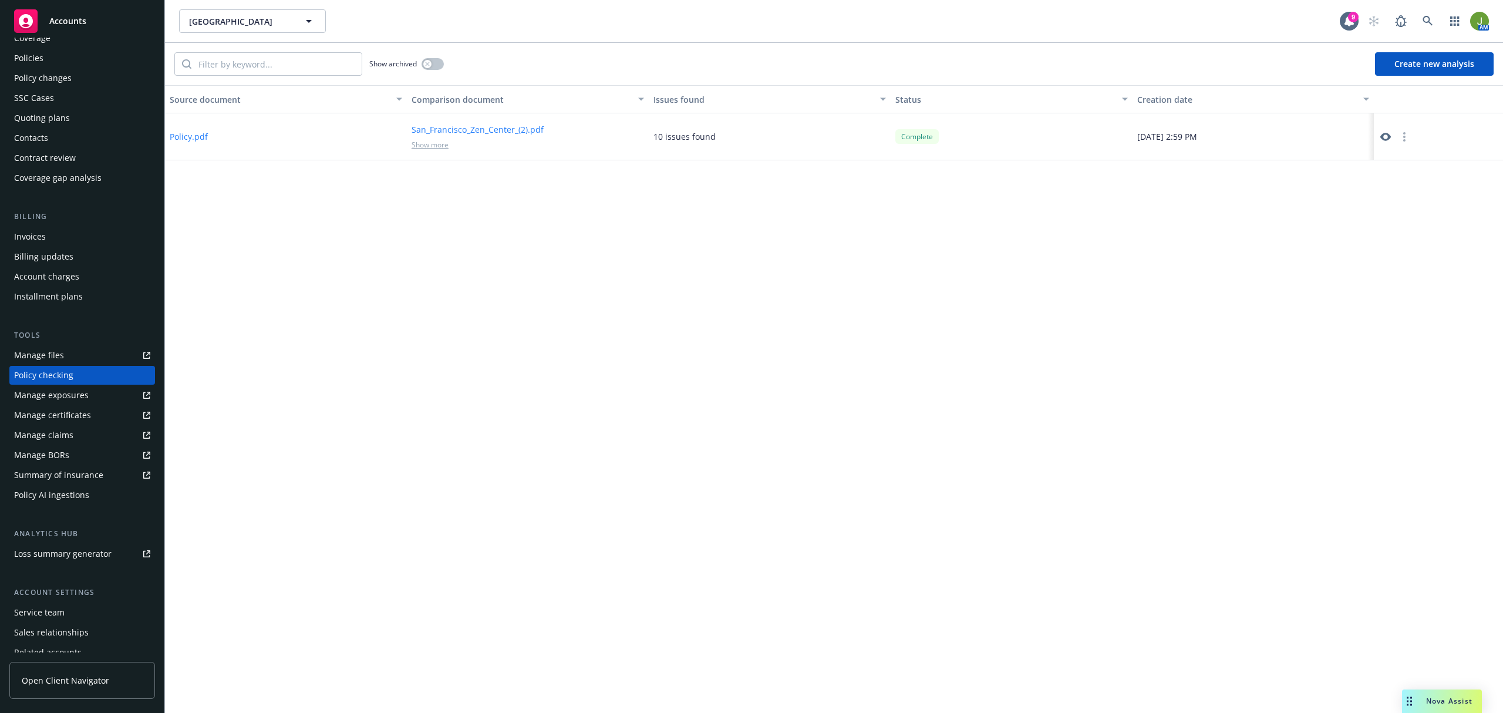
click at [578, 15] on div "San Francisco Zen Center San Francisco Zen Center" at bounding box center [759, 20] width 1160 height 23
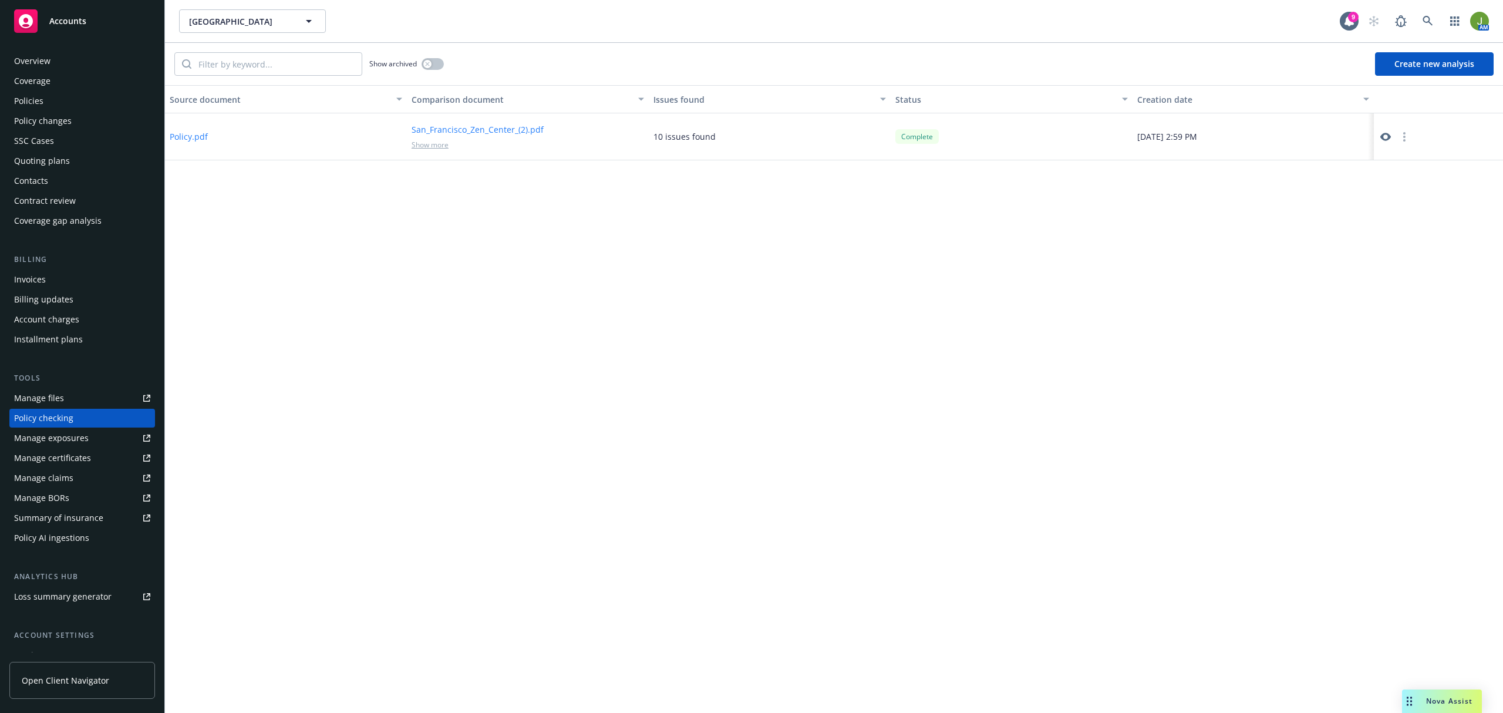
click at [53, 398] on div "Manage files" at bounding box center [39, 398] width 50 height 19
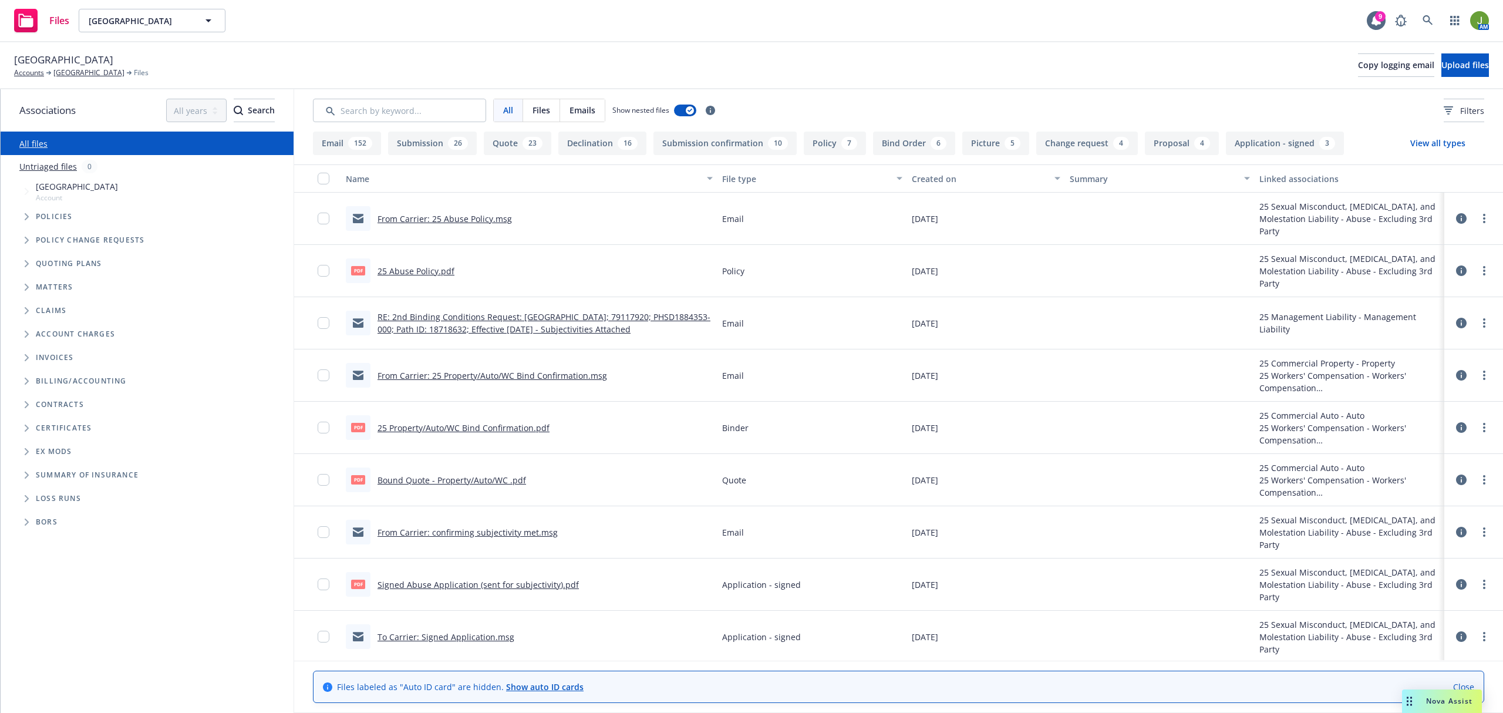
click at [397, 106] on input "Search by keyword..." at bounding box center [399, 110] width 173 height 23
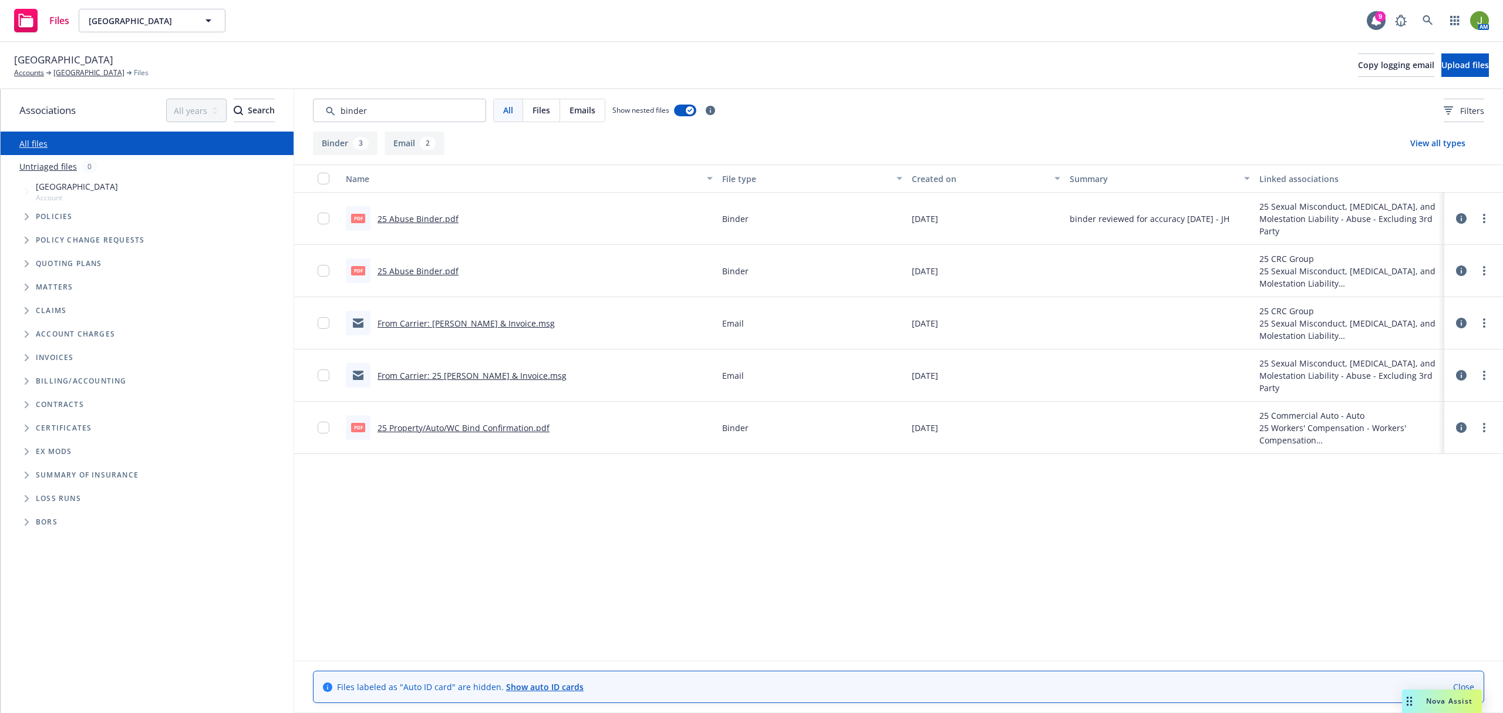
type input "binder"
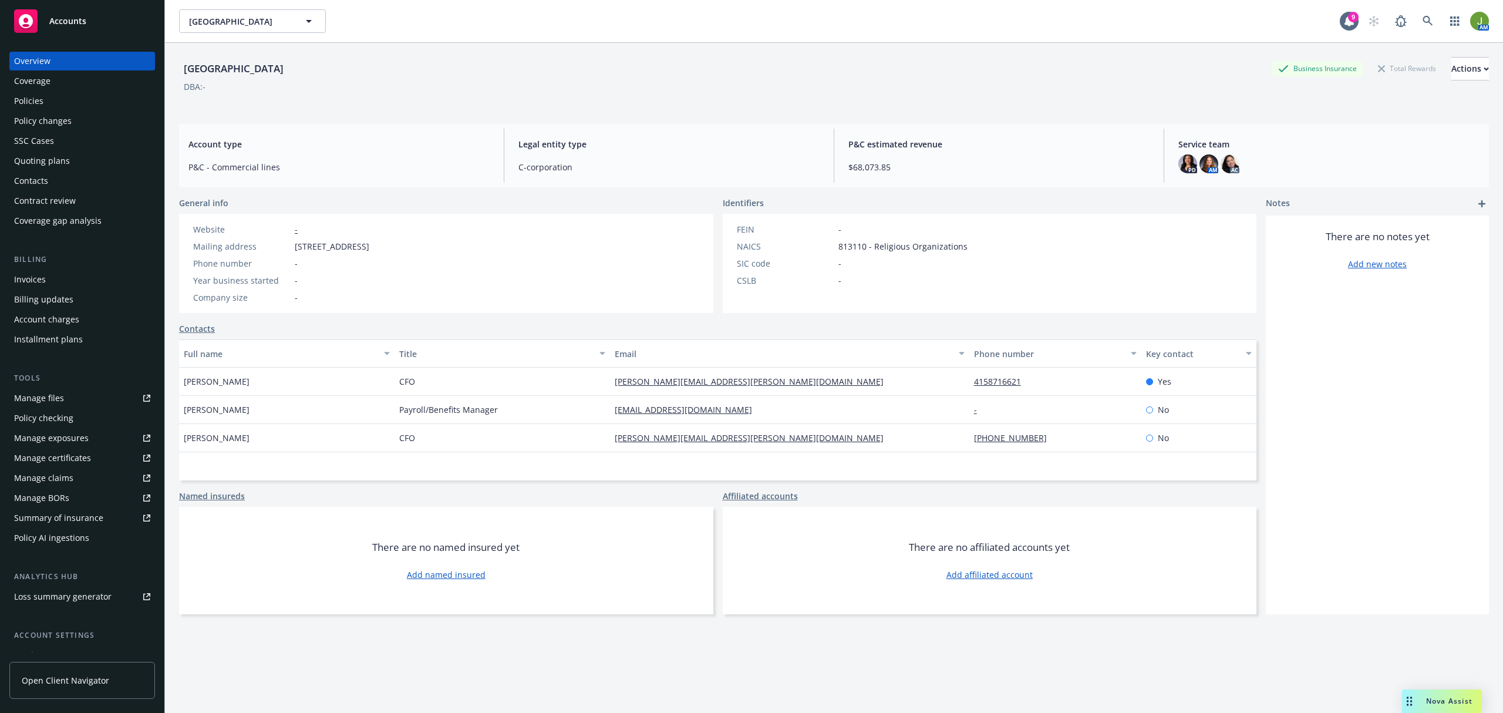
click at [49, 97] on div "Policies" at bounding box center [82, 101] width 136 height 19
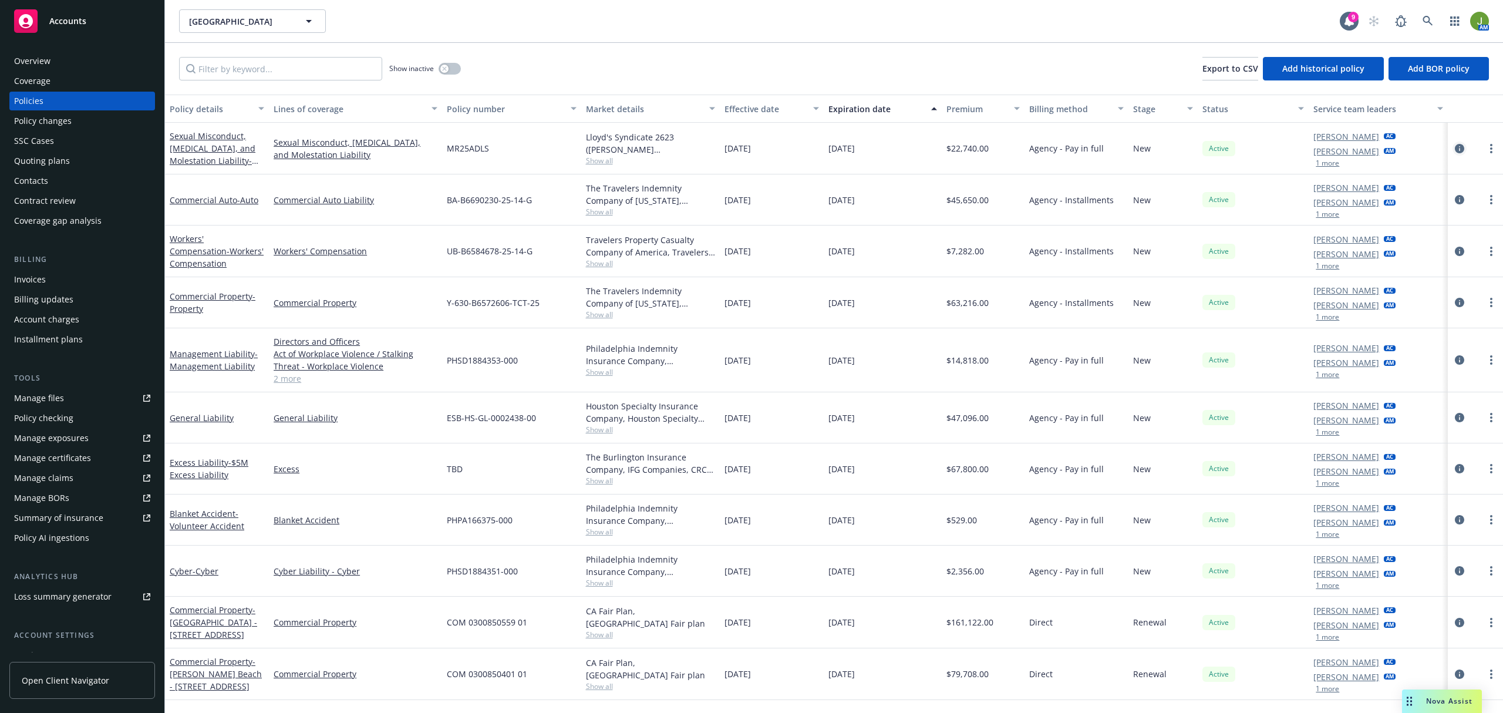
click at [1456, 149] on icon "circleInformation" at bounding box center [1459, 148] width 9 height 9
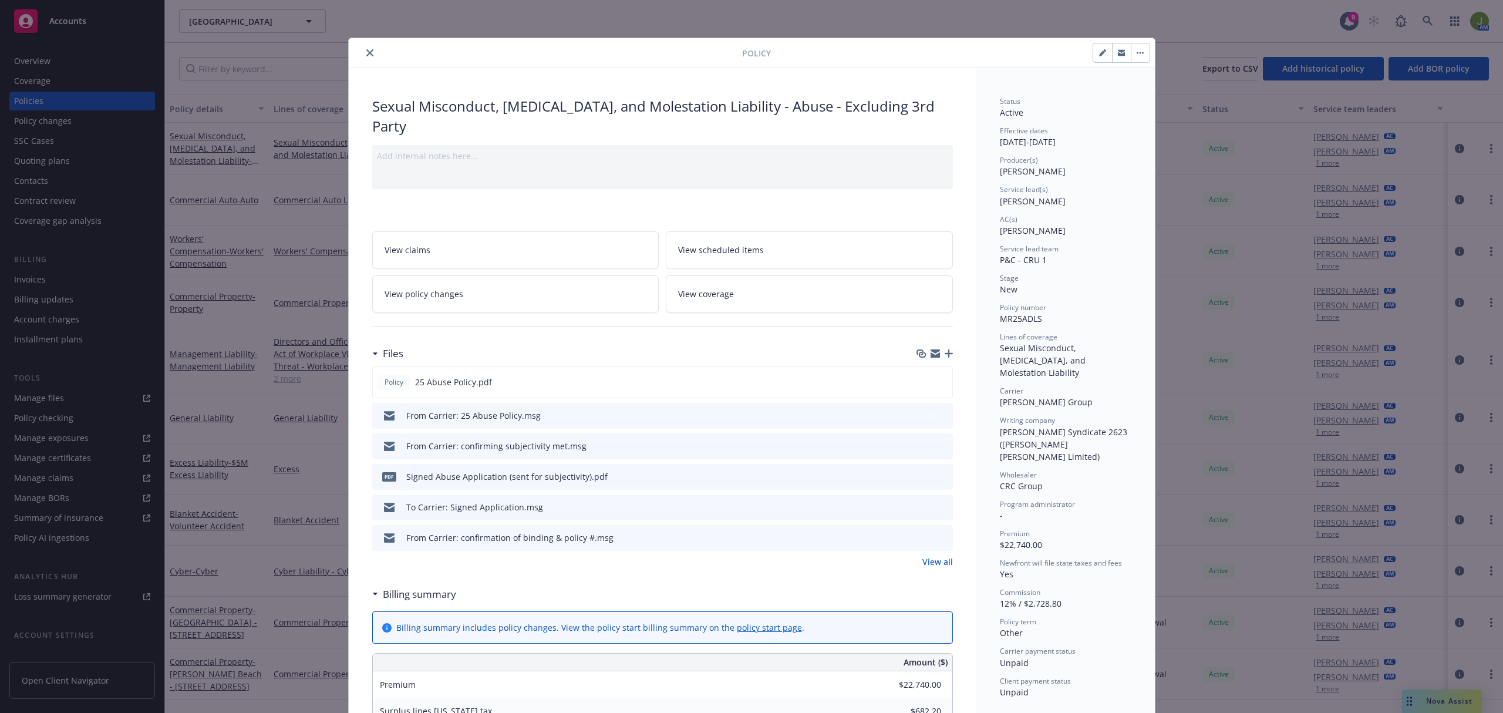
click at [940, 564] on link "View all" at bounding box center [937, 561] width 31 height 12
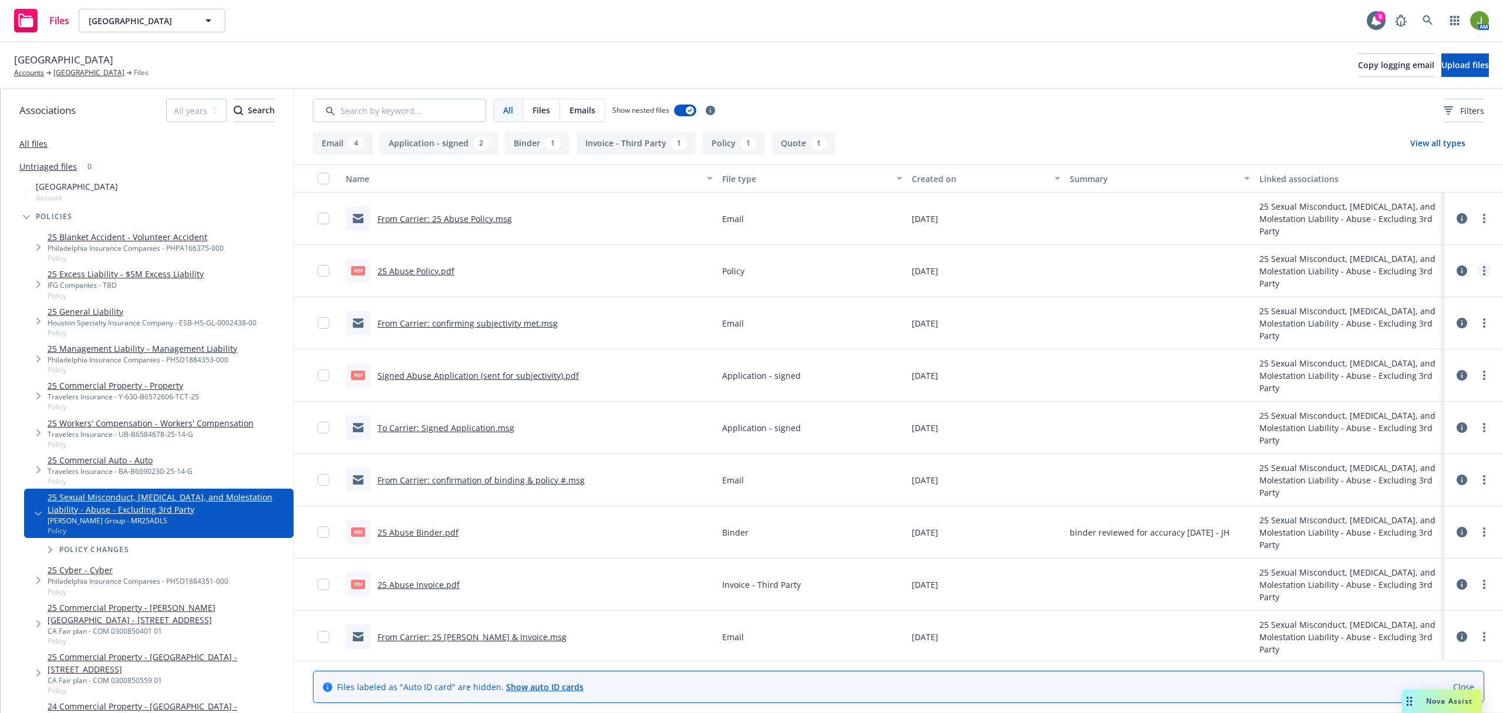
click at [1483, 269] on icon "more" at bounding box center [1484, 270] width 2 height 9
click at [1440, 336] on link "Edit" at bounding box center [1420, 342] width 117 height 23
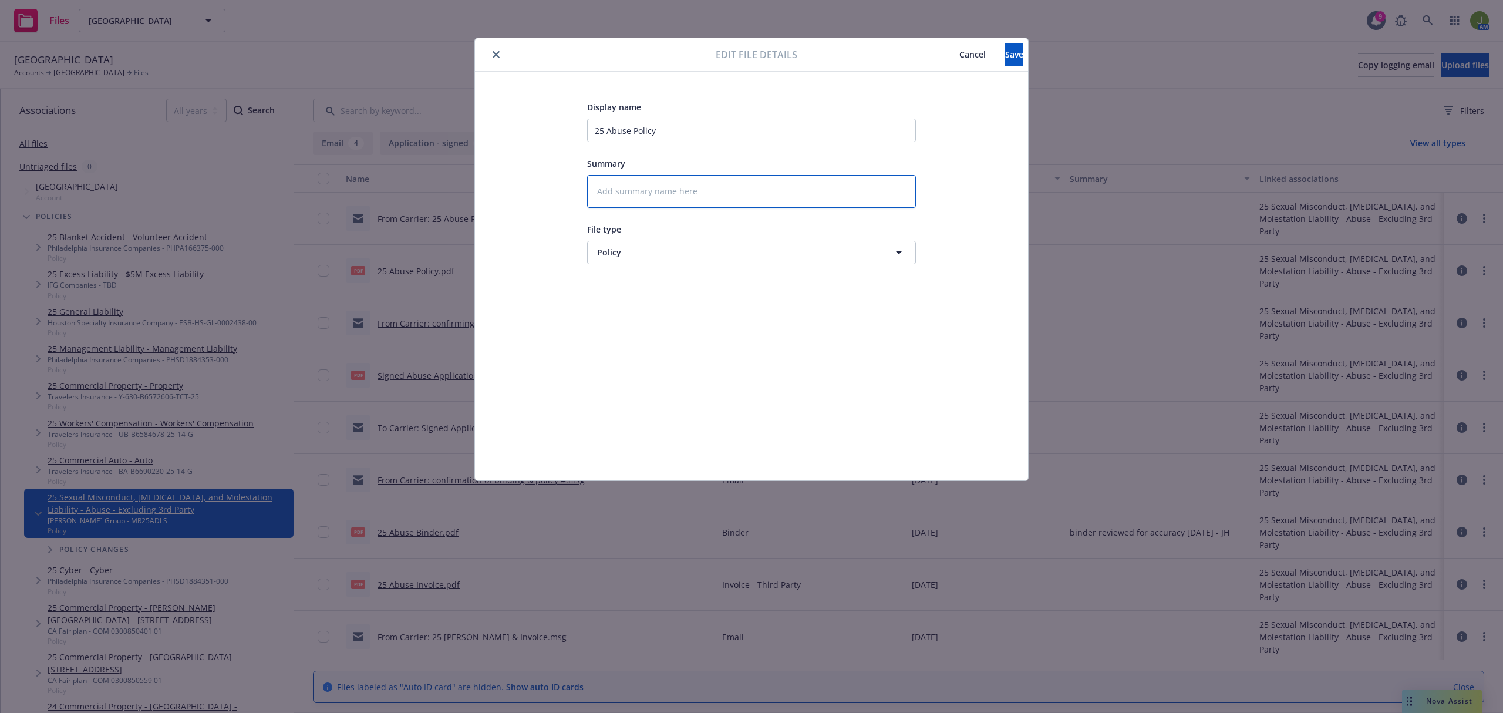
click at [626, 189] on textarea at bounding box center [751, 191] width 329 height 33
type textarea "x"
type textarea "Po"
type textarea "x"
type textarea "Pol"
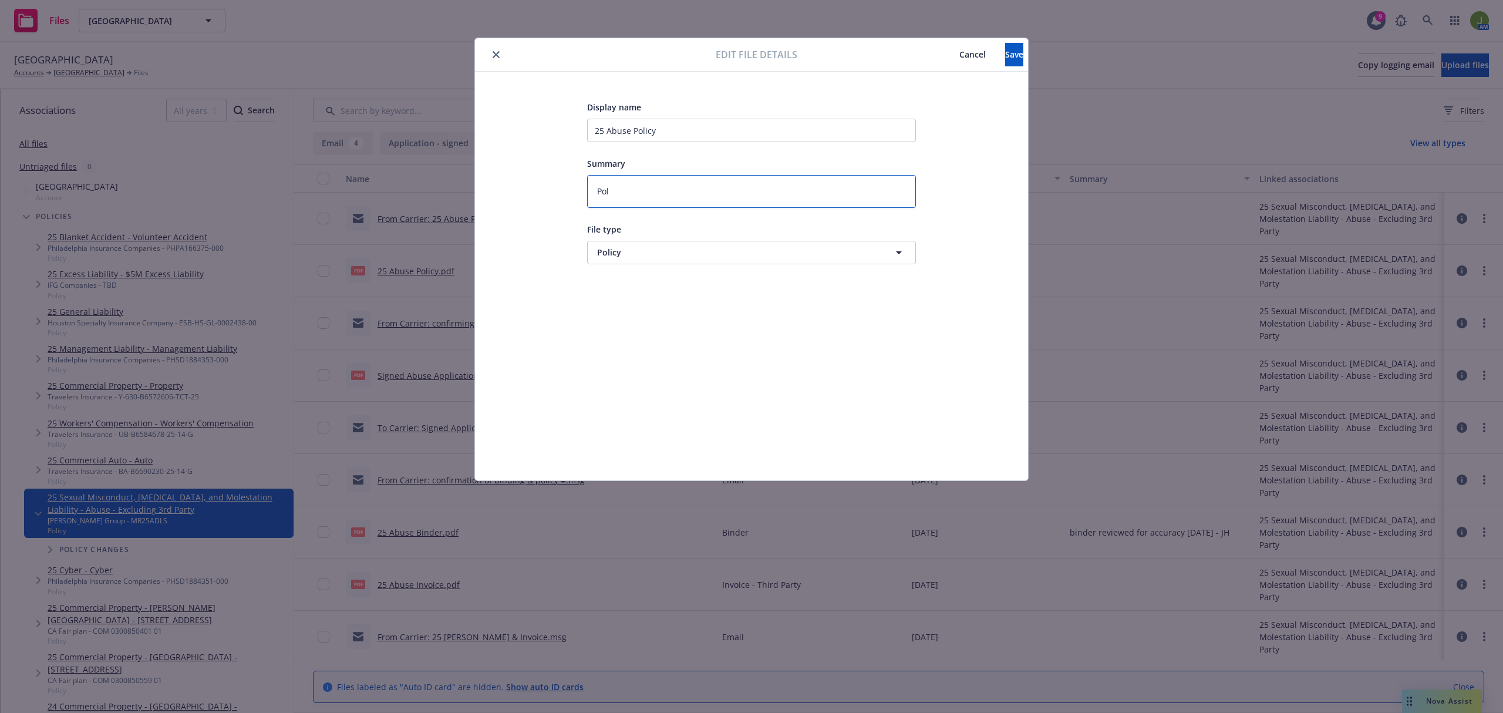
type textarea "x"
type textarea "Poli"
type textarea "x"
type textarea "Polic"
type textarea "x"
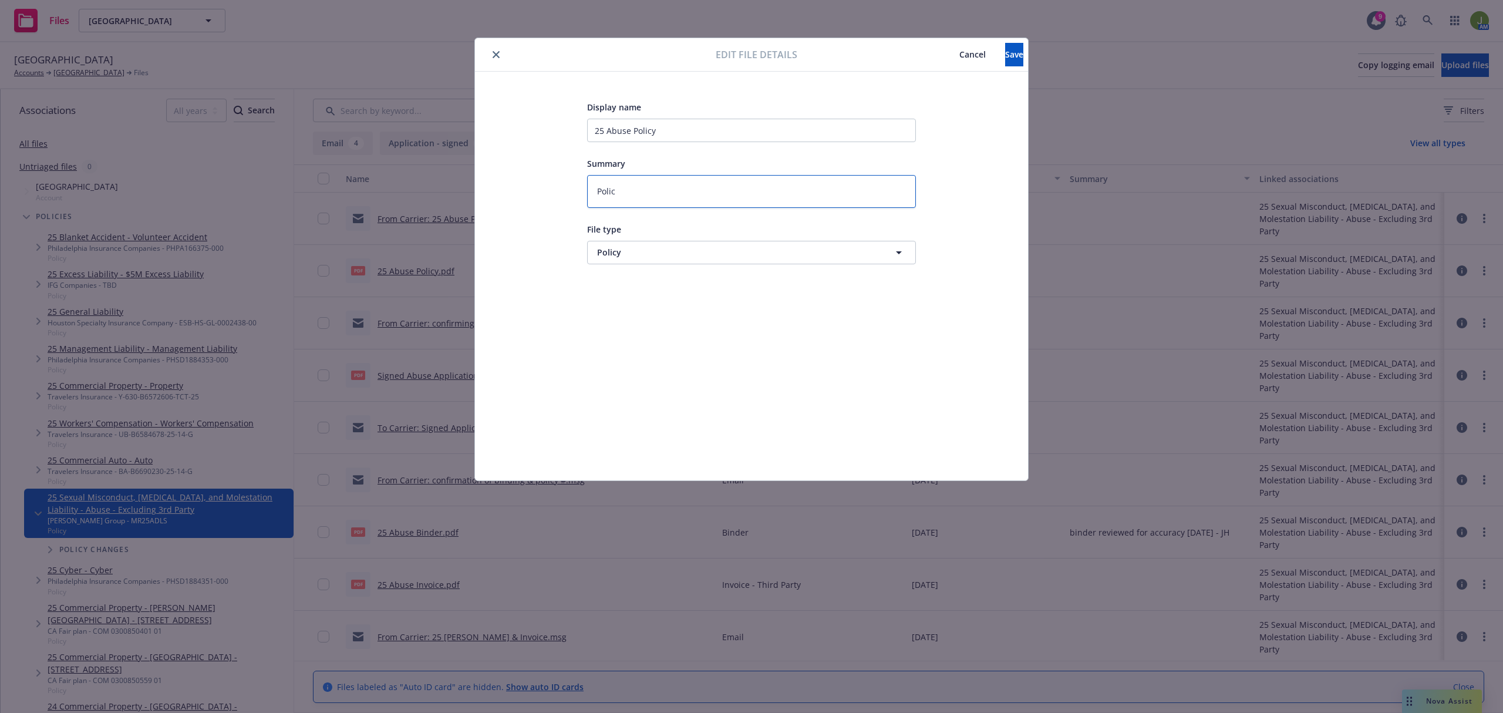
type textarea "Policy"
type textarea "x"
type textarea "Policy"
type textarea "x"
type textarea "Policy c"
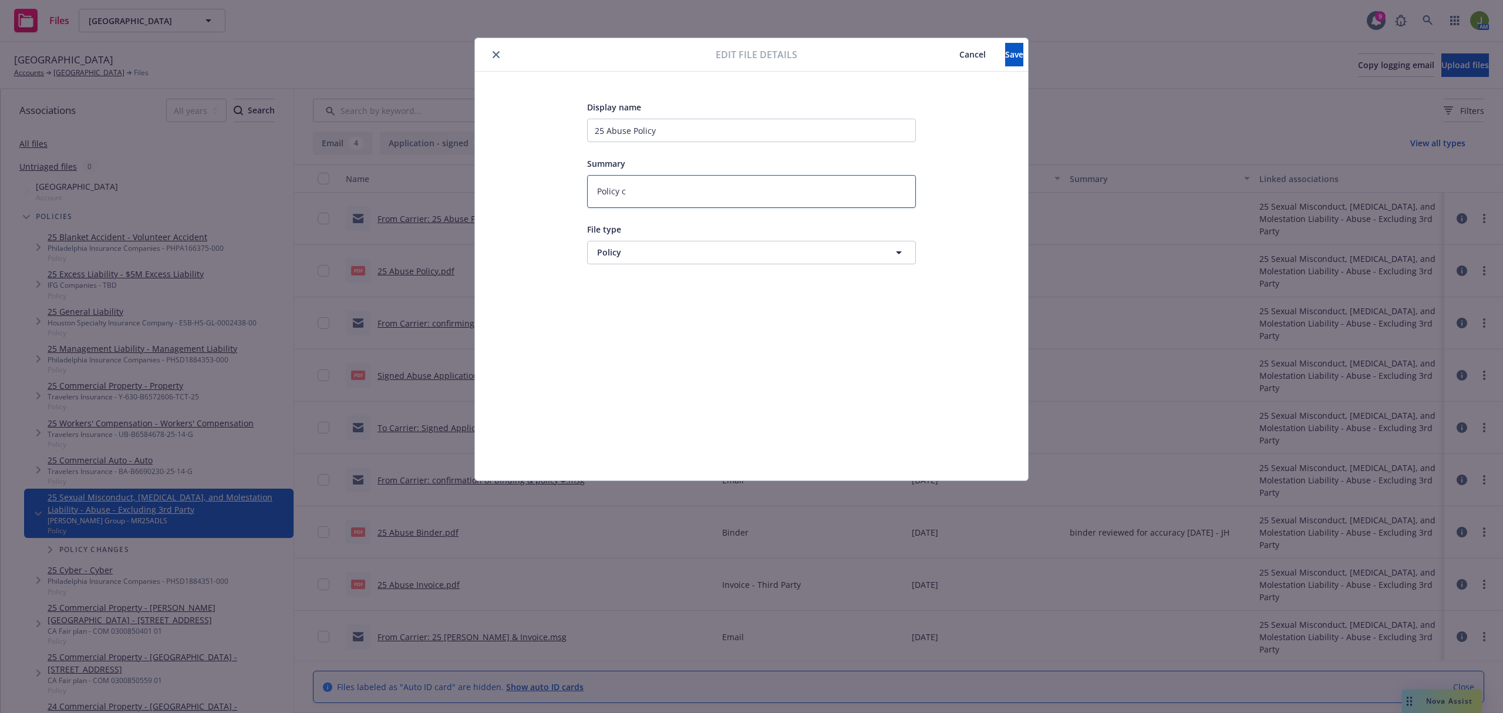
type textarea "x"
type textarea "Policy che"
type textarea "x"
type textarea "Policy chec"
type textarea "x"
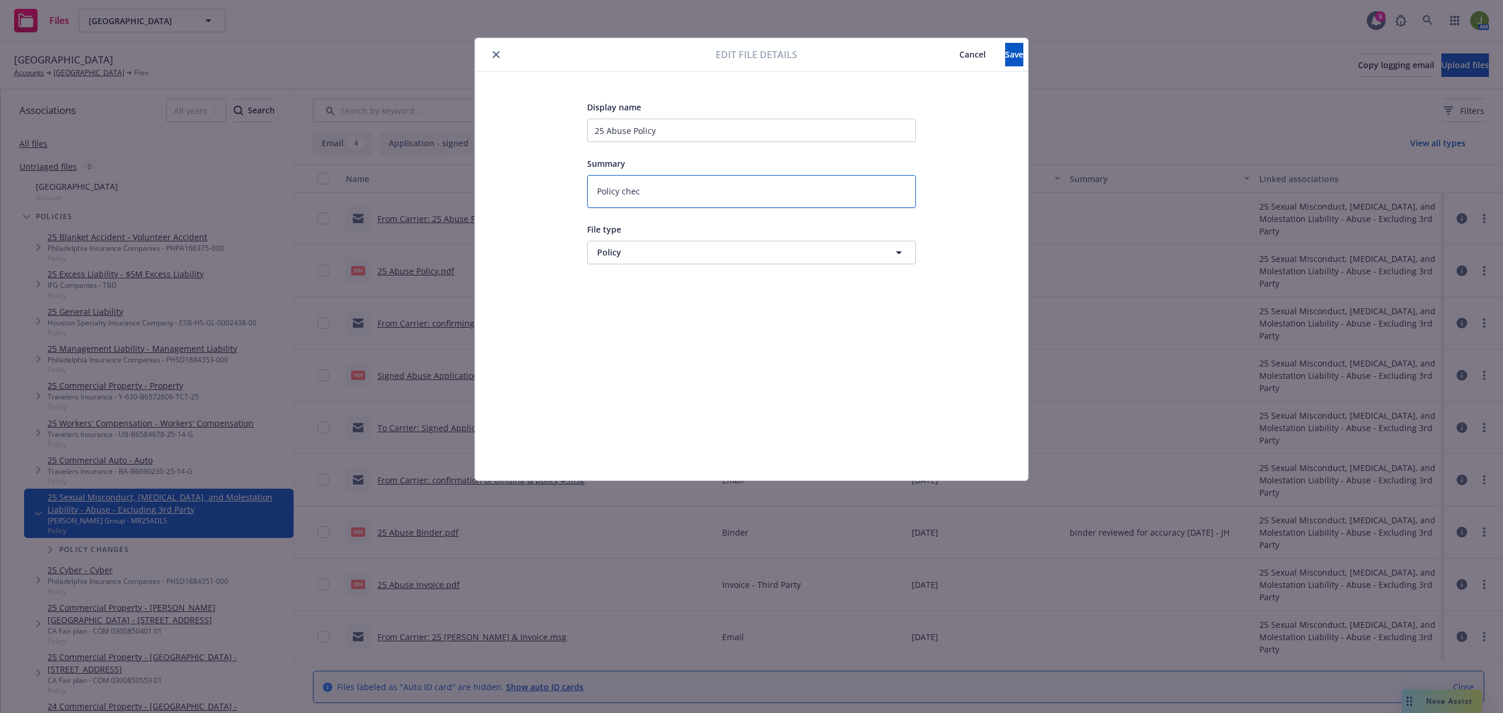
type textarea "Policy check"
type textarea "x"
type textarea "Policy check"
type textarea "x"
type textarea "Policy check c"
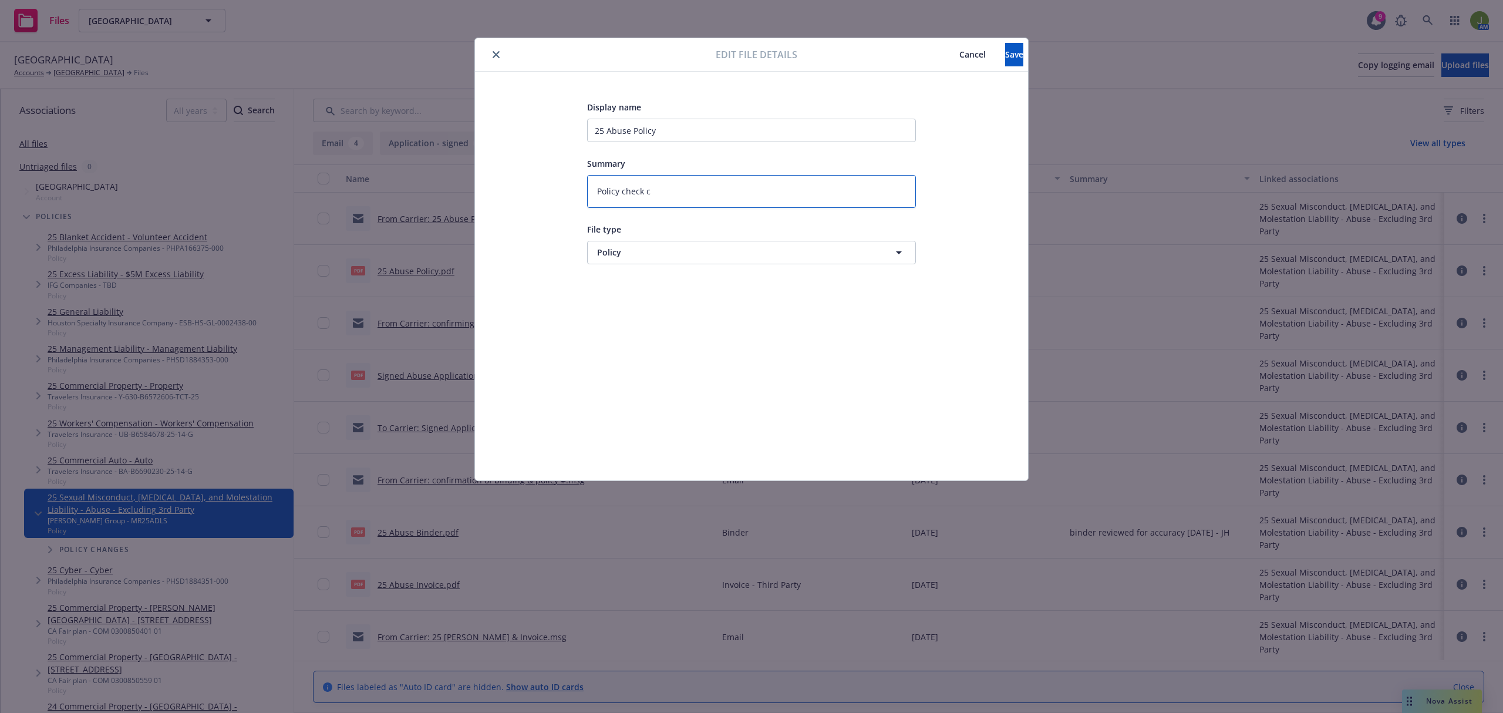
type textarea "x"
type textarea "Policy check co"
type textarea "x"
type textarea "Policy check com"
type textarea "x"
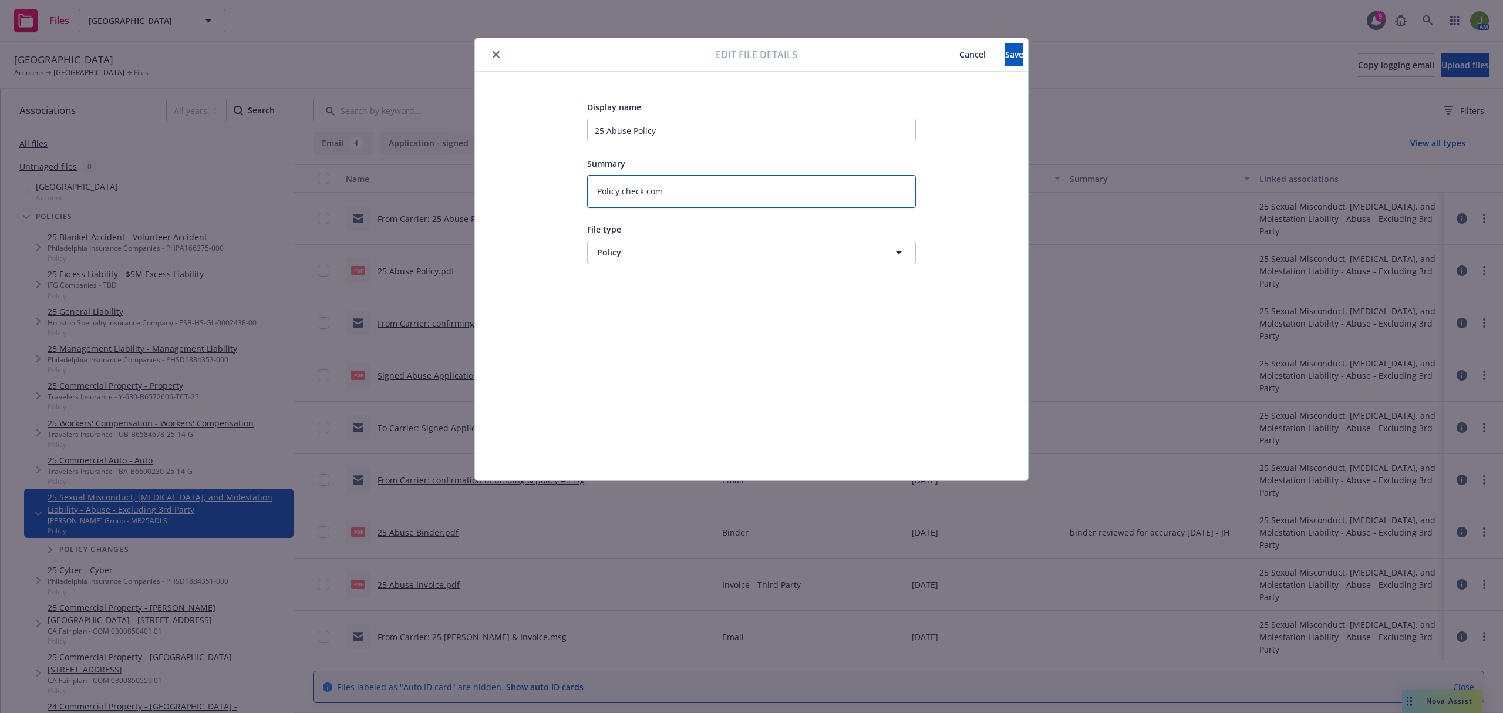
type textarea "Policy check comp"
type textarea "x"
type textarea "Policy check compl"
type textarea "x"
type textarea "Policy check comple"
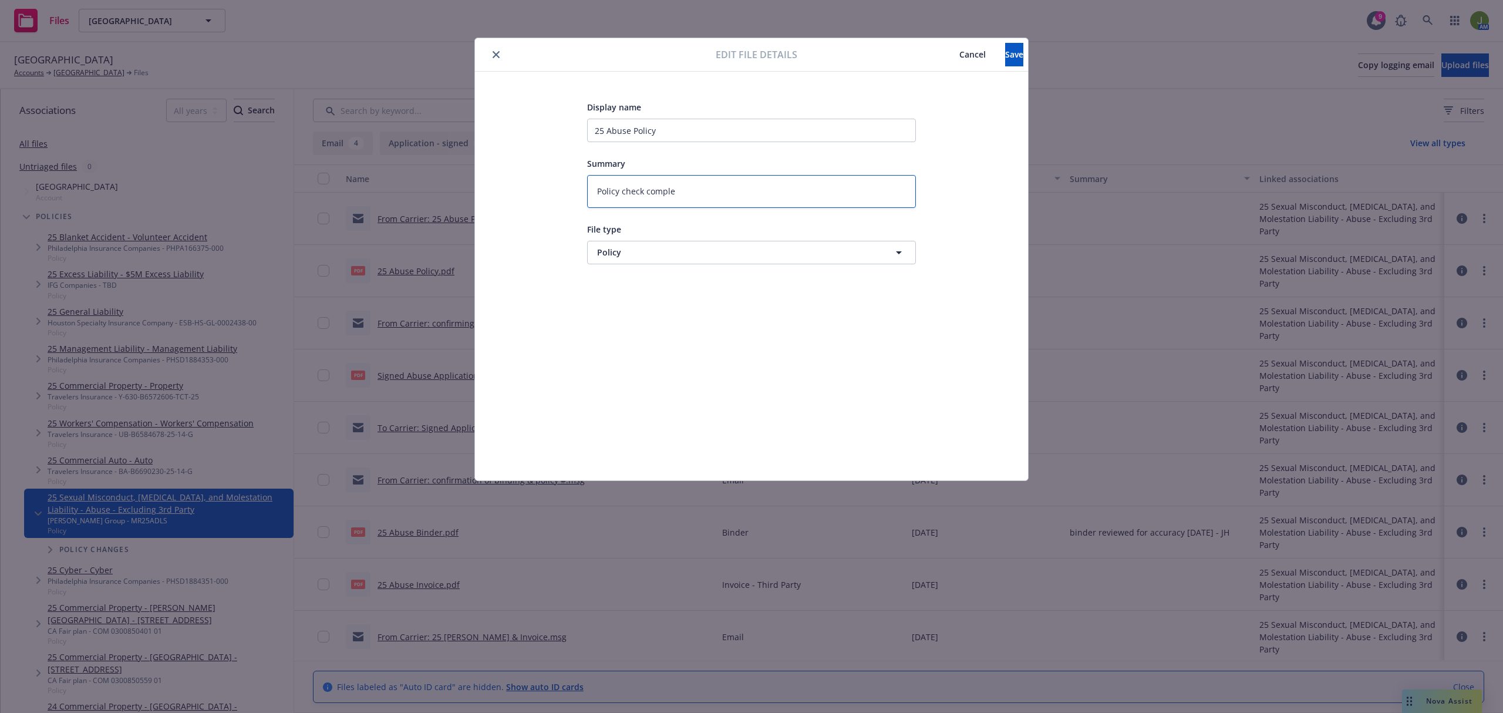
type textarea "x"
type textarea "Policy check complet"
type textarea "x"
type textarea "Policy check complete"
type textarea "x"
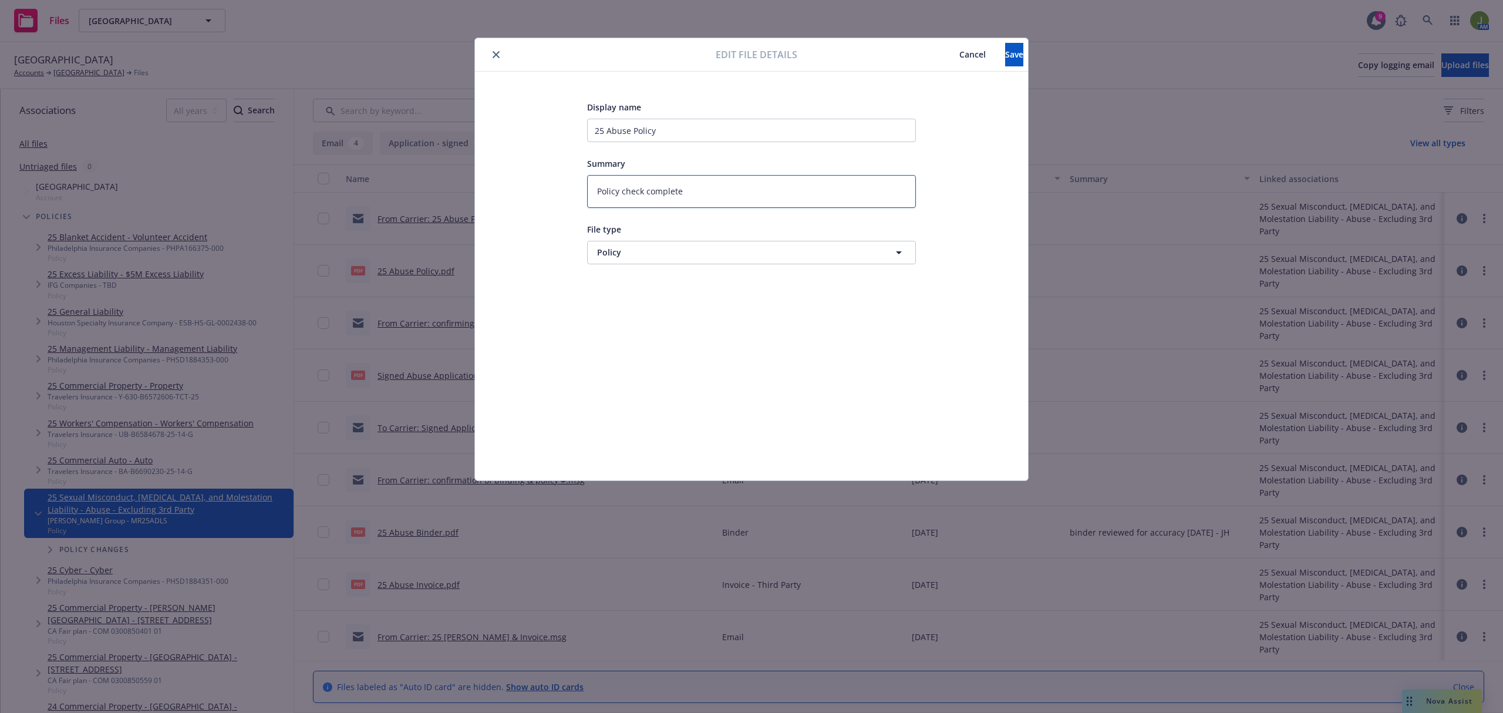
type textarea "Policy check completed"
type textarea "x"
type textarea "Policy check completed"
type textarea "x"
type textarea "Policy check completed 1"
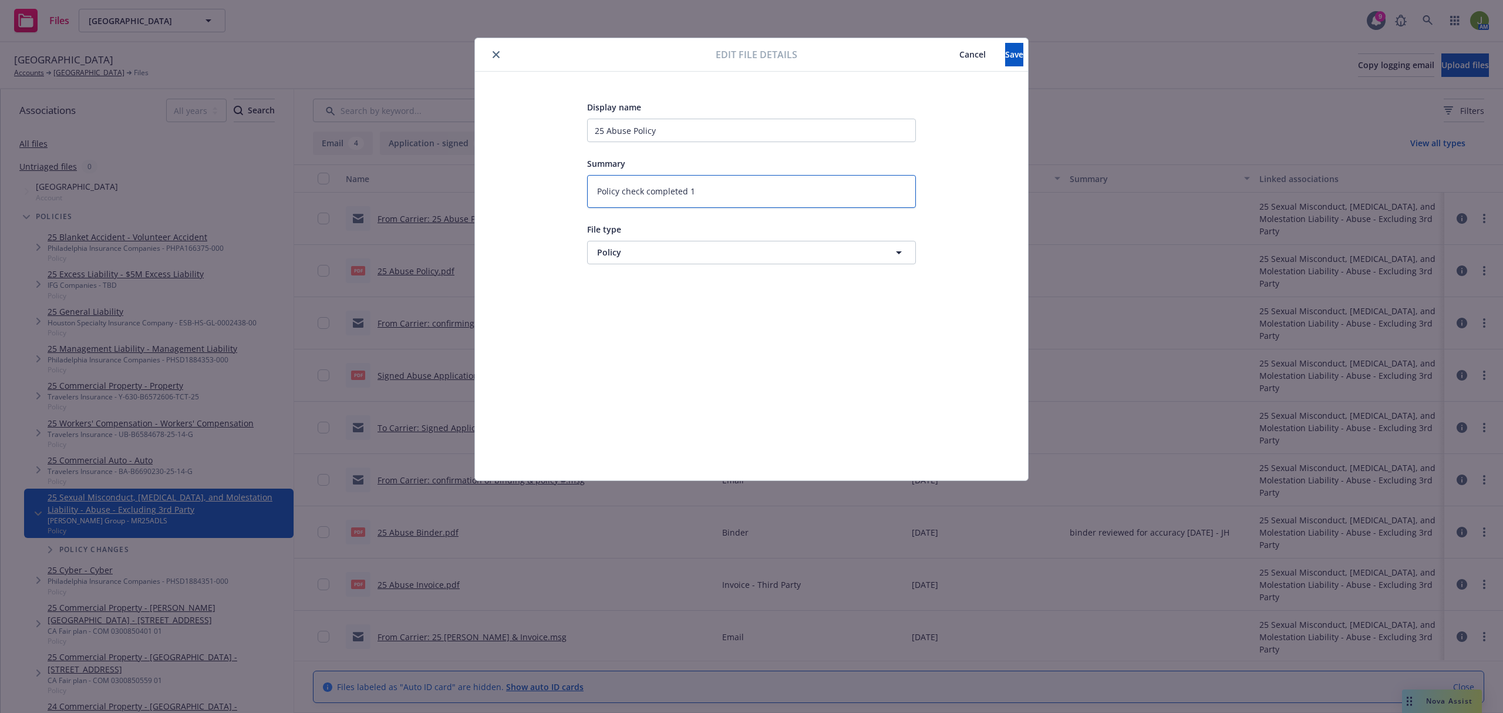
type textarea "x"
type textarea "Policy check completed 10"
type textarea "x"
type textarea "Policy check completed 10/"
type textarea "x"
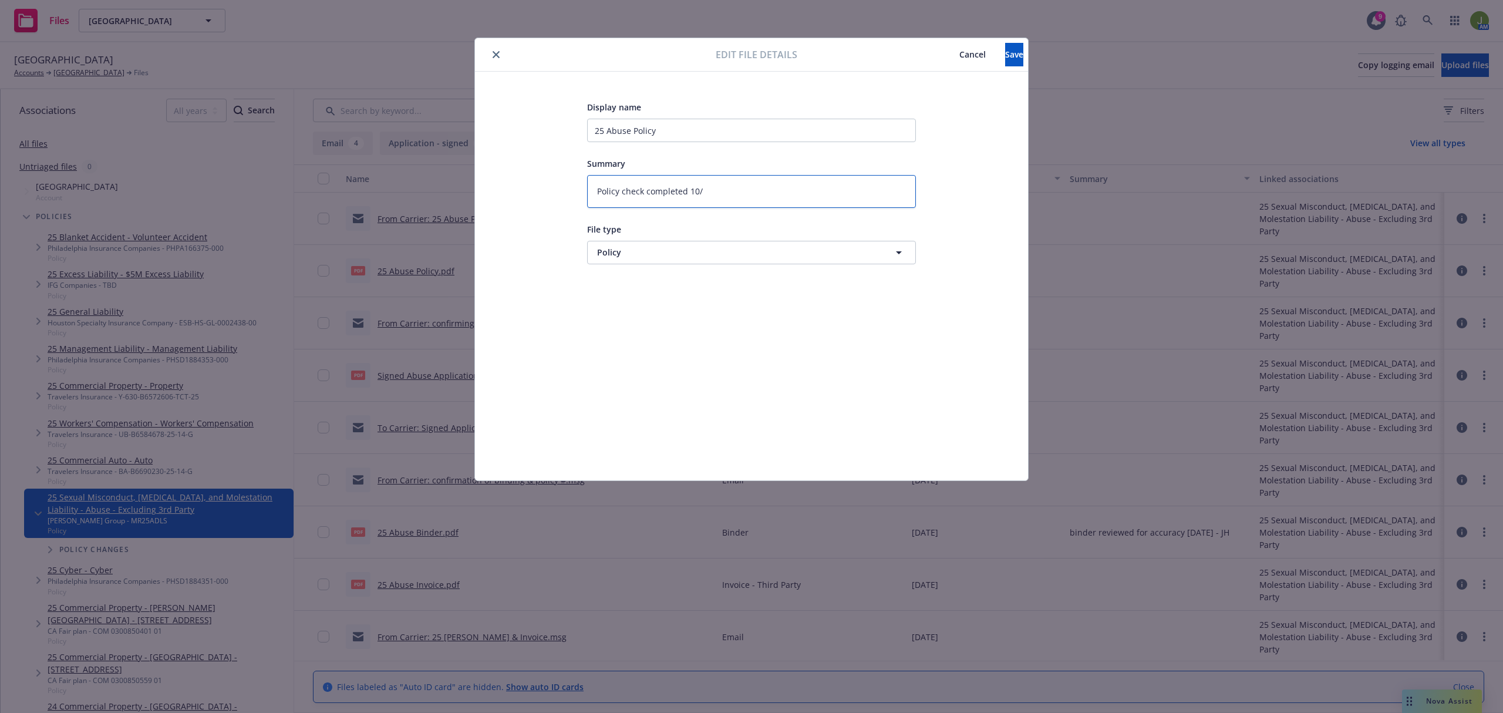
type textarea "Policy check completed 10/1"
type textarea "x"
type textarea "Policy check completed 10/14"
type textarea "x"
type textarea "Policy check completed 10/14/"
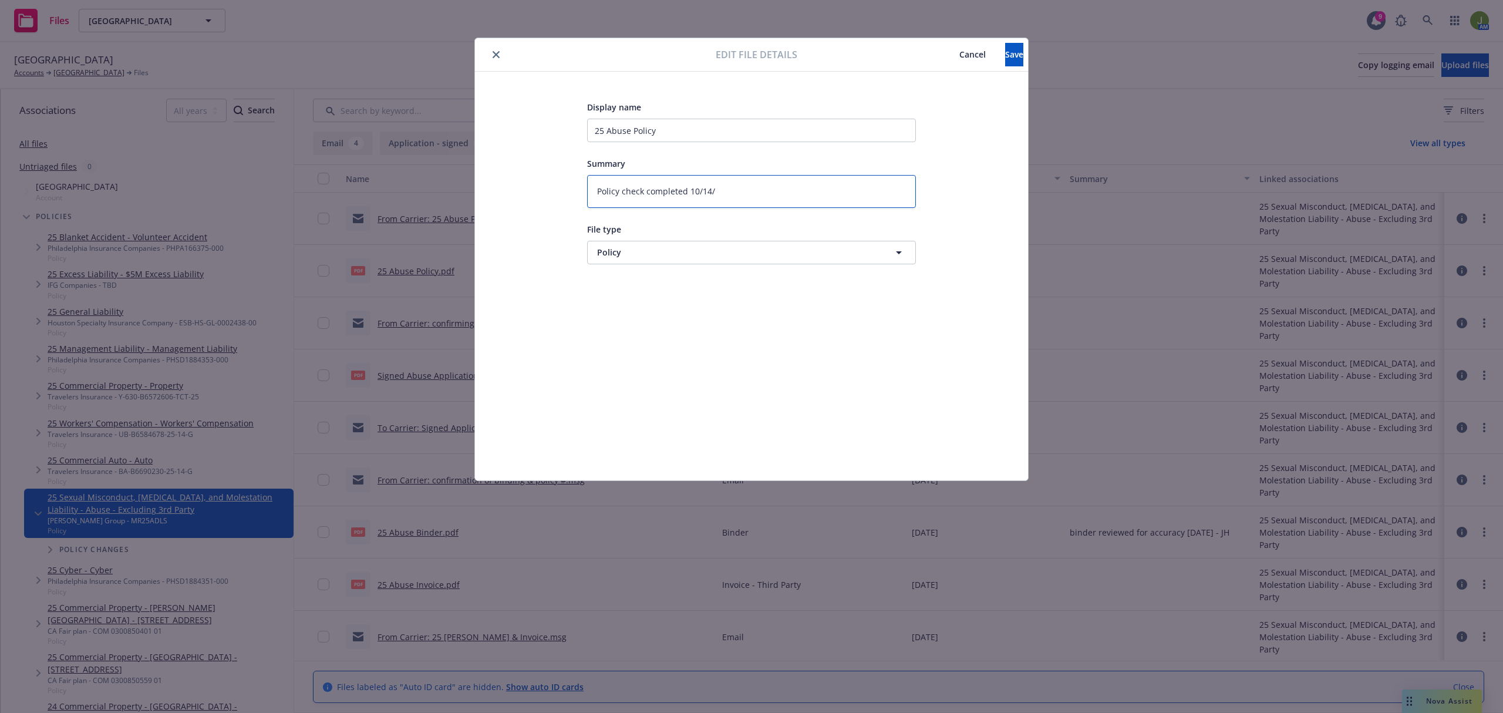
type textarea "x"
type textarea "Policy check completed 10/14/2"
type textarea "x"
type textarea "Policy check completed 10/14/25"
type textarea "x"
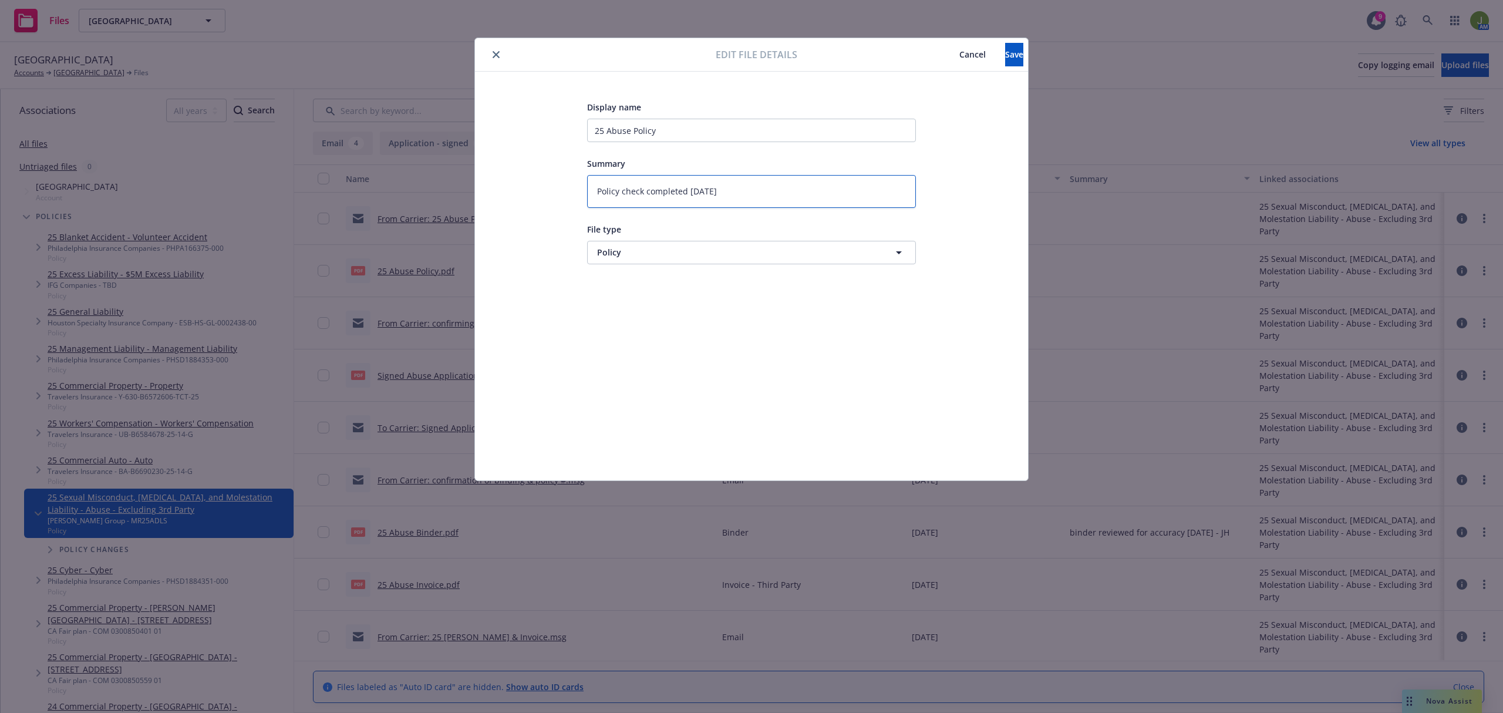
type textarea "Policy check completed 10/14/25"
type textarea "x"
type textarea "Policy check completed 10/14/25 -"
type textarea "x"
type textarea "Policy check completed 10/14/25 -"
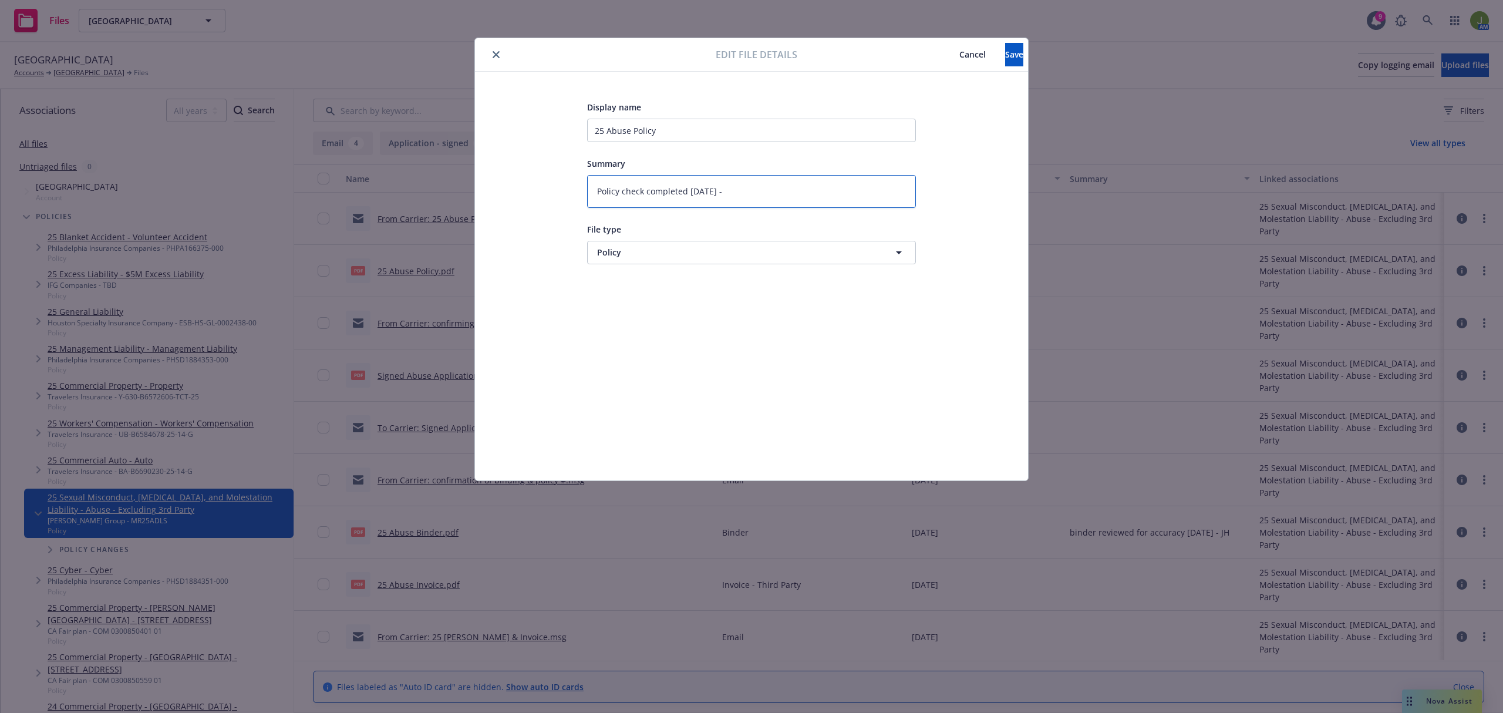
type textarea "x"
type textarea "Policy check completed 10/14/25 - J"
type textarea "x"
type textarea "Policy check completed [DATE] - JH"
click at [1013, 46] on button "Save" at bounding box center [1014, 54] width 18 height 23
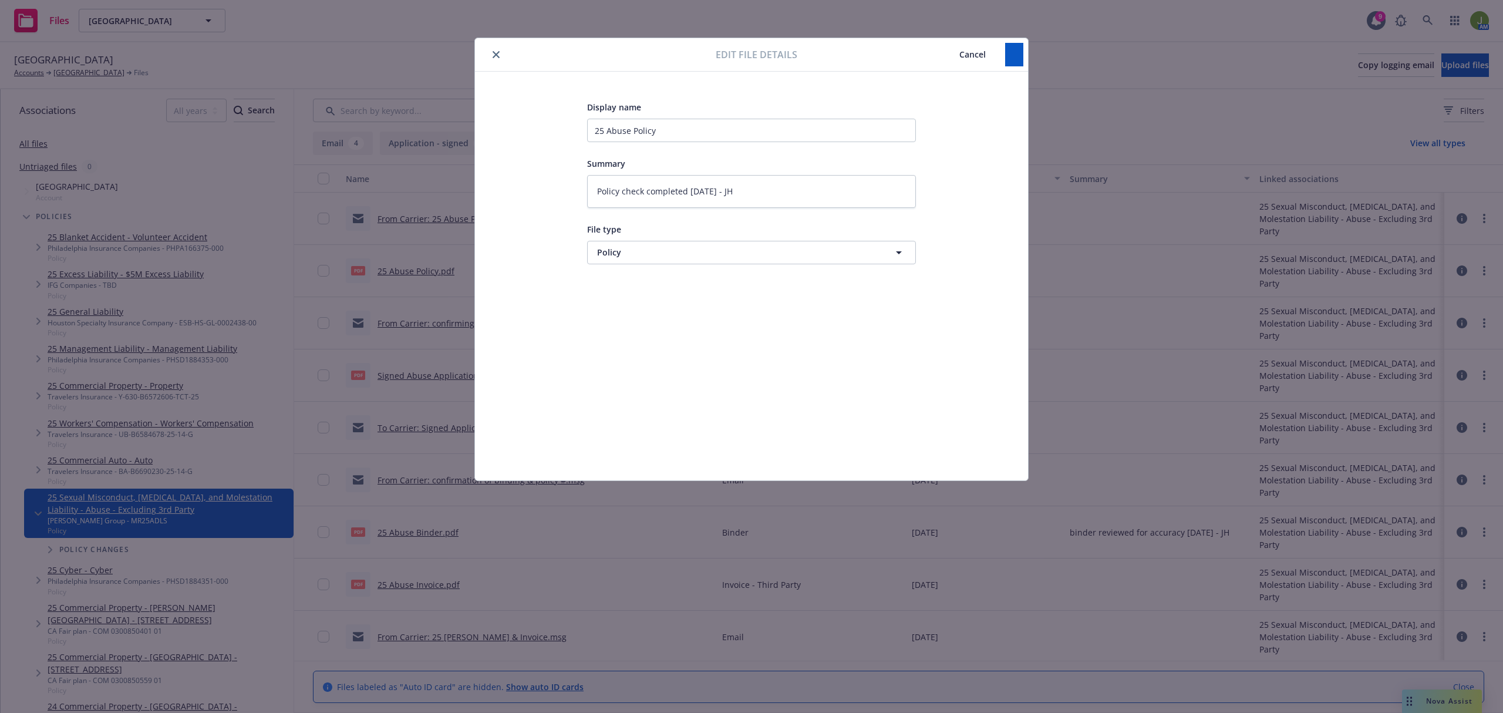
type textarea "x"
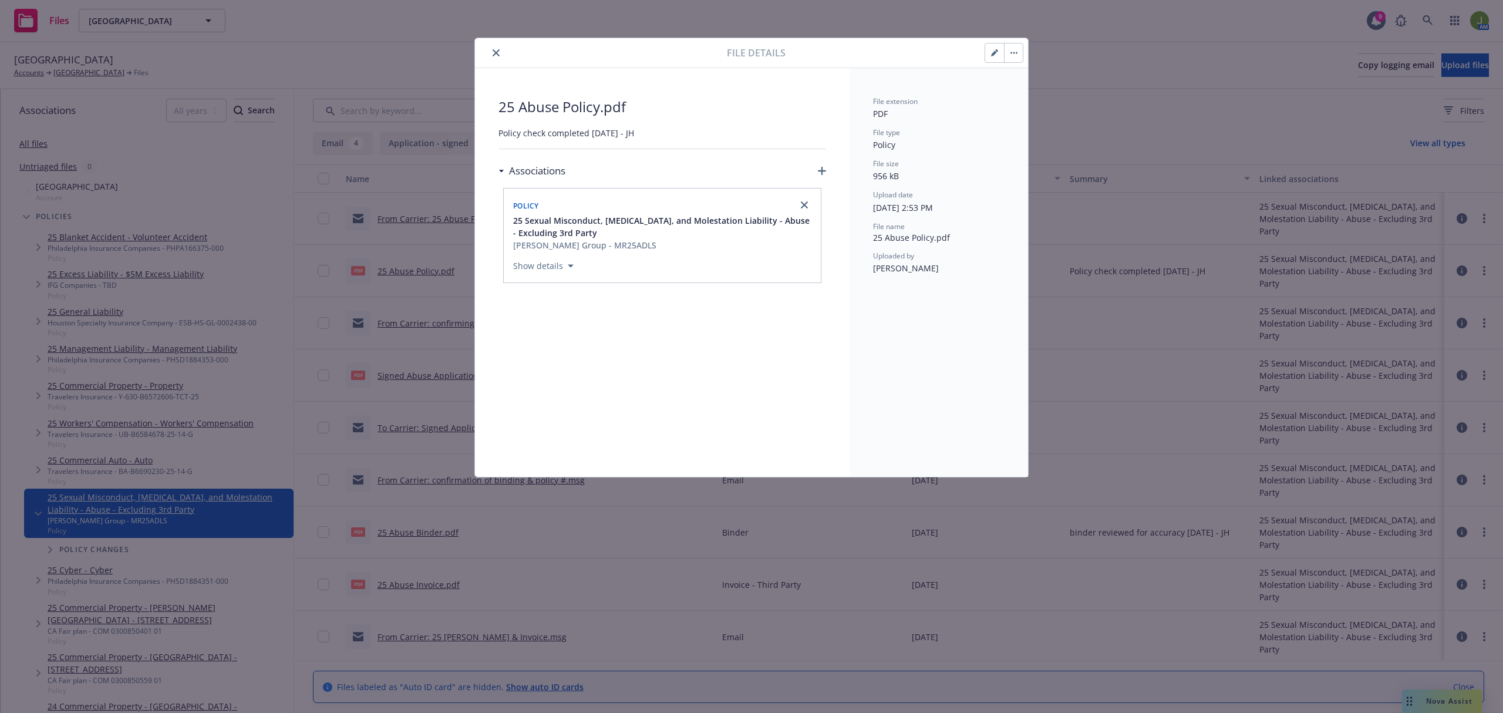
click at [497, 52] on icon "close" at bounding box center [495, 52] width 7 height 7
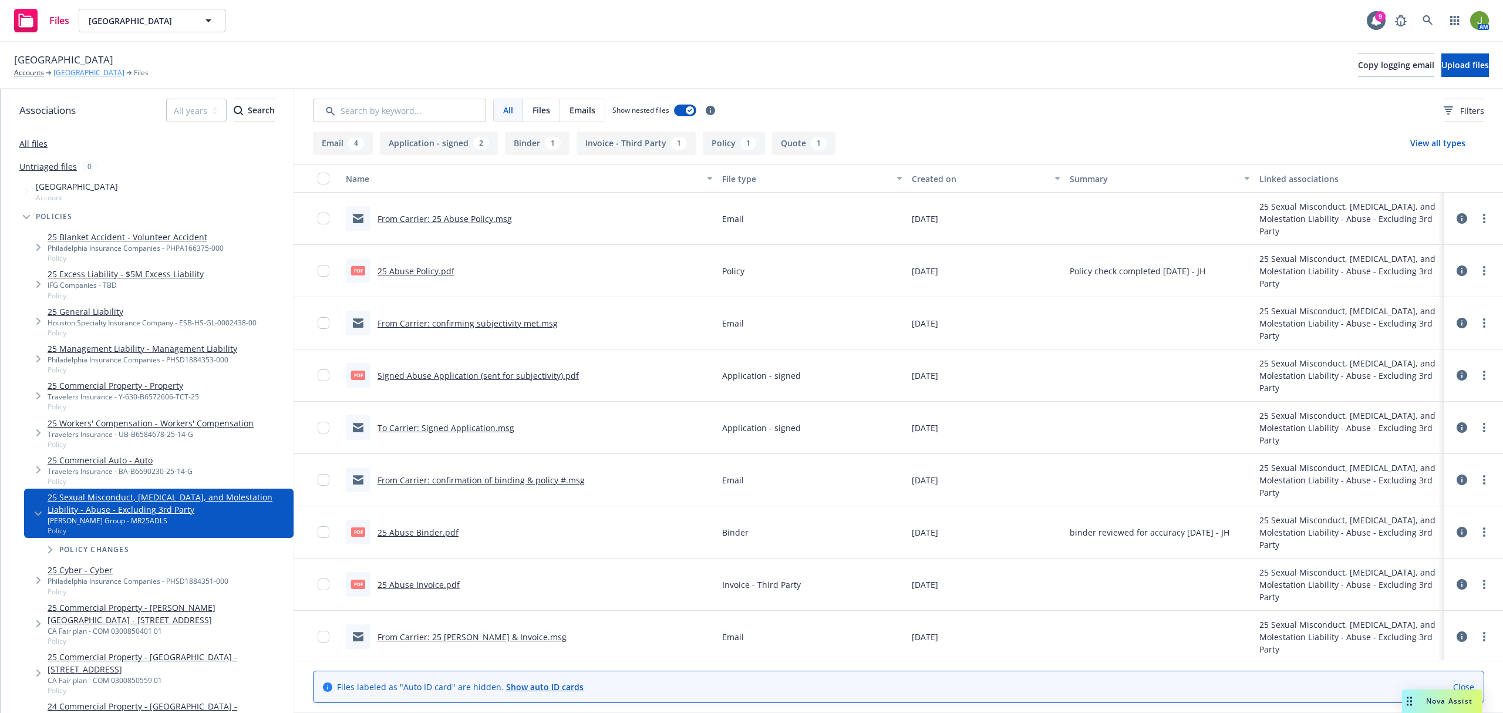
click at [124, 73] on link "[GEOGRAPHIC_DATA]" at bounding box center [88, 73] width 71 height 11
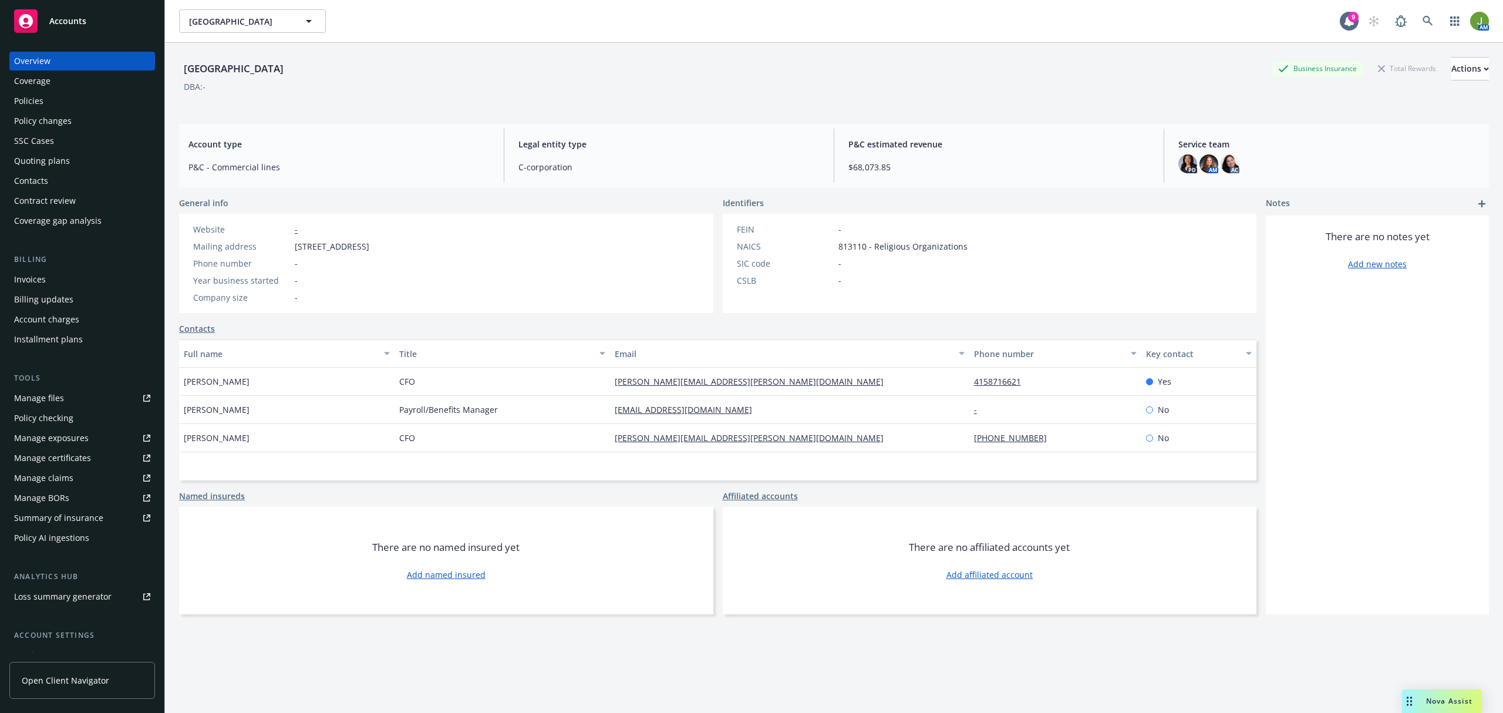
click at [68, 95] on div "Policies" at bounding box center [82, 101] width 136 height 19
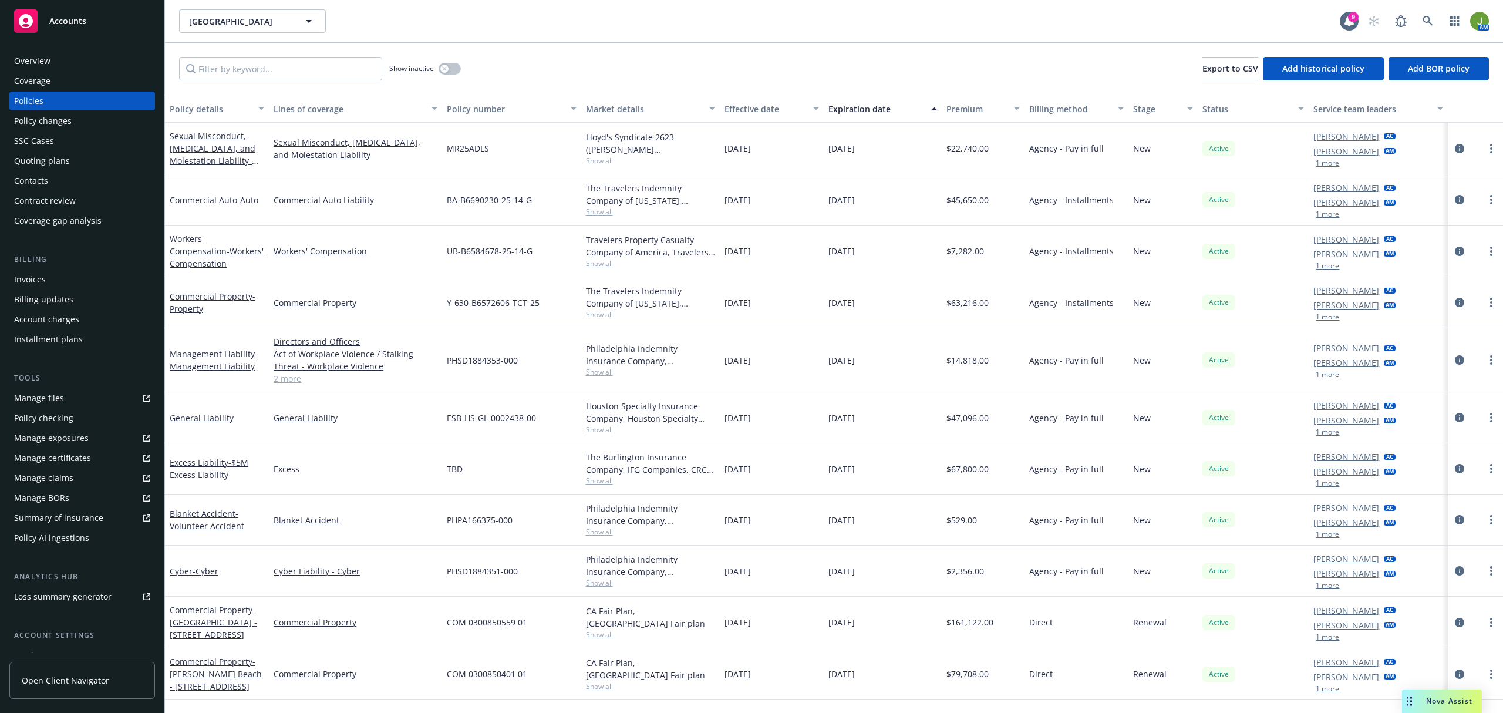
click at [72, 403] on link "Manage files" at bounding box center [82, 398] width 146 height 19
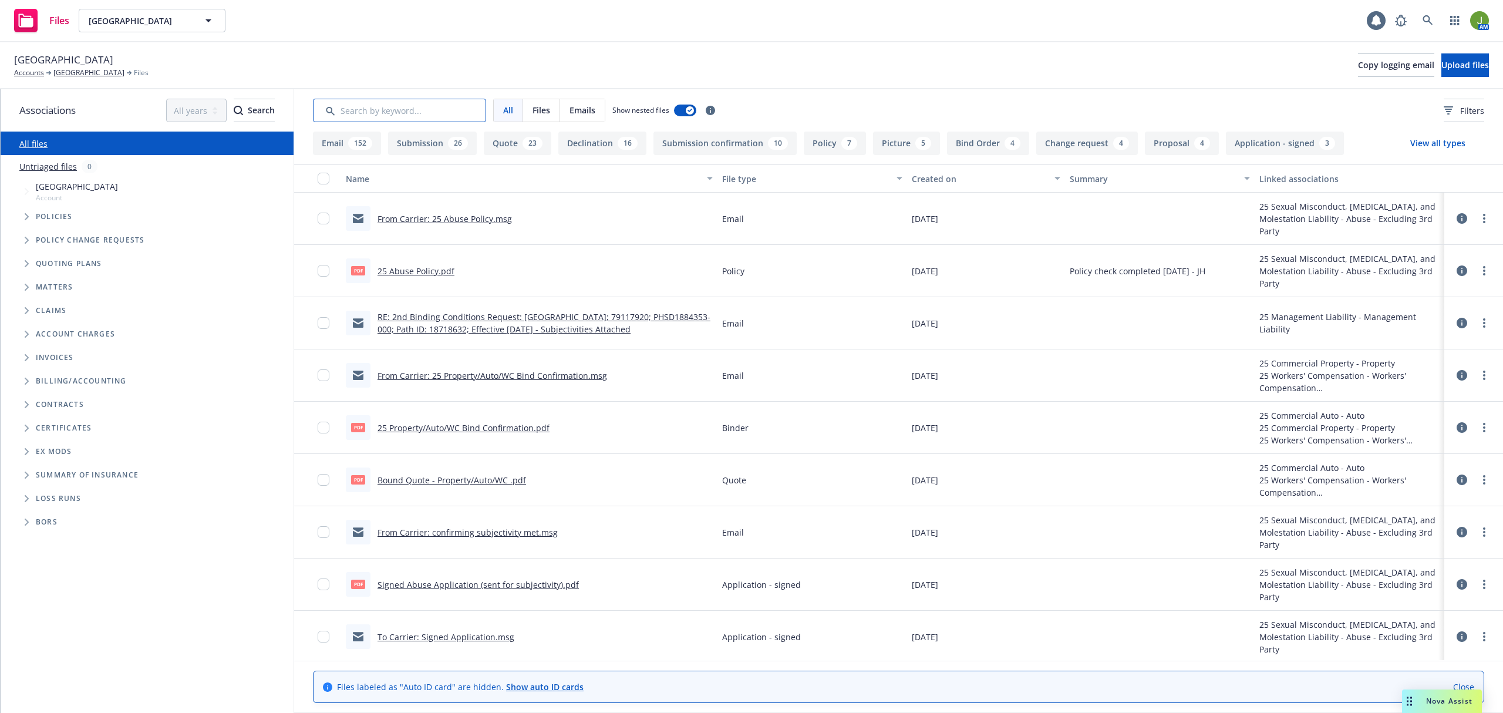
click at [386, 116] on input "Search by keyword..." at bounding box center [399, 110] width 173 height 23
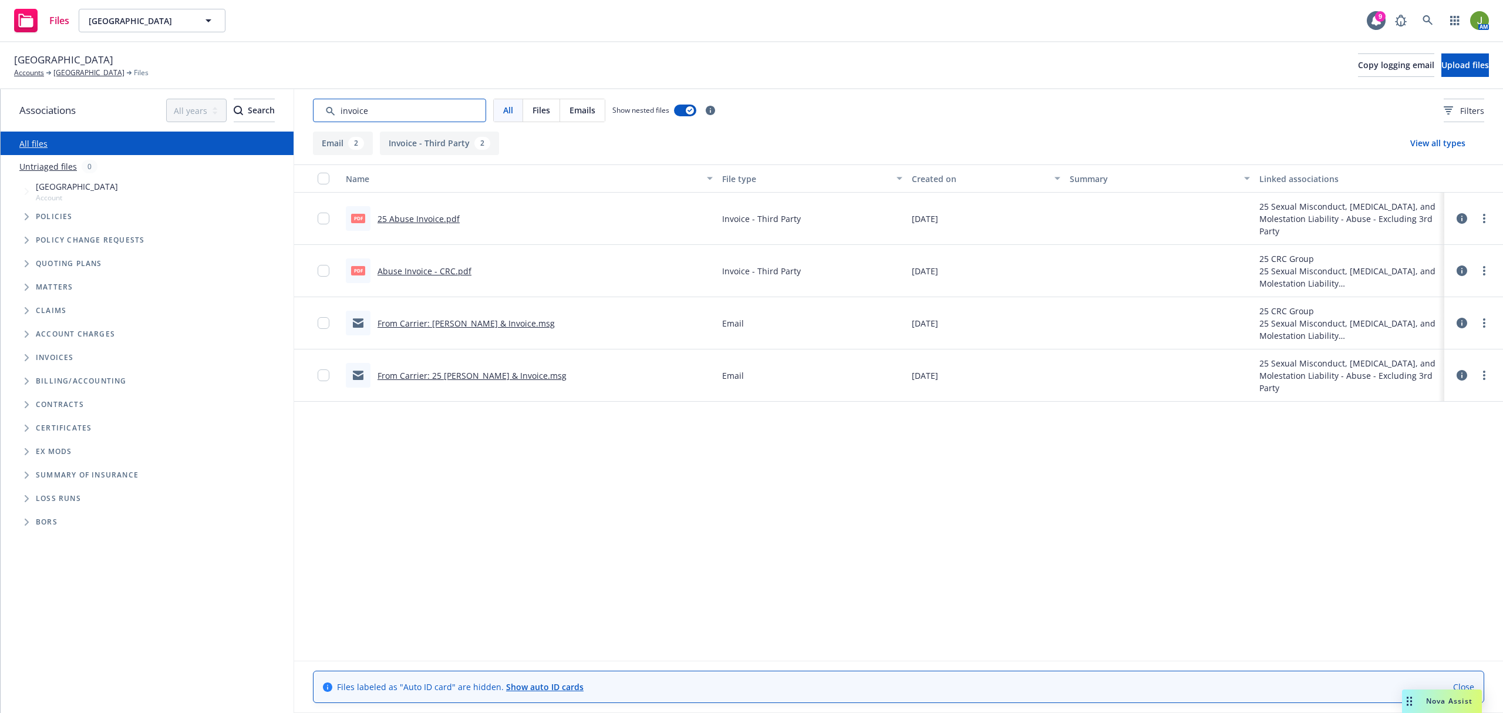
type input "invoice"
click at [432, 209] on div "pdf 25 Abuse Invoice.pdf" at bounding box center [403, 218] width 114 height 25
click at [431, 213] on link "25 Abuse Invoice.pdf" at bounding box center [418, 218] width 82 height 11
click at [89, 78] on link "[GEOGRAPHIC_DATA]" at bounding box center [88, 73] width 71 height 11
